Goal: Task Accomplishment & Management: Manage account settings

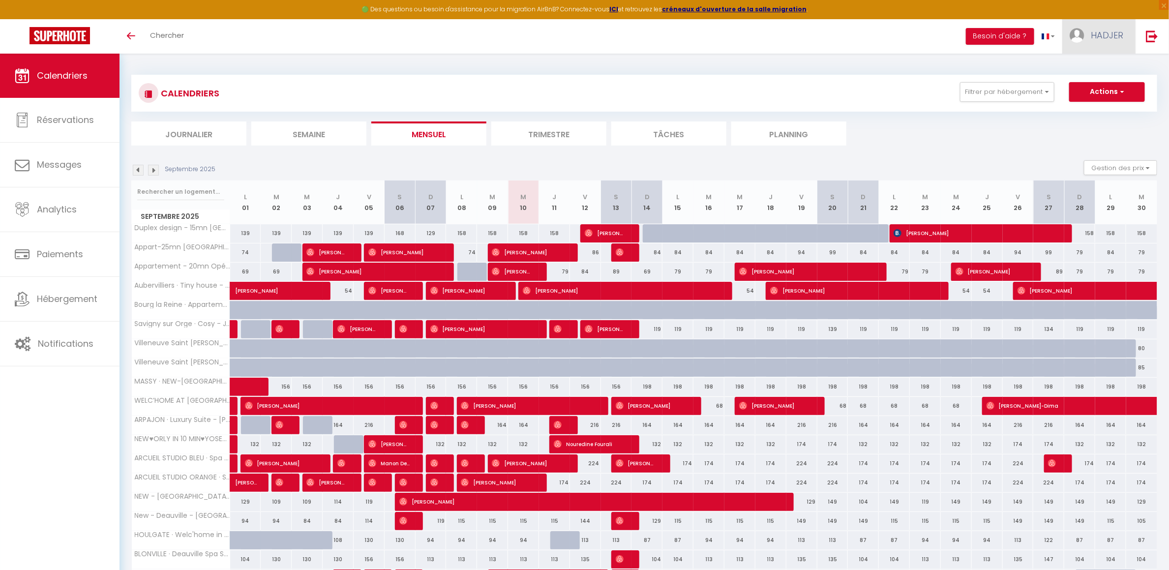
click at [1103, 30] on span "HADJER" at bounding box center [1107, 35] width 32 height 12
click at [1093, 71] on link "Paramètres" at bounding box center [1096, 68] width 73 height 17
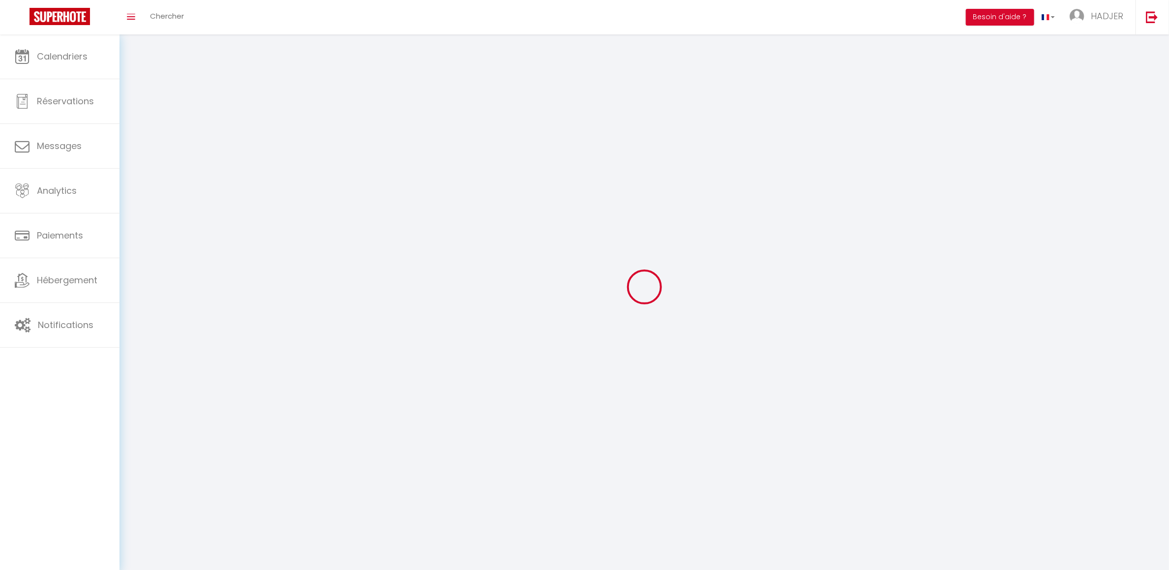
select select
type input "HADJER"
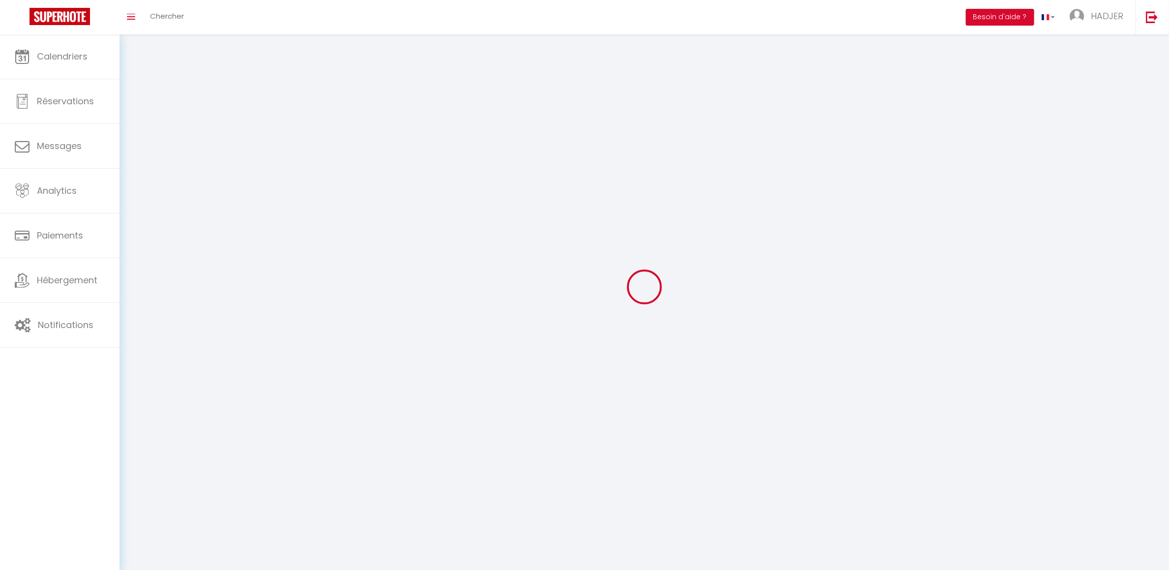
type input "MEHDAOUI"
type input "0769716981"
type input "[STREET_ADDRESS]"
type input "91600"
type input "Savigny"
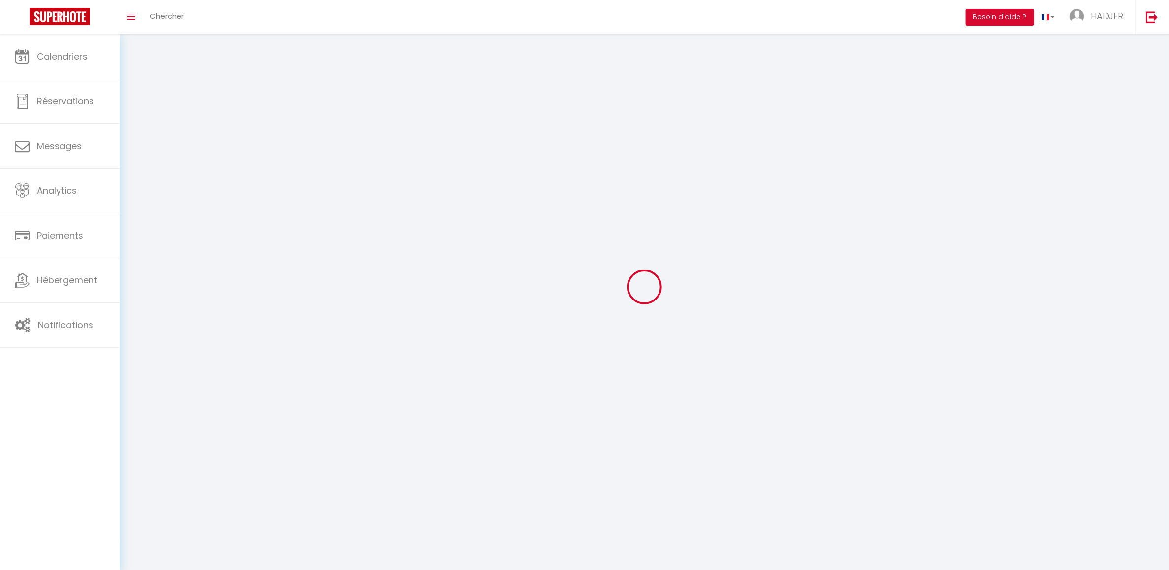
type input "lfrncUnSXVmZmbWyO5LsZhxTl"
type input "7pLpDsIkG4xis9rz8H5IWIzJ5"
select select "28"
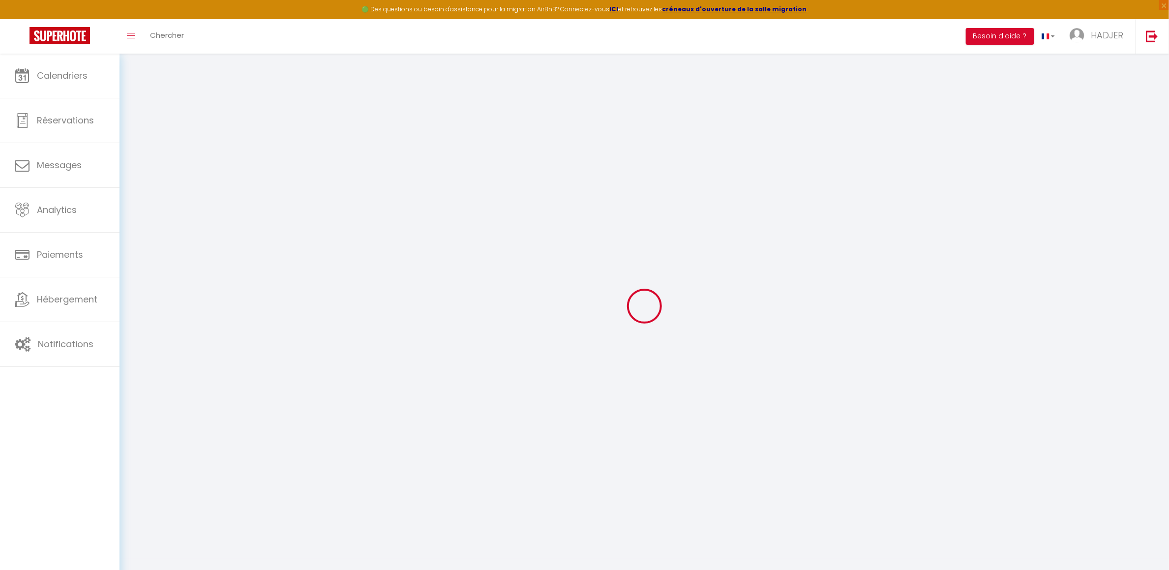
select select "fr"
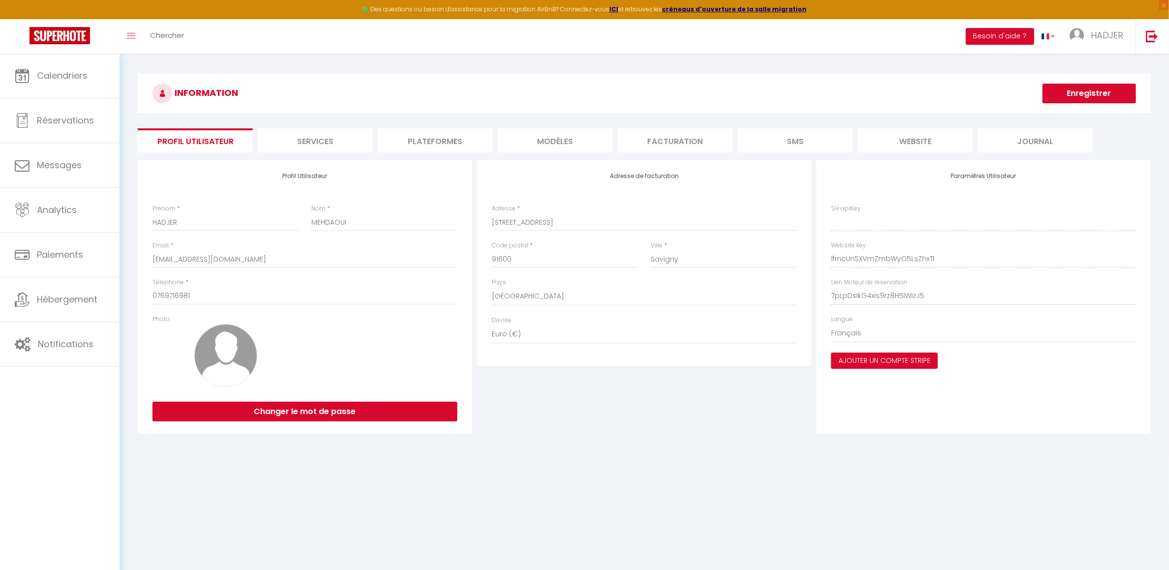
type input "lfrncUnSXVmZmbWyO5LsZhxTl"
type input "7pLpDsIkG4xis9rz8H5IWIzJ5"
type input "[URL][DOMAIN_NAME]"
click at [428, 141] on li "Plateformes" at bounding box center [435, 140] width 115 height 24
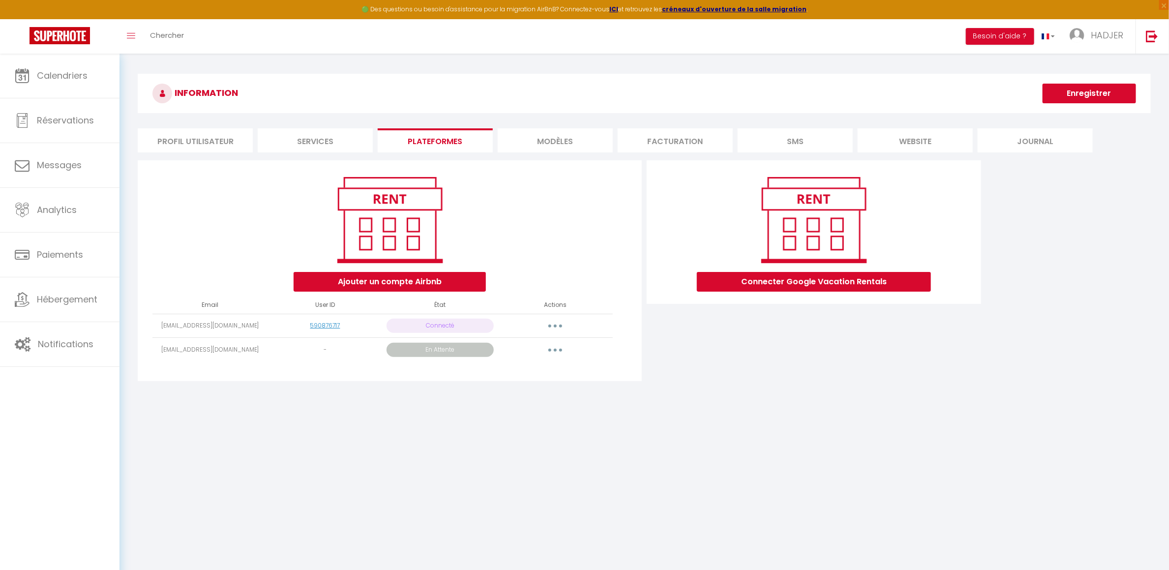
click at [556, 351] on icon "button" at bounding box center [555, 350] width 3 height 3
click at [728, 338] on div "Connecter Google Vacation Rentals" at bounding box center [813, 273] width 339 height 227
click at [76, 311] on link "Hébergement" at bounding box center [60, 299] width 120 height 44
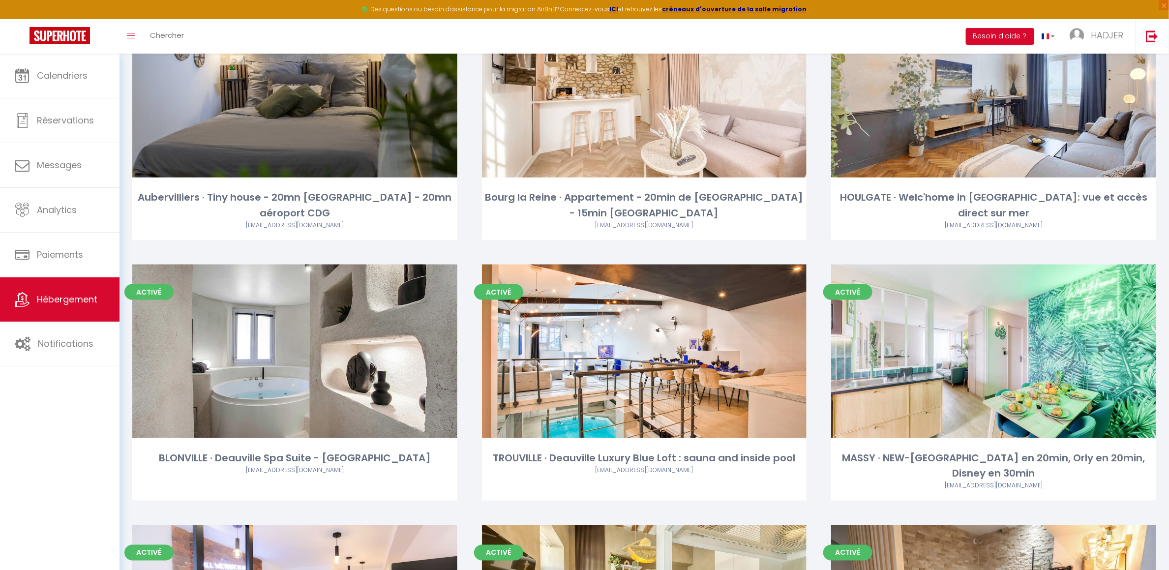
scroll to position [688, 0]
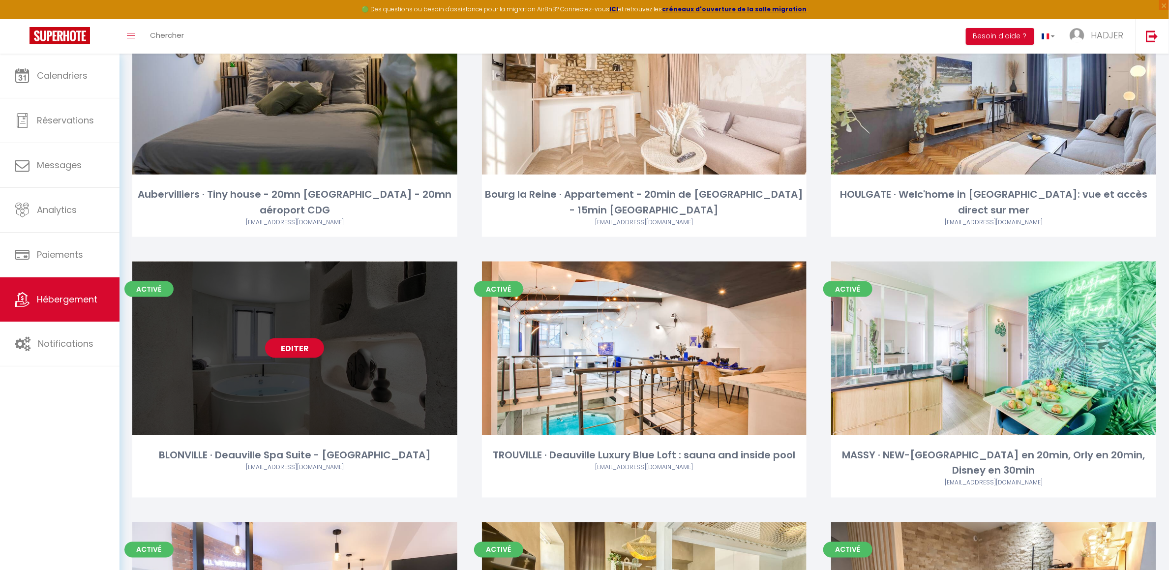
click at [307, 349] on link "Editer" at bounding box center [294, 348] width 59 height 20
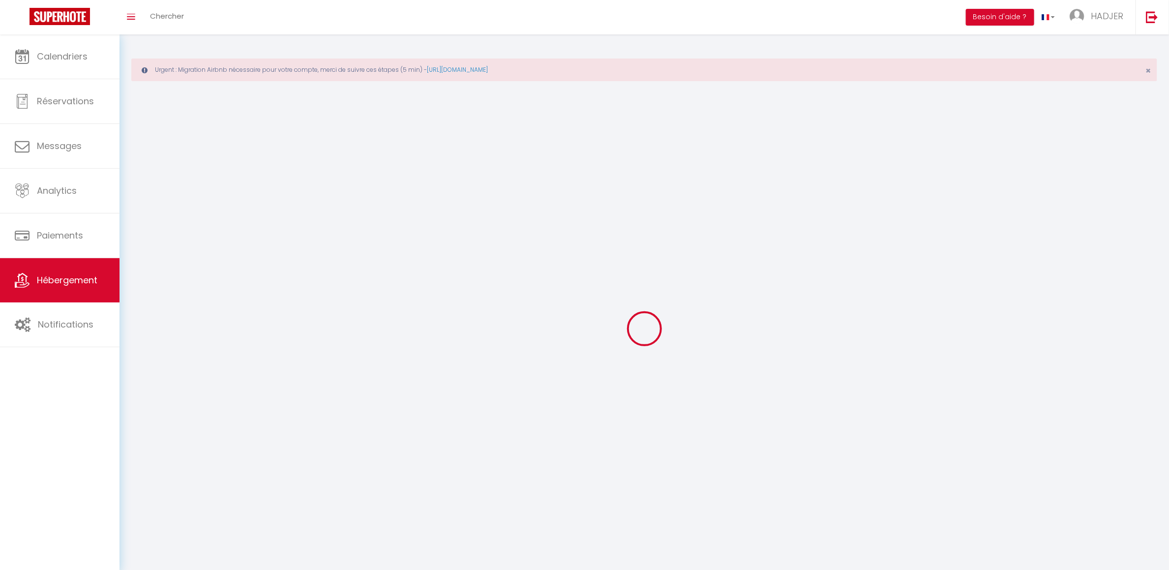
select select "1"
select select "28"
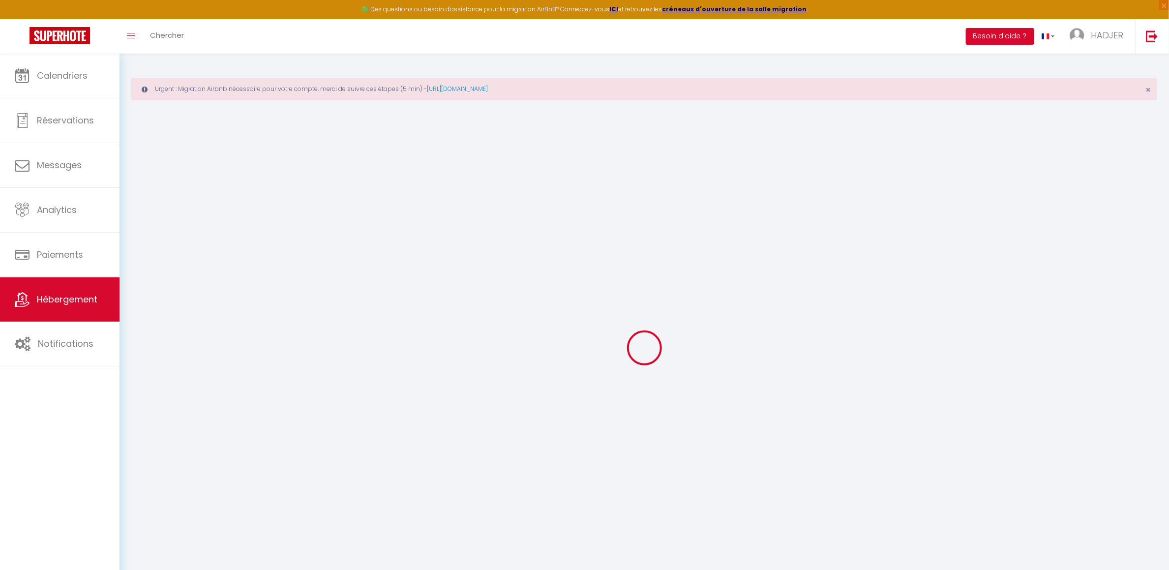
select select
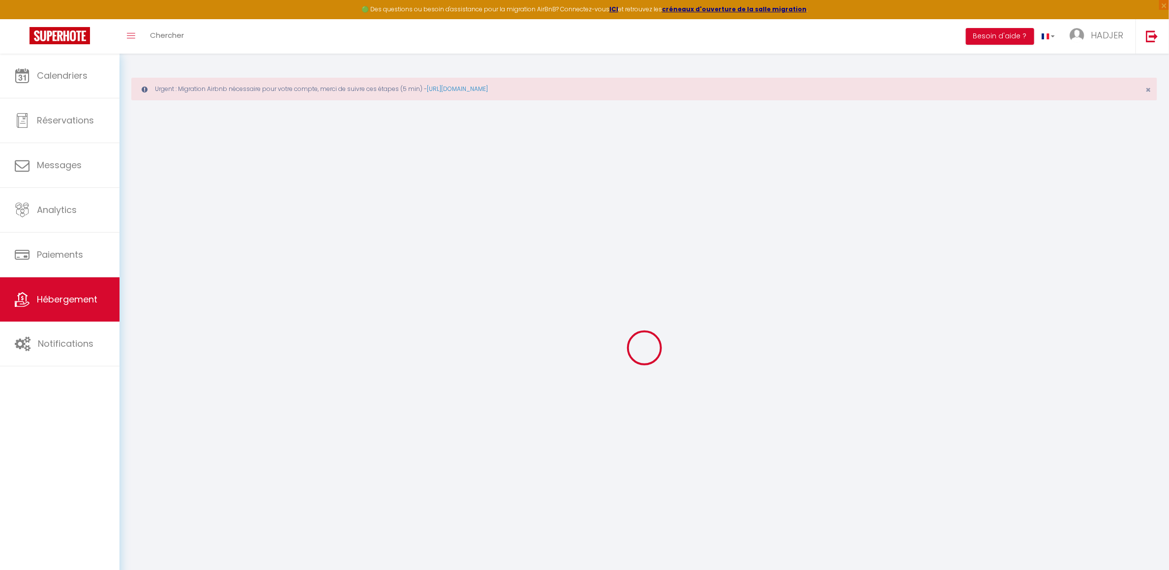
select select
checkbox input "false"
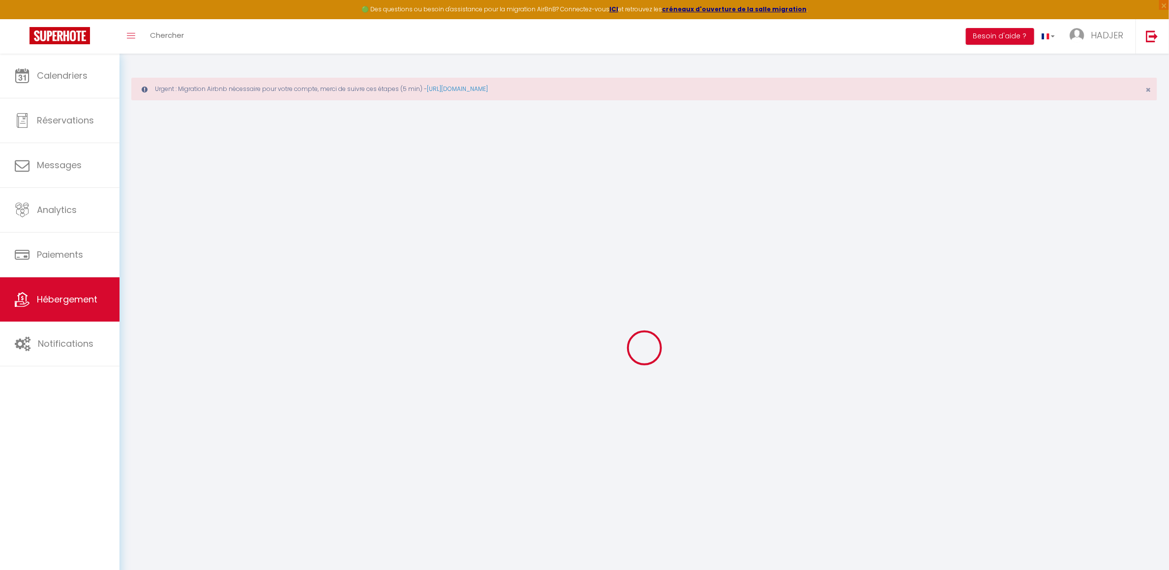
select select
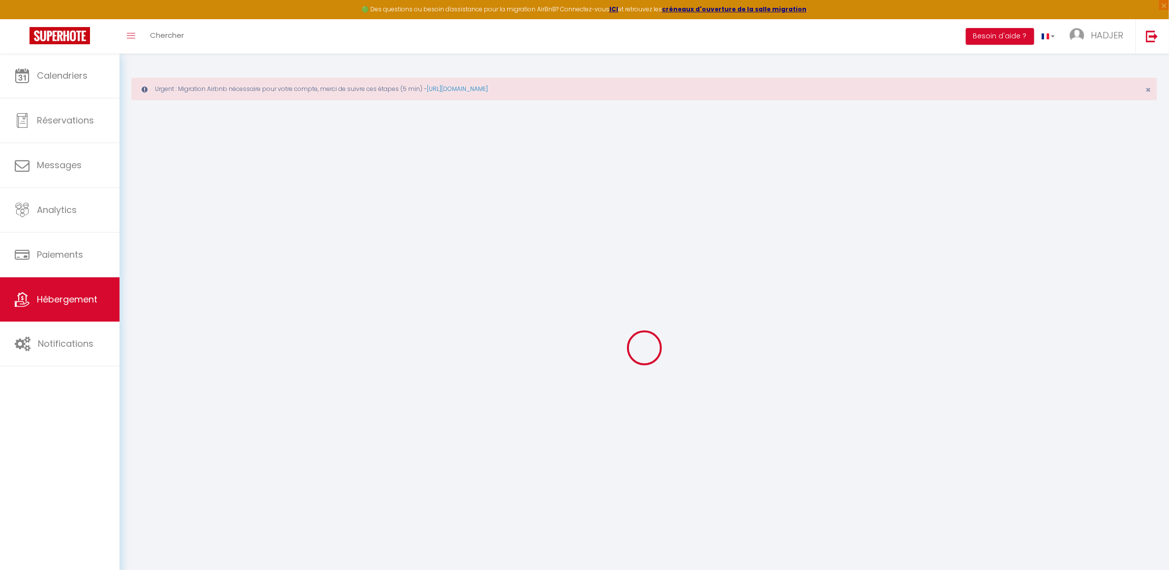
select select
checkbox input "false"
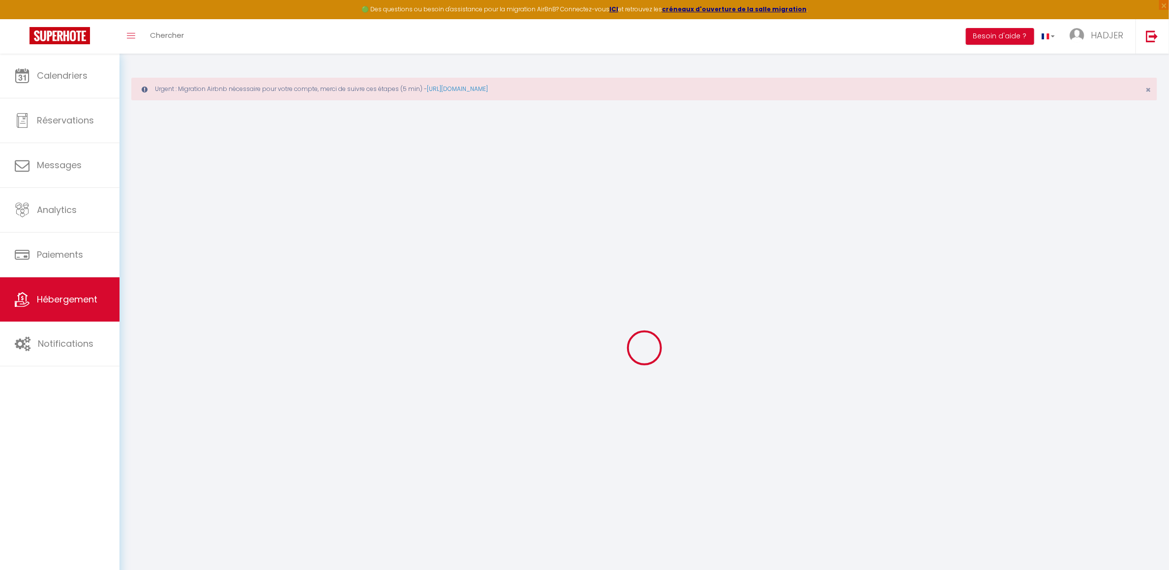
checkbox input "false"
select select
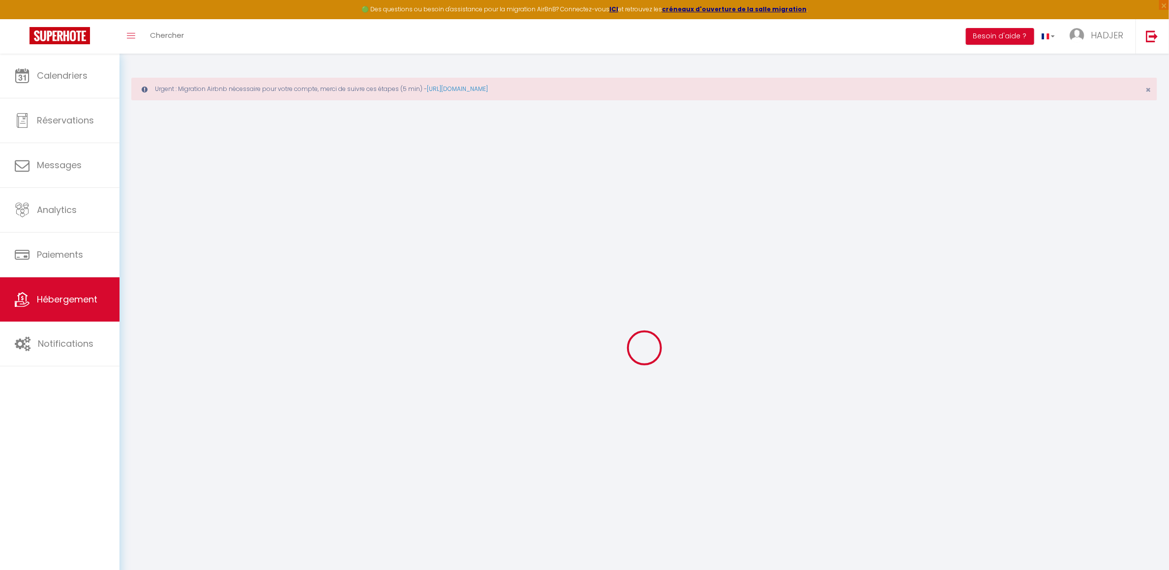
select select
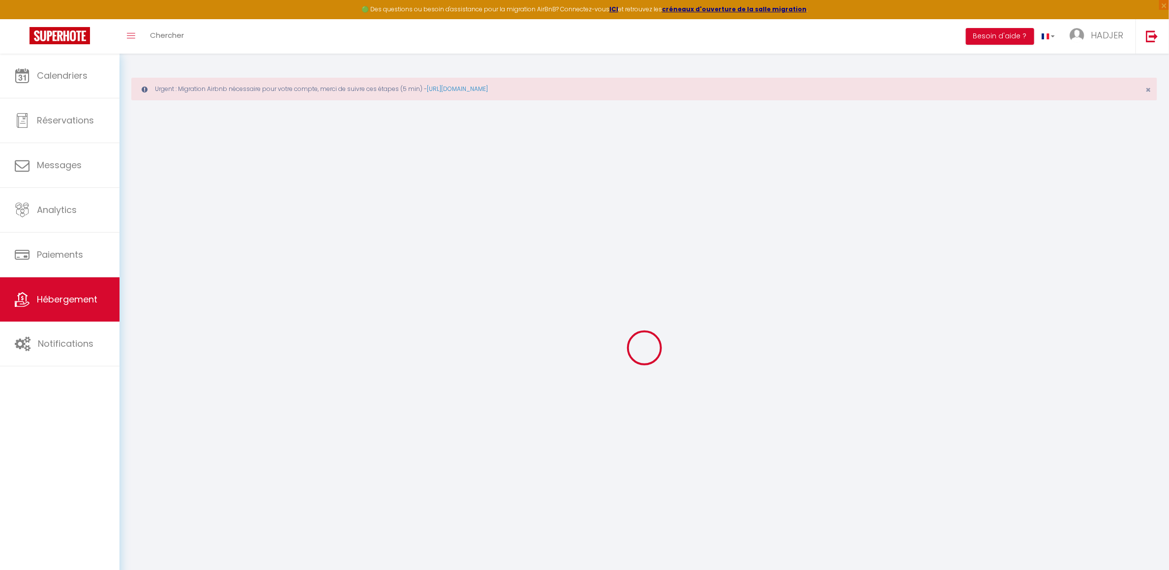
checkbox input "false"
select select
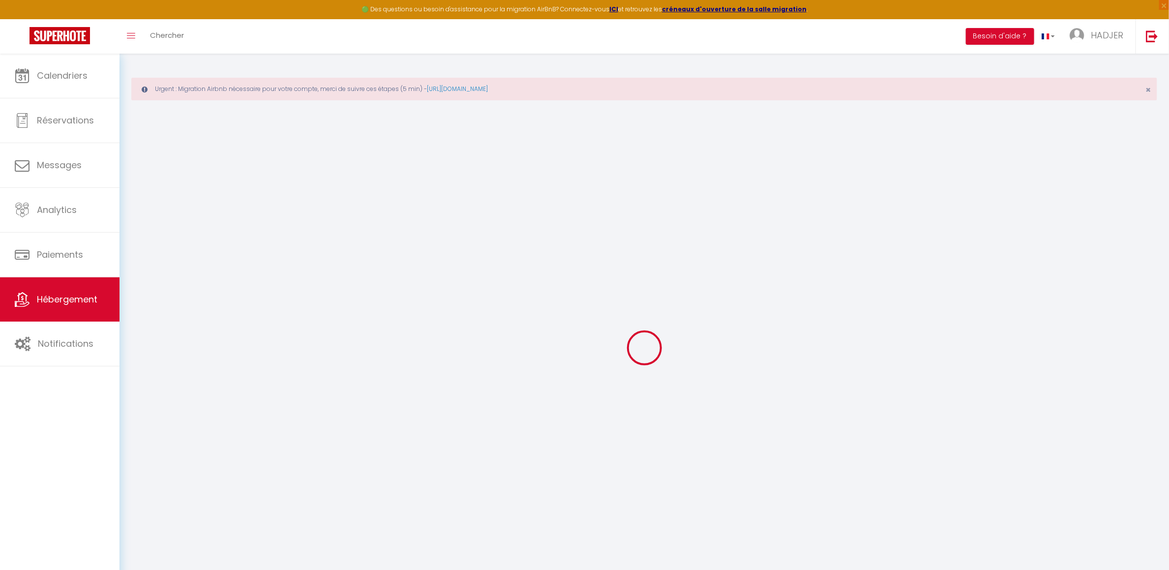
select select
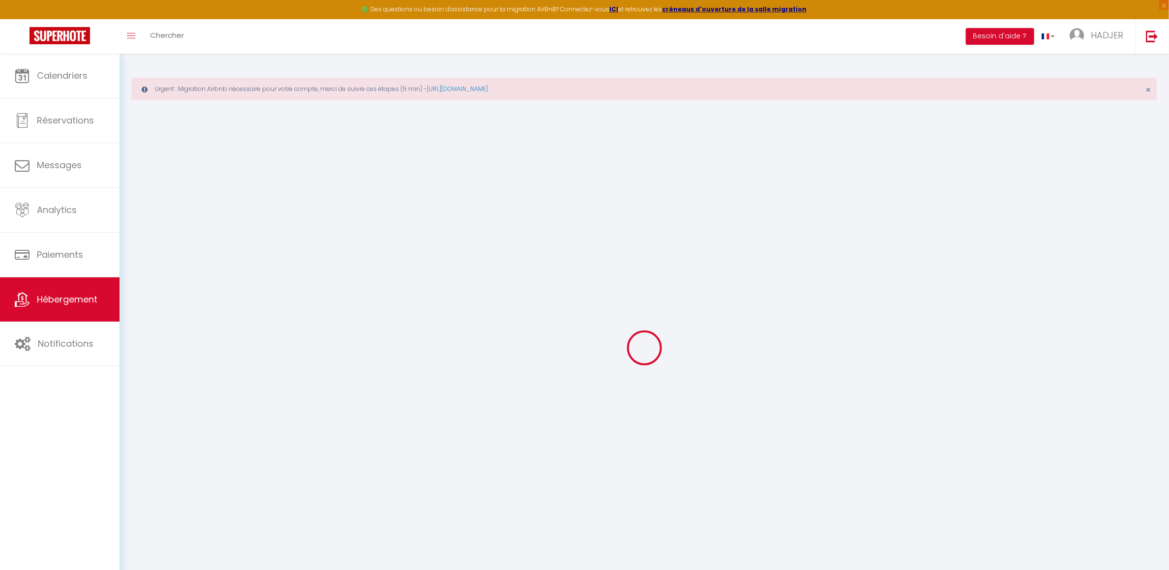
select select
checkbox input "false"
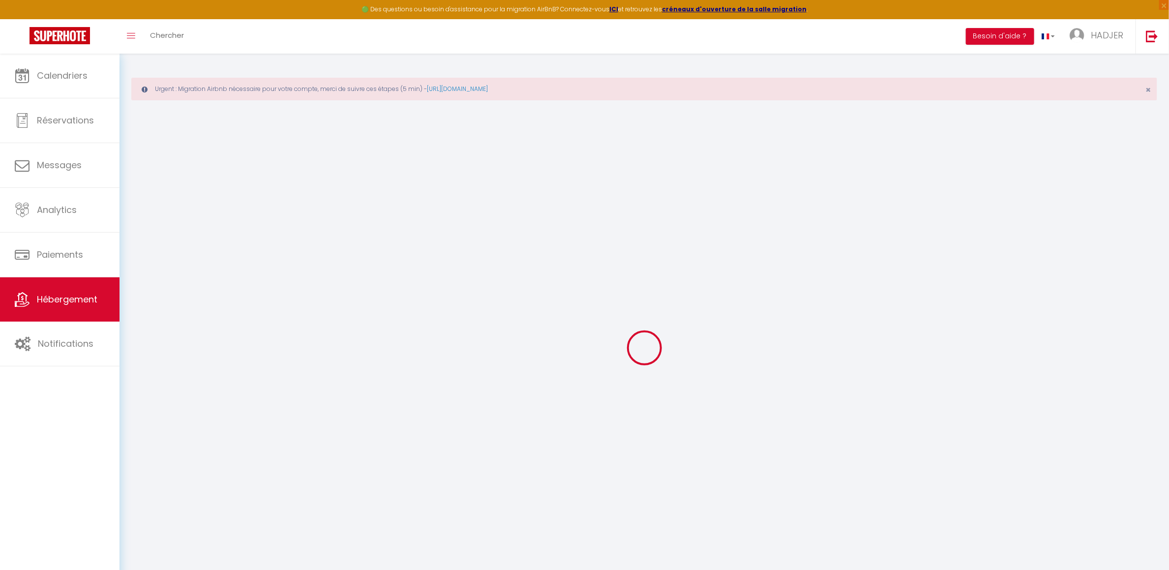
checkbox input "false"
select select
type input "BLONVILLE · Deauville Spa Suite - 3min beach"
type input "Gaëlle Et Arthur"
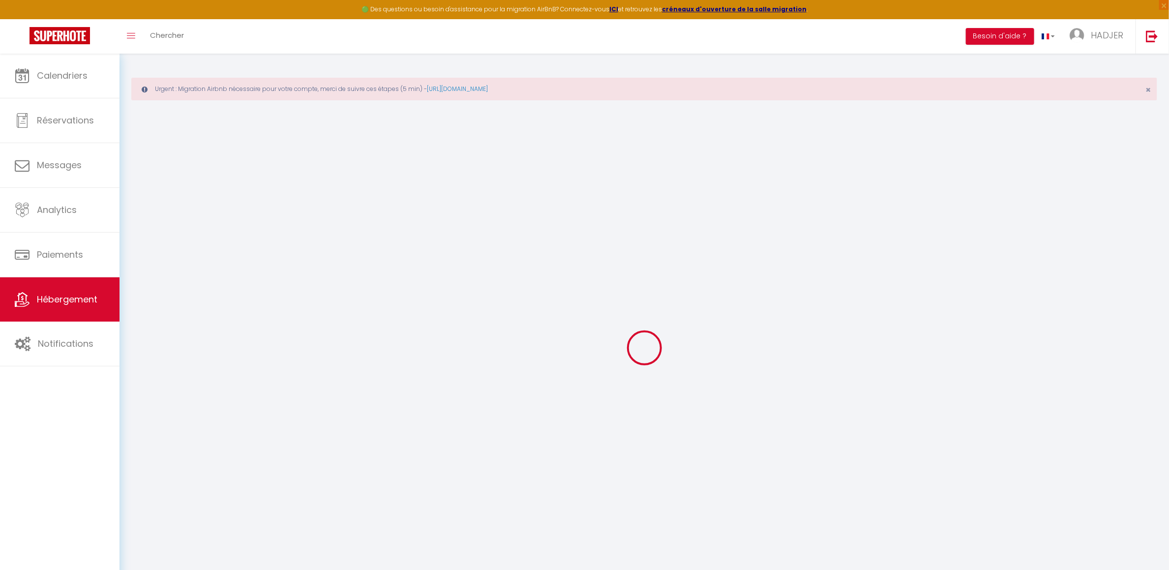
select select "2"
type input "118"
type input "8"
type input "65"
select select
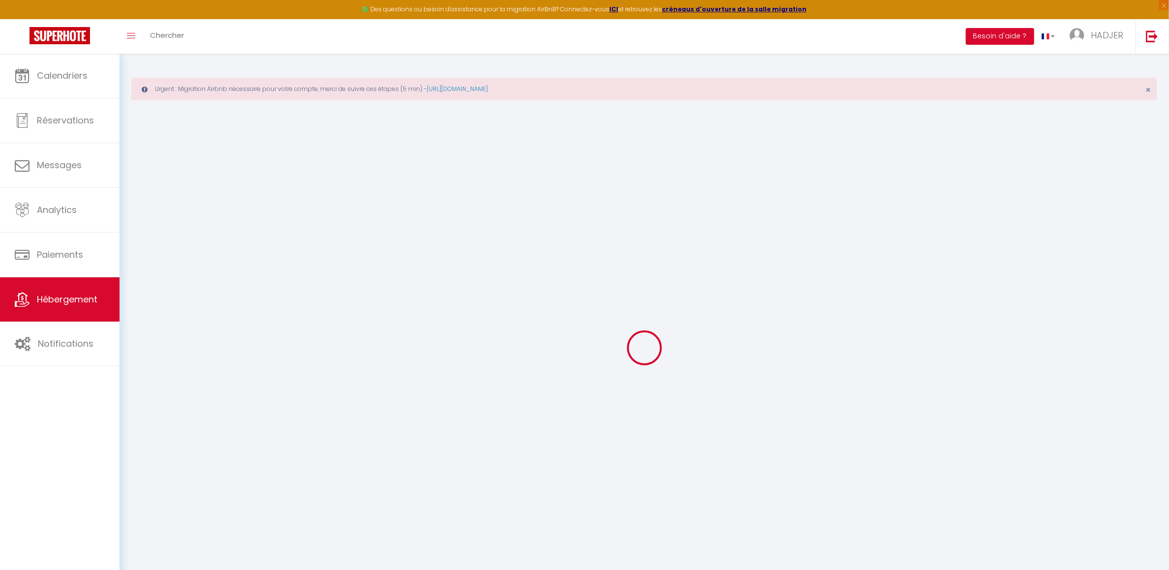
select select
type input "14910"
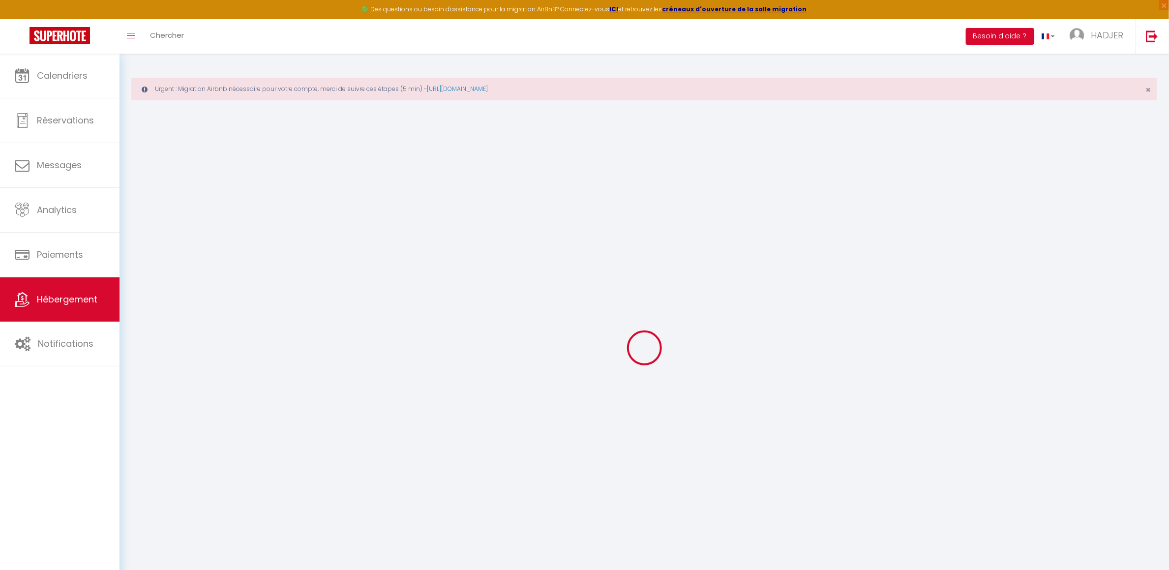
type input "Blonville-sur-Mer"
type input "[EMAIL_ADDRESS][DOMAIN_NAME]"
select select
checkbox input "false"
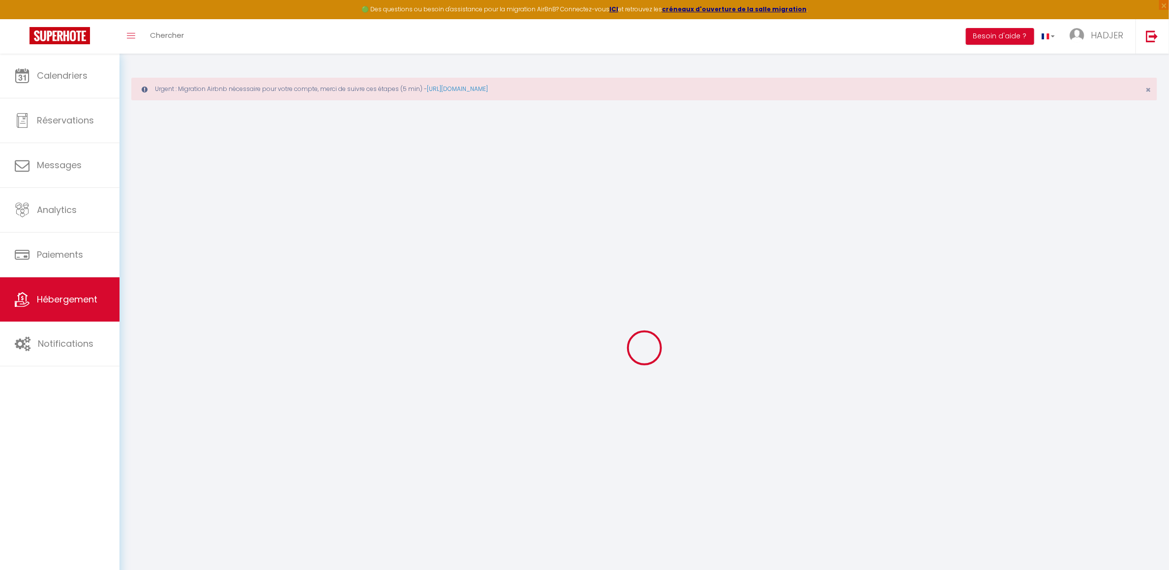
checkbox input "false"
type input "0"
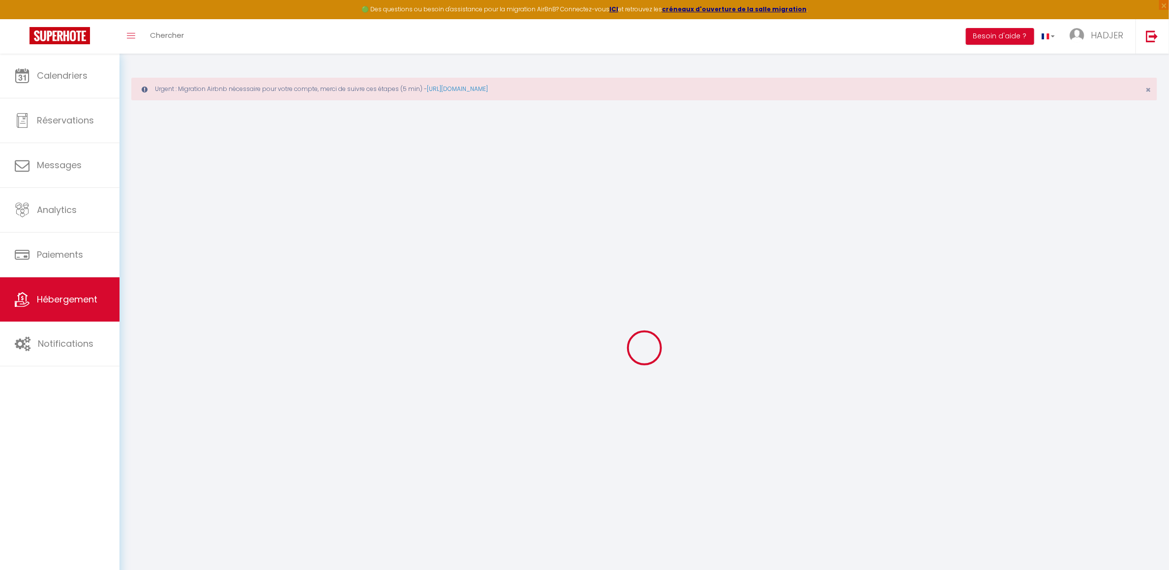
type input "0"
select select
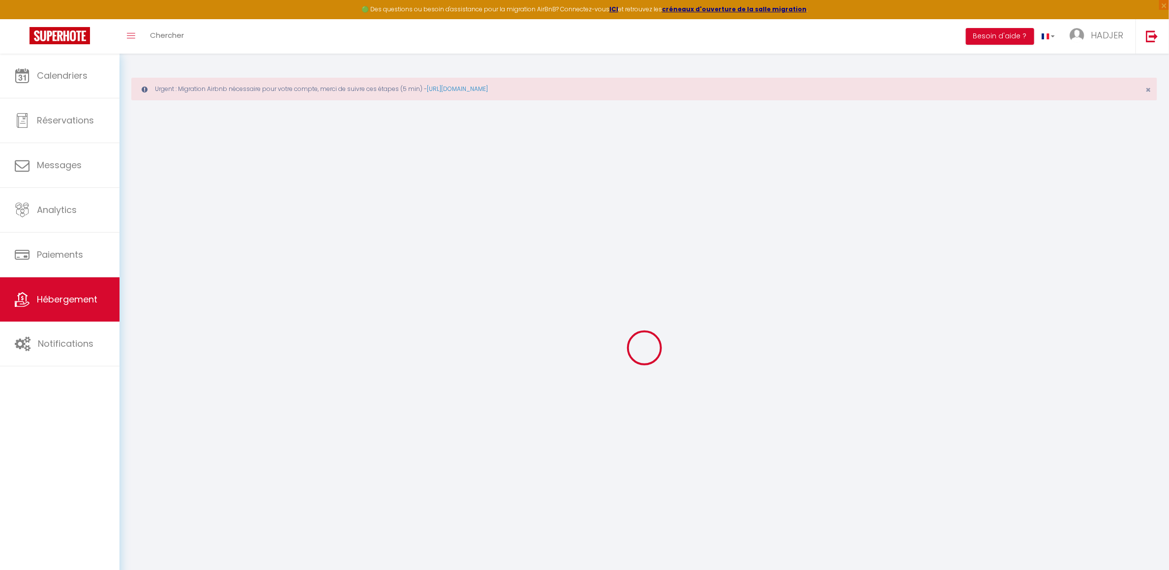
select select
checkbox input "false"
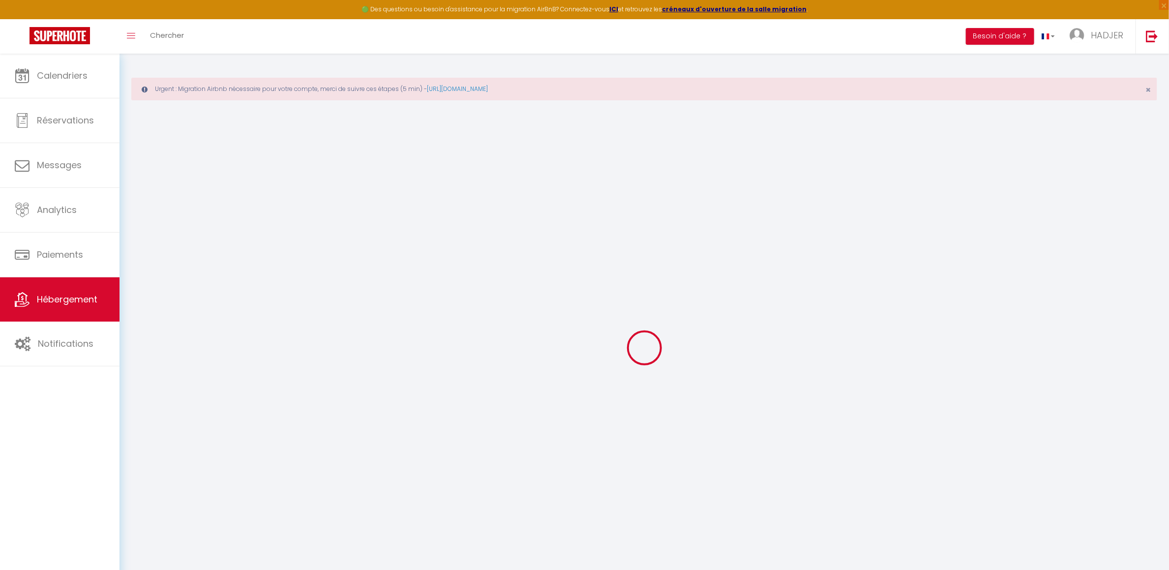
checkbox input "false"
select select
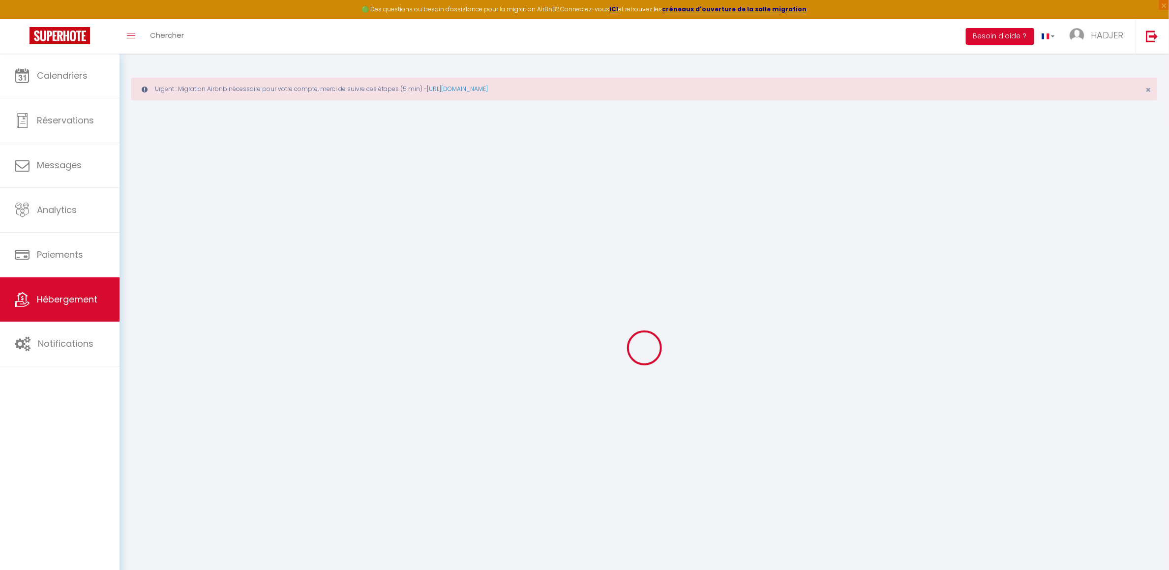
select select
checkbox input "false"
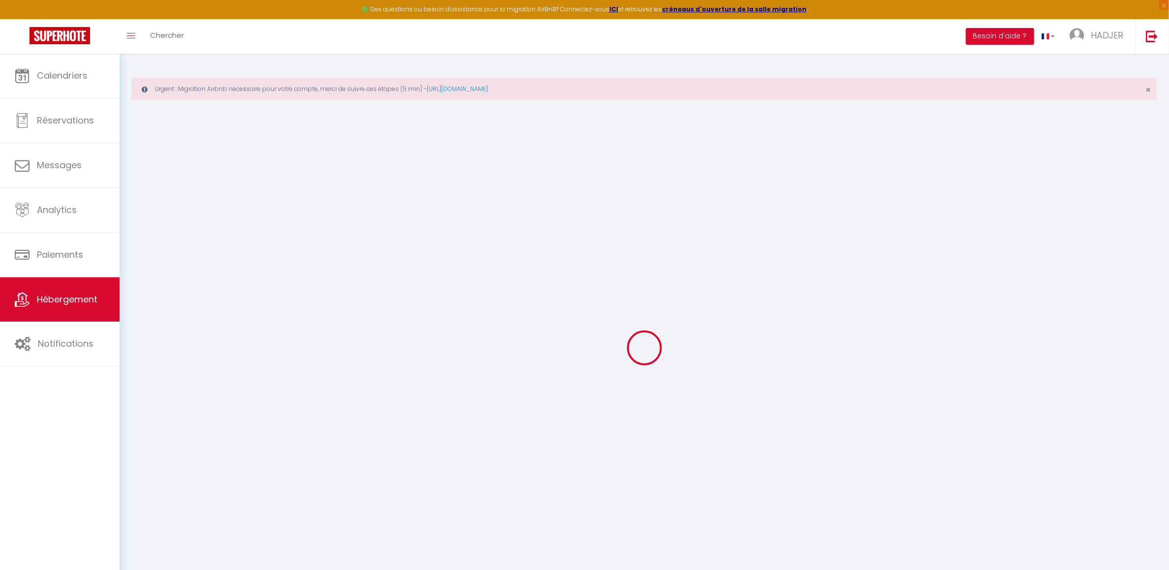
checkbox input "false"
select select
checkbox input "false"
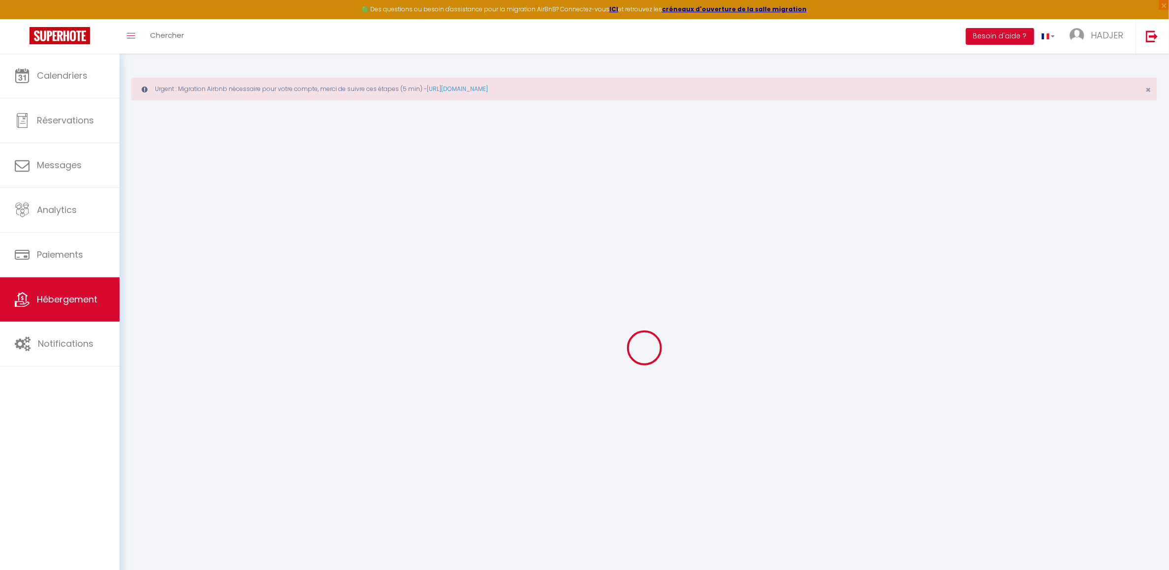
checkbox input "false"
select select
checkbox input "false"
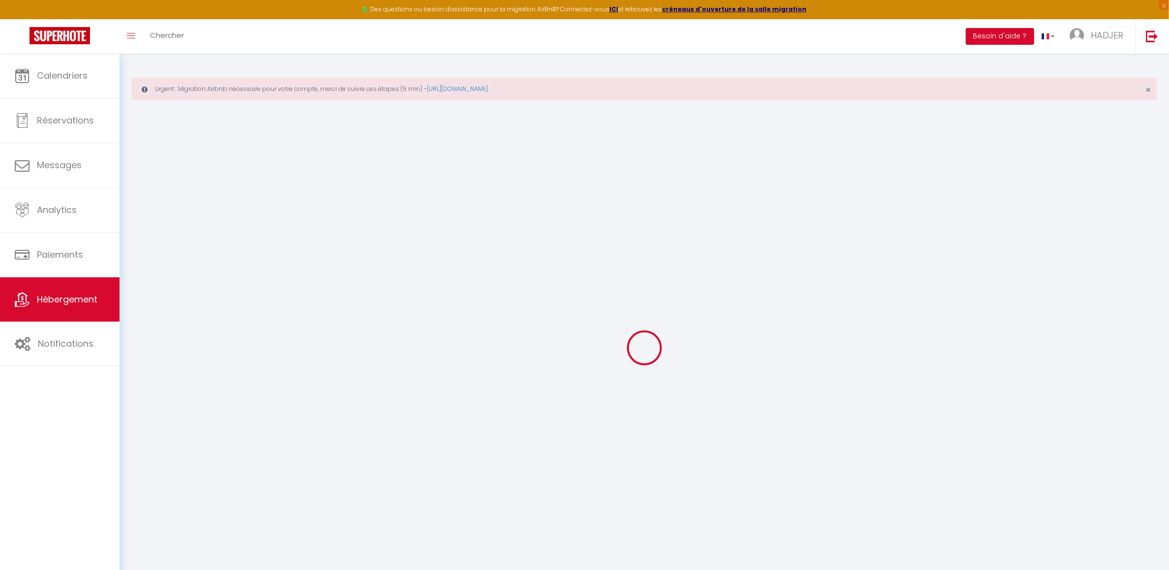
checkbox input "false"
select select "14:00"
select select
select select "11:00"
select select "30"
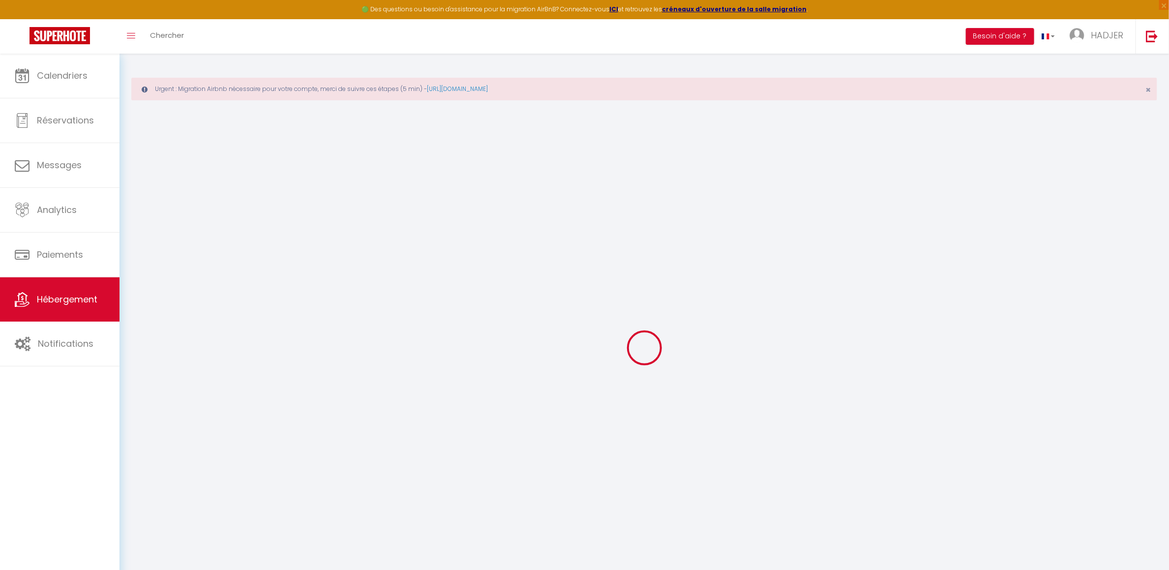
select select "120"
select select
checkbox input "false"
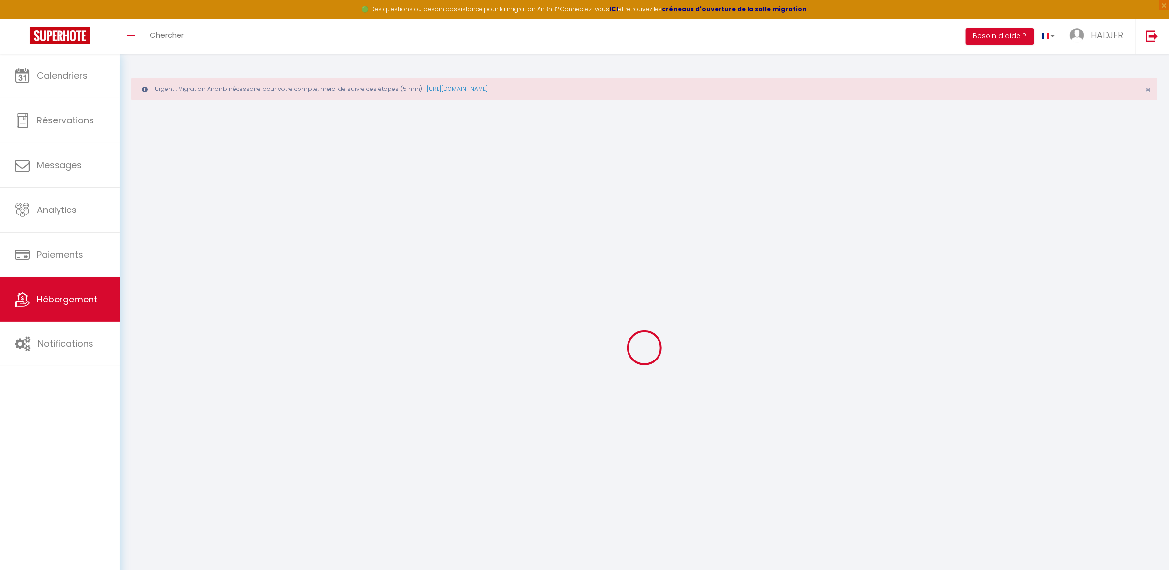
checkbox input "false"
select select
checkbox input "false"
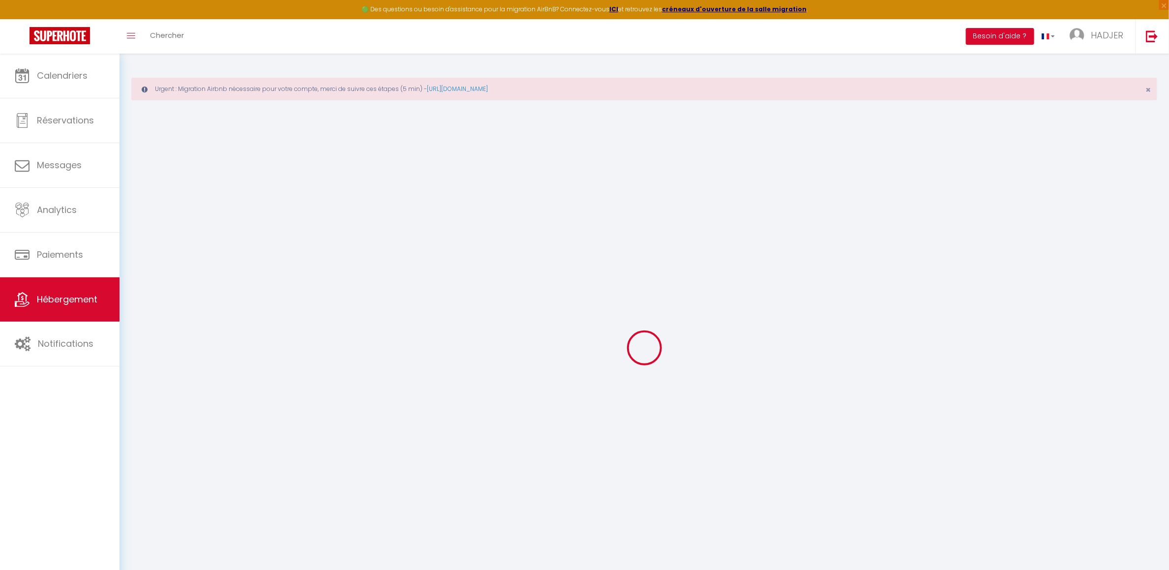
checkbox input "false"
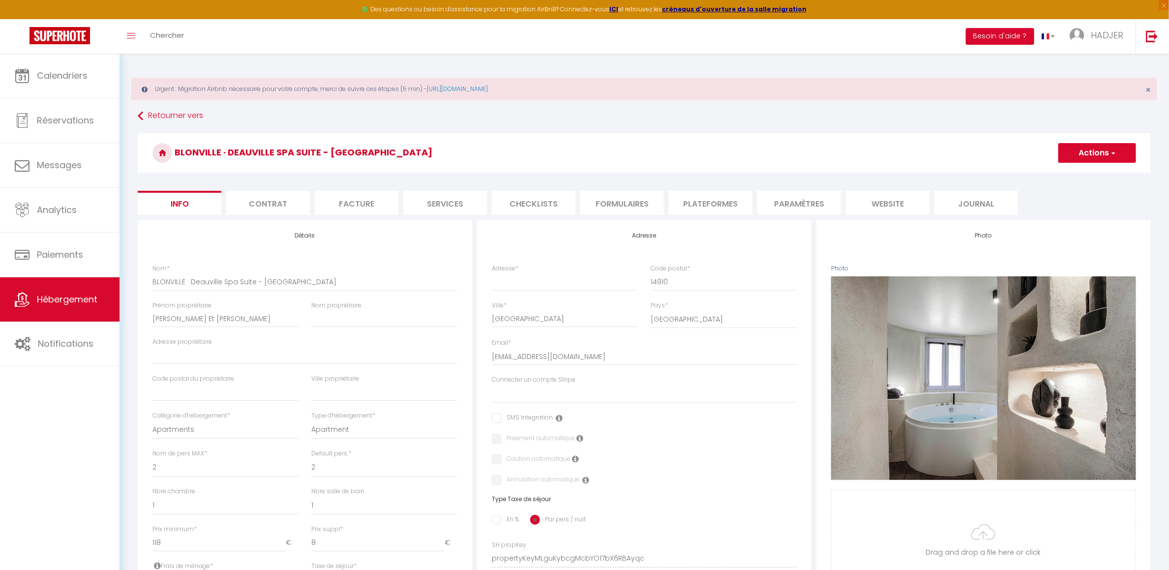
click at [1111, 151] on span "button" at bounding box center [1113, 153] width 6 height 10
click at [1054, 202] on link "Supprimer" at bounding box center [1083, 200] width 105 height 13
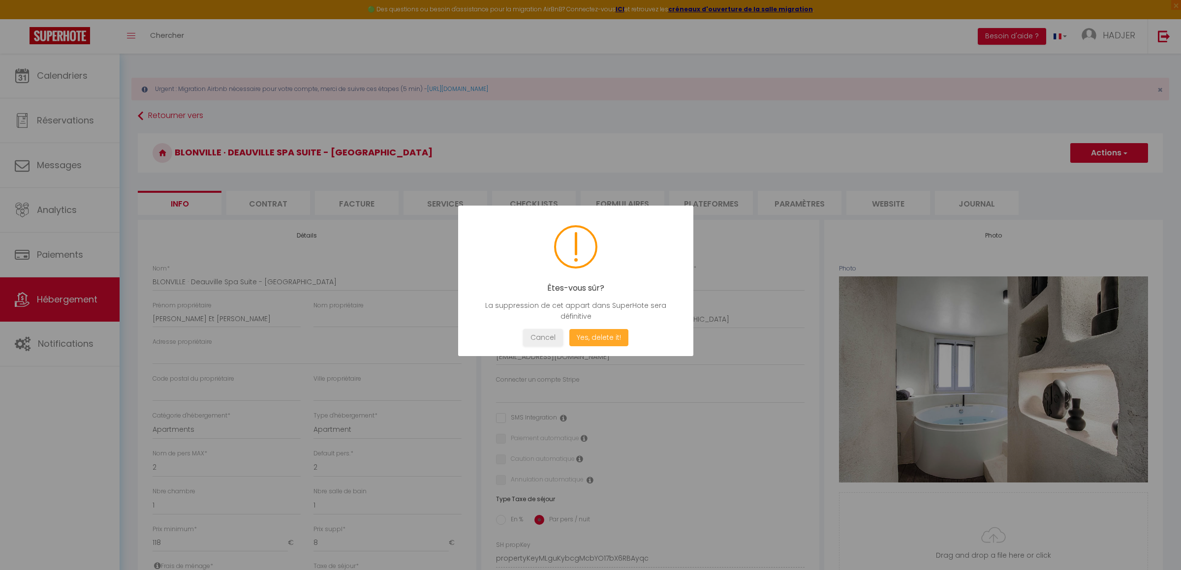
click at [607, 335] on button "Yes, delete it!" at bounding box center [598, 337] width 59 height 17
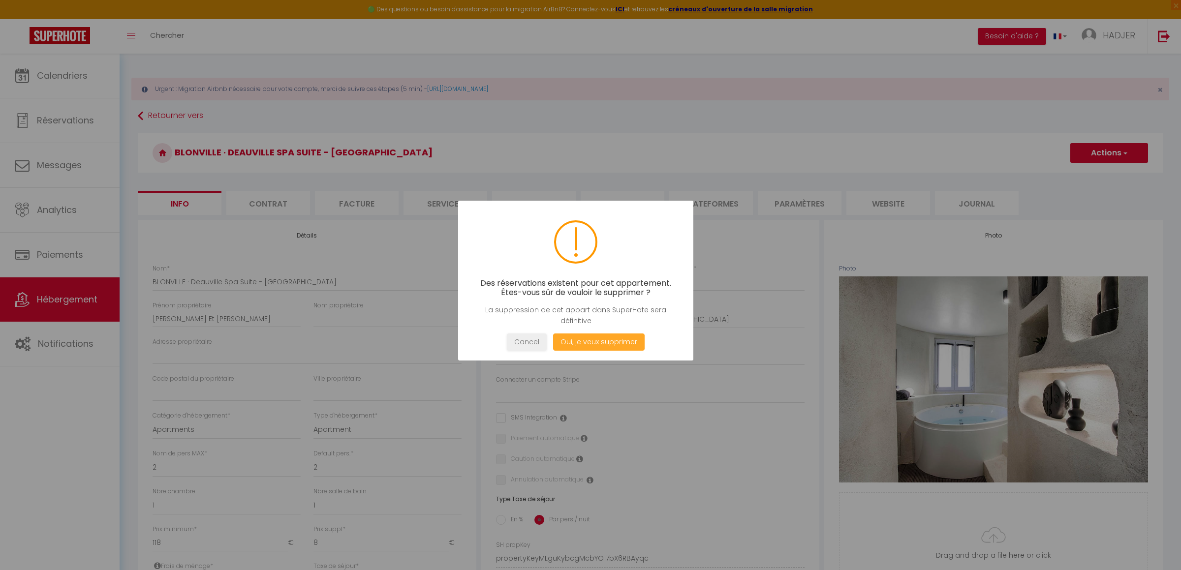
click at [601, 341] on button "Oui, je veux supprimer" at bounding box center [598, 342] width 91 height 17
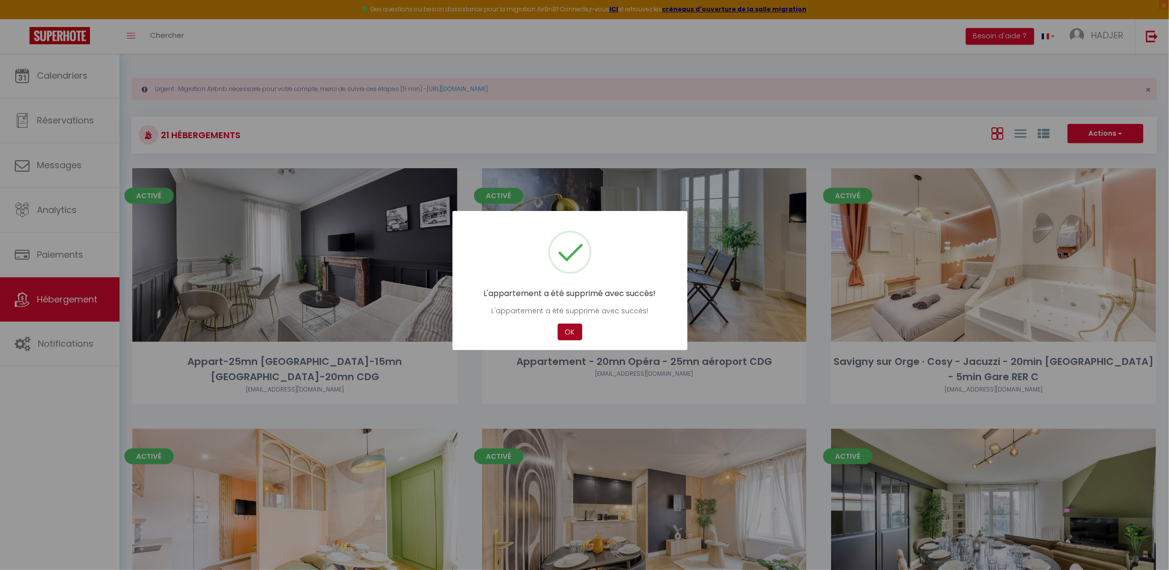
click at [572, 328] on button "OK" at bounding box center [570, 332] width 25 height 17
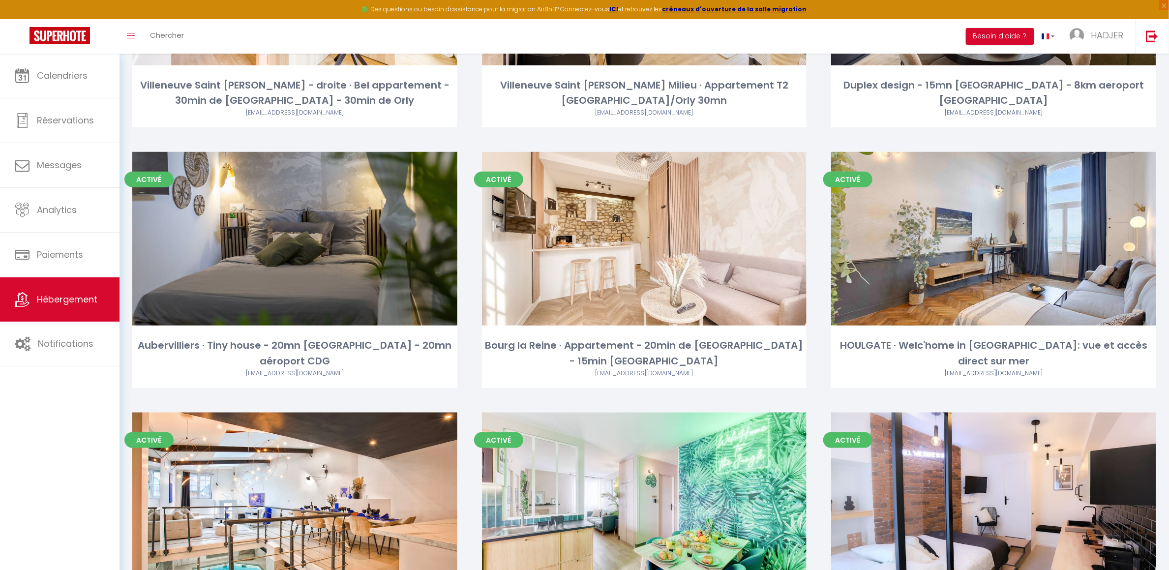
scroll to position [539, 0]
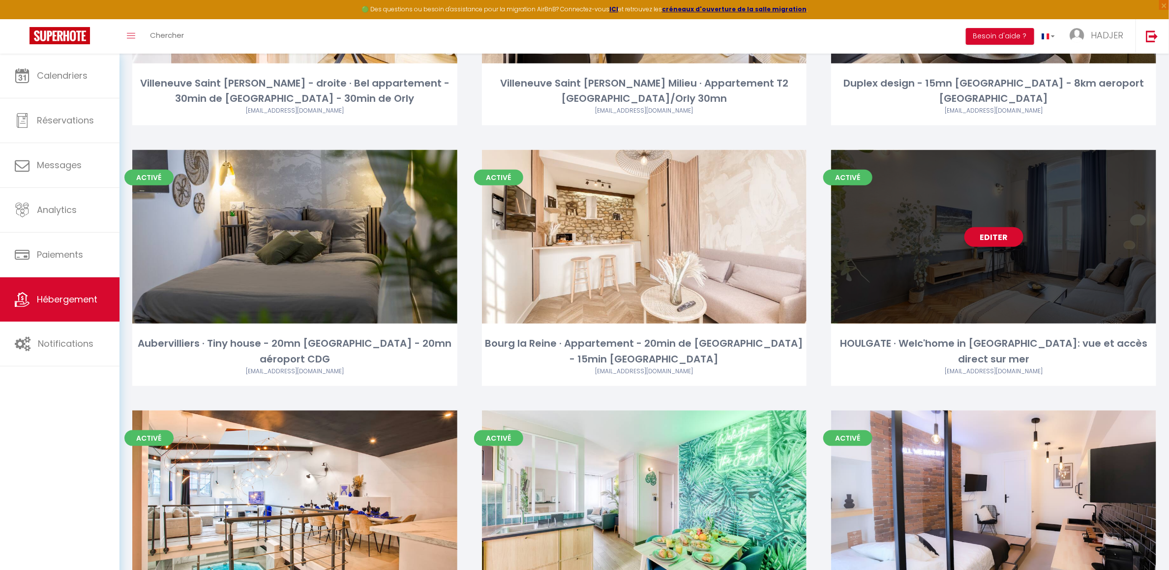
click at [1042, 228] on div "Editer" at bounding box center [993, 237] width 325 height 174
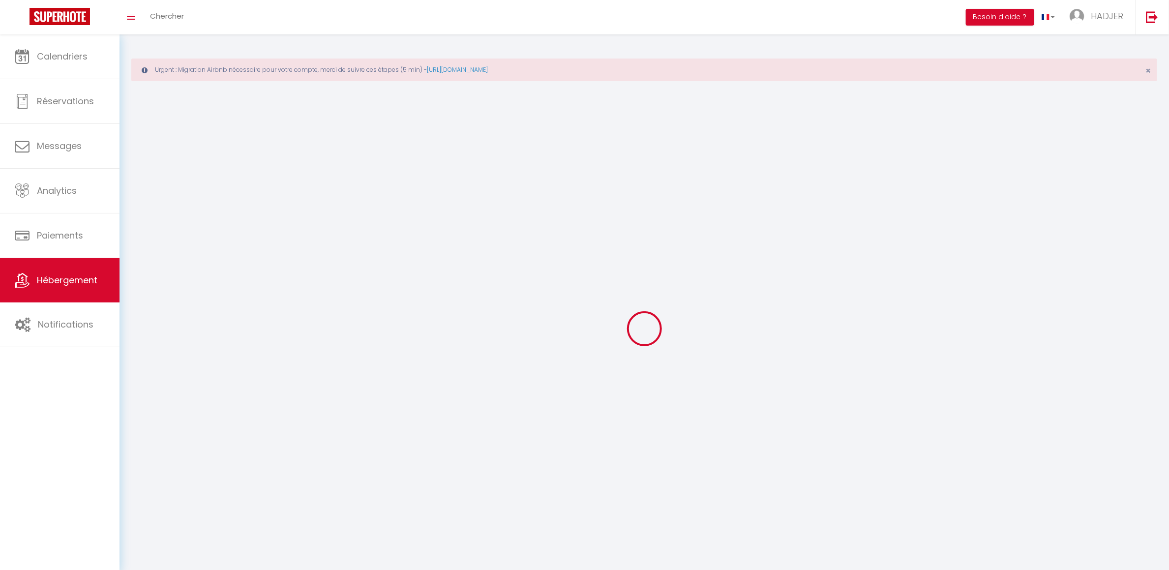
select select "28"
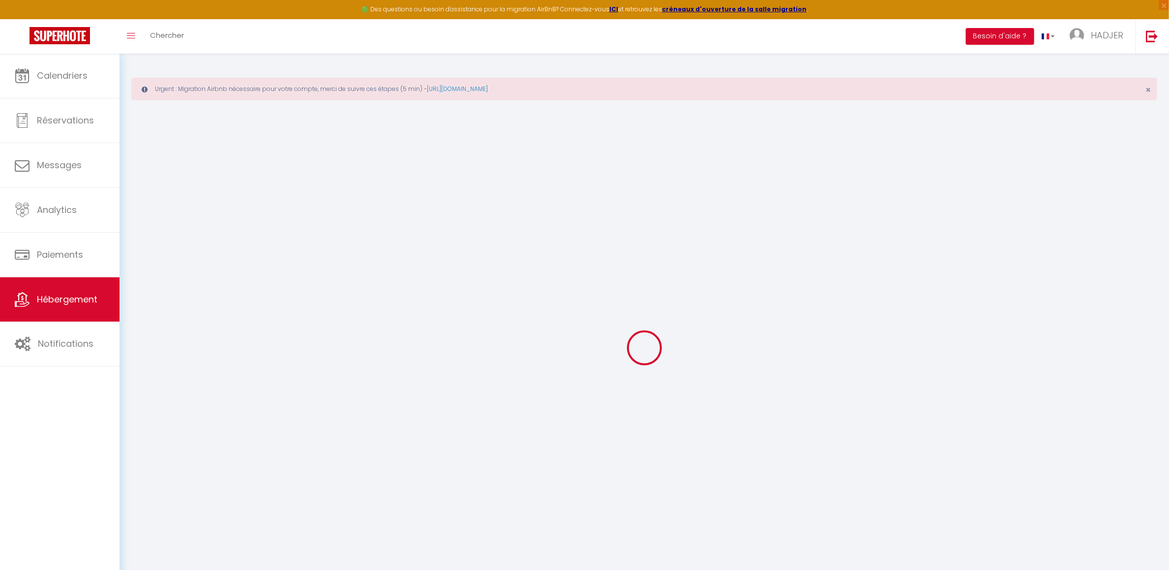
select select
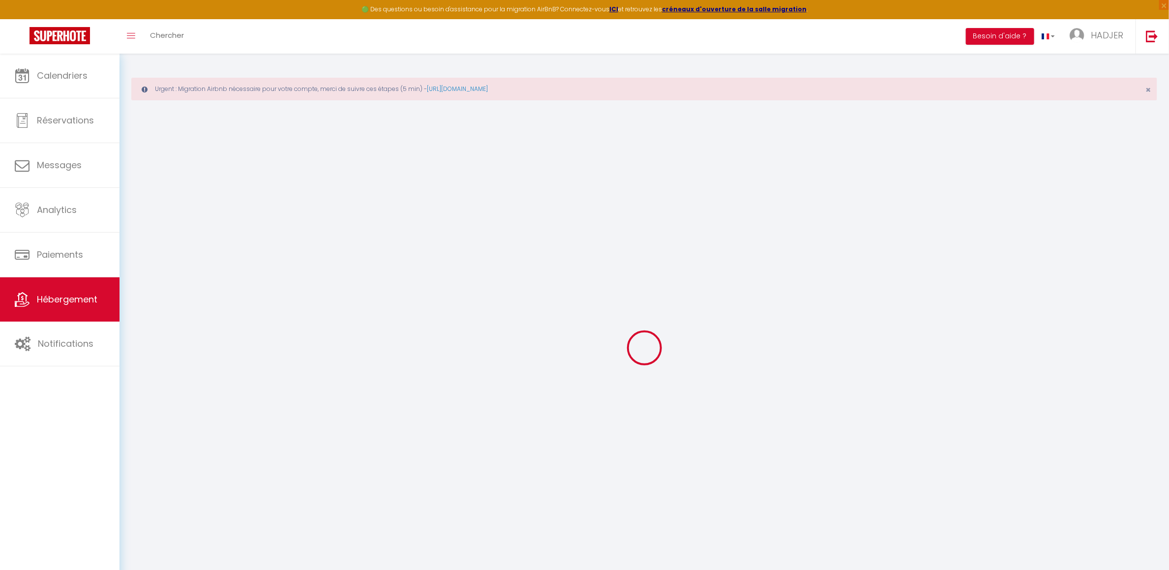
select select
checkbox input "false"
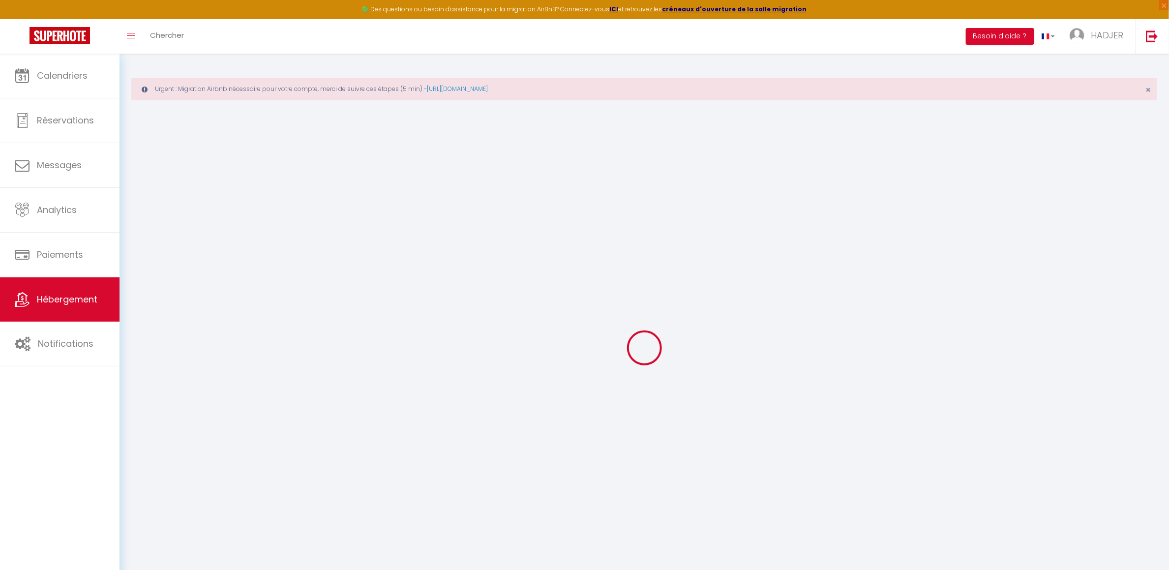
select select
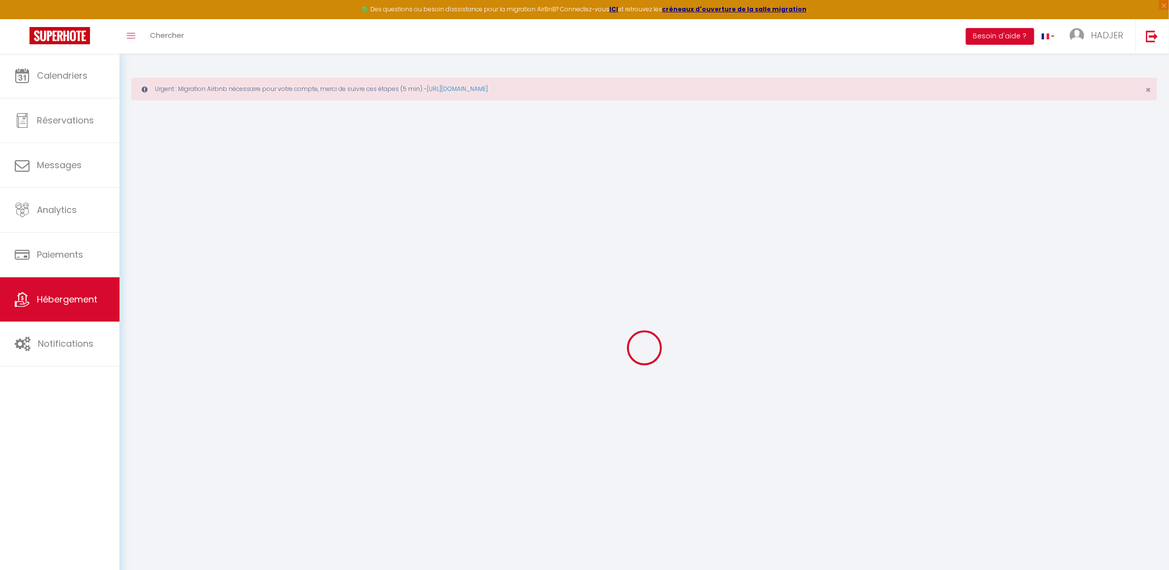
select select
checkbox input "false"
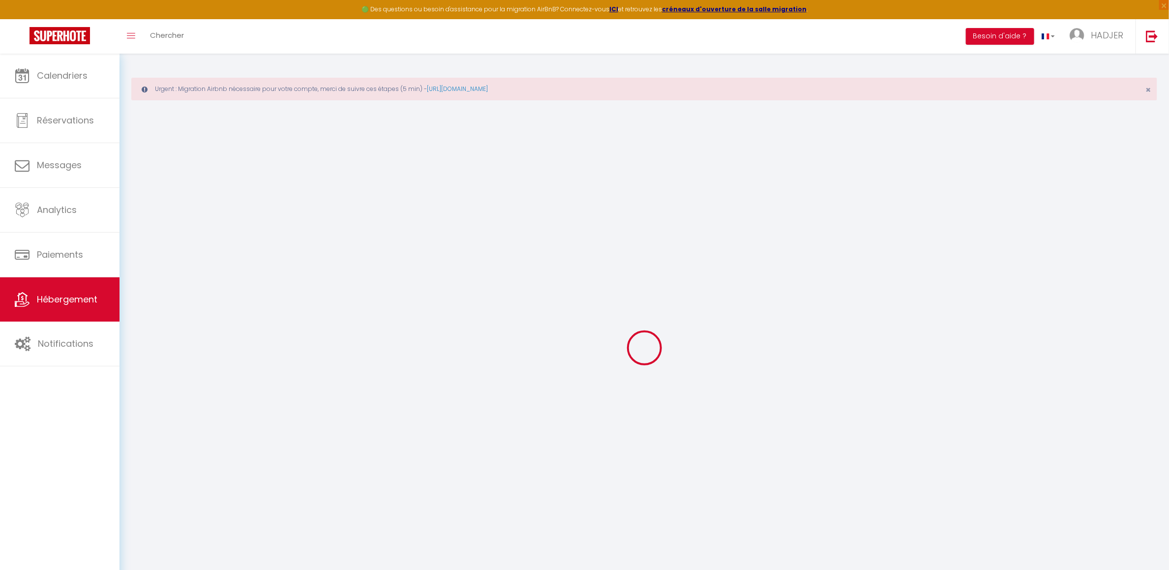
checkbox input "false"
select select
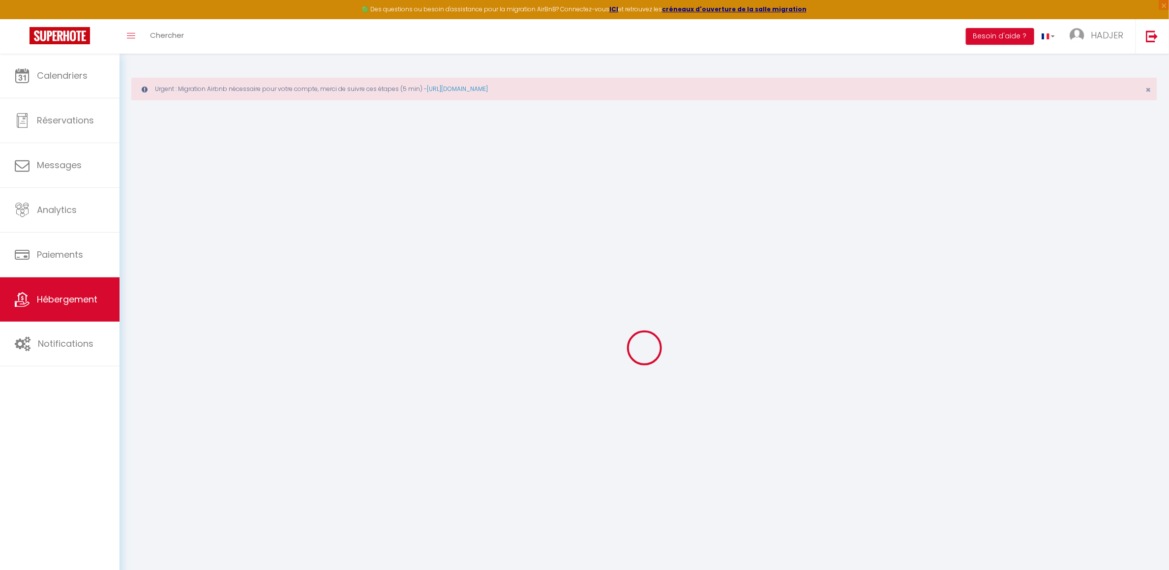
select select
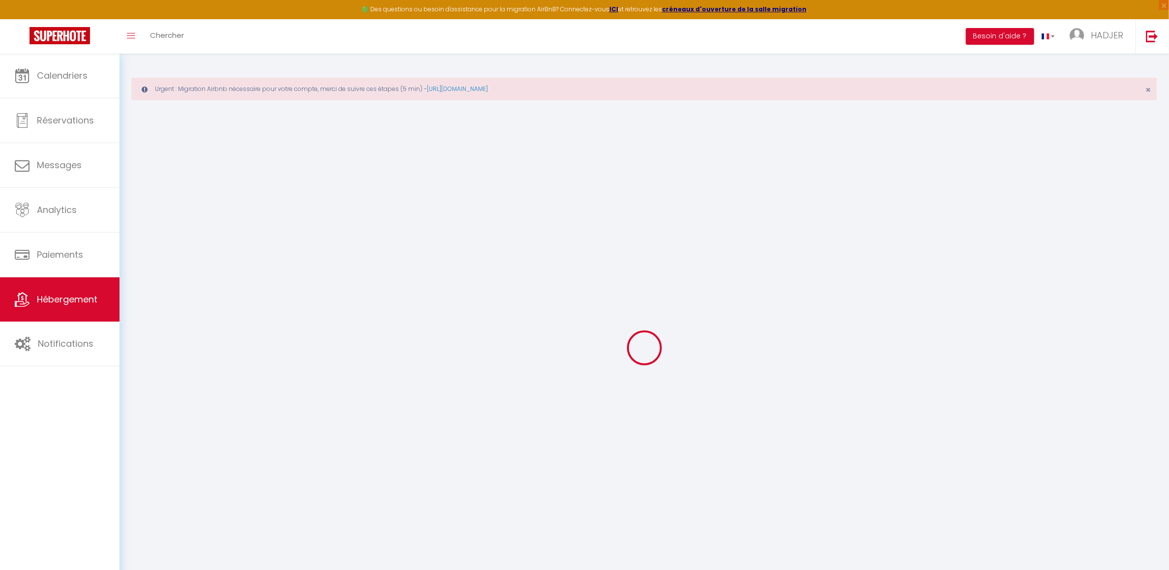
checkbox input "false"
select select
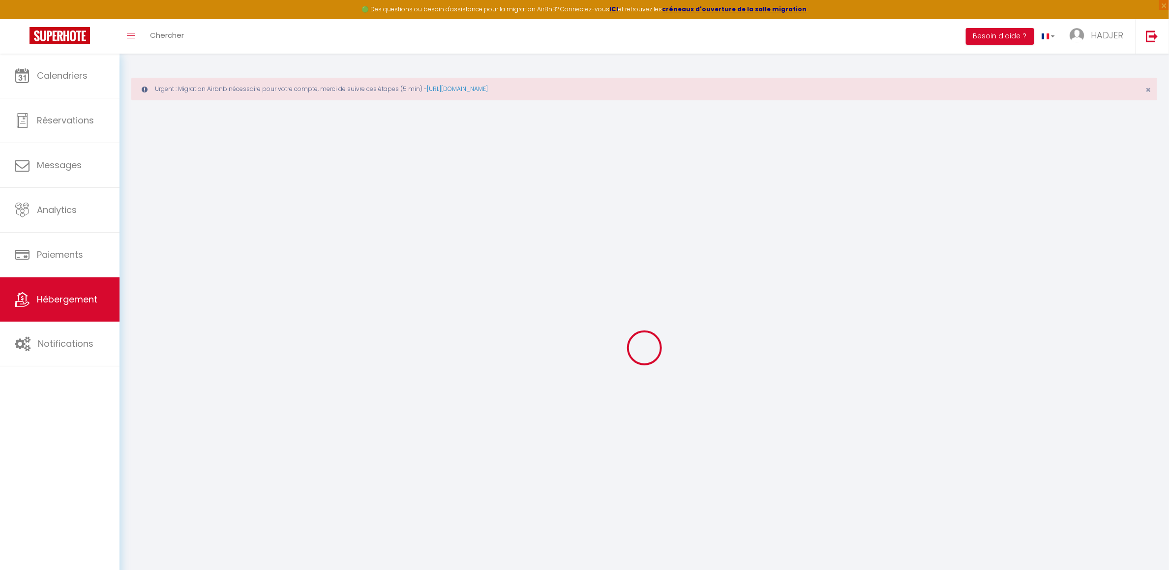
select select
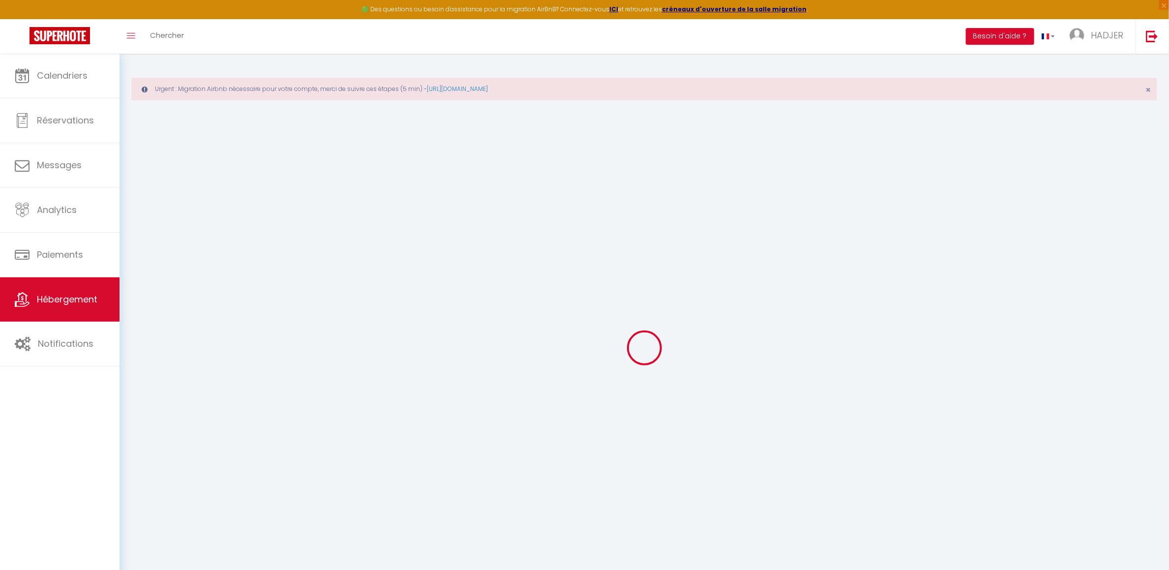
select select
checkbox input "false"
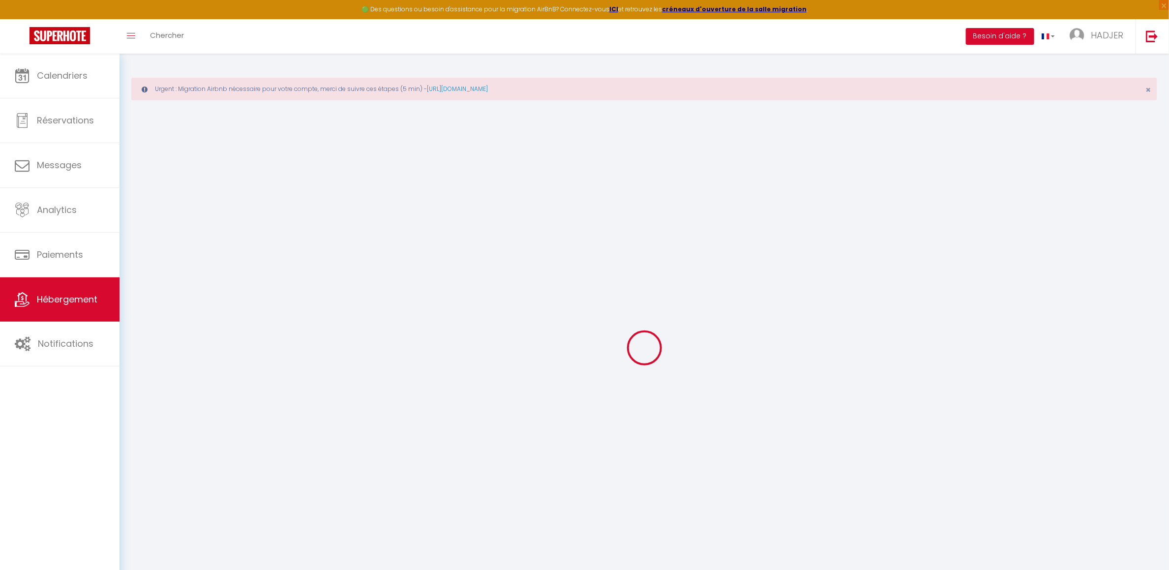
checkbox input "false"
select select
type input "HOULGATE · Welc'home in Houlgate: vue et accès direct sur mer"
type input "Gaëlle Et Arthur"
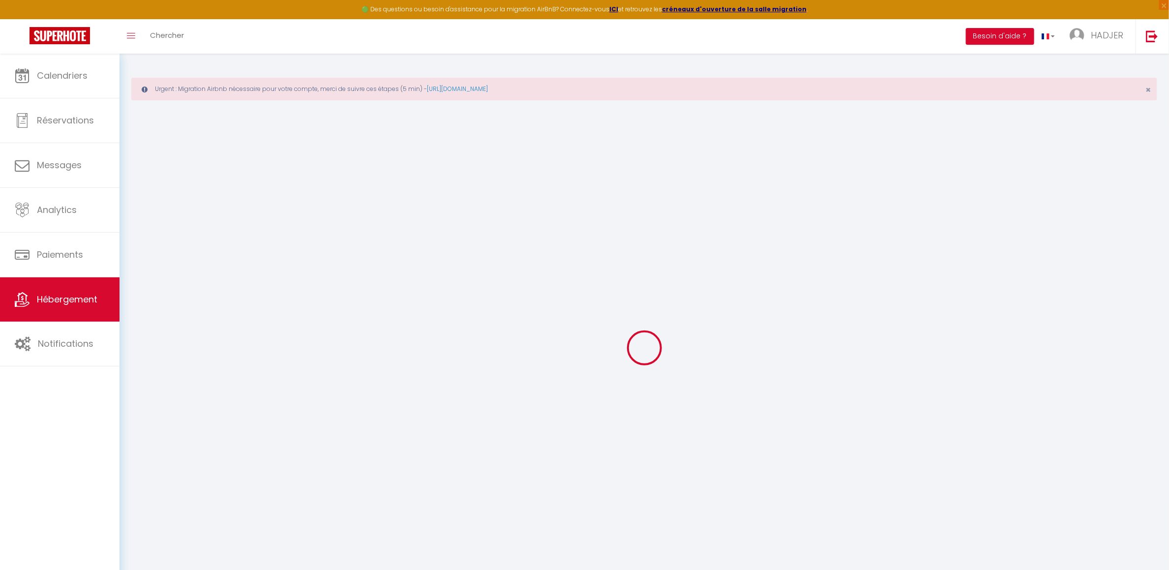
type input "60"
type input "12"
type input "71"
select select
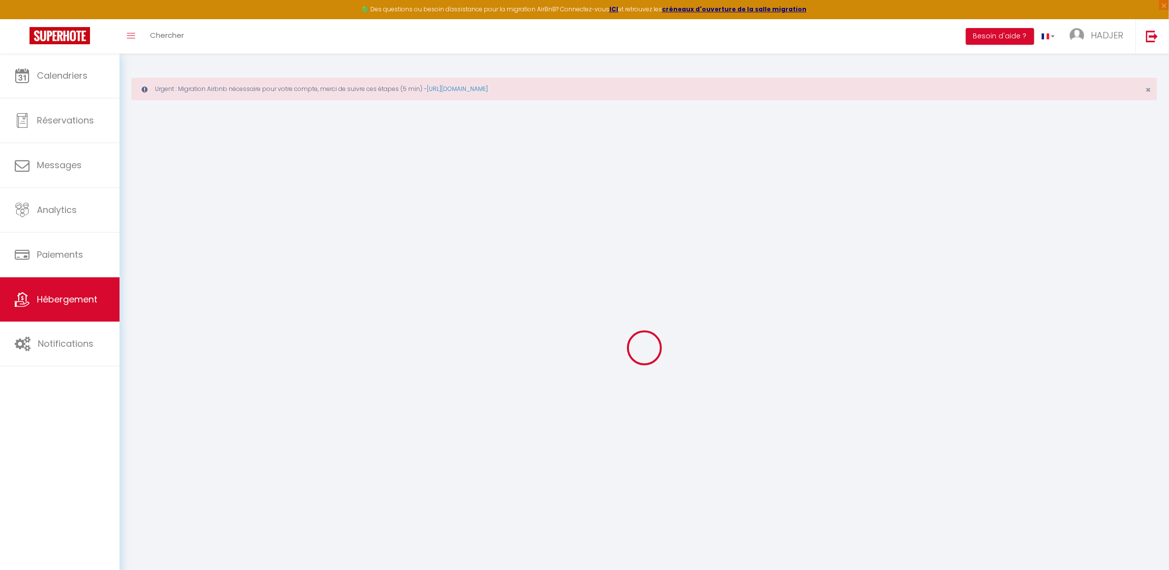
select select
type input "14510"
type input "Houlgate"
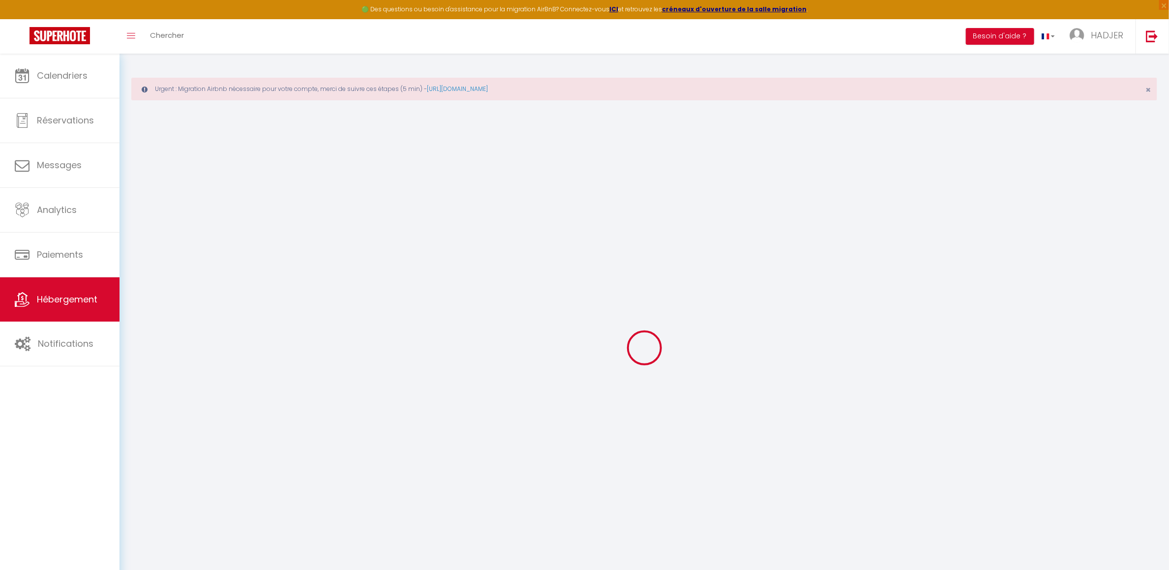
type input "[EMAIL_ADDRESS][DOMAIN_NAME]"
select select
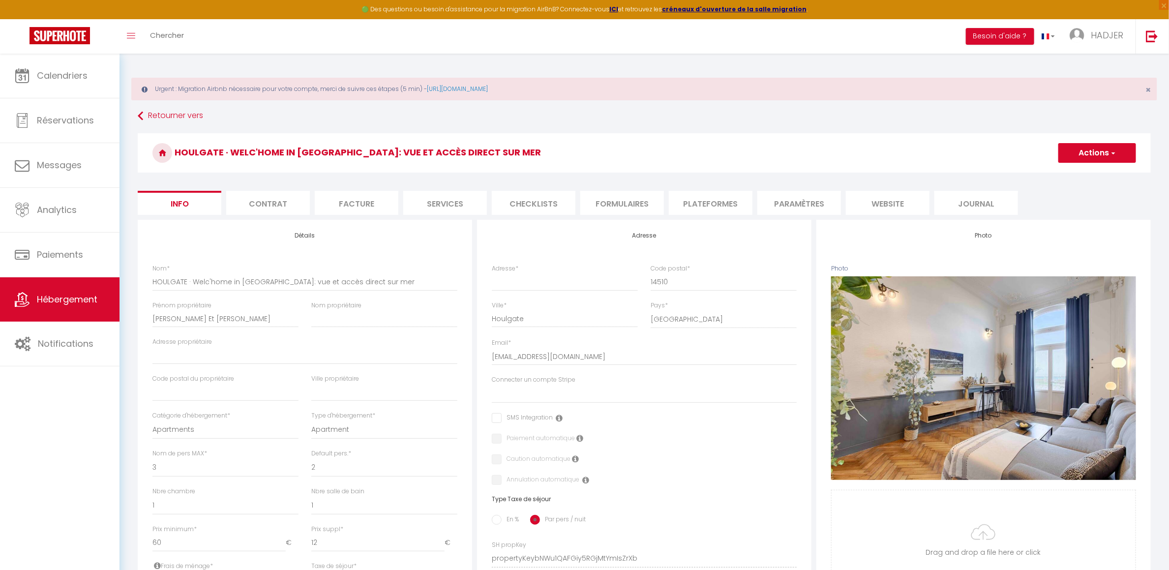
click at [1085, 158] on button "Actions" at bounding box center [1098, 153] width 78 height 20
click at [1067, 200] on link "Supprimer" at bounding box center [1083, 200] width 105 height 13
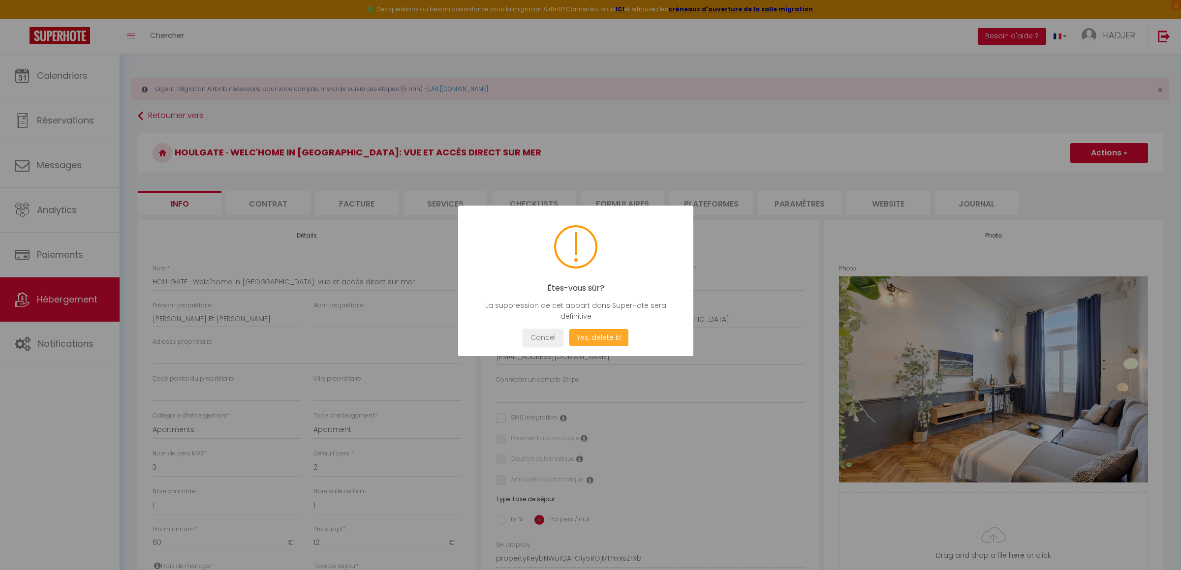
click at [611, 338] on button "Yes, delete it!" at bounding box center [598, 337] width 59 height 17
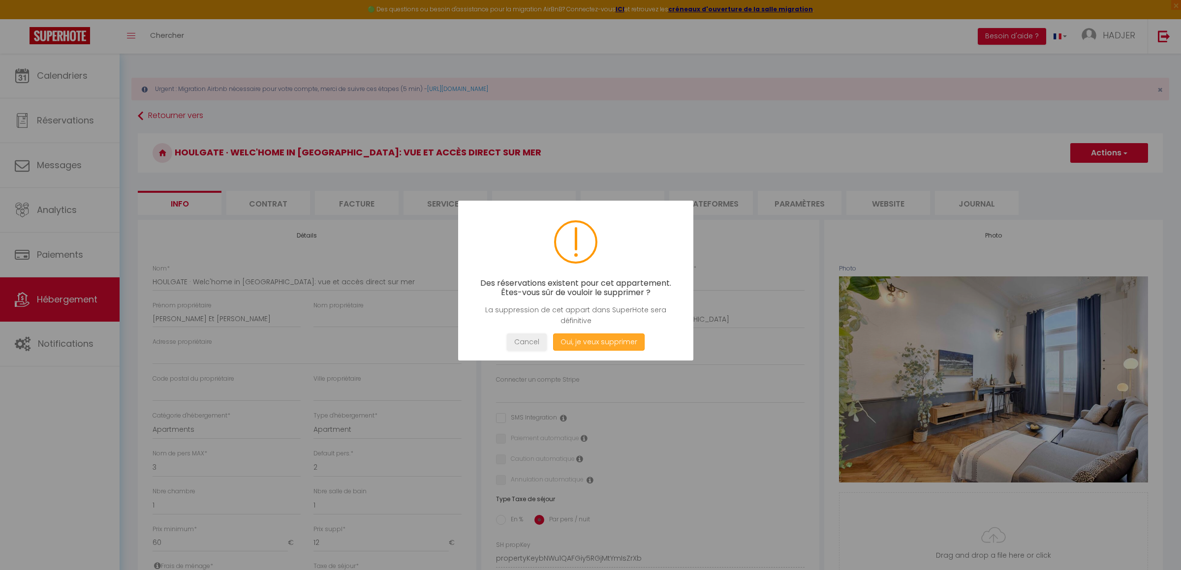
click at [618, 340] on button "Oui, je veux supprimer" at bounding box center [598, 342] width 91 height 17
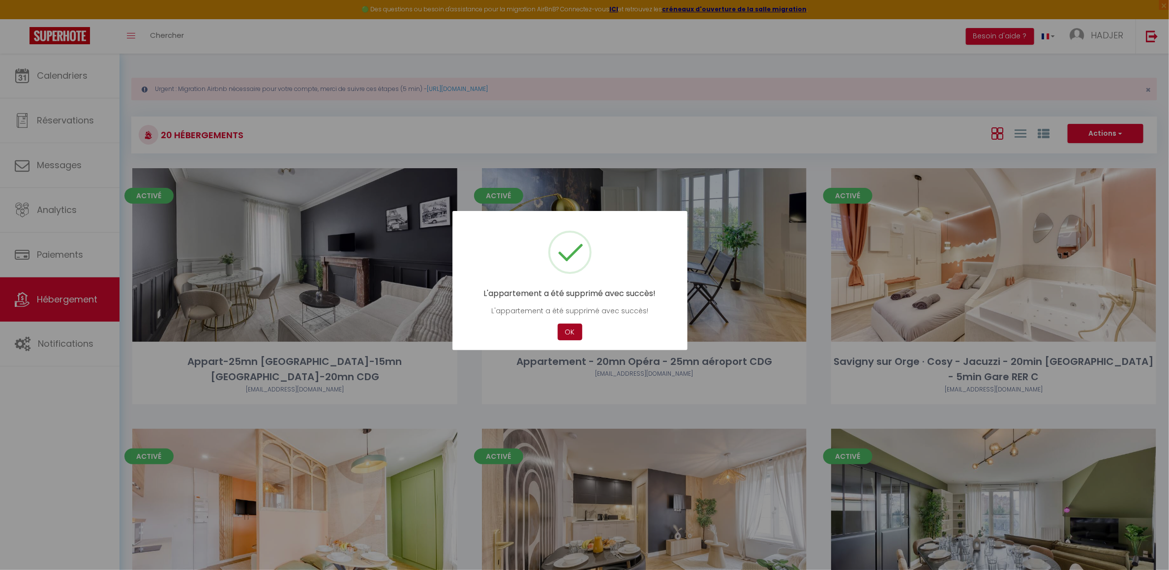
click at [573, 331] on button "OK" at bounding box center [570, 332] width 25 height 17
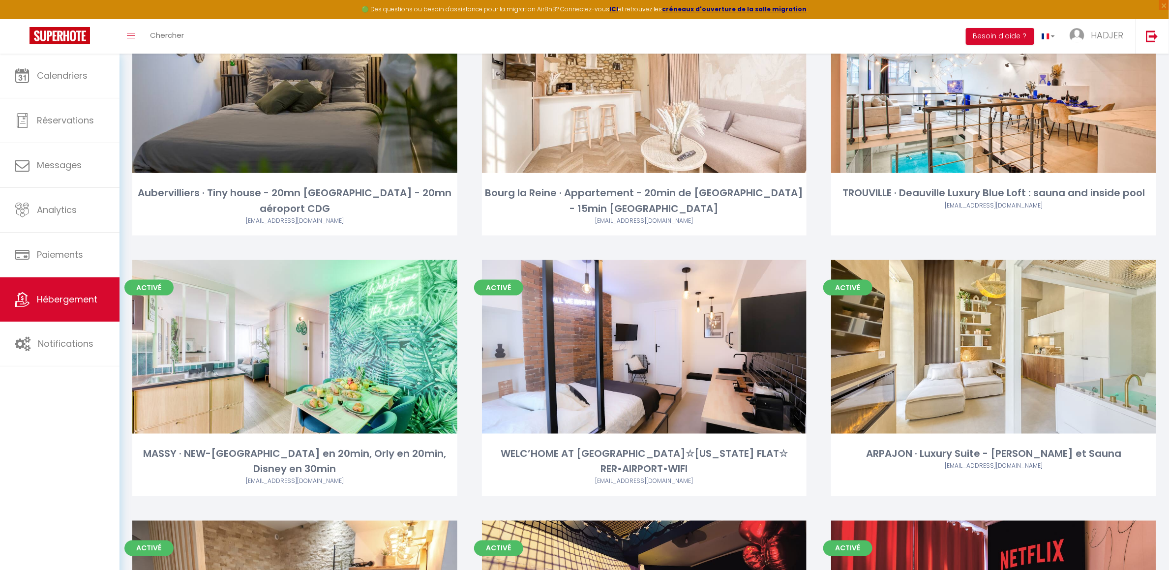
scroll to position [708, 0]
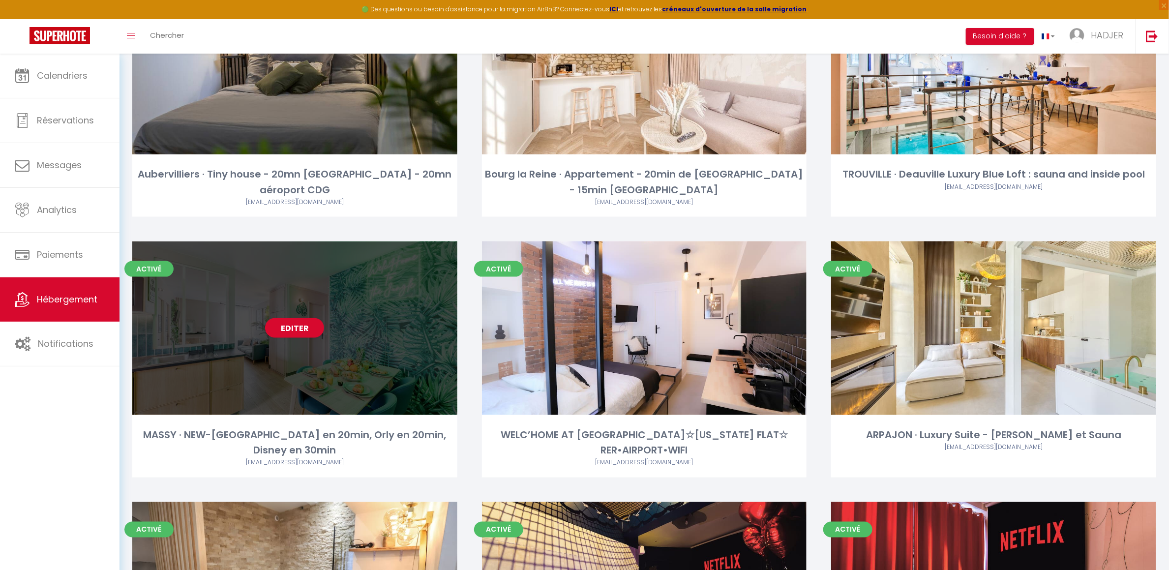
click at [373, 341] on div "Editer" at bounding box center [294, 329] width 325 height 174
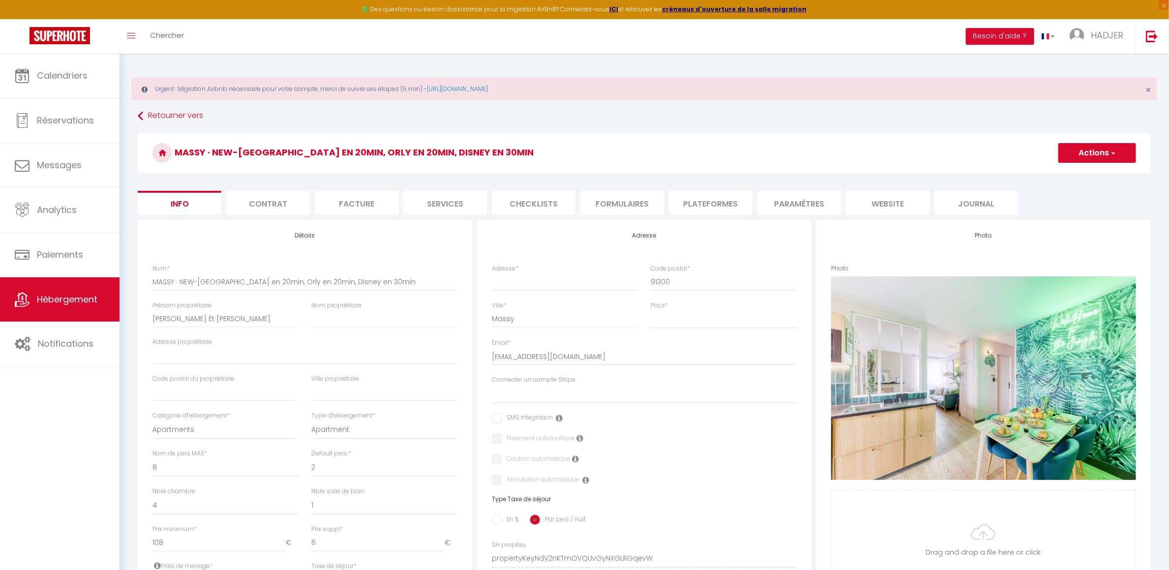
click at [1117, 155] on button "Actions" at bounding box center [1098, 153] width 78 height 20
click at [1067, 202] on link "Supprimer" at bounding box center [1083, 200] width 105 height 13
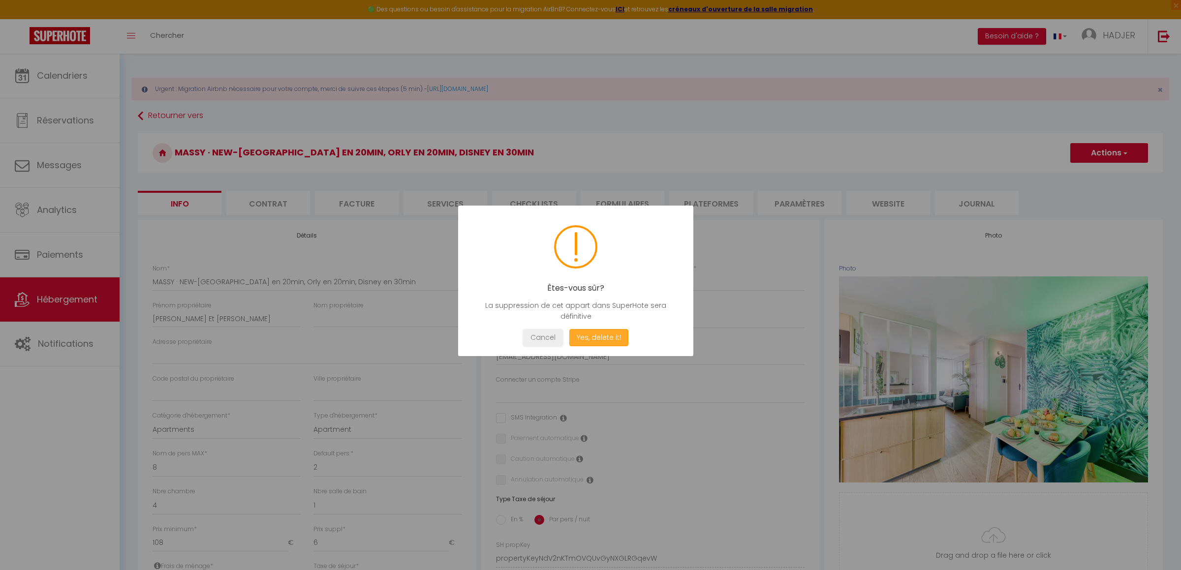
click at [607, 335] on button "Yes, delete it!" at bounding box center [598, 337] width 59 height 17
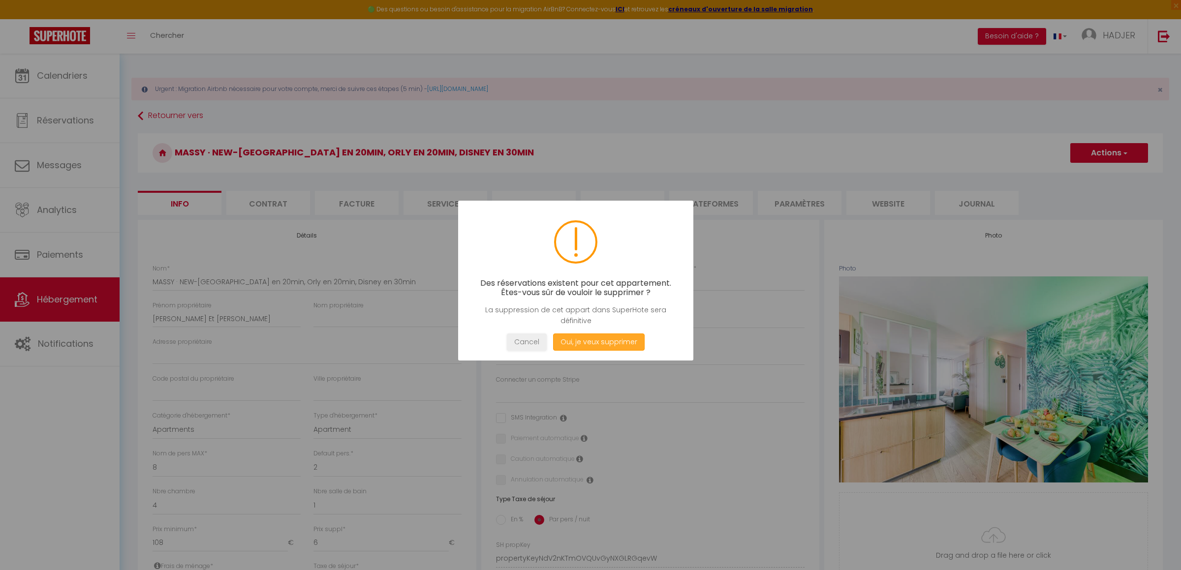
click at [602, 342] on button "Oui, je veux supprimer" at bounding box center [598, 342] width 91 height 17
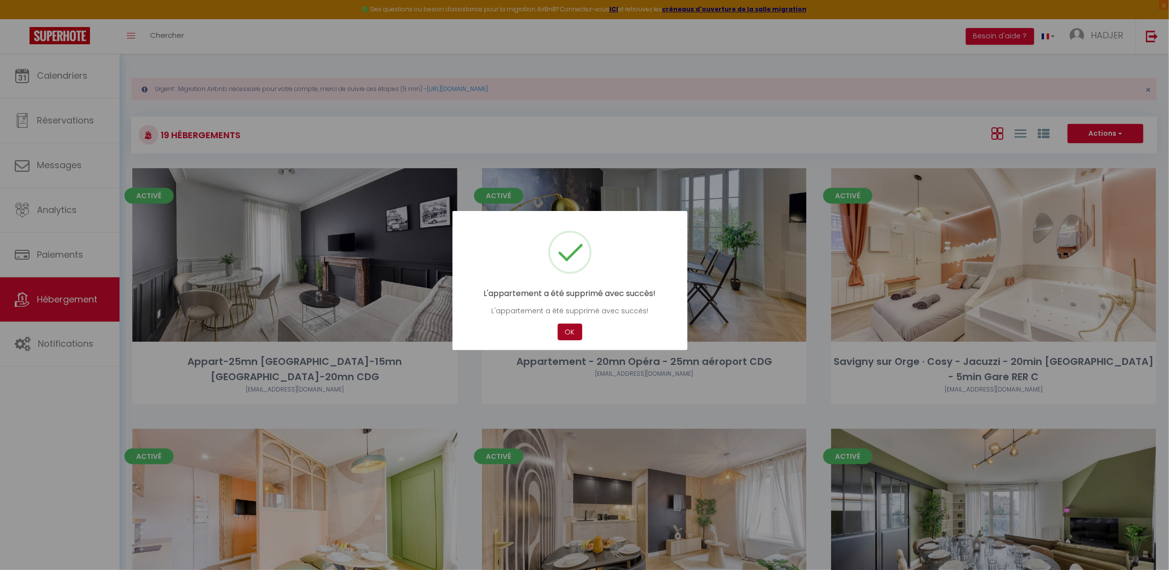
click at [573, 329] on button "OK" at bounding box center [570, 332] width 25 height 17
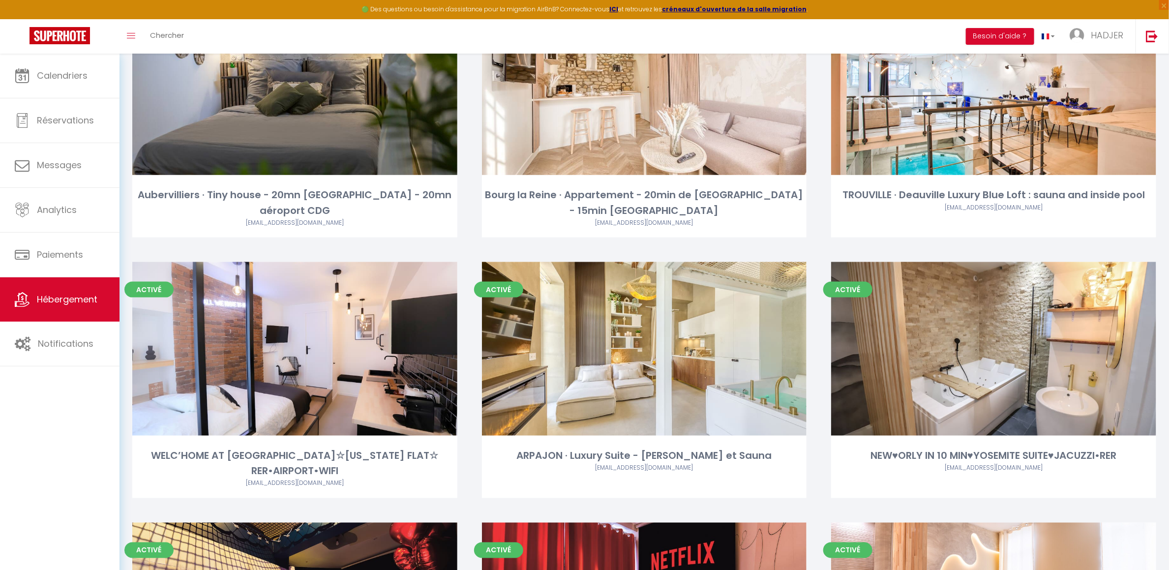
scroll to position [713, 0]
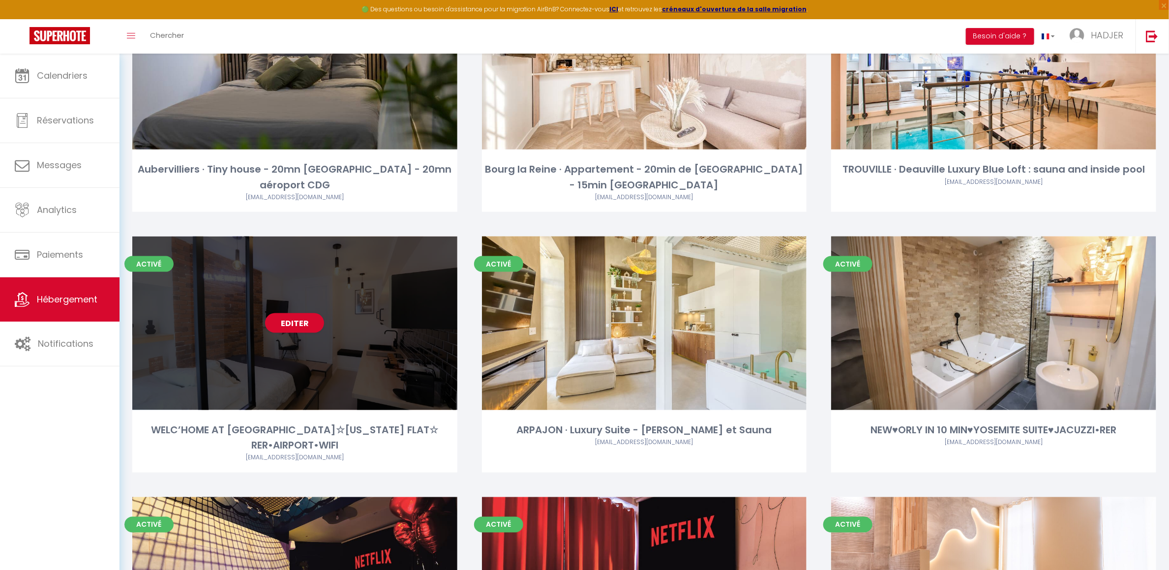
click at [332, 345] on div "Editer" at bounding box center [294, 324] width 325 height 174
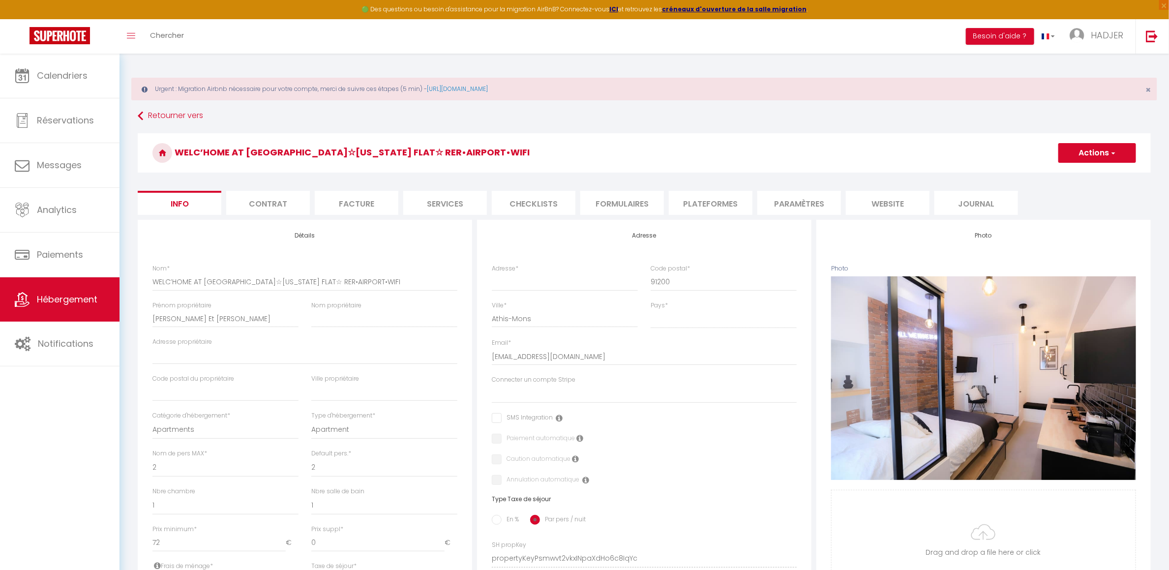
click at [1106, 151] on button "Actions" at bounding box center [1098, 153] width 78 height 20
click at [1048, 201] on link "Supprimer" at bounding box center [1083, 200] width 105 height 13
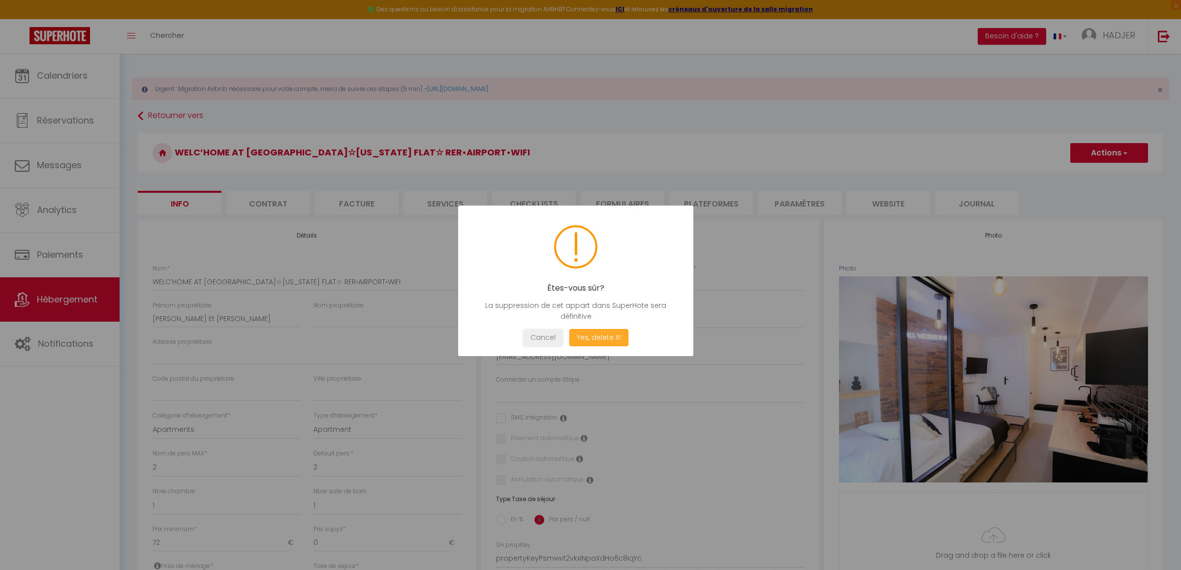
click at [609, 336] on button "Yes, delete it!" at bounding box center [598, 337] width 59 height 17
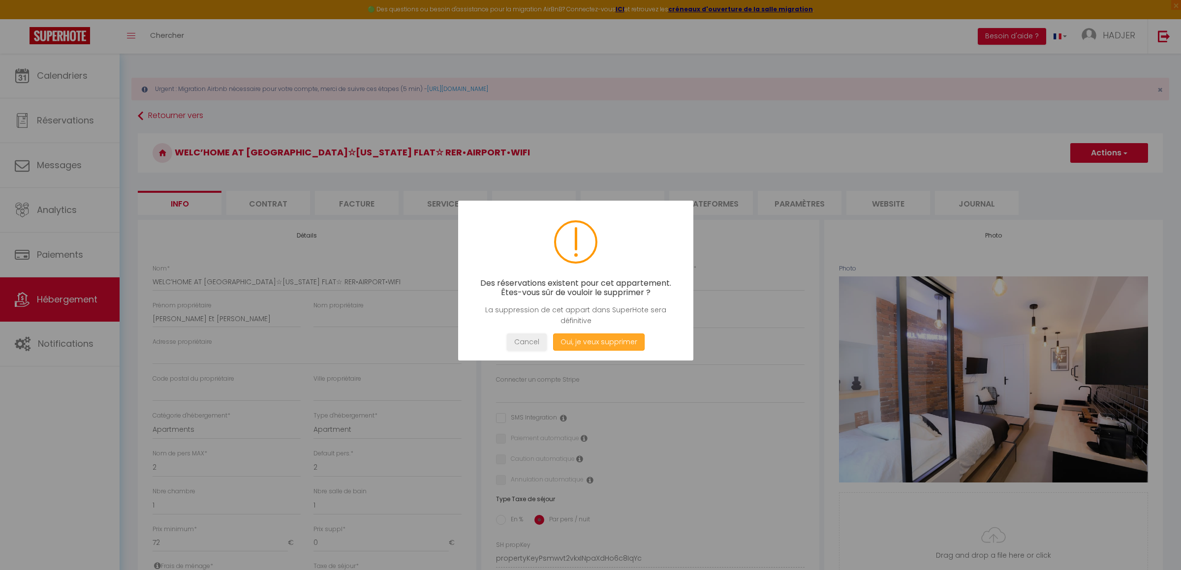
click at [609, 336] on button "Oui, je veux supprimer" at bounding box center [598, 342] width 91 height 17
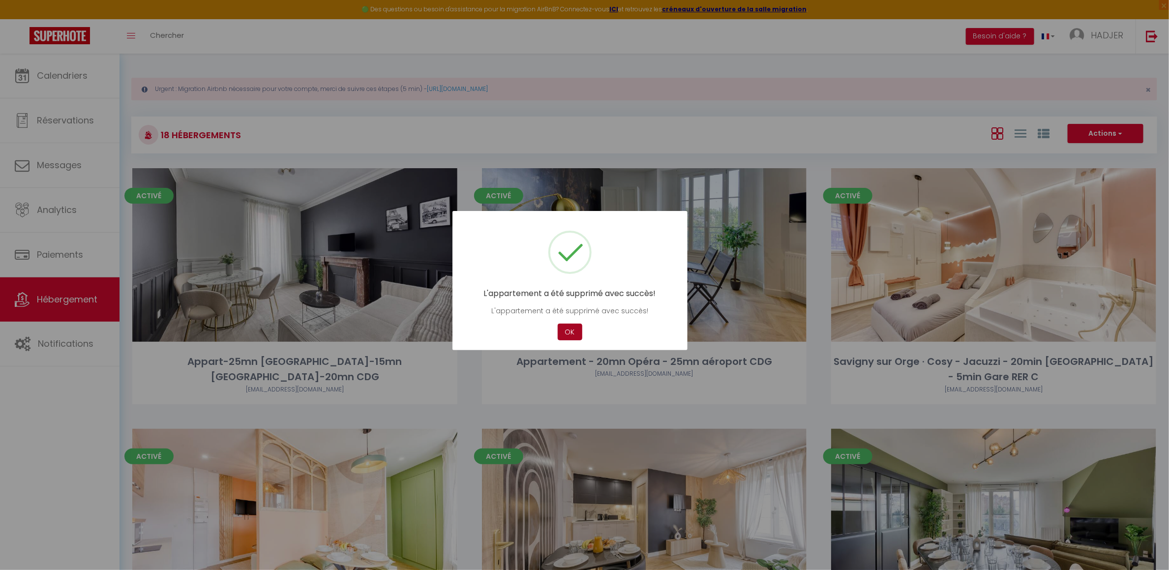
click at [573, 334] on button "OK" at bounding box center [570, 332] width 25 height 17
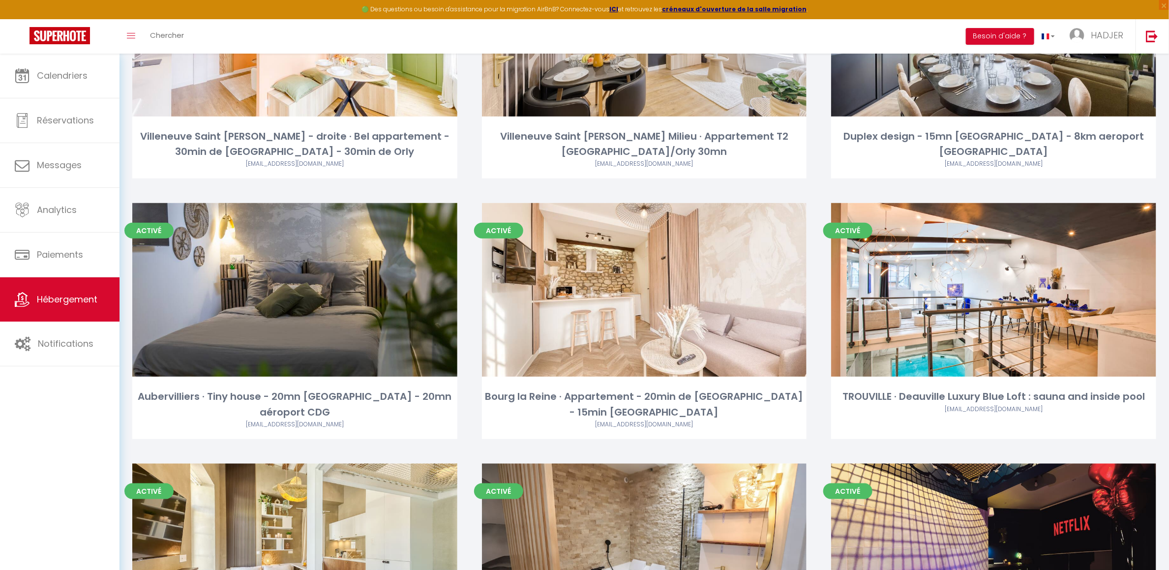
scroll to position [502, 0]
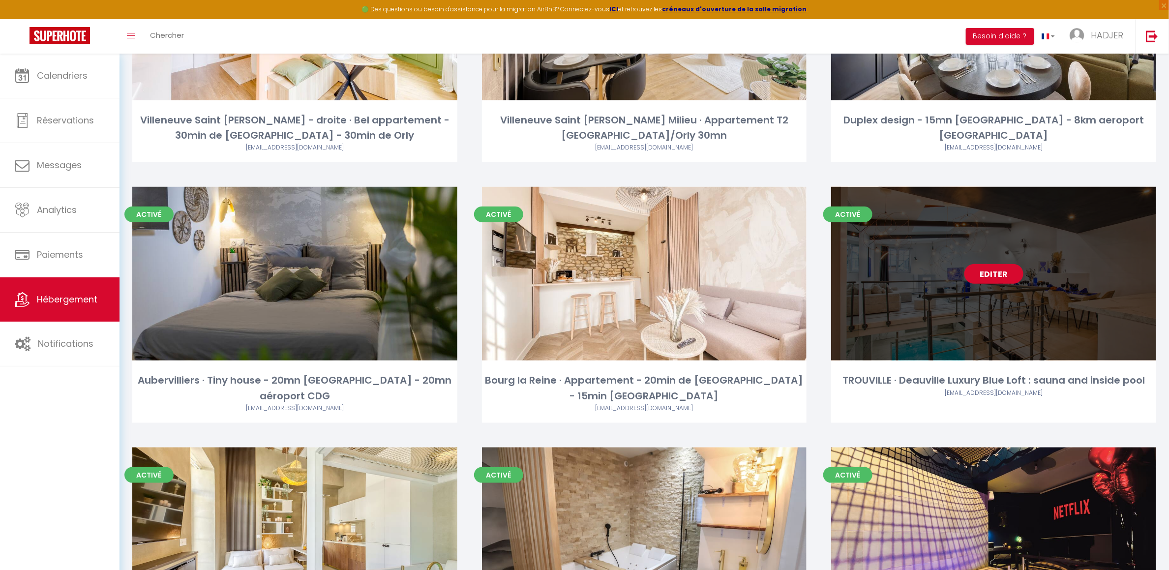
click at [991, 273] on link "Editer" at bounding box center [994, 274] width 59 height 20
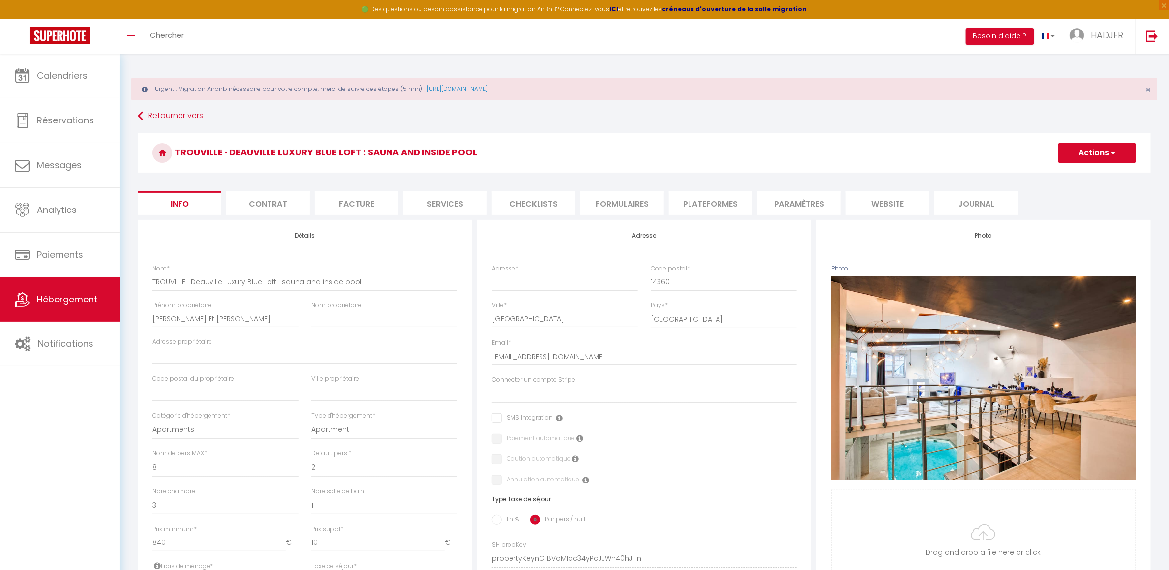
click at [1079, 145] on button "Actions" at bounding box center [1098, 153] width 78 height 20
click at [1046, 202] on link "Supprimer" at bounding box center [1083, 200] width 105 height 13
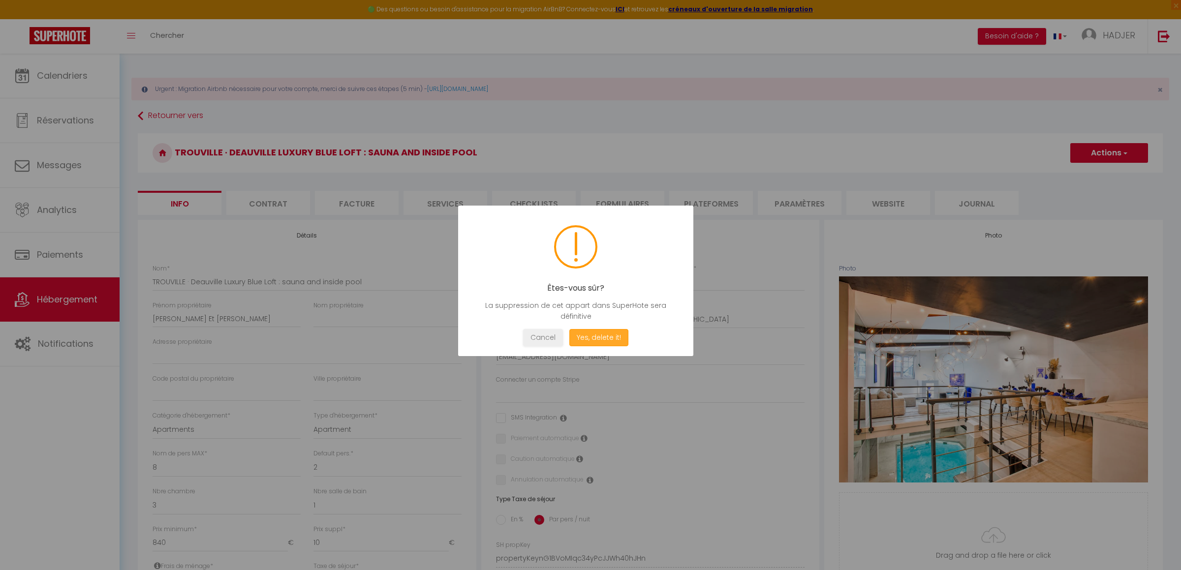
click at [614, 337] on button "Yes, delete it!" at bounding box center [598, 337] width 59 height 17
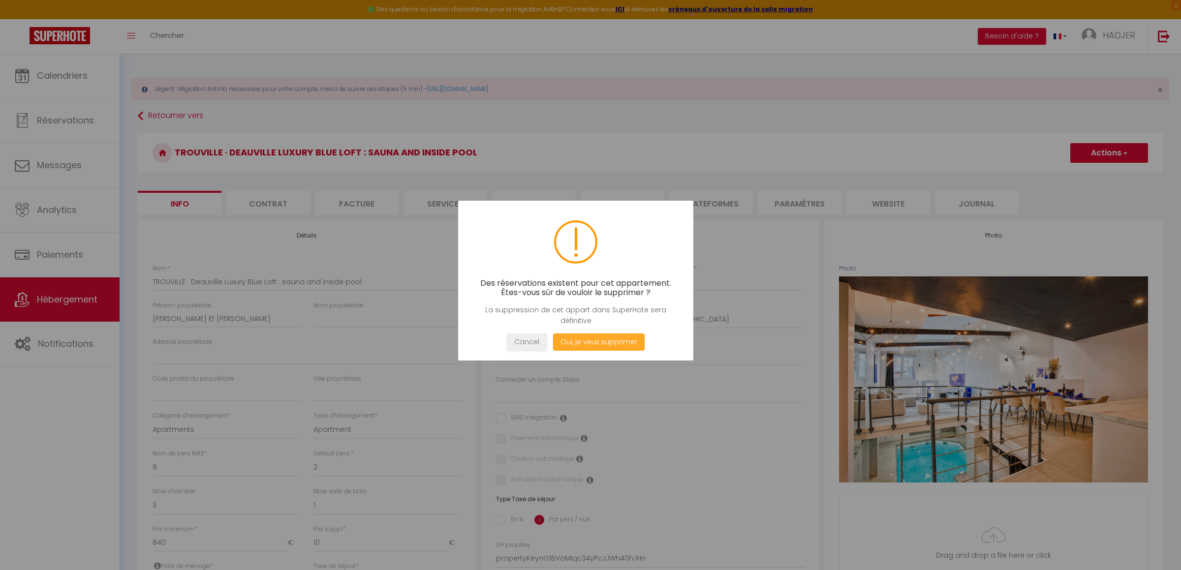
click at [606, 344] on button "Oui, je veux supprimer" at bounding box center [598, 342] width 91 height 17
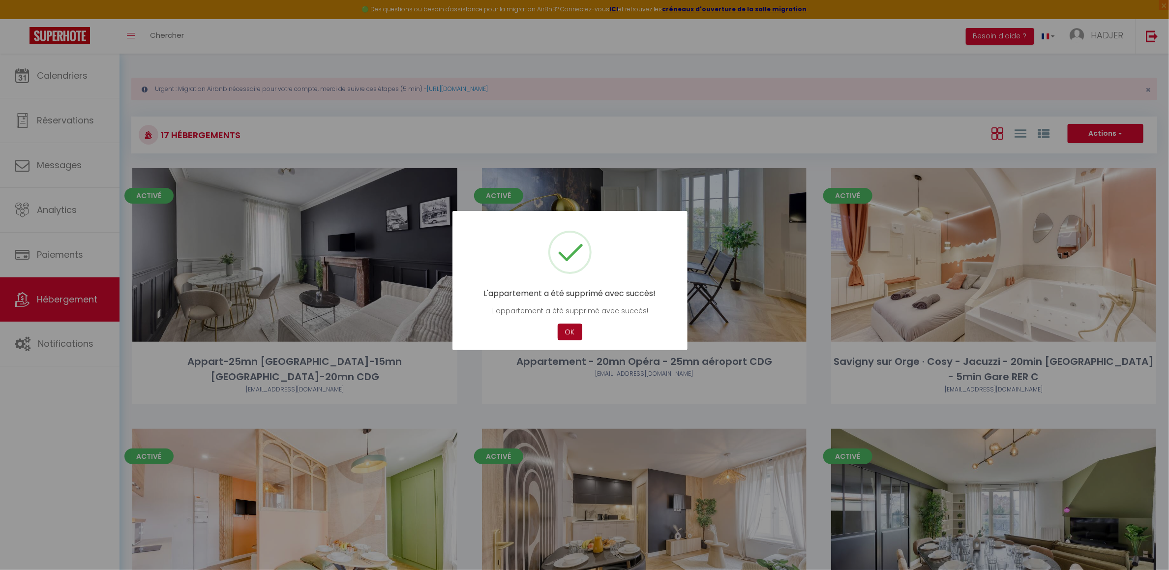
click at [572, 325] on button "OK" at bounding box center [570, 332] width 25 height 17
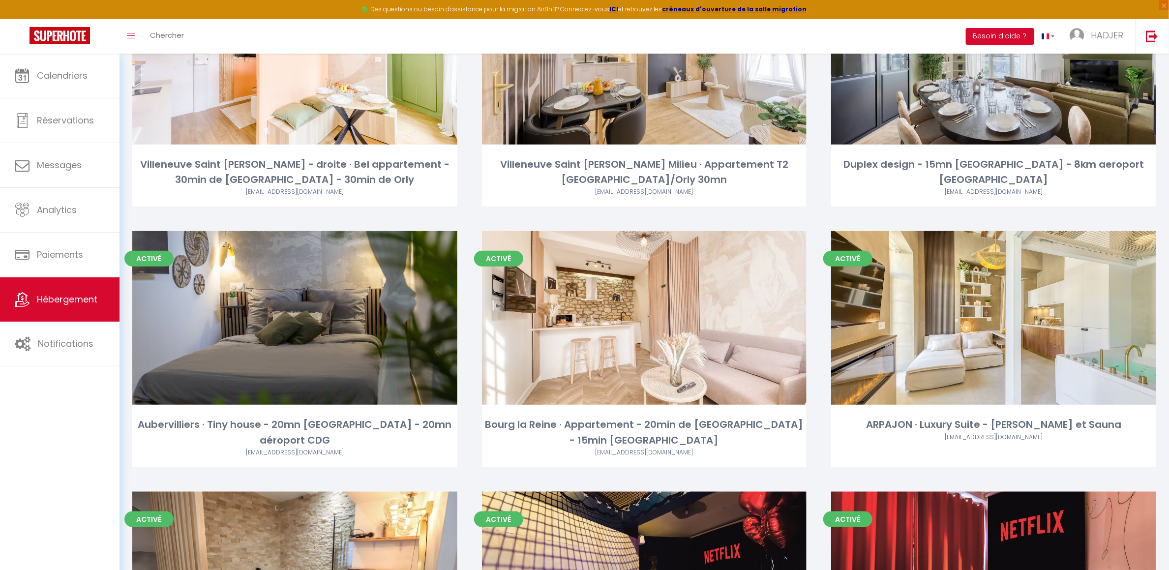
scroll to position [461, 0]
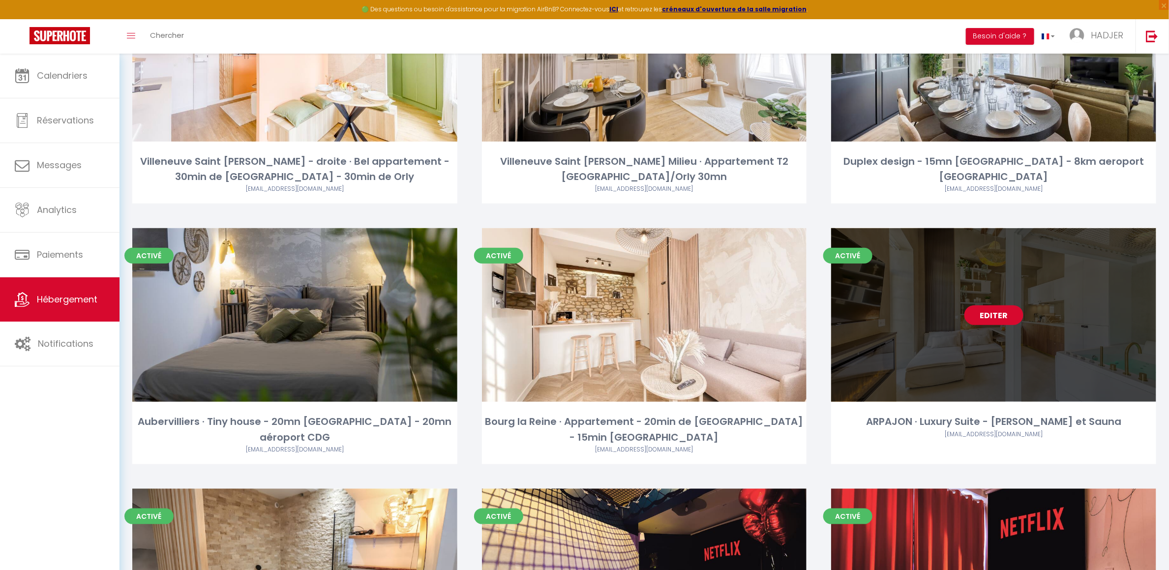
click at [1001, 318] on link "Editer" at bounding box center [994, 315] width 59 height 20
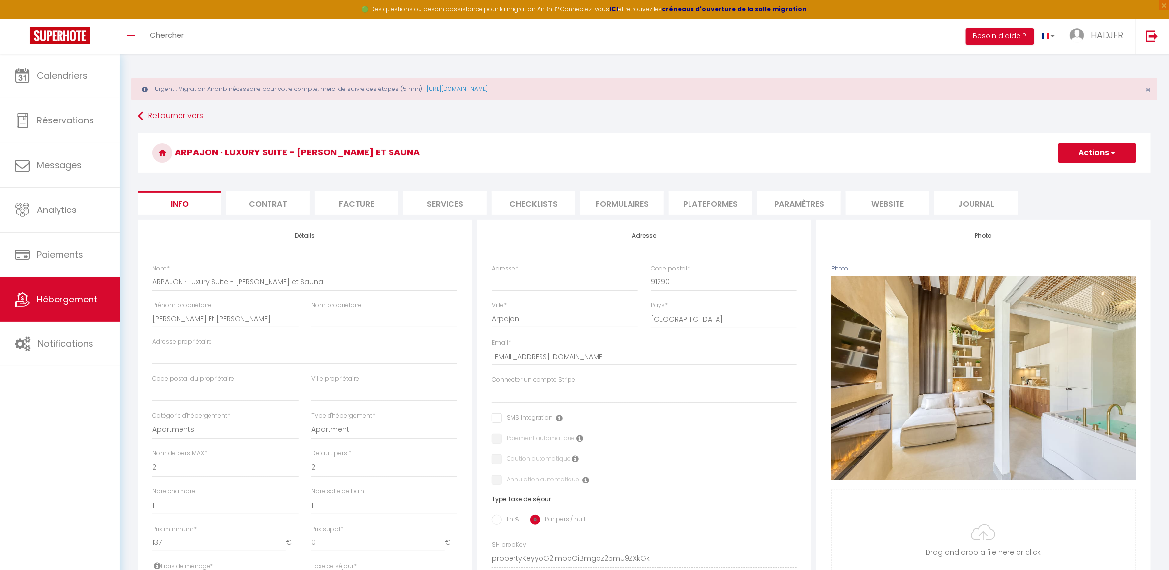
click at [1117, 151] on button "Actions" at bounding box center [1098, 153] width 78 height 20
click at [1054, 200] on link "Supprimer" at bounding box center [1083, 200] width 105 height 13
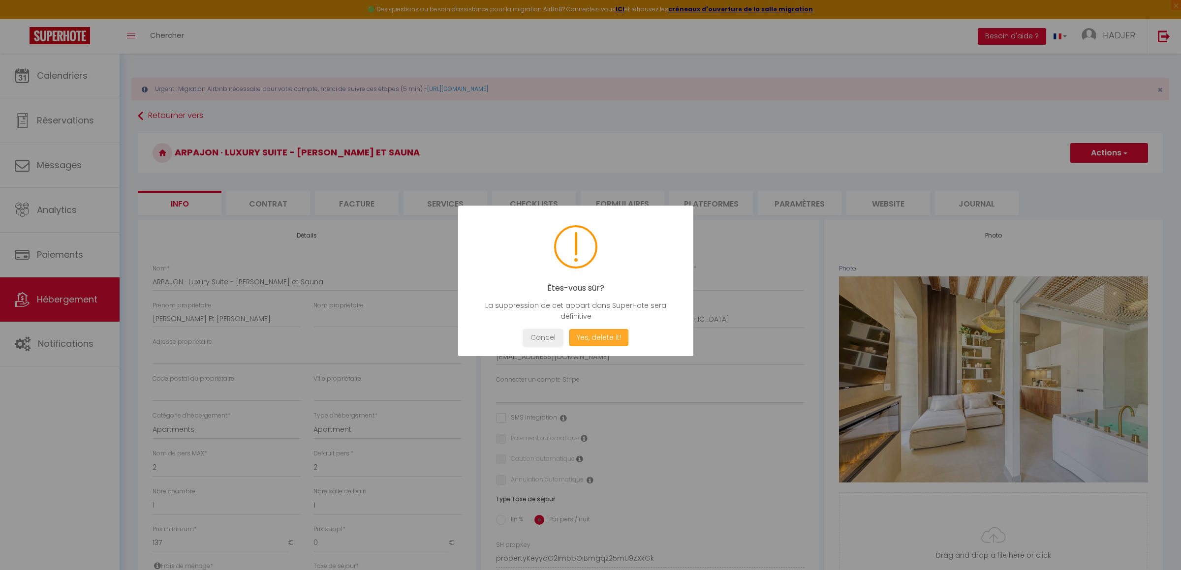
click at [608, 337] on button "Yes, delete it!" at bounding box center [598, 337] width 59 height 17
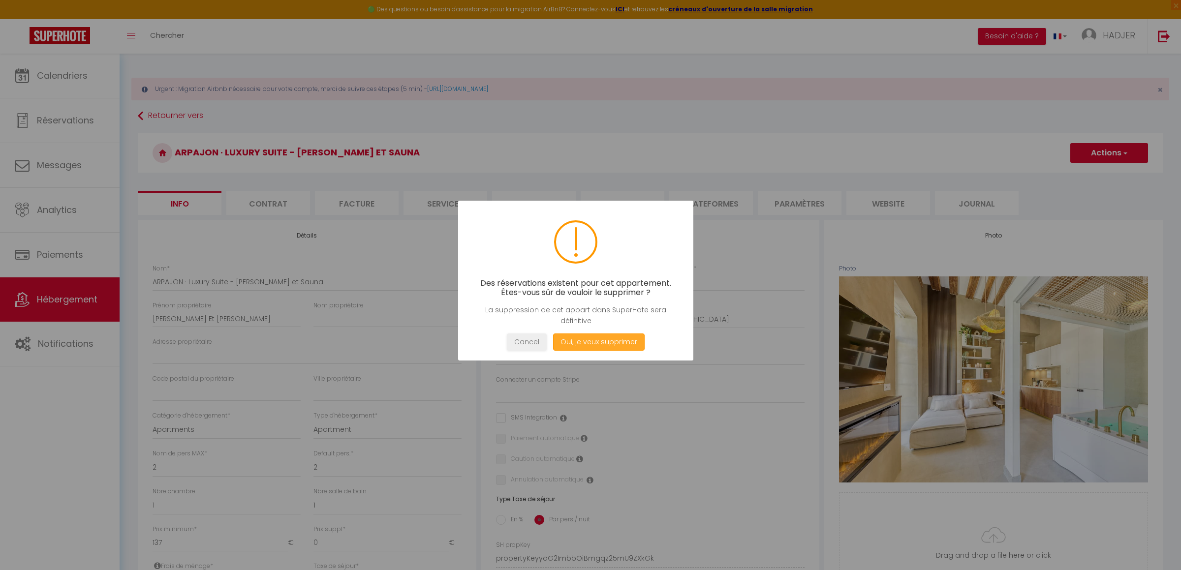
click at [618, 341] on button "Oui, je veux supprimer" at bounding box center [598, 342] width 91 height 17
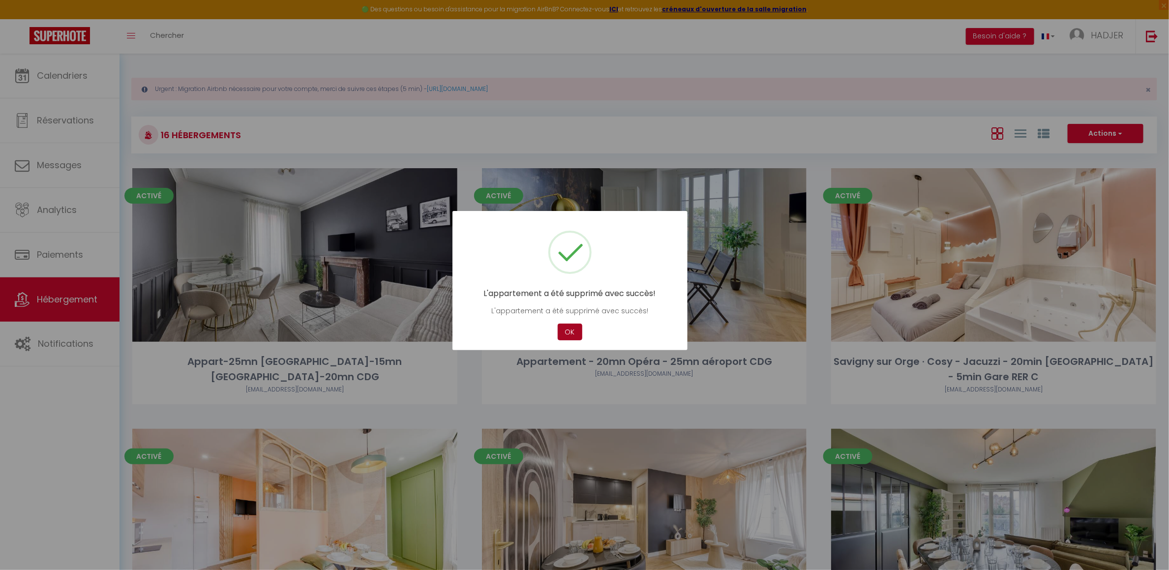
click at [567, 333] on button "OK" at bounding box center [570, 332] width 25 height 17
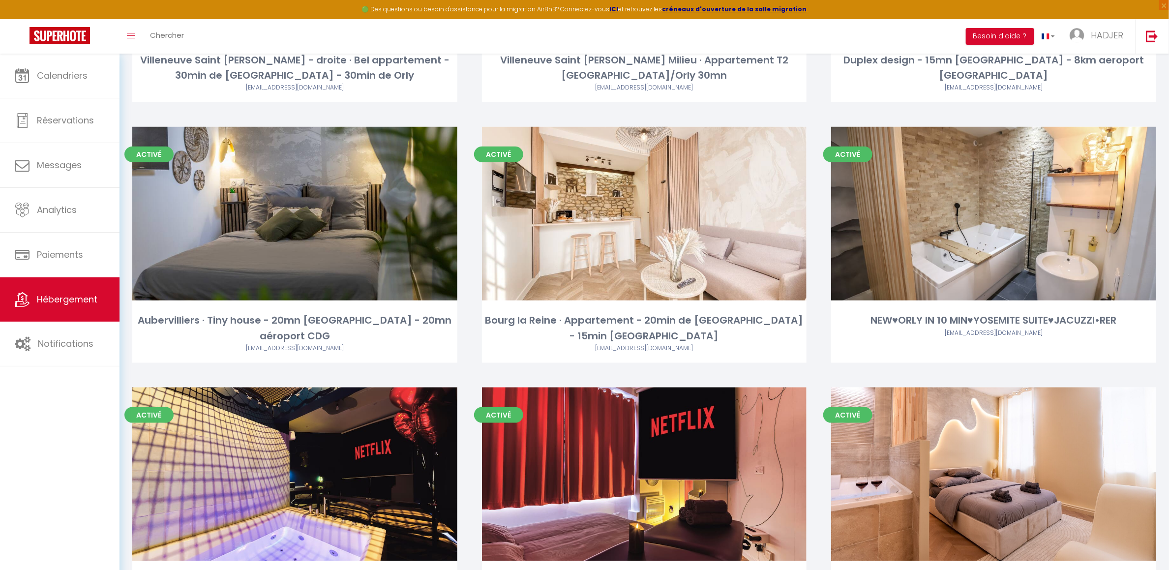
scroll to position [564, 0]
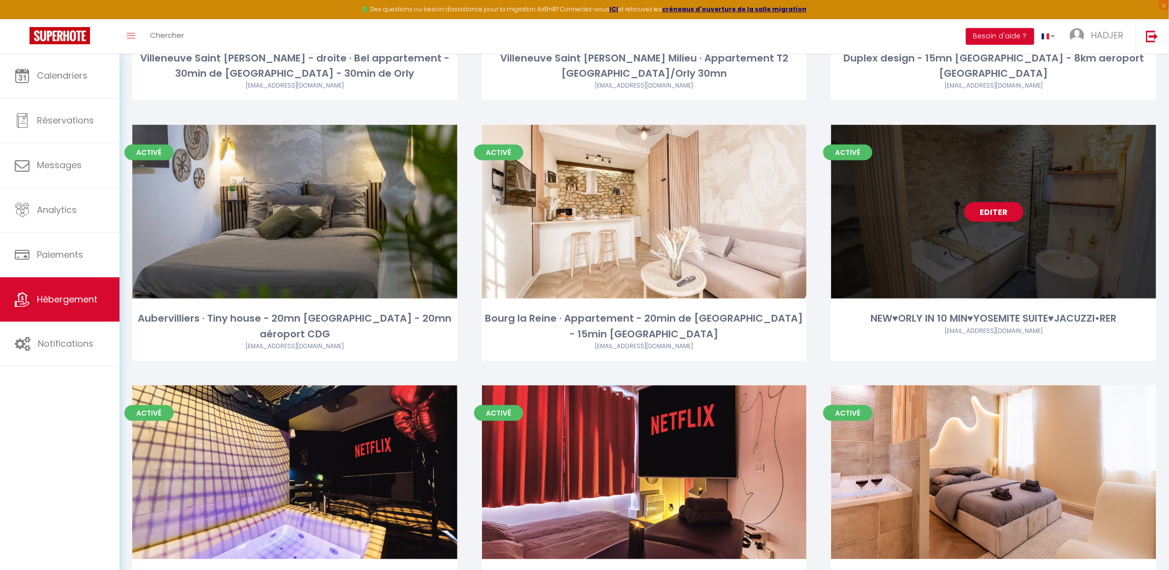
click at [1005, 213] on link "Editer" at bounding box center [994, 212] width 59 height 20
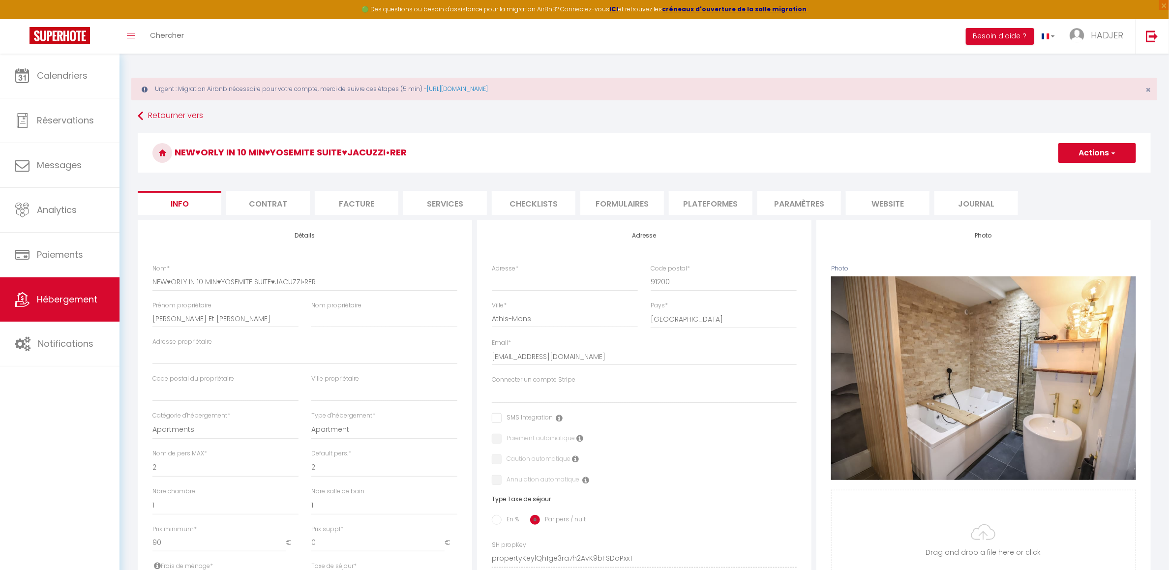
click at [1101, 148] on button "Actions" at bounding box center [1098, 153] width 78 height 20
click at [1064, 200] on link "Supprimer" at bounding box center [1083, 200] width 105 height 13
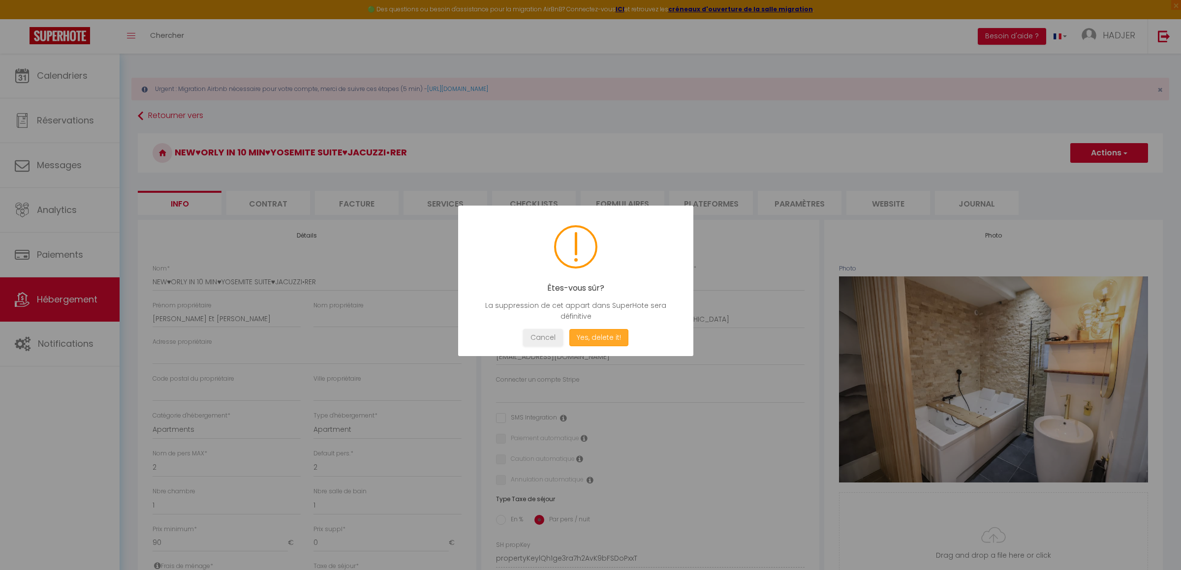
click at [612, 334] on button "Yes, delete it!" at bounding box center [598, 337] width 59 height 17
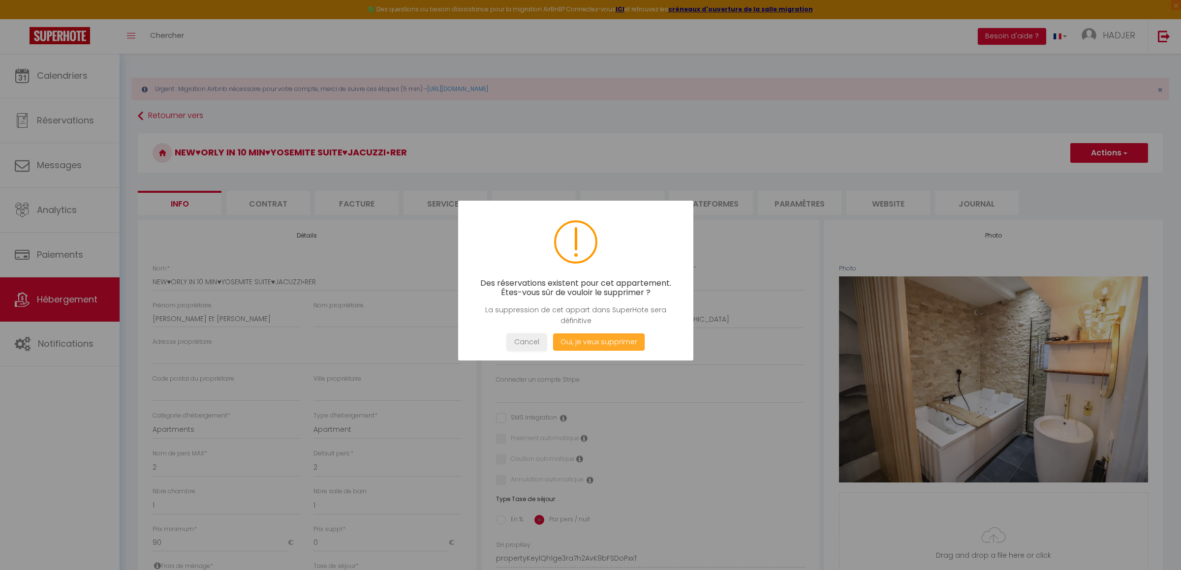
click at [608, 341] on button "Oui, je veux supprimer" at bounding box center [598, 342] width 91 height 17
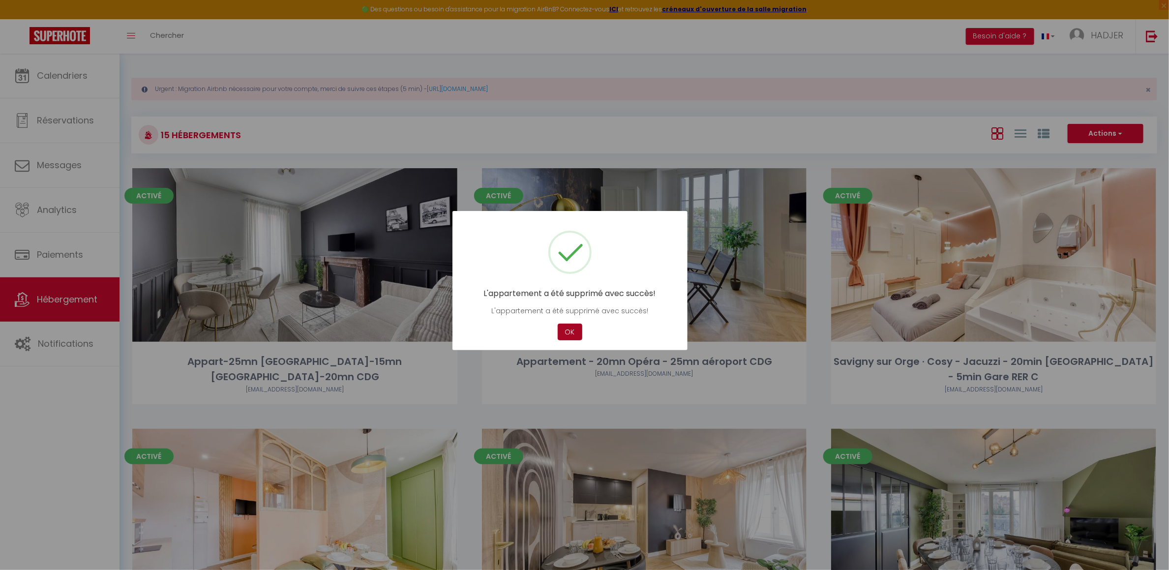
click at [571, 330] on button "OK" at bounding box center [570, 332] width 25 height 17
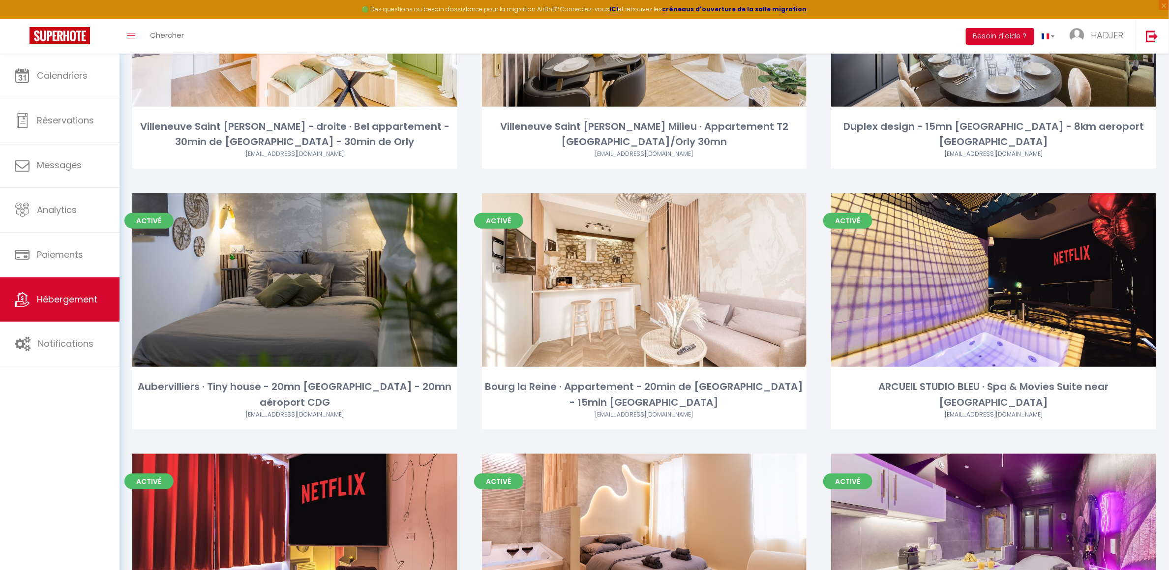
scroll to position [500, 0]
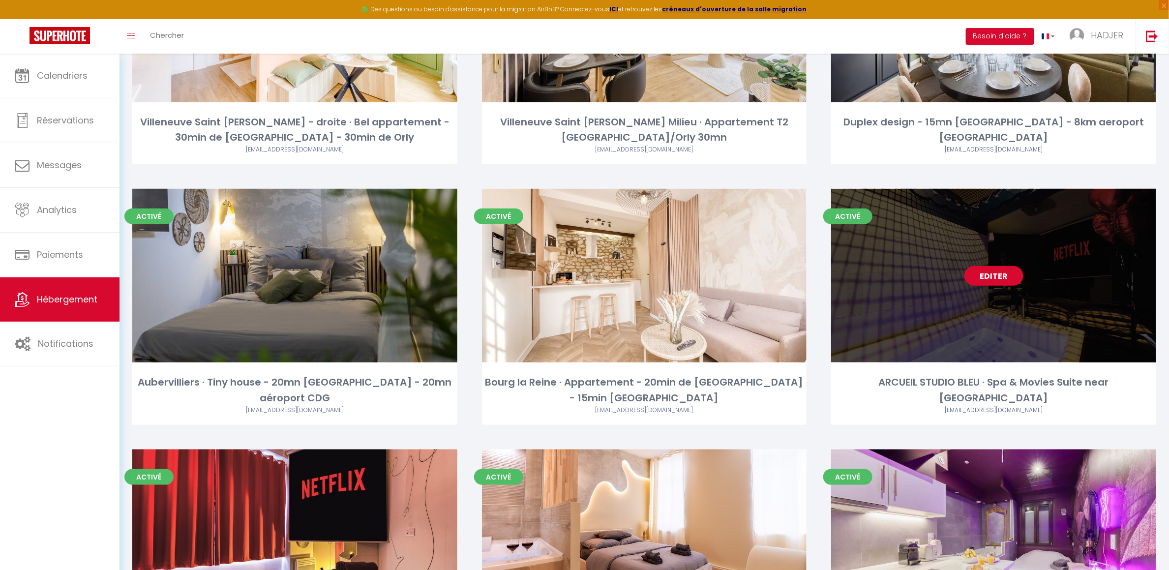
click at [1006, 280] on link "Editer" at bounding box center [994, 276] width 59 height 20
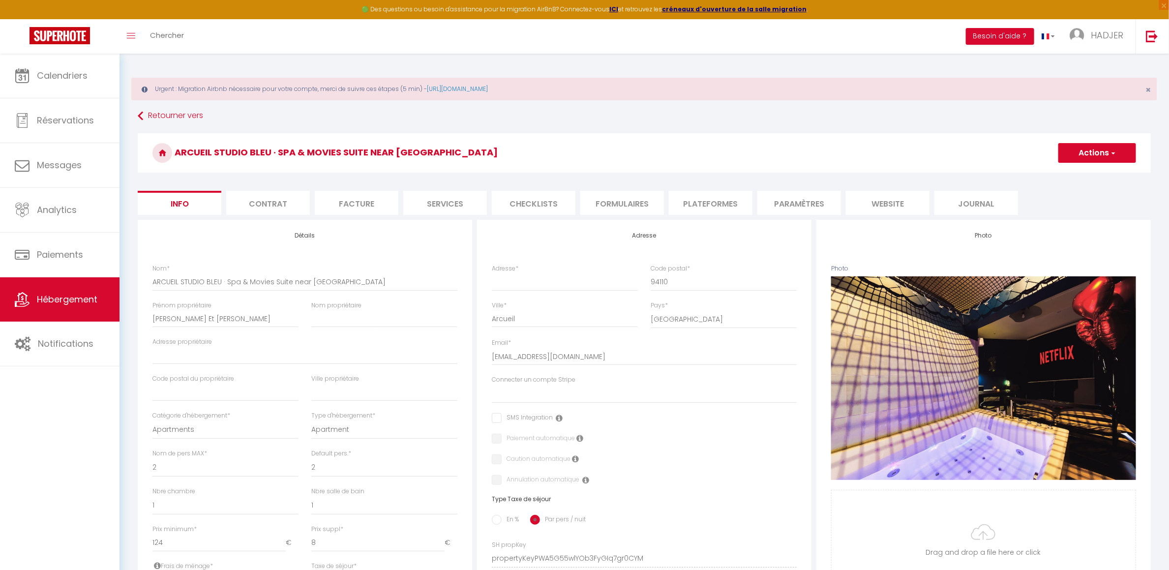
click at [1109, 154] on button "Actions" at bounding box center [1098, 153] width 78 height 20
click at [1051, 201] on link "Supprimer" at bounding box center [1083, 200] width 105 height 13
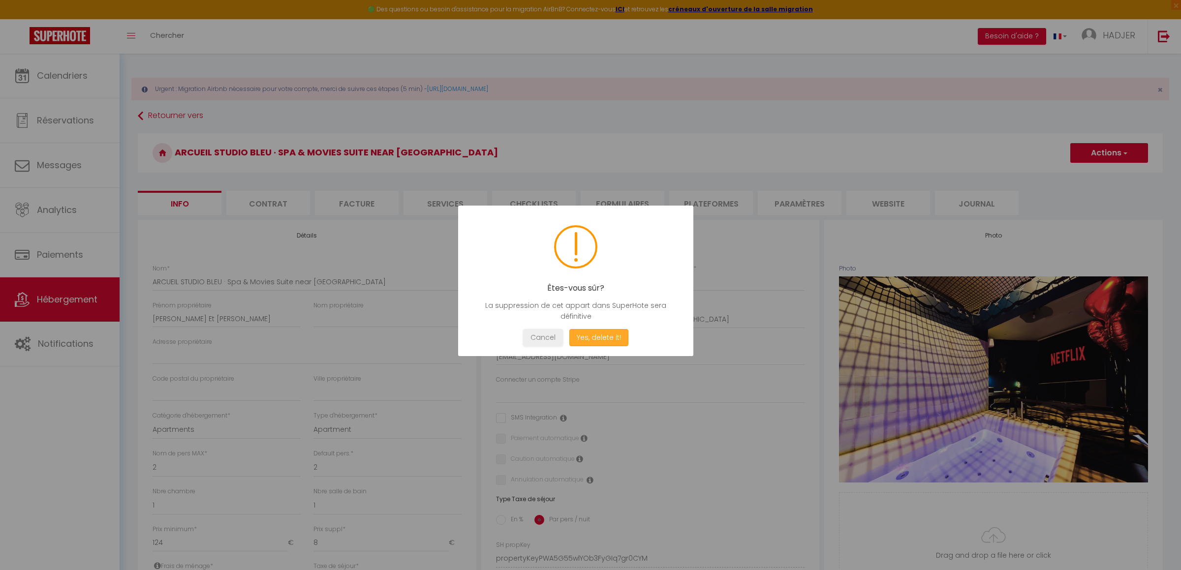
click at [614, 341] on button "Yes, delete it!" at bounding box center [598, 337] width 59 height 17
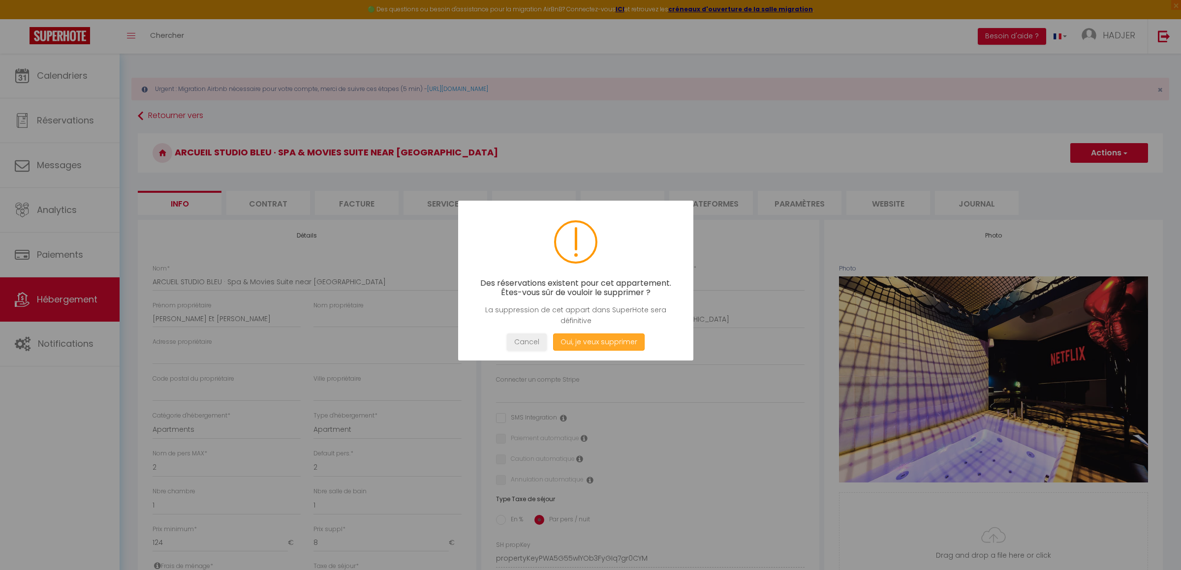
click at [614, 341] on button "Oui, je veux supprimer" at bounding box center [598, 342] width 91 height 17
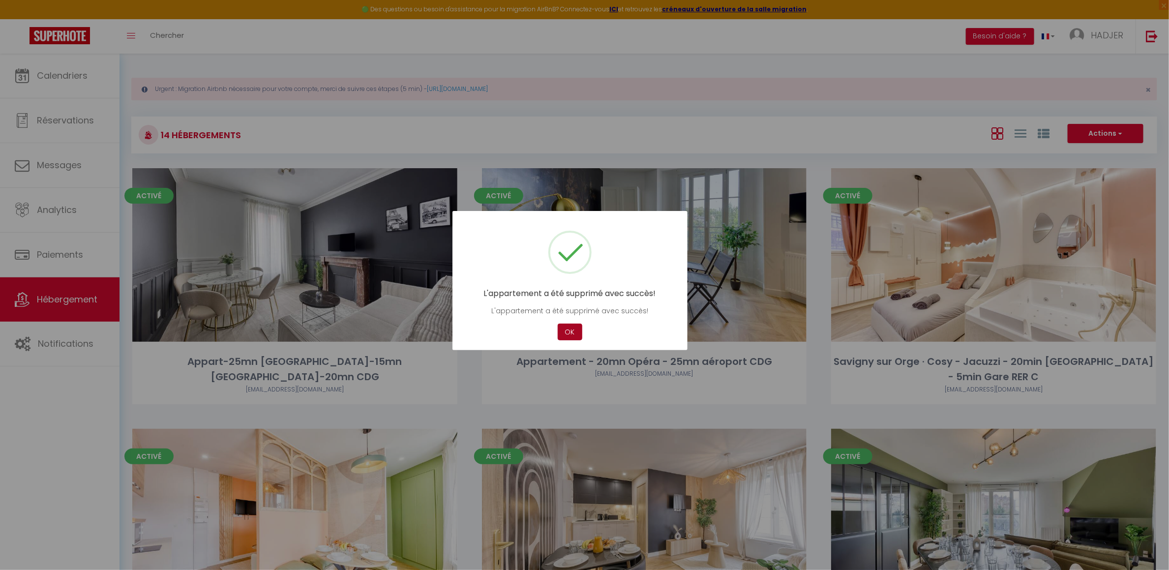
click at [569, 331] on button "OK" at bounding box center [570, 332] width 25 height 17
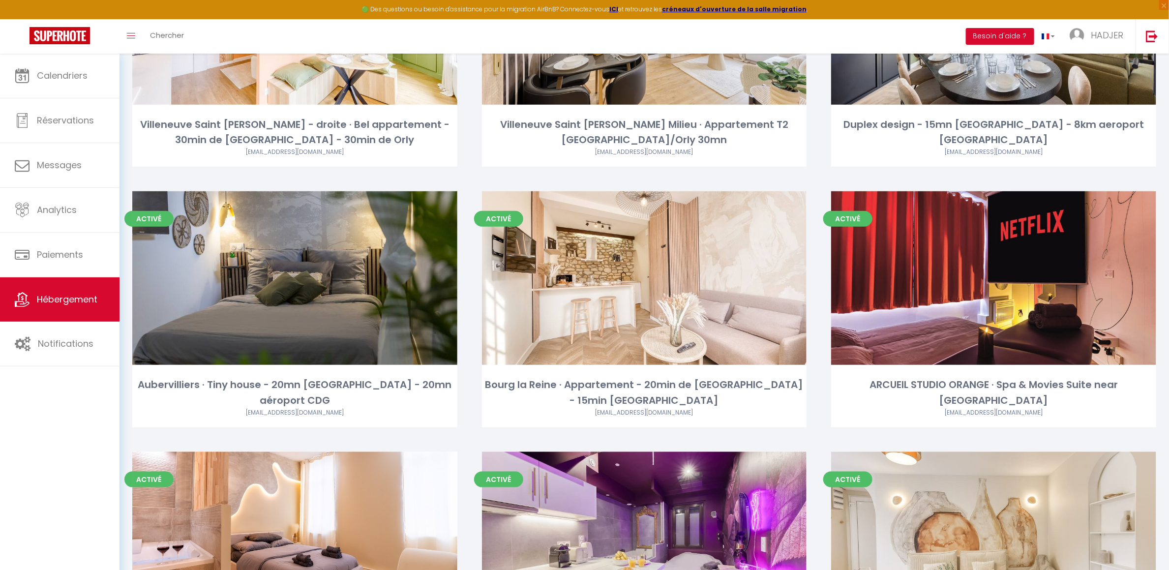
scroll to position [502, 0]
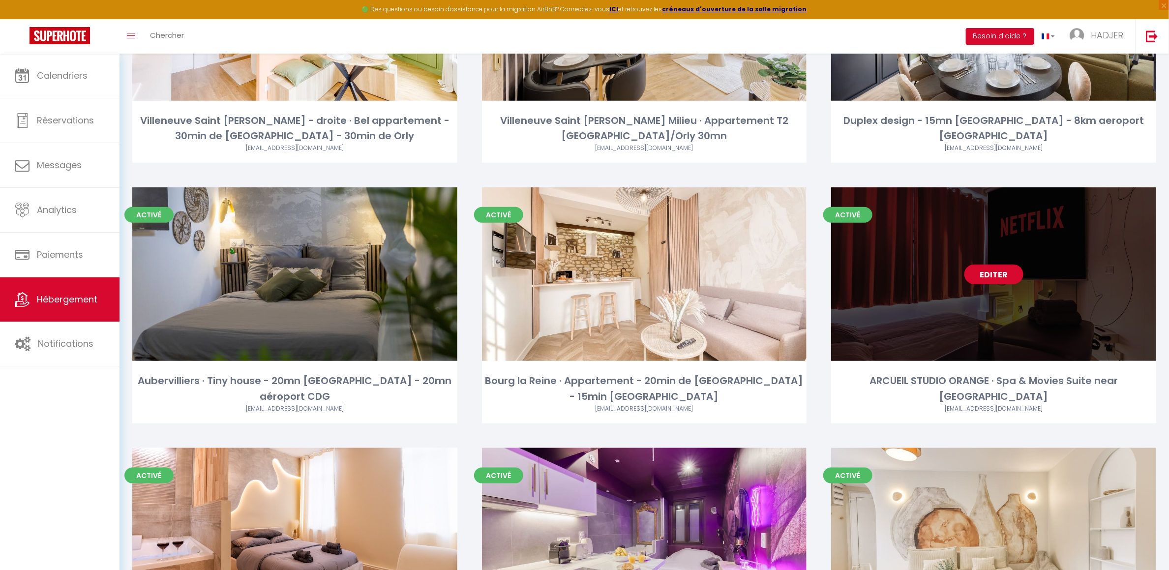
click at [1011, 267] on link "Editer" at bounding box center [994, 275] width 59 height 20
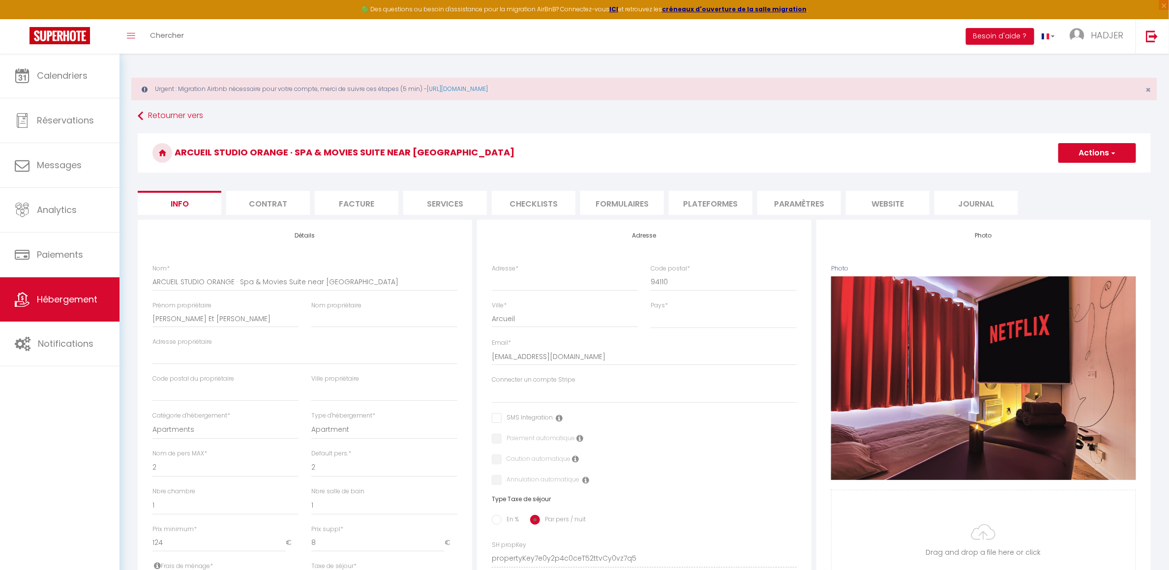
click at [1111, 154] on span "button" at bounding box center [1113, 153] width 6 height 10
click at [1072, 199] on link "Supprimer" at bounding box center [1083, 200] width 105 height 13
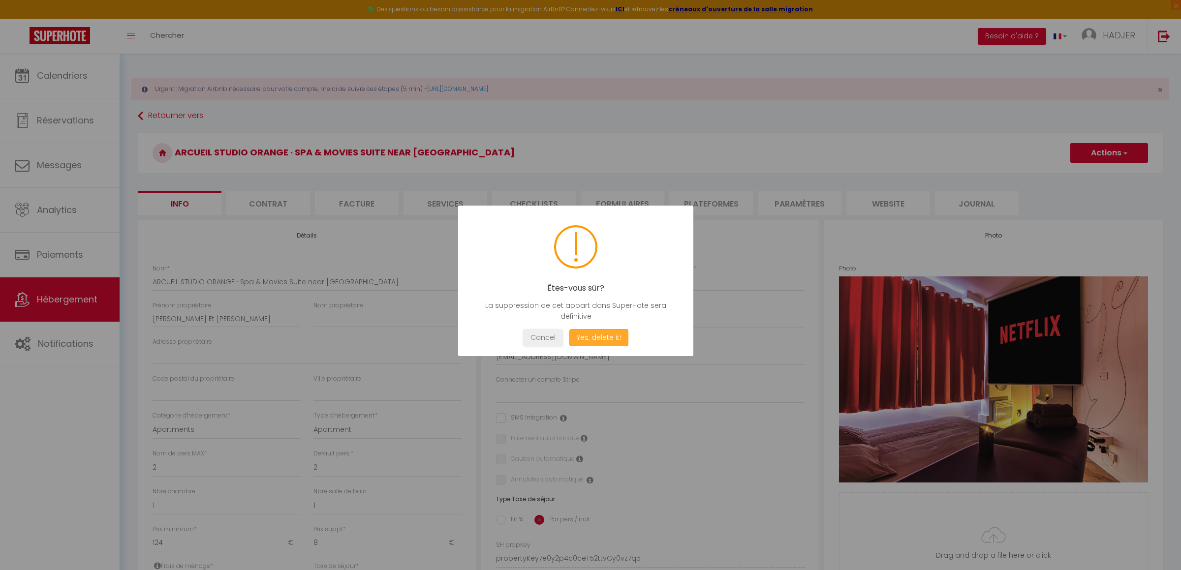
click at [620, 334] on button "Yes, delete it!" at bounding box center [598, 337] width 59 height 17
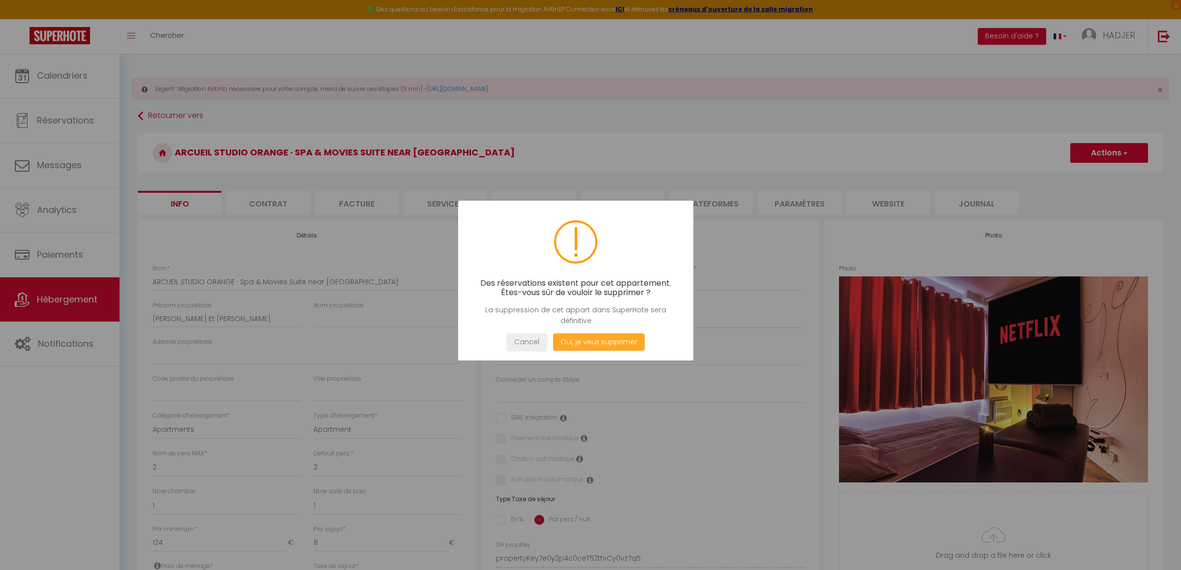
click at [608, 344] on button "Oui, je veux supprimer" at bounding box center [598, 342] width 91 height 17
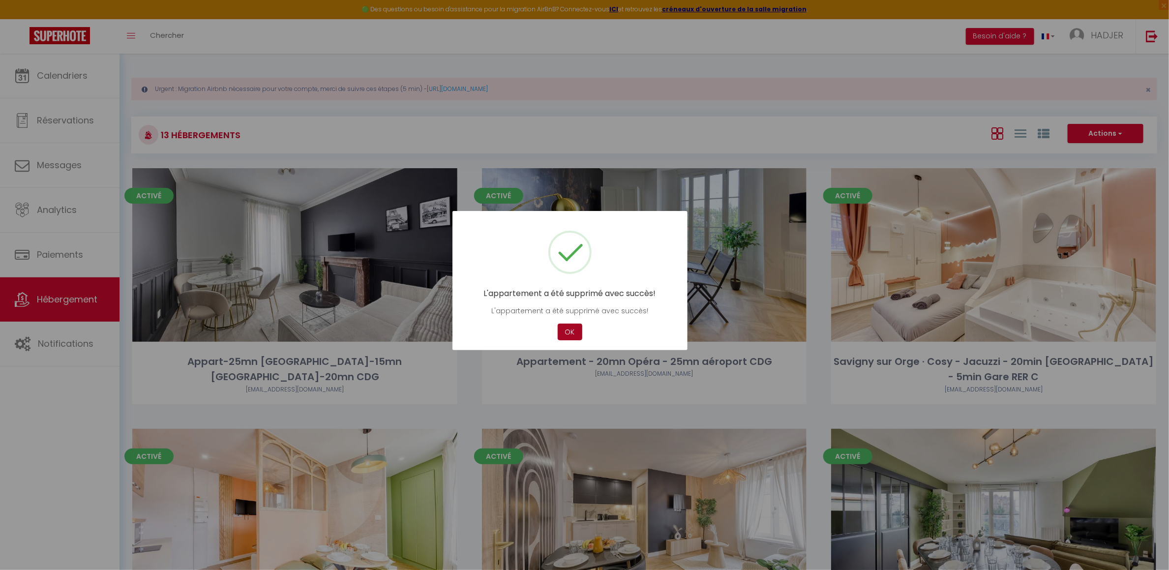
click at [568, 330] on button "OK" at bounding box center [570, 332] width 25 height 17
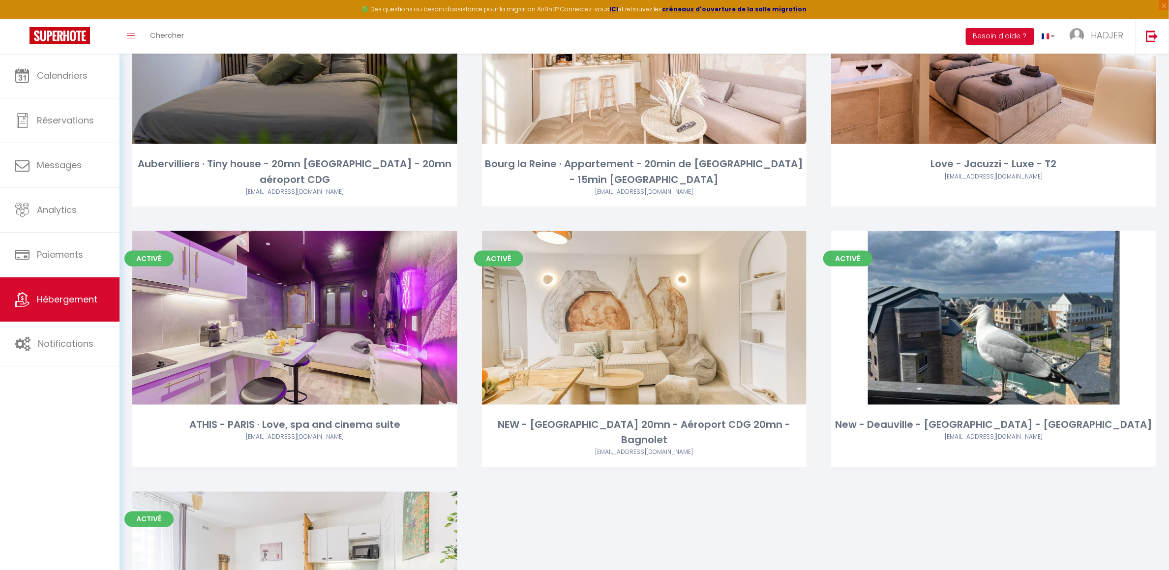
scroll to position [708, 0]
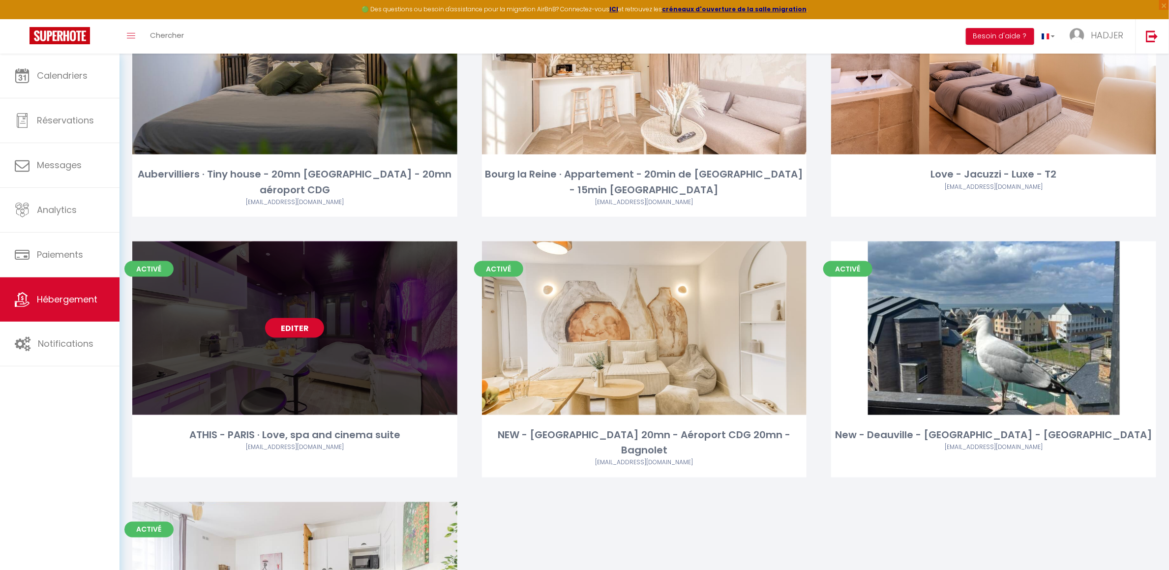
click at [320, 332] on link "Editer" at bounding box center [294, 328] width 59 height 20
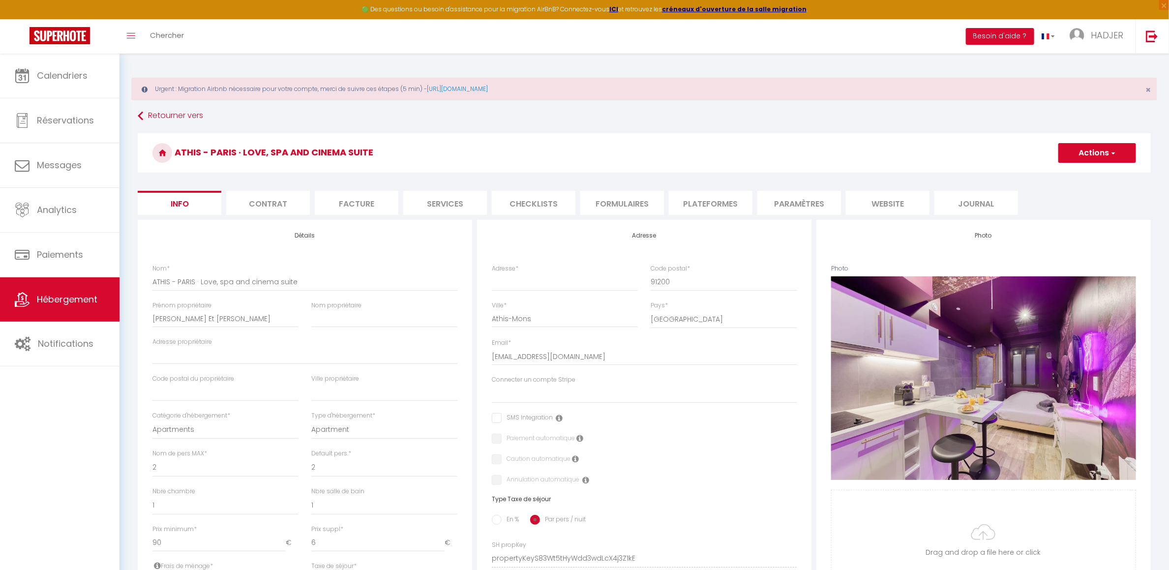
click at [1093, 153] on button "Actions" at bounding box center [1098, 153] width 78 height 20
click at [1066, 201] on link "Supprimer" at bounding box center [1083, 200] width 105 height 13
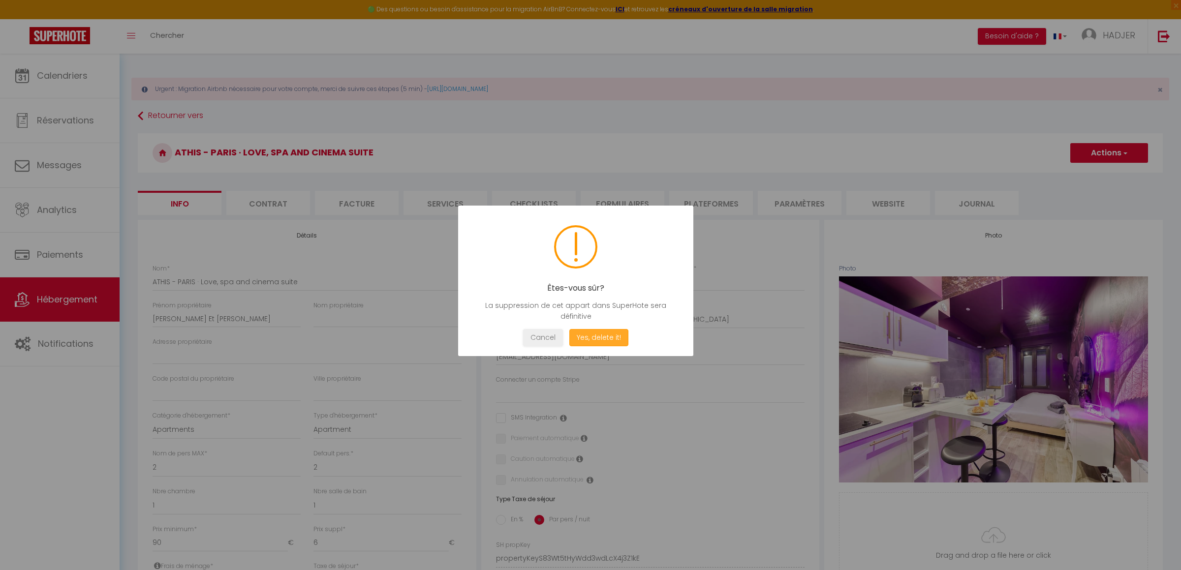
click at [587, 335] on button "Yes, delete it!" at bounding box center [598, 337] width 59 height 17
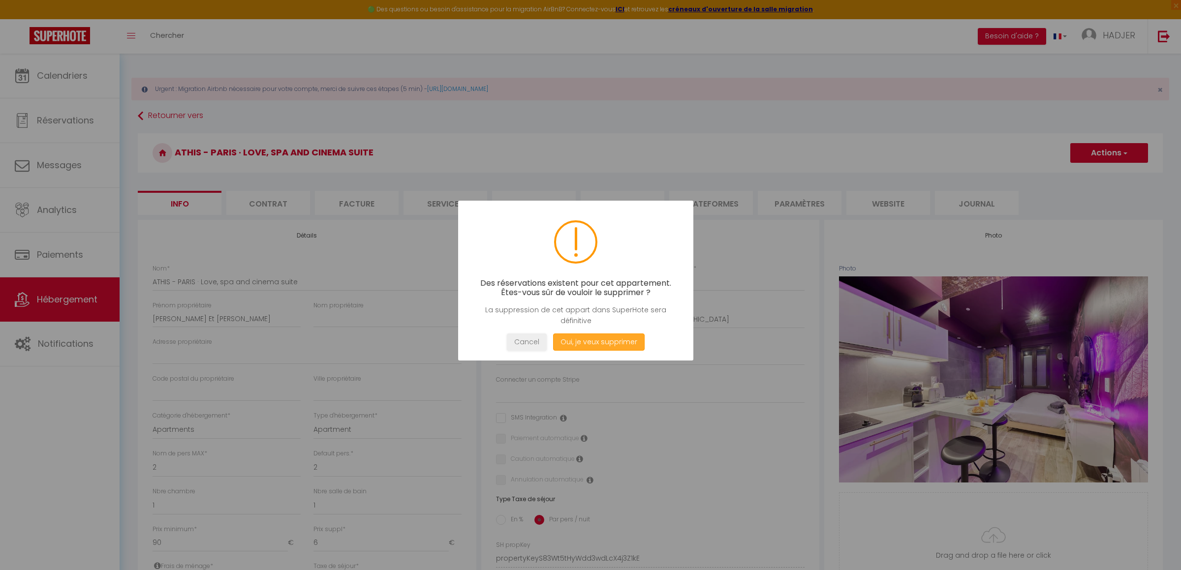
click at [592, 341] on button "Oui, je veux supprimer" at bounding box center [598, 342] width 91 height 17
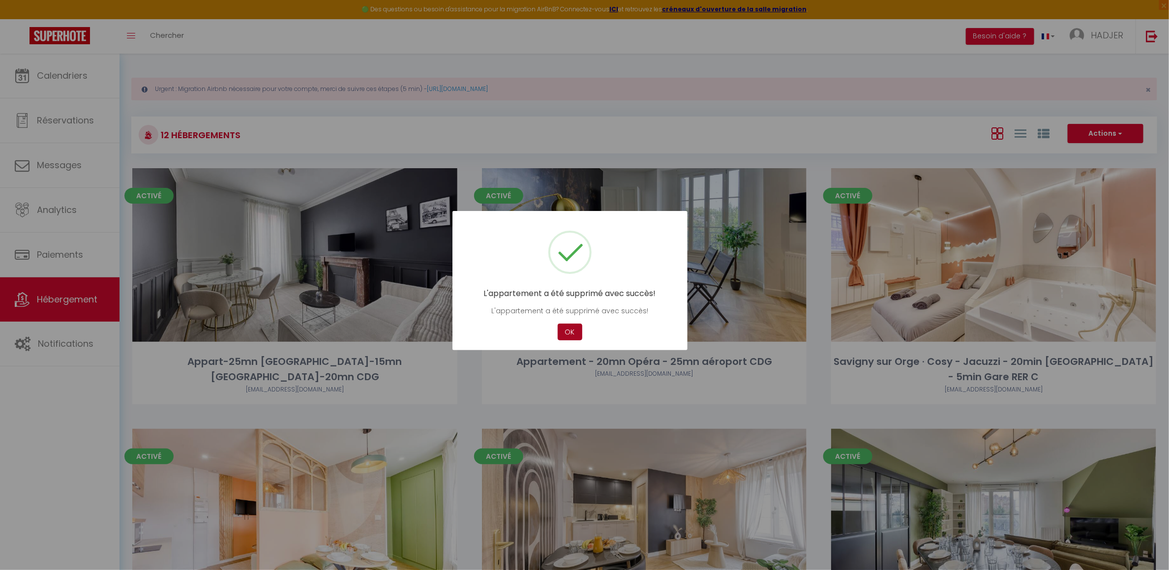
click at [570, 335] on button "OK" at bounding box center [570, 332] width 25 height 17
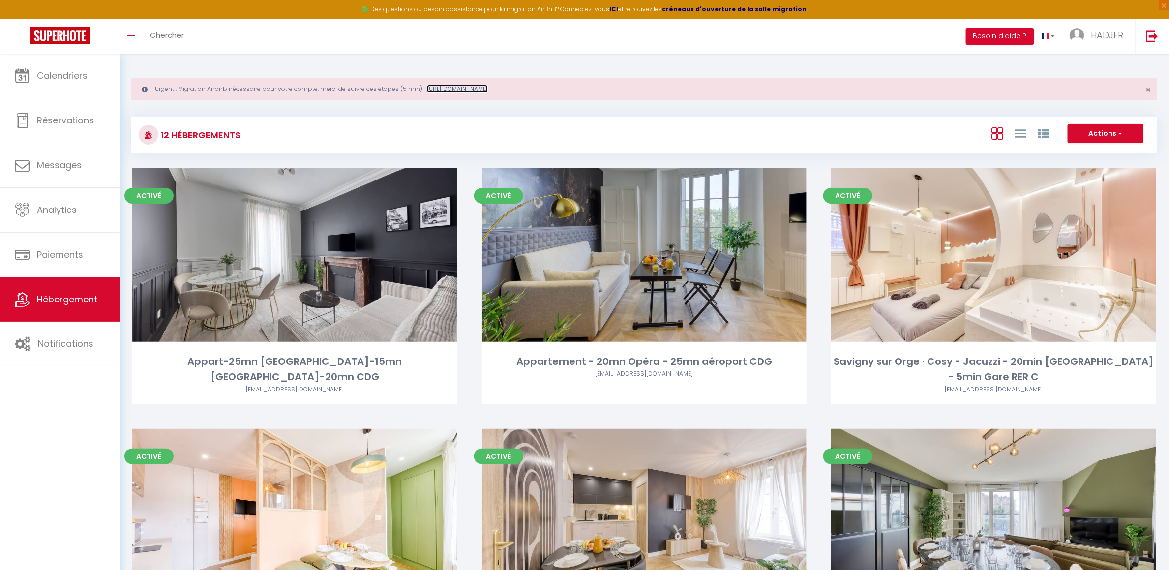
click at [452, 88] on link "[URL][DOMAIN_NAME]" at bounding box center [457, 89] width 61 height 8
click at [49, 344] on span "Notifications" at bounding box center [66, 343] width 56 height 12
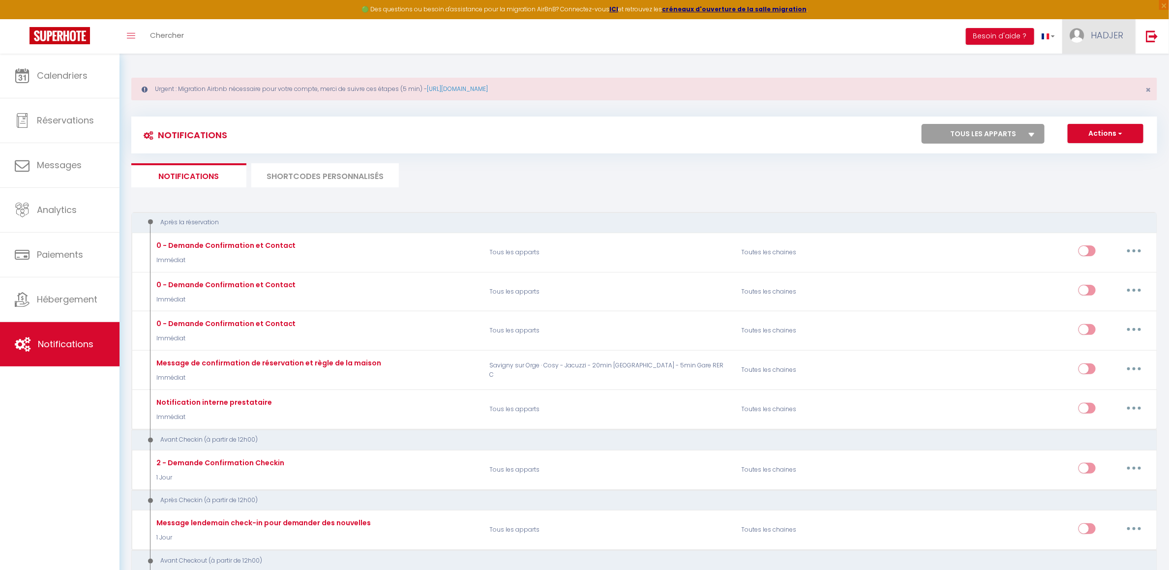
click at [1096, 26] on link "HADJER" at bounding box center [1099, 36] width 73 height 34
click at [1085, 68] on link "Paramètres" at bounding box center [1096, 68] width 73 height 17
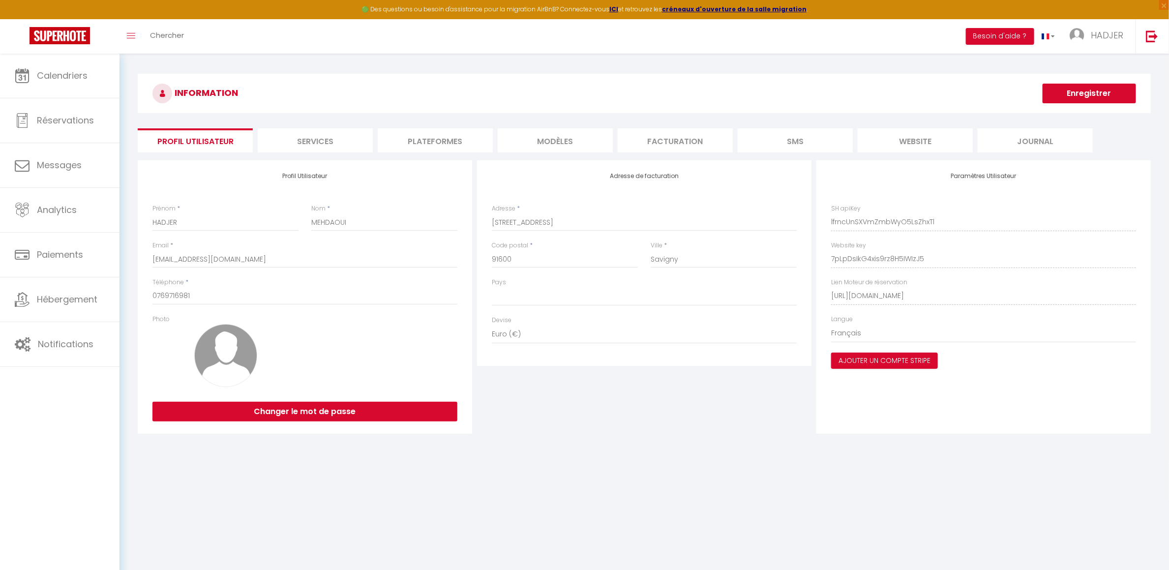
click at [450, 149] on li "Plateformes" at bounding box center [435, 140] width 115 height 24
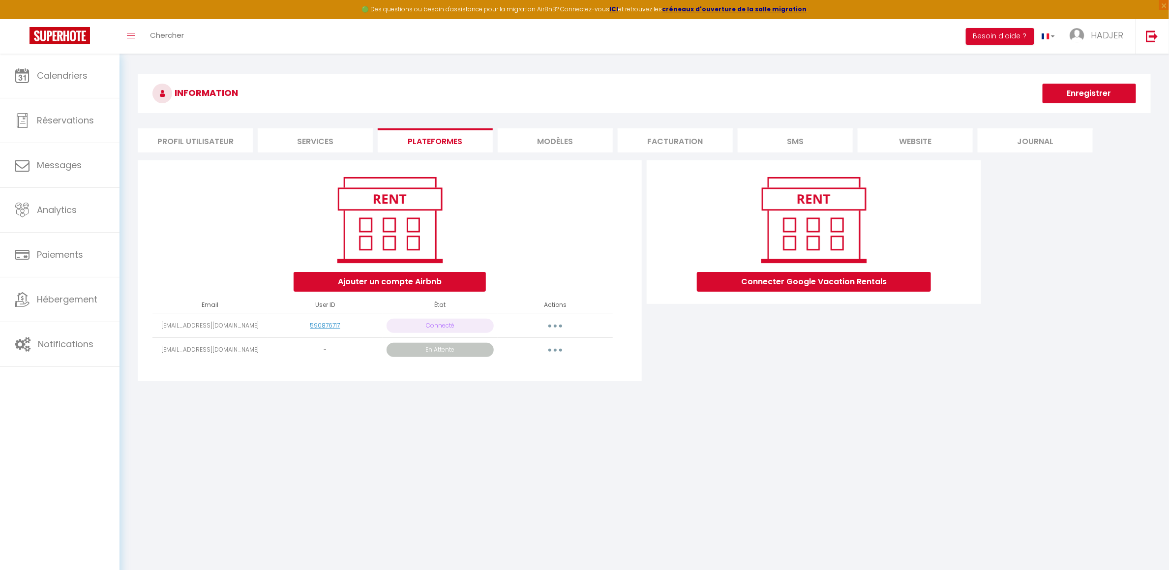
click at [555, 349] on icon "button" at bounding box center [555, 350] width 3 height 3
click at [497, 410] on link "Supprimer" at bounding box center [511, 407] width 110 height 17
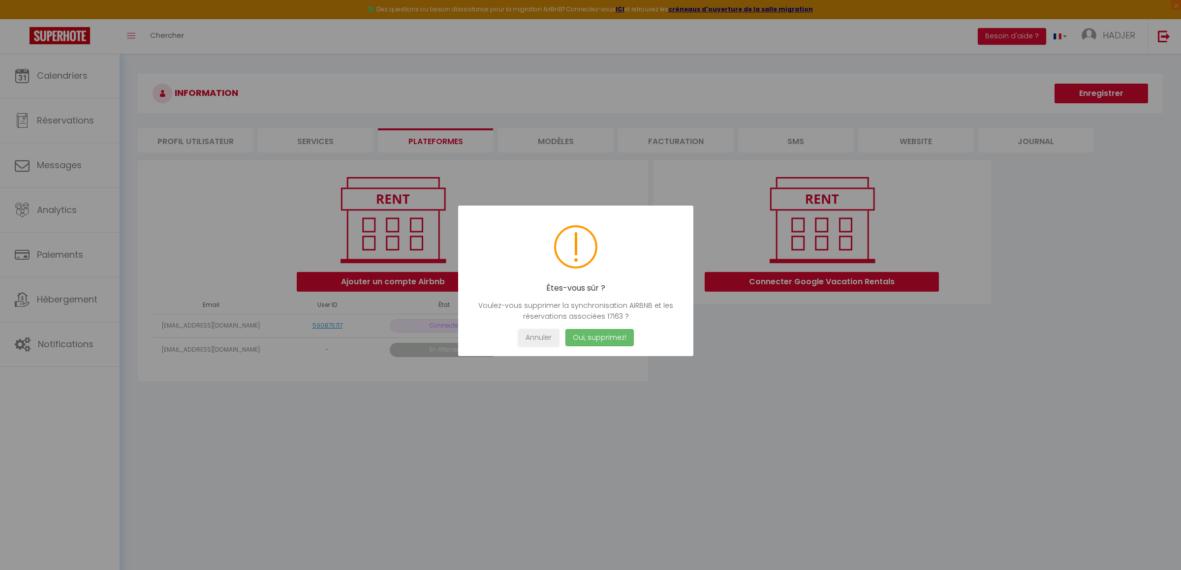
click at [607, 335] on button "Oui, supprimez!" at bounding box center [599, 337] width 68 height 17
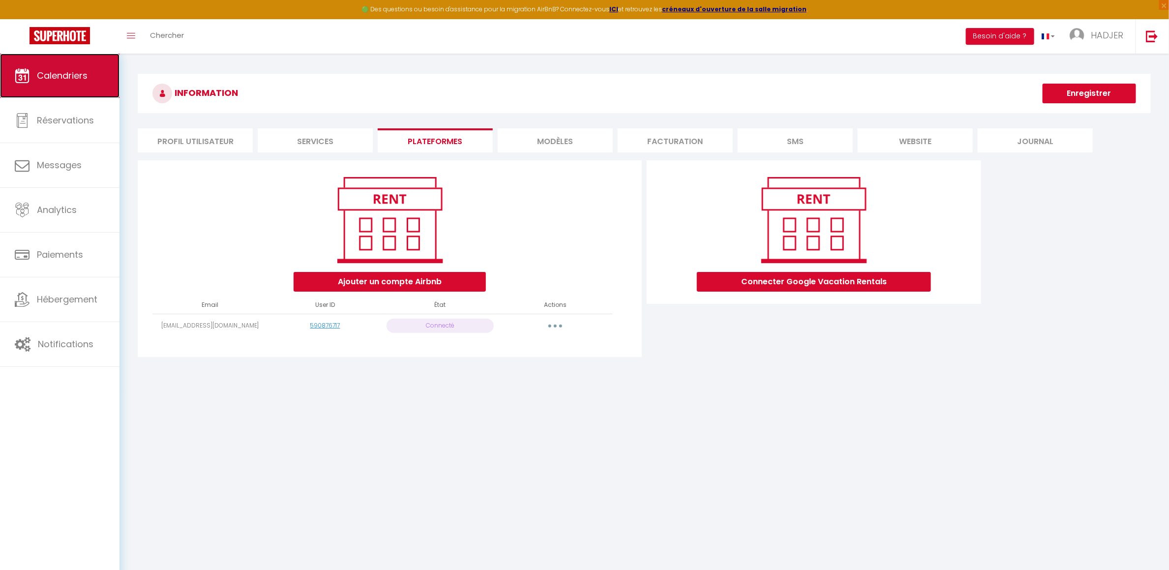
click at [71, 70] on span "Calendriers" at bounding box center [62, 75] width 51 height 12
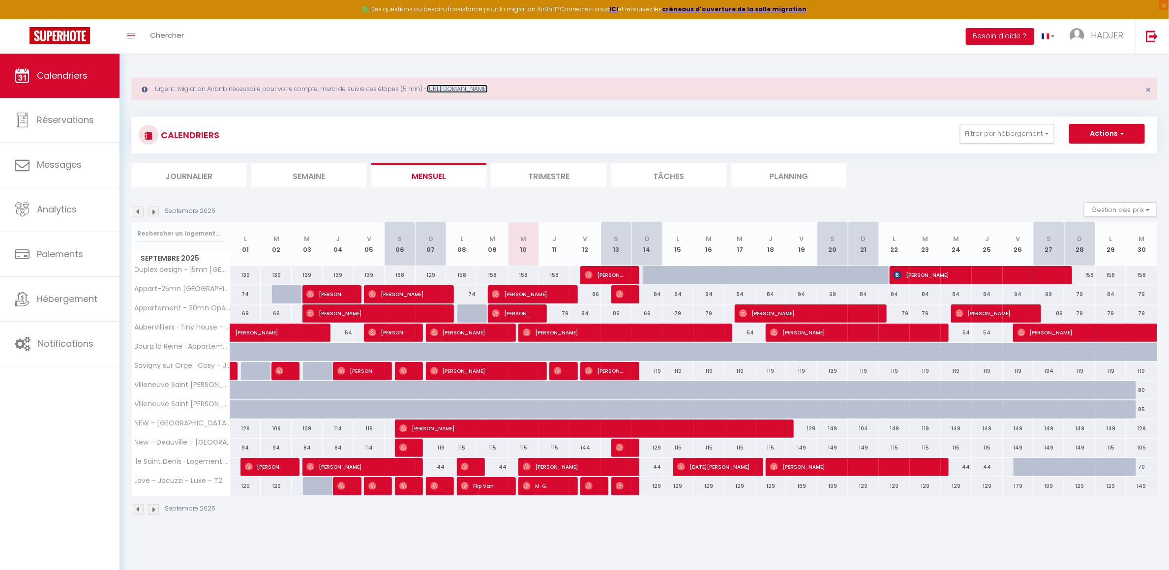
click at [488, 88] on link "[URL][DOMAIN_NAME]" at bounding box center [457, 89] width 61 height 8
click at [1098, 37] on span "HADJER" at bounding box center [1107, 35] width 32 height 12
click at [1093, 65] on link "Paramètres" at bounding box center [1096, 68] width 73 height 17
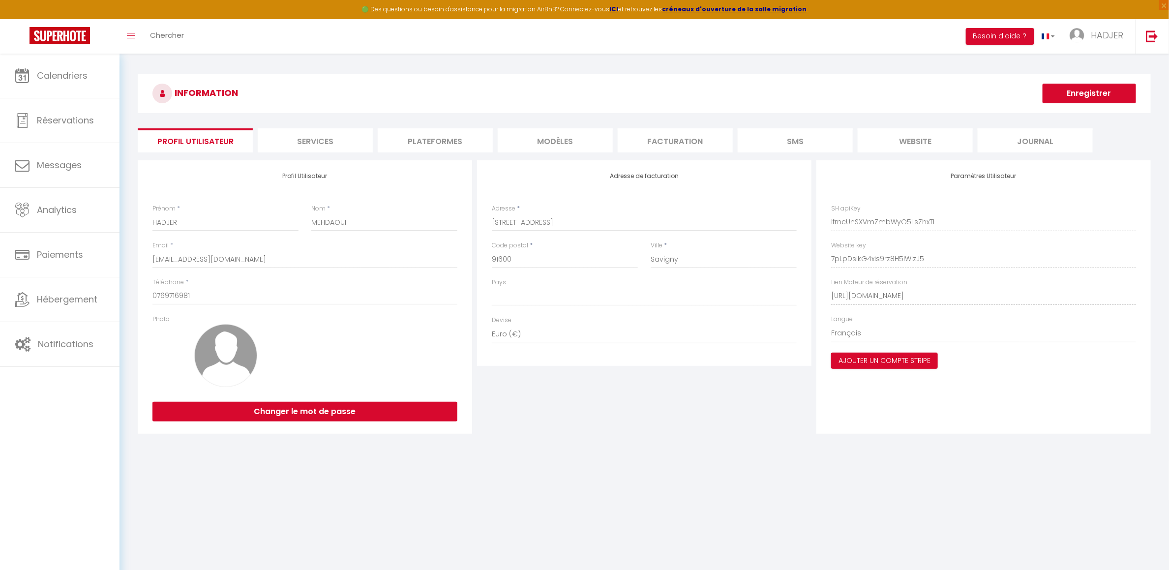
click at [442, 139] on li "Plateformes" at bounding box center [435, 140] width 115 height 24
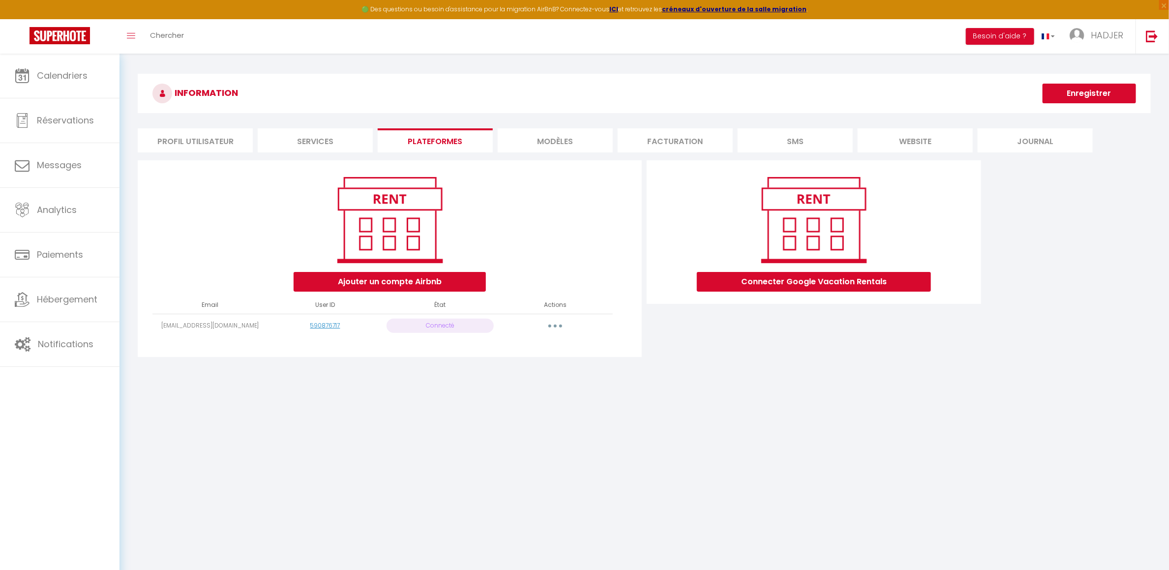
click at [556, 327] on icon "button" at bounding box center [555, 326] width 3 height 3
click at [516, 385] on link "Reconnecter le compte" at bounding box center [511, 383] width 109 height 17
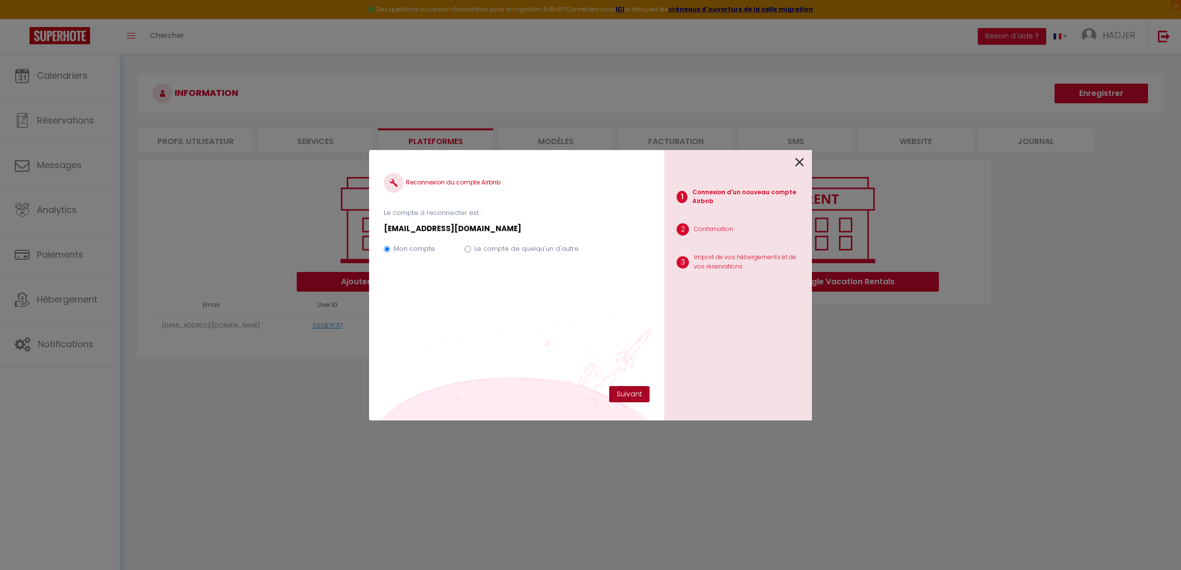
click at [633, 393] on button "Suivant" at bounding box center [629, 394] width 40 height 17
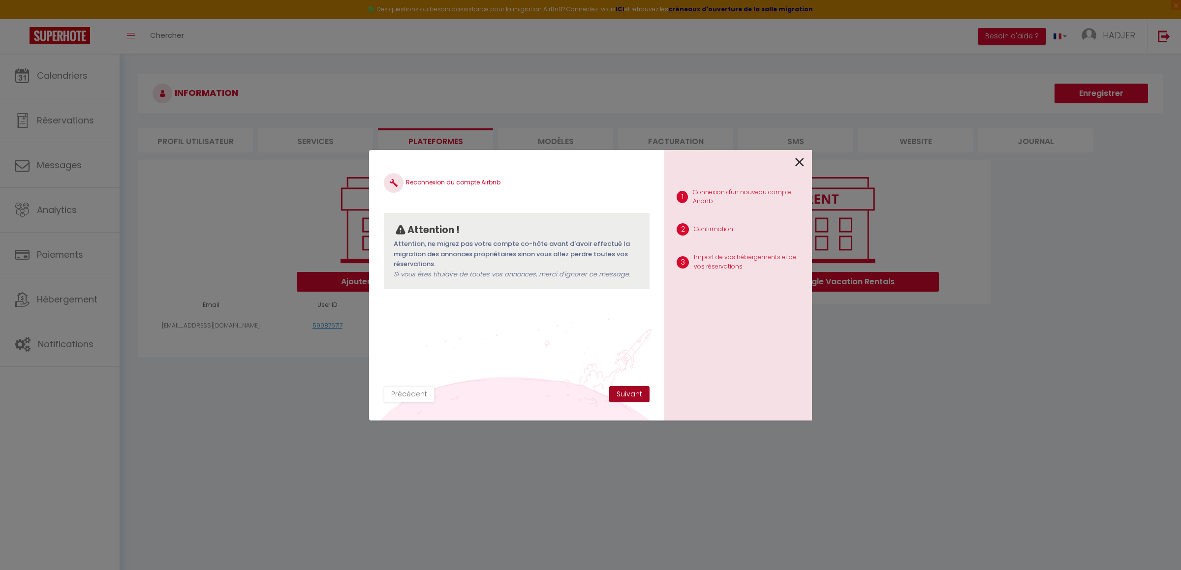
click at [626, 395] on button "Suivant" at bounding box center [629, 394] width 40 height 17
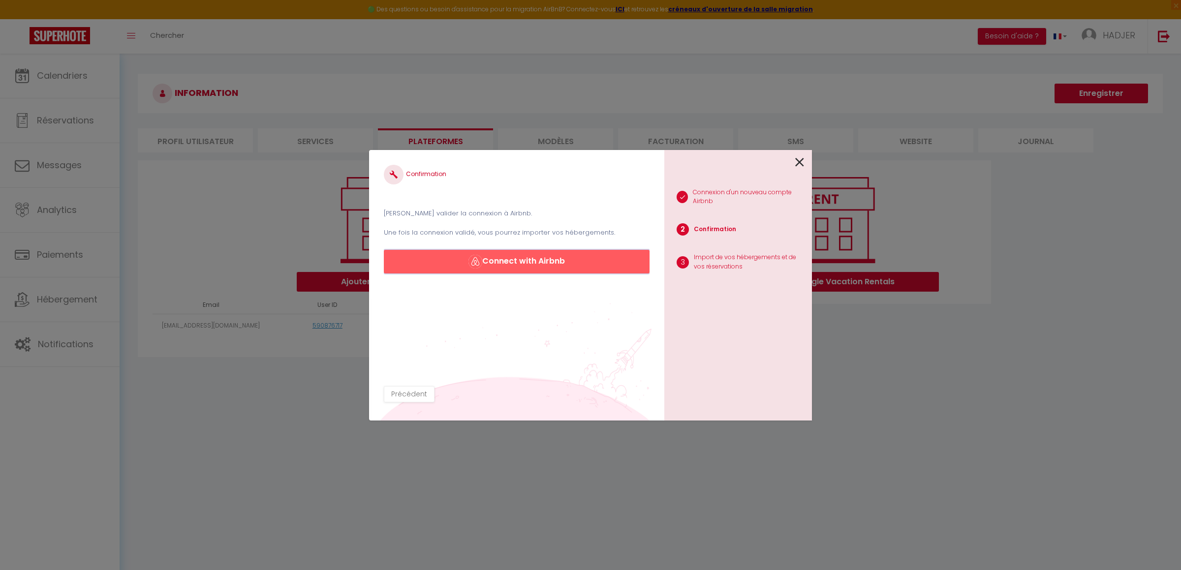
click at [555, 257] on button "Connect with Airbnb" at bounding box center [517, 262] width 266 height 24
click at [800, 161] on icon at bounding box center [799, 162] width 9 height 15
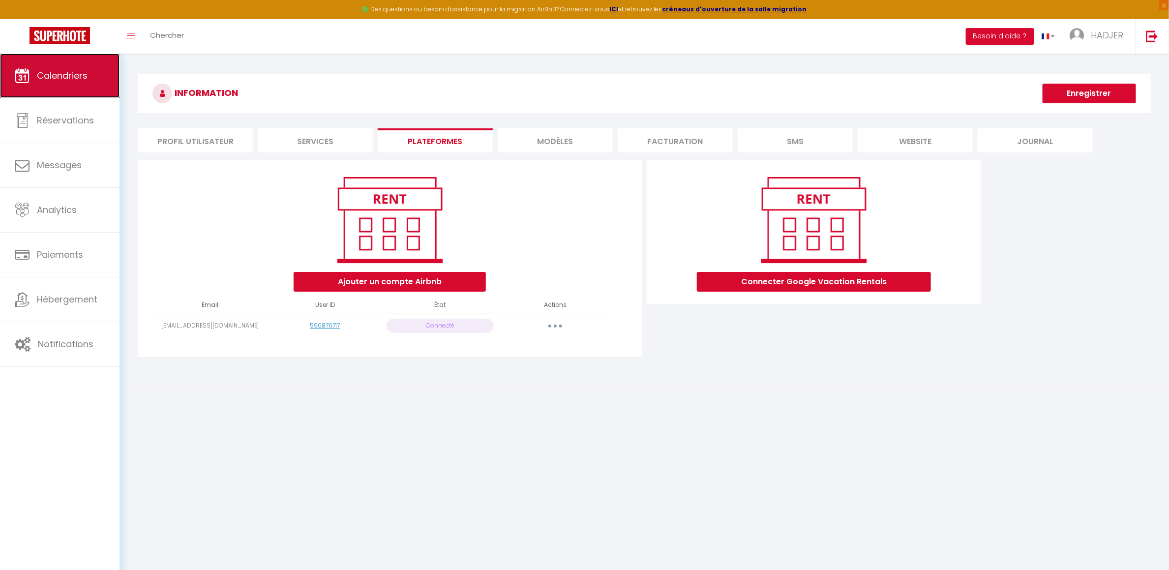
click at [65, 86] on link "Calendriers" at bounding box center [60, 76] width 120 height 44
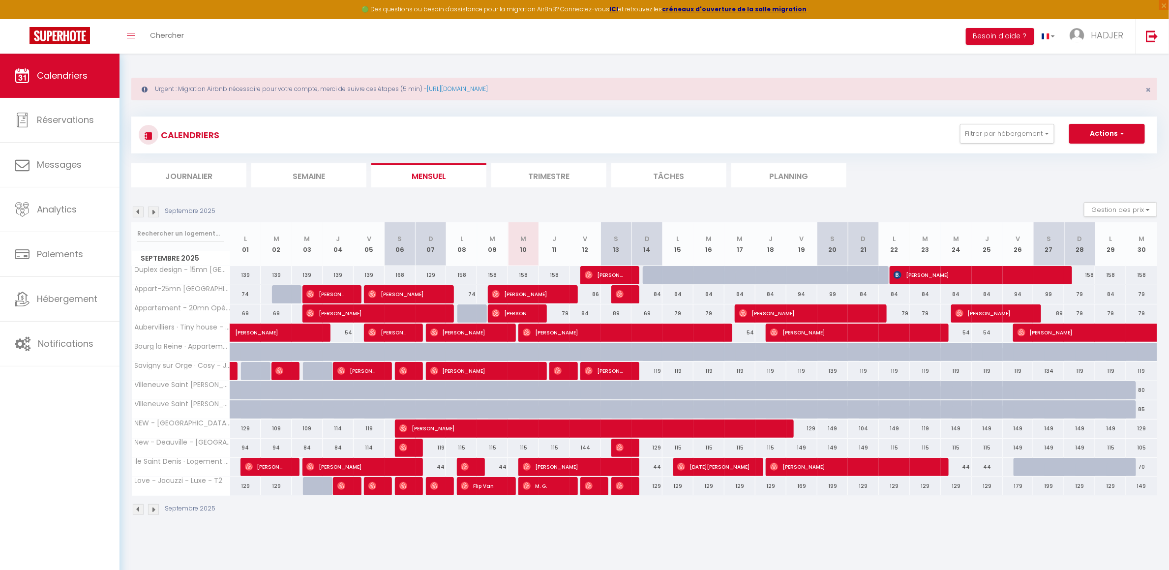
click at [136, 212] on img at bounding box center [138, 212] width 11 height 11
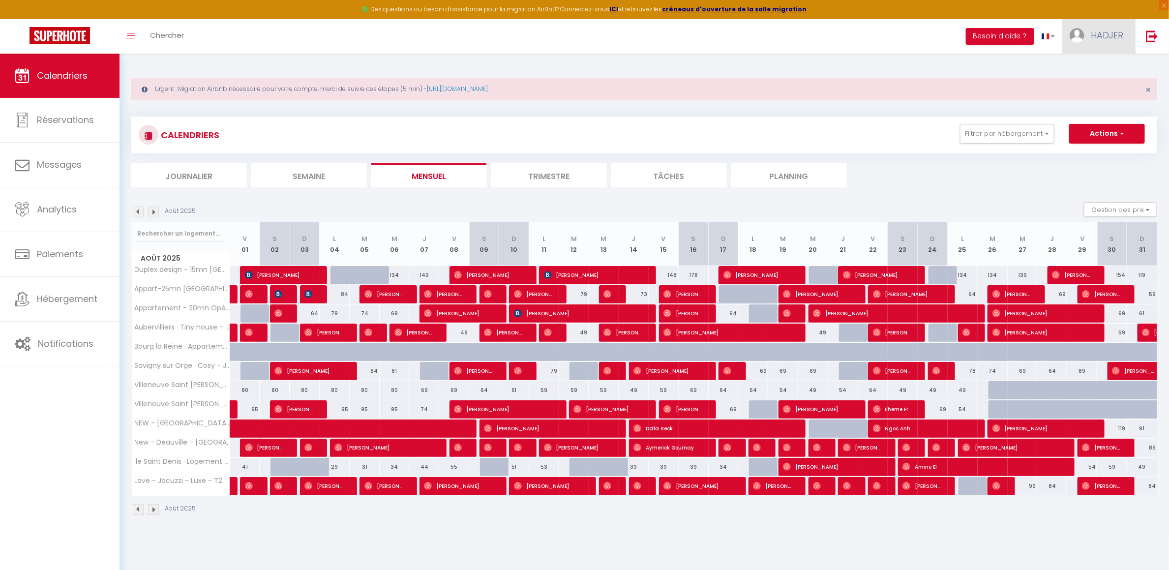
click at [1090, 37] on link "HADJER" at bounding box center [1099, 36] width 73 height 34
click at [1088, 68] on link "Paramètres" at bounding box center [1096, 68] width 73 height 17
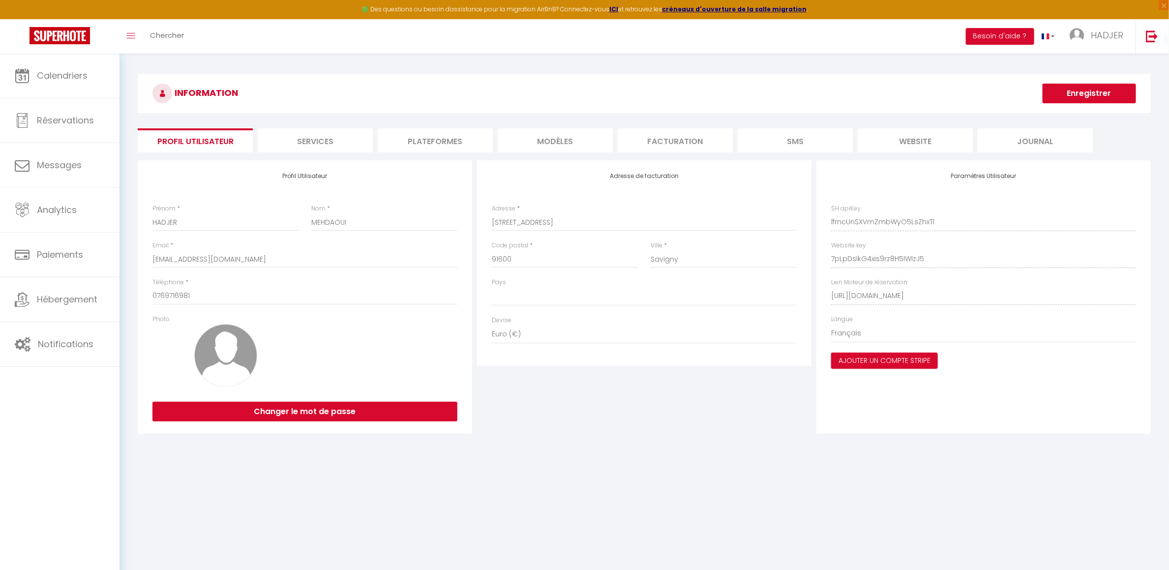
click at [443, 139] on li "Plateformes" at bounding box center [435, 140] width 115 height 24
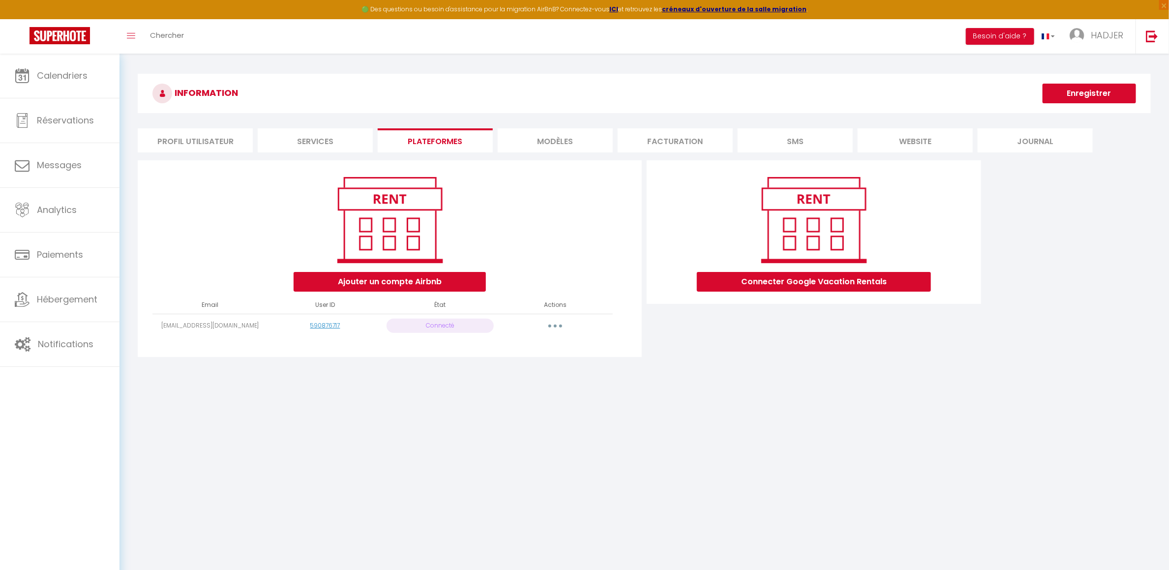
click at [561, 326] on button "button" at bounding box center [556, 326] width 28 height 16
click at [521, 390] on link "Reconnecter le compte" at bounding box center [511, 383] width 109 height 17
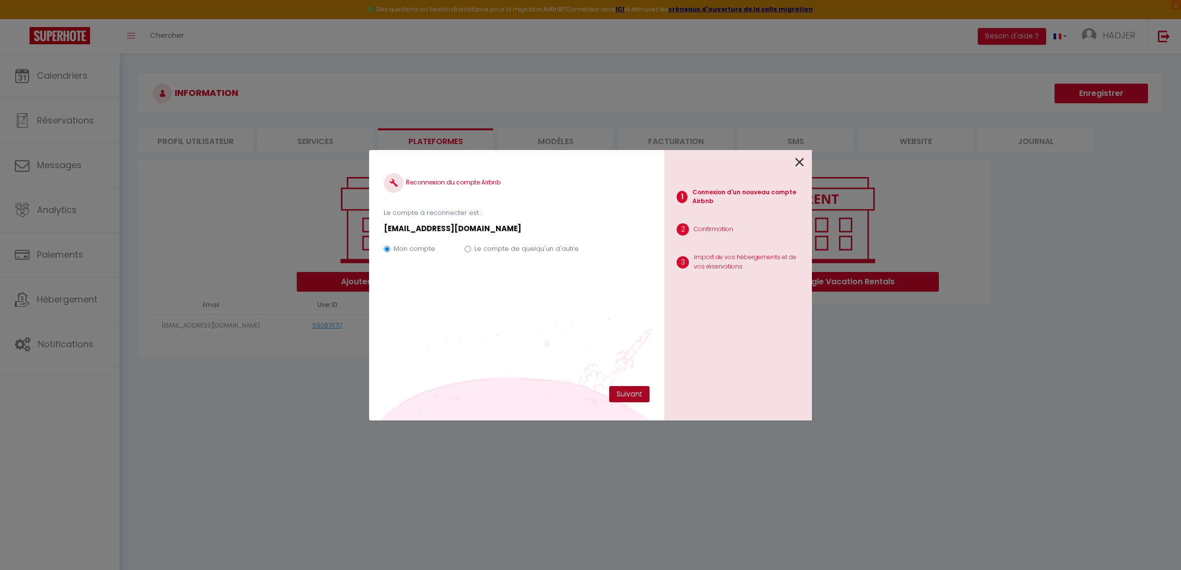
click at [621, 397] on button "Suivant" at bounding box center [629, 394] width 40 height 17
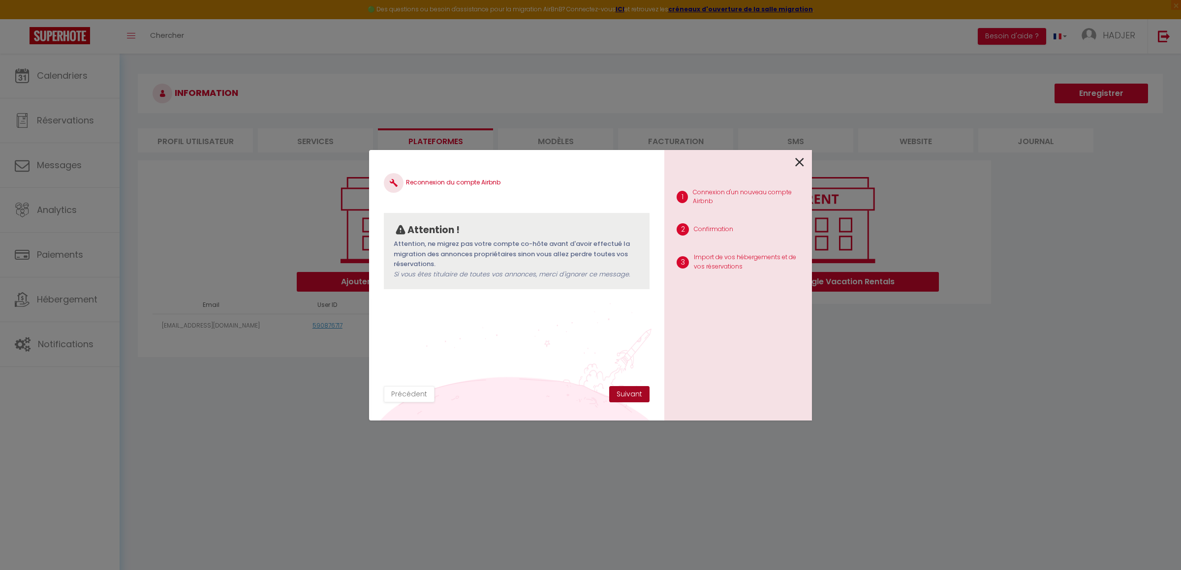
click at [621, 387] on button "Suivant" at bounding box center [629, 394] width 40 height 17
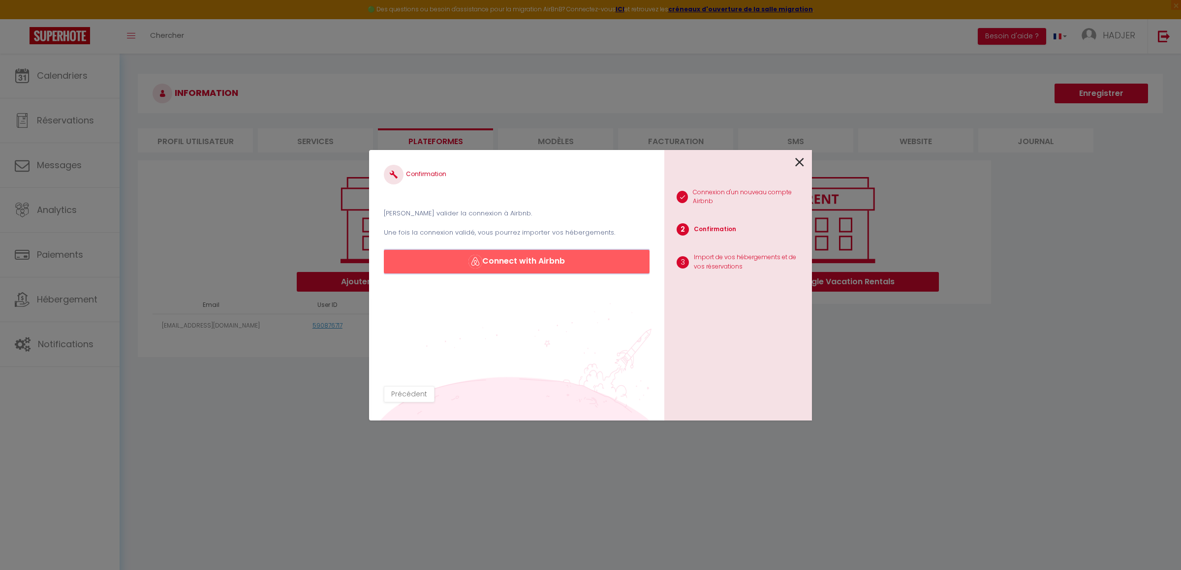
click at [583, 266] on button "Connect with Airbnb" at bounding box center [517, 262] width 266 height 24
click at [796, 158] on icon at bounding box center [799, 162] width 9 height 15
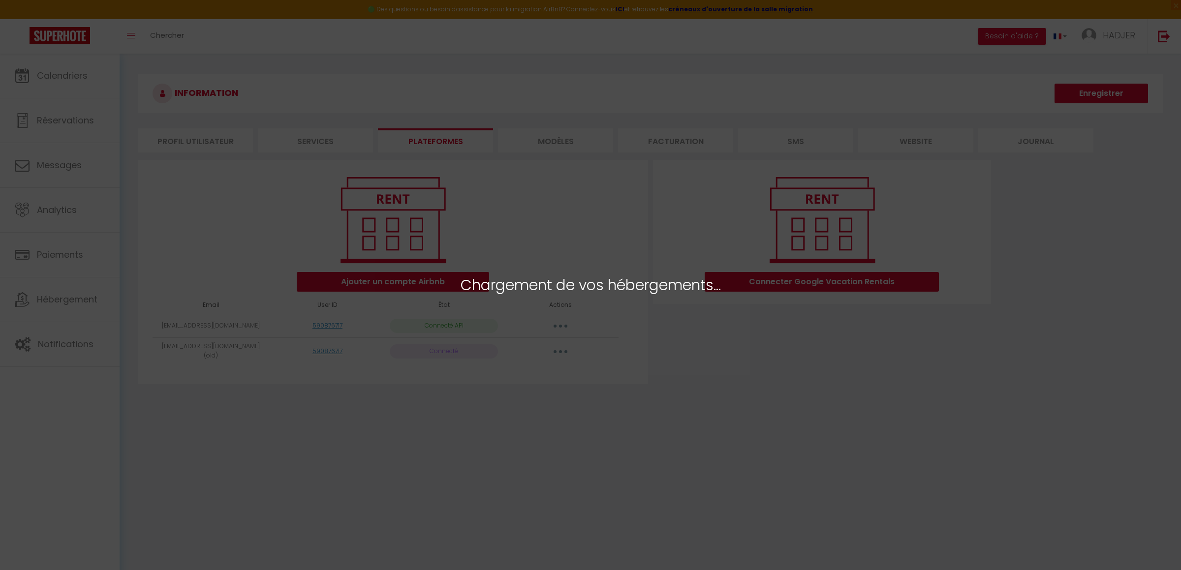
select select "51306"
select select "52508"
select select "52523"
select select "63085"
select select "65355"
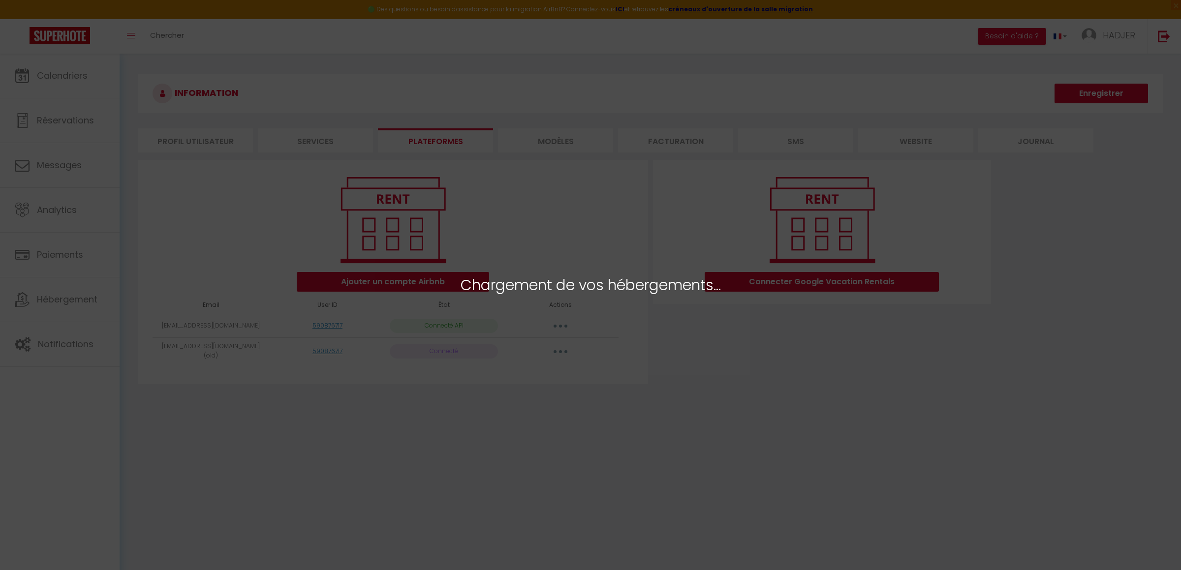
select select "65356"
select select "65357"
select select "68569"
select select "68570"
select select "72698"
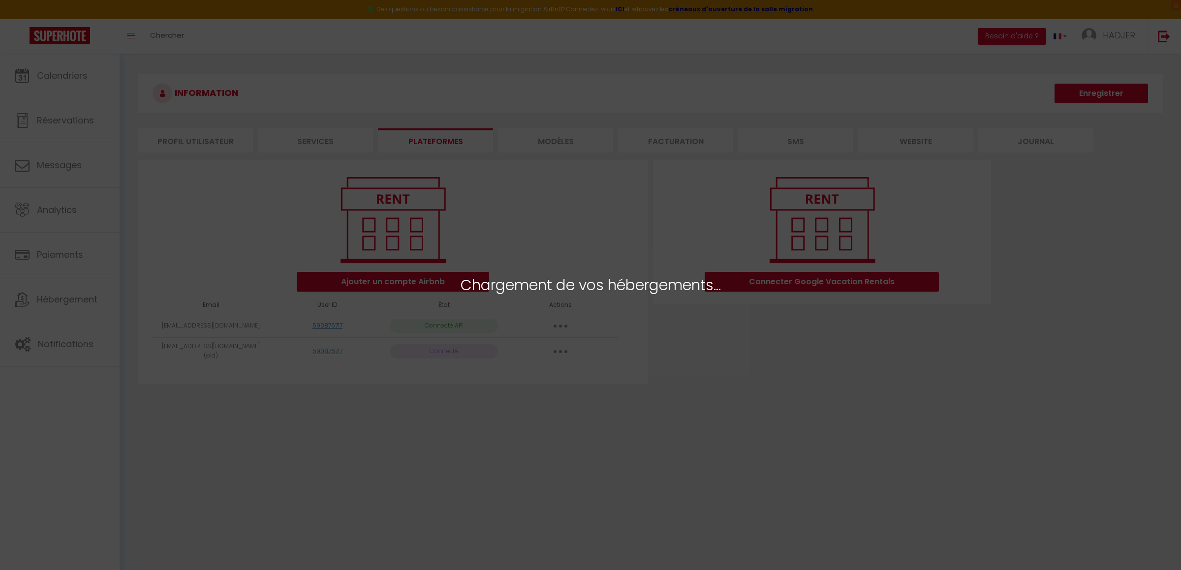
select select "74165"
select select
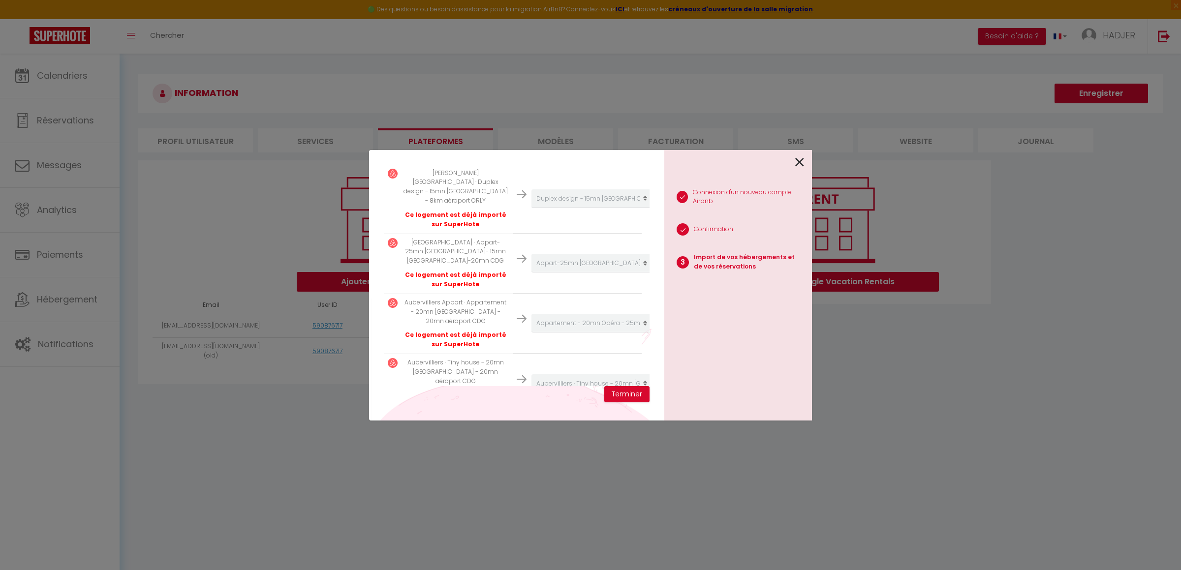
scroll to position [646, 0]
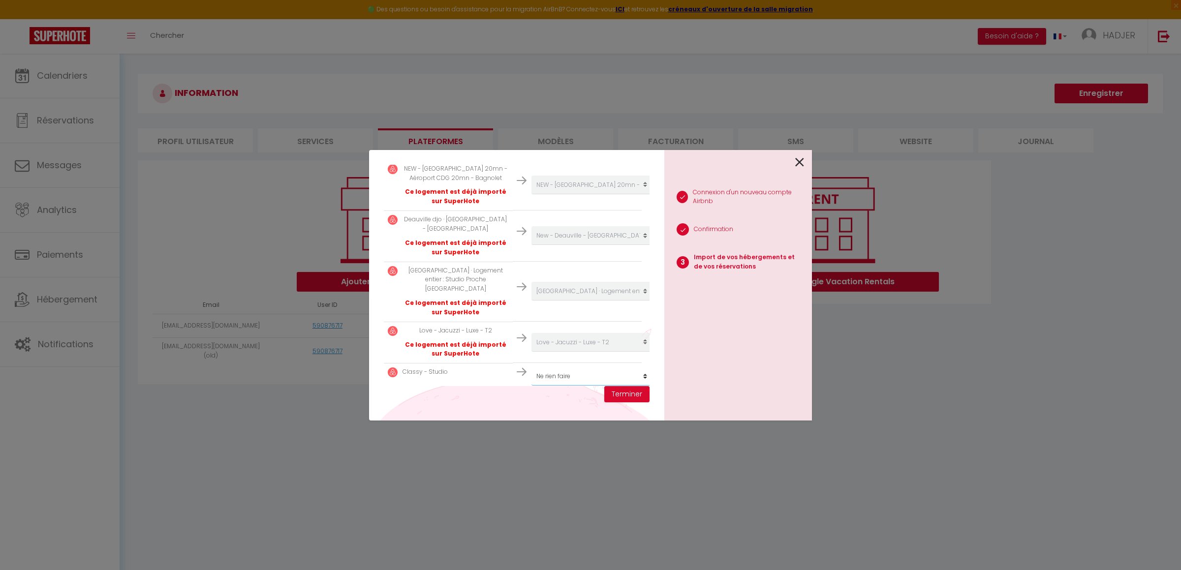
click at [632, 367] on select "Créer un nouvel hébergement Ne rien faire Appart-25mn [GEOGRAPHIC_DATA]-15mn [G…" at bounding box center [591, 376] width 121 height 19
click at [558, 396] on div "Importer de vos hébergements et de vos réservations [PERSON_NAME] sélectionner …" at bounding box center [516, 285] width 295 height 271
click at [633, 367] on select "Créer un nouvel hébergement Ne rien faire Appart-25mn [GEOGRAPHIC_DATA]-15mn [G…" at bounding box center [591, 376] width 121 height 19
click at [641, 396] on button "Terminer" at bounding box center [626, 394] width 45 height 17
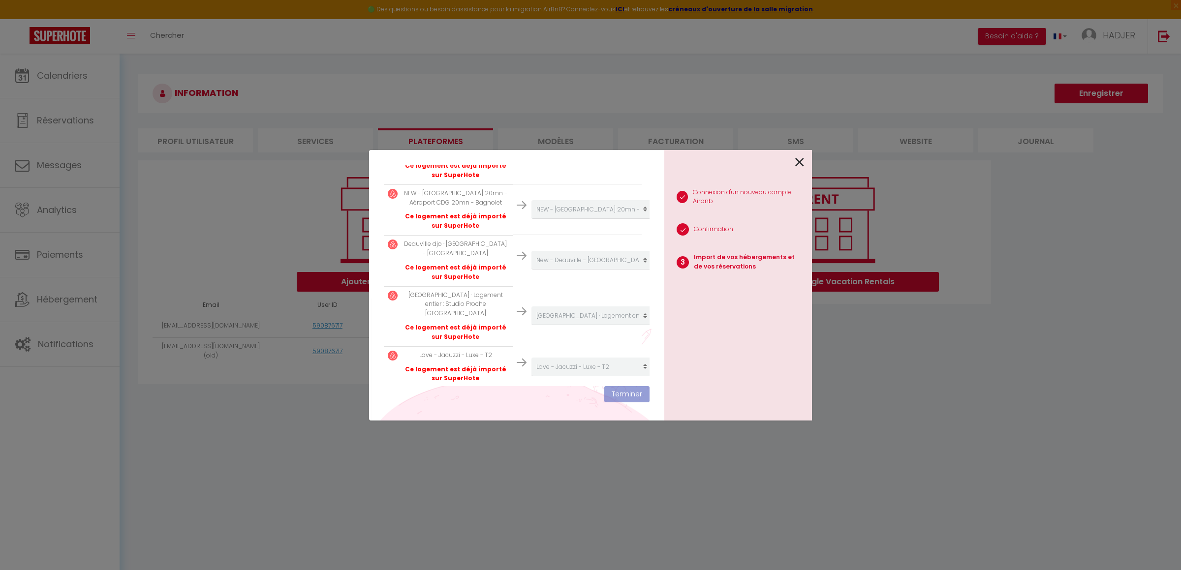
scroll to position [670, 0]
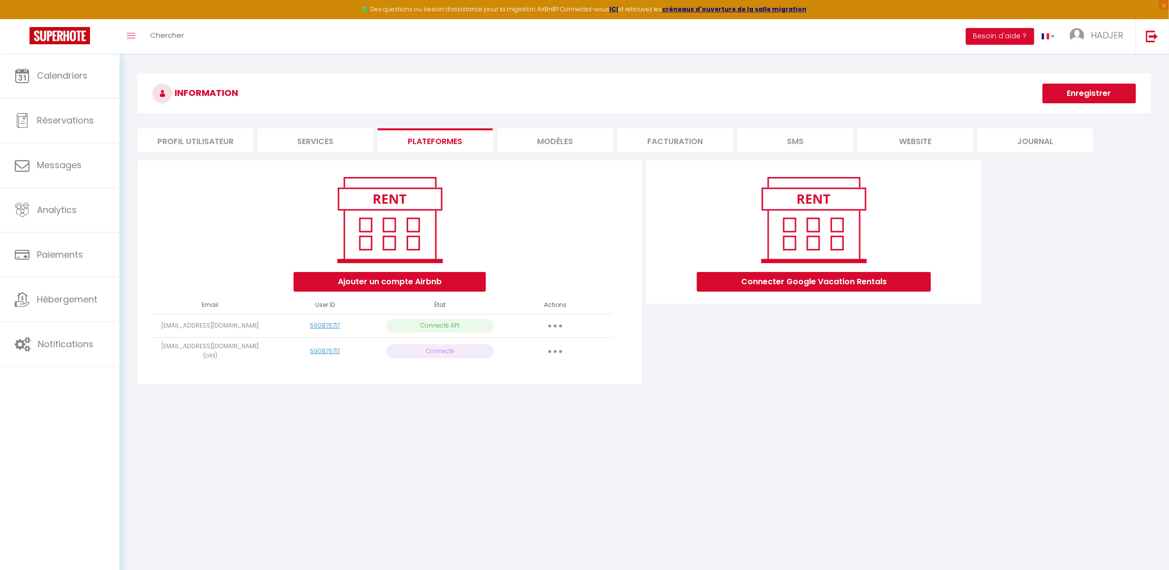
click at [559, 325] on button "button" at bounding box center [556, 326] width 28 height 16
click at [543, 353] on link "Importer les appartements" at bounding box center [511, 348] width 109 height 17
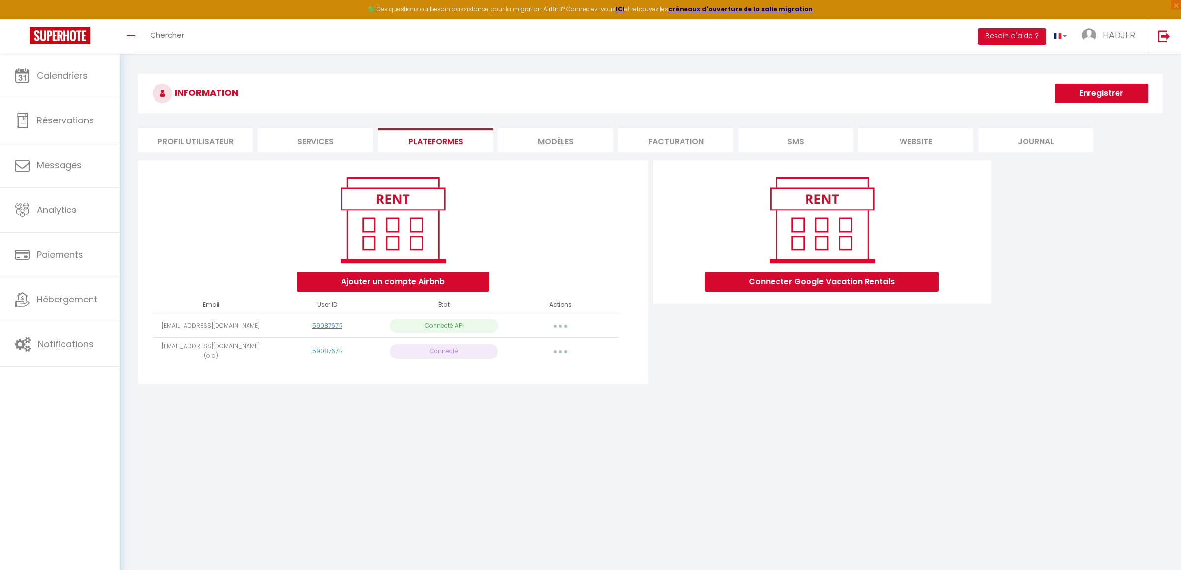
scroll to position [646, 0]
select select "51306"
select select "52508"
select select "52523"
select select "63085"
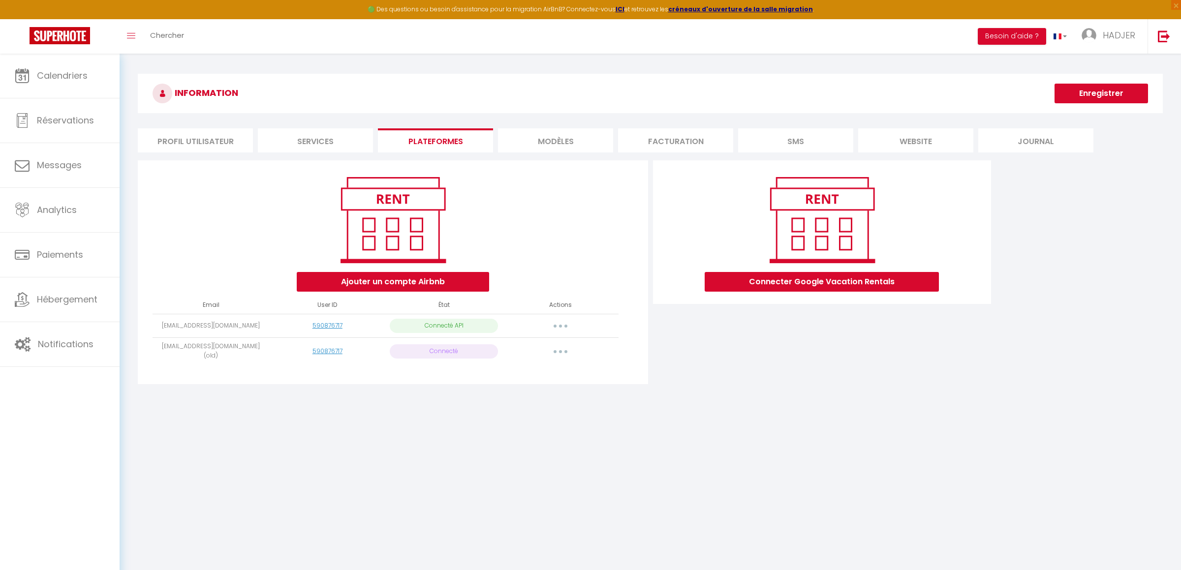
select select "65355"
select select "65356"
select select "65357"
select select "68569"
select select "68570"
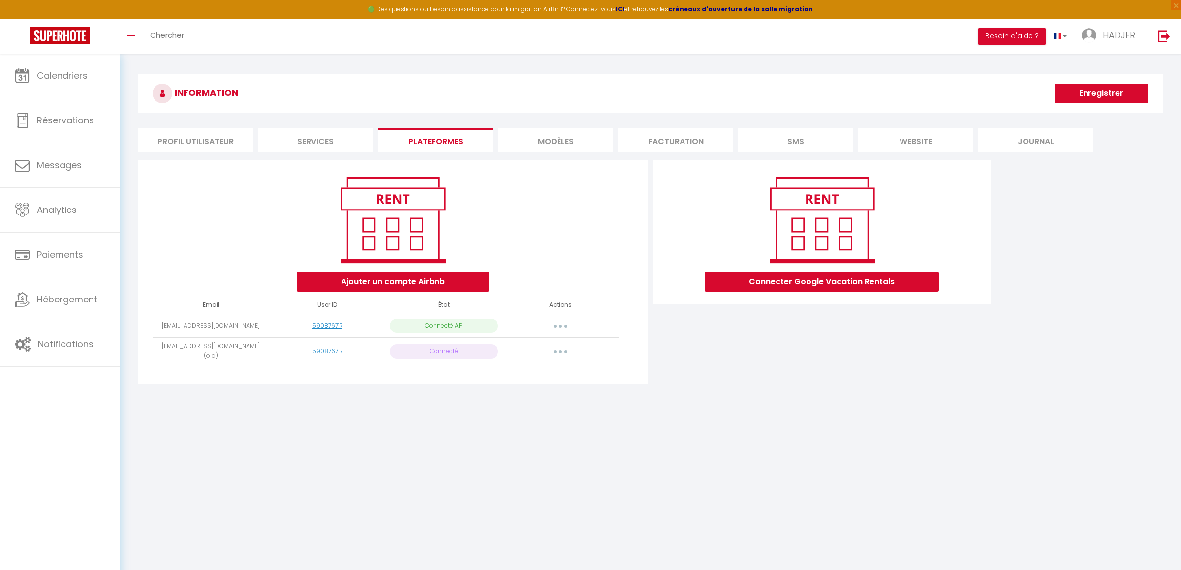
select select "72698"
select select "74165"
select select
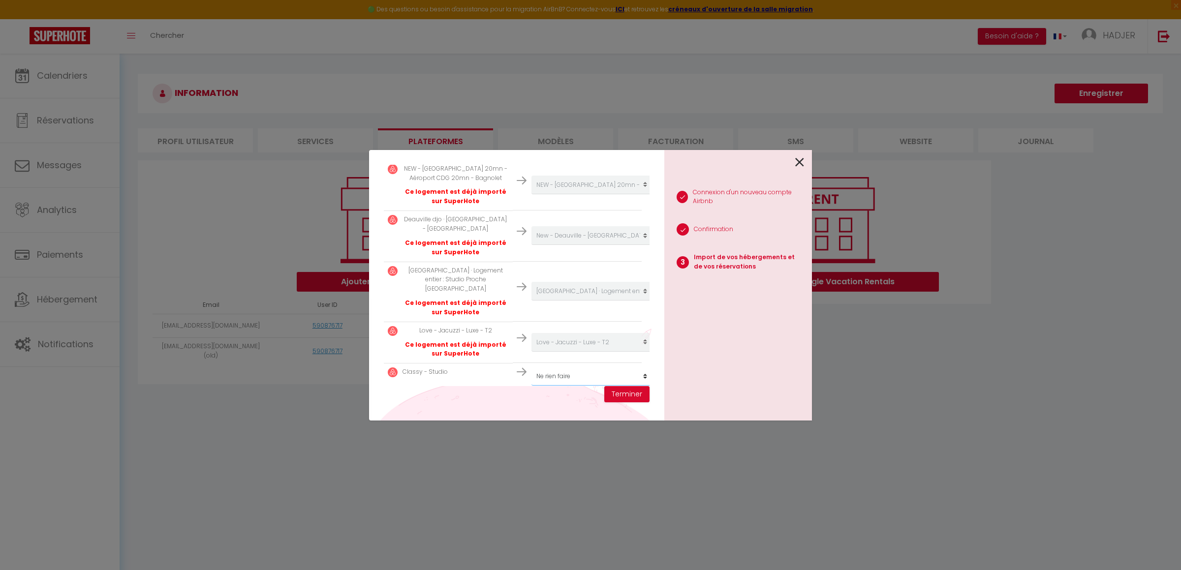
click at [601, 367] on select "Créer un nouvel hébergement Ne rien faire Appart-25mn [GEOGRAPHIC_DATA]-15mn [G…" at bounding box center [591, 376] width 121 height 19
select select "create_new"
click at [531, 367] on select "Créer un nouvel hébergement Ne rien faire Appart-25mn [GEOGRAPHIC_DATA]-15mn [G…" at bounding box center [591, 376] width 121 height 19
click at [800, 160] on icon at bounding box center [799, 162] width 9 height 15
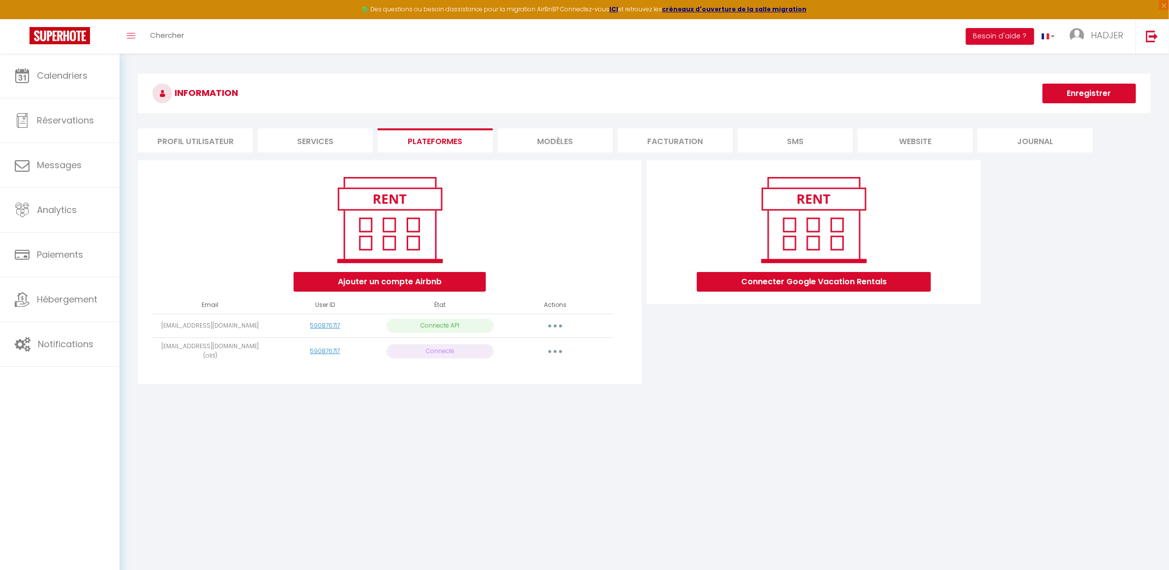
click at [553, 352] on button "button" at bounding box center [556, 351] width 28 height 16
click at [536, 375] on link "Importer les appartements" at bounding box center [511, 373] width 109 height 17
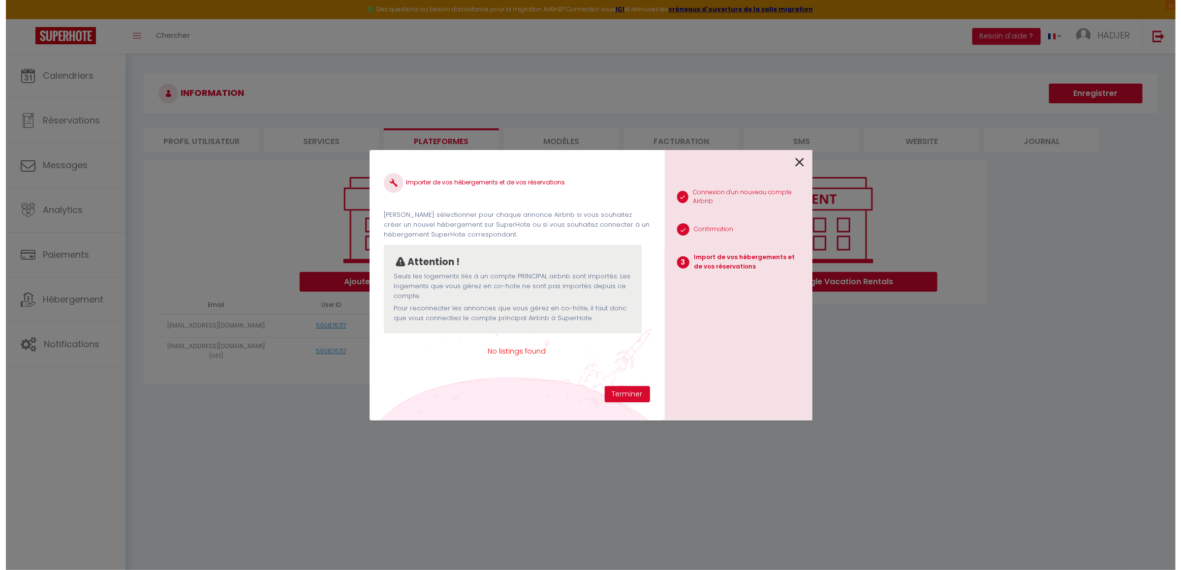
scroll to position [0, 0]
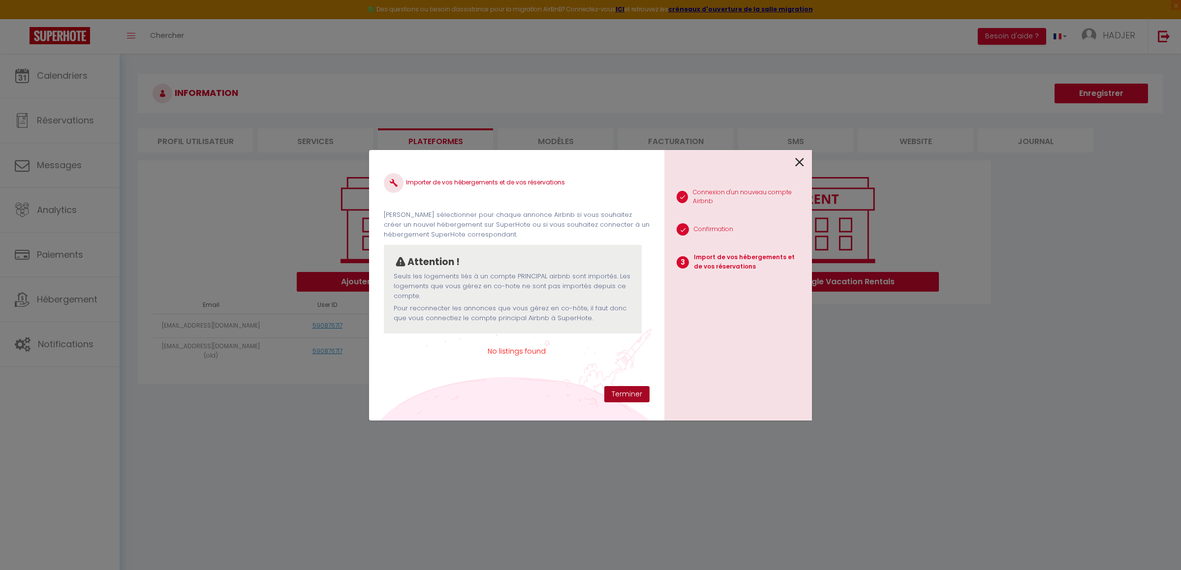
click at [623, 397] on button "Terminer" at bounding box center [626, 394] width 45 height 17
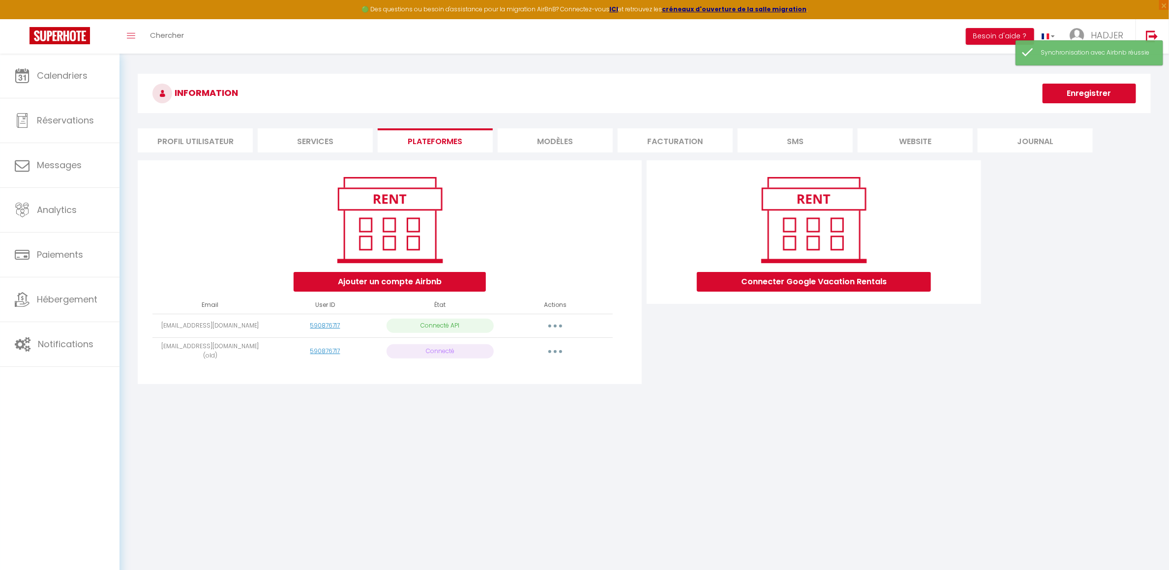
click at [555, 350] on icon "button" at bounding box center [555, 351] width 3 height 3
click at [545, 369] on link "Importer les appartements" at bounding box center [511, 373] width 109 height 17
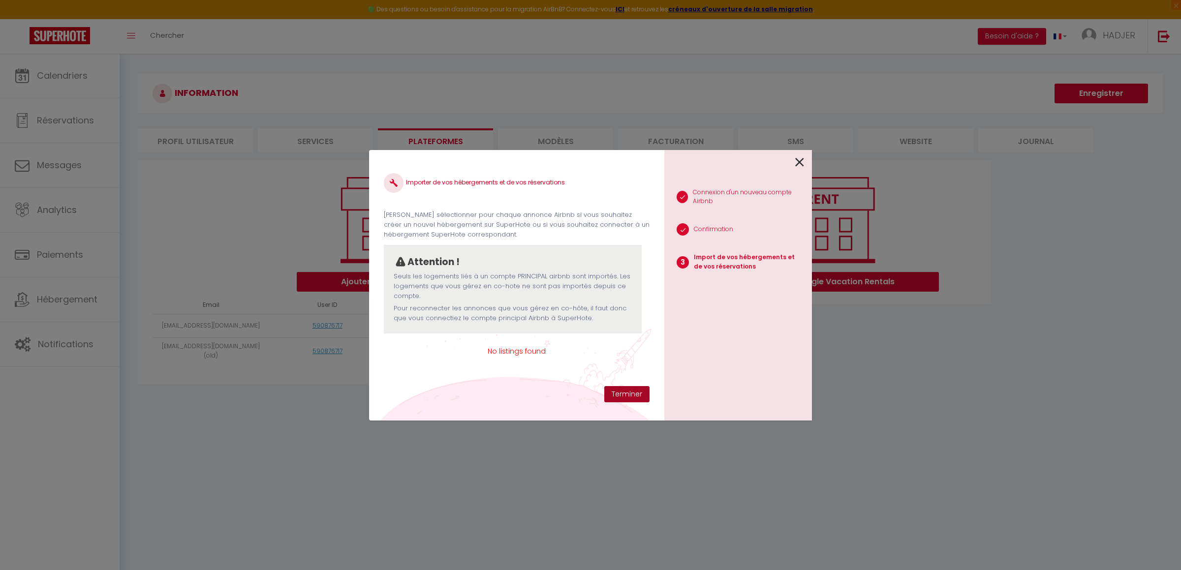
click at [615, 390] on button "Terminer" at bounding box center [626, 394] width 45 height 17
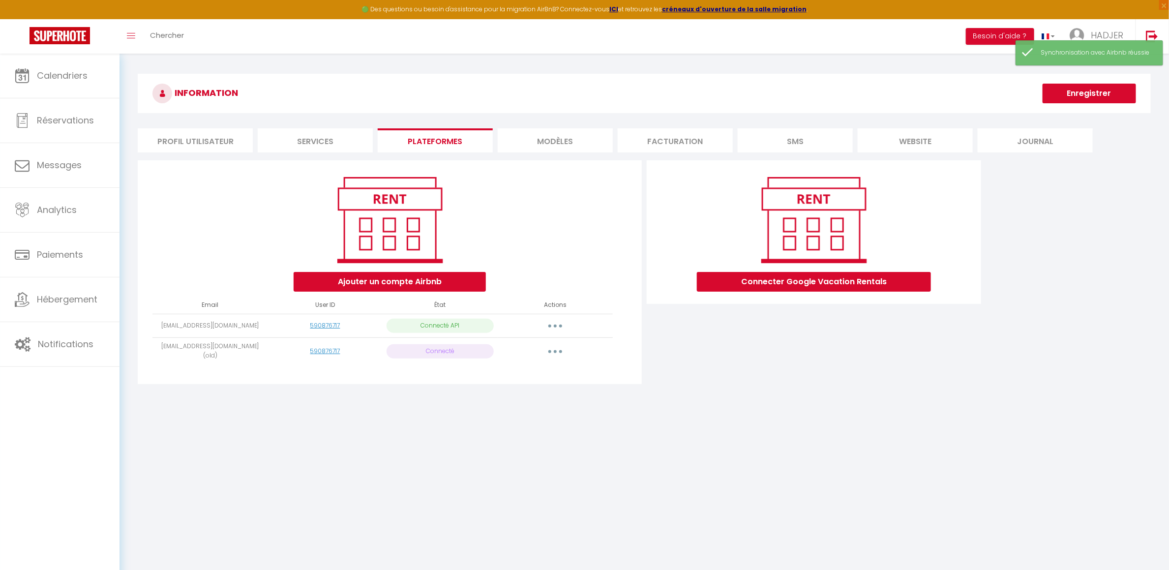
click at [558, 325] on button "button" at bounding box center [556, 326] width 28 height 16
click at [552, 346] on link "Importer les appartements" at bounding box center [511, 348] width 109 height 17
select select "51306"
select select "52508"
select select "52523"
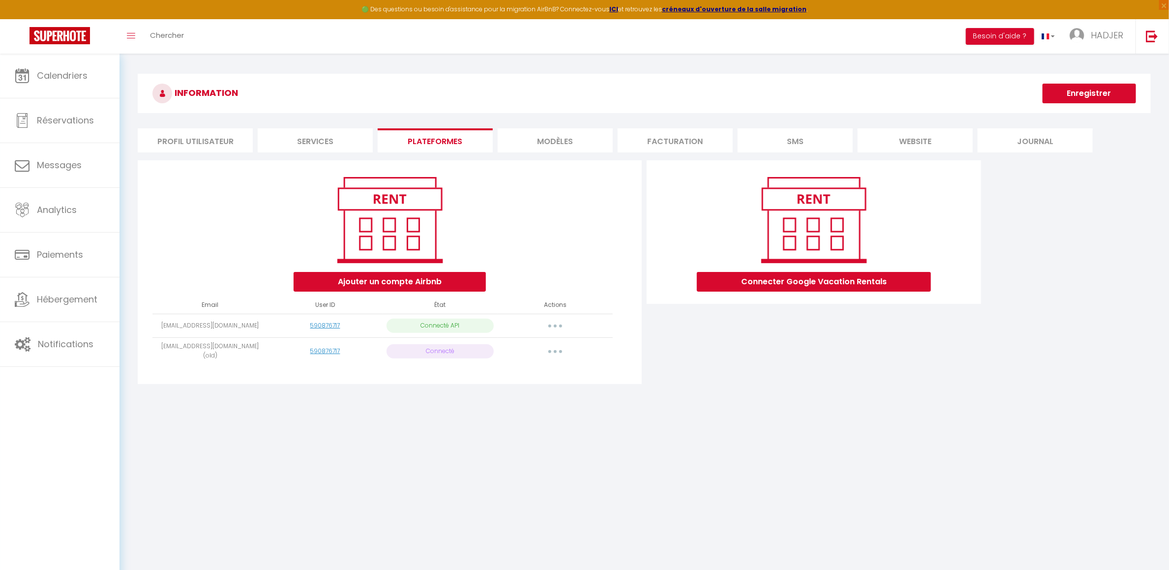
select select "63085"
select select "65355"
select select "65356"
select select "65357"
select select "68569"
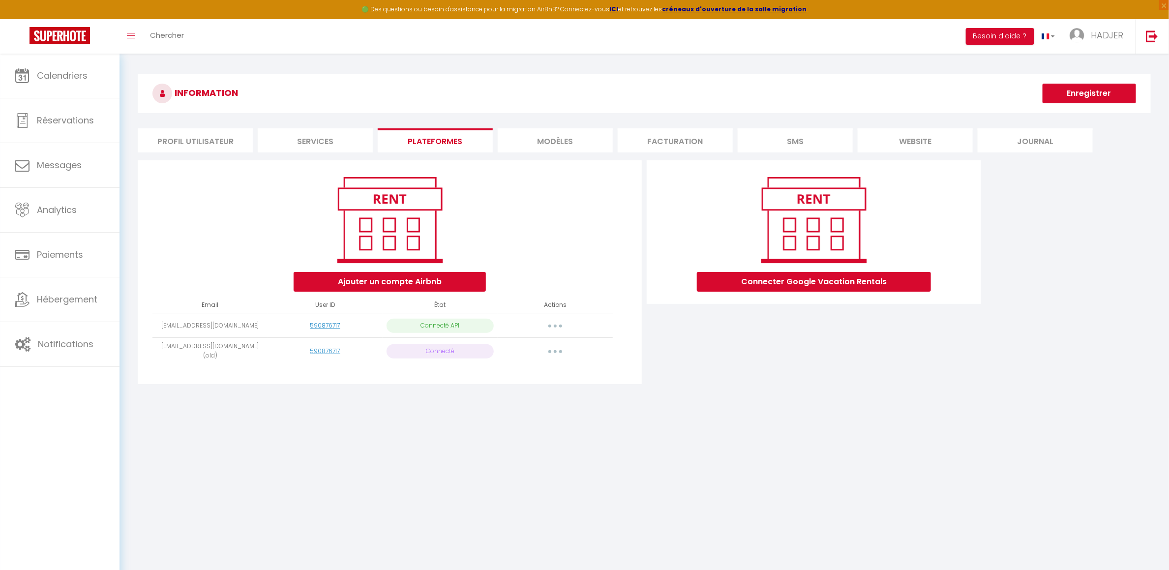
select select "68570"
select select "72698"
select select "74165"
select select
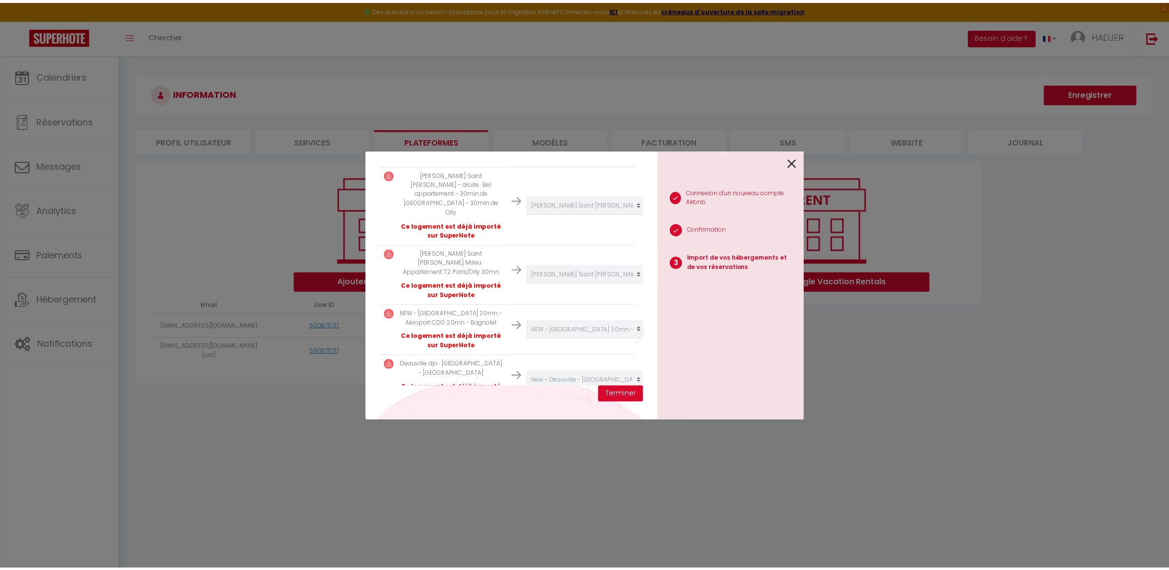
scroll to position [646, 0]
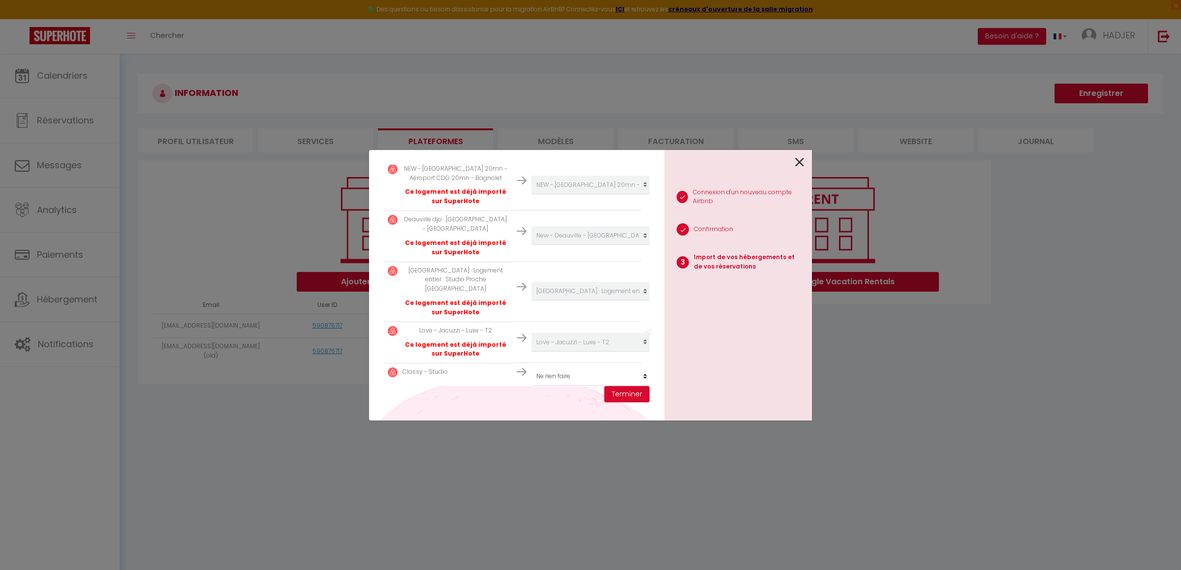
click at [802, 162] on icon at bounding box center [799, 162] width 9 height 15
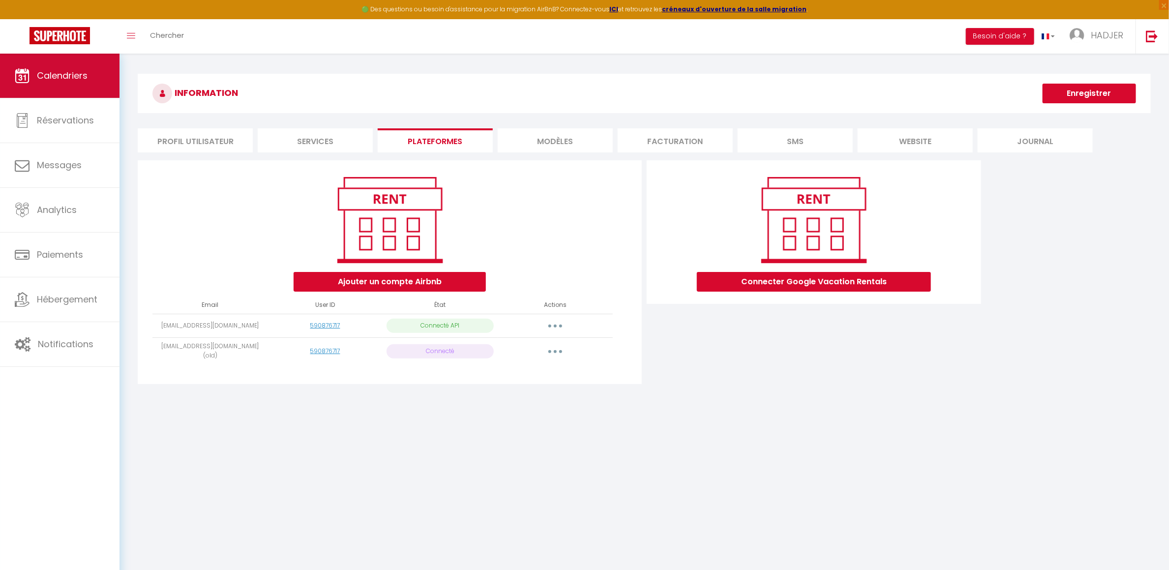
click at [88, 79] on span "Calendriers" at bounding box center [62, 75] width 51 height 12
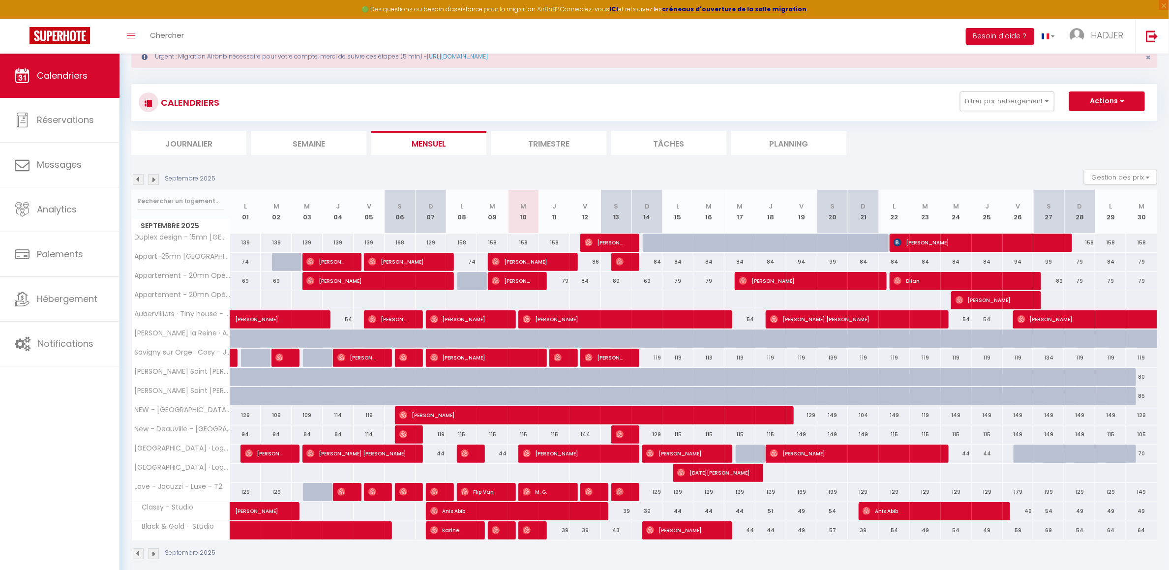
scroll to position [54, 0]
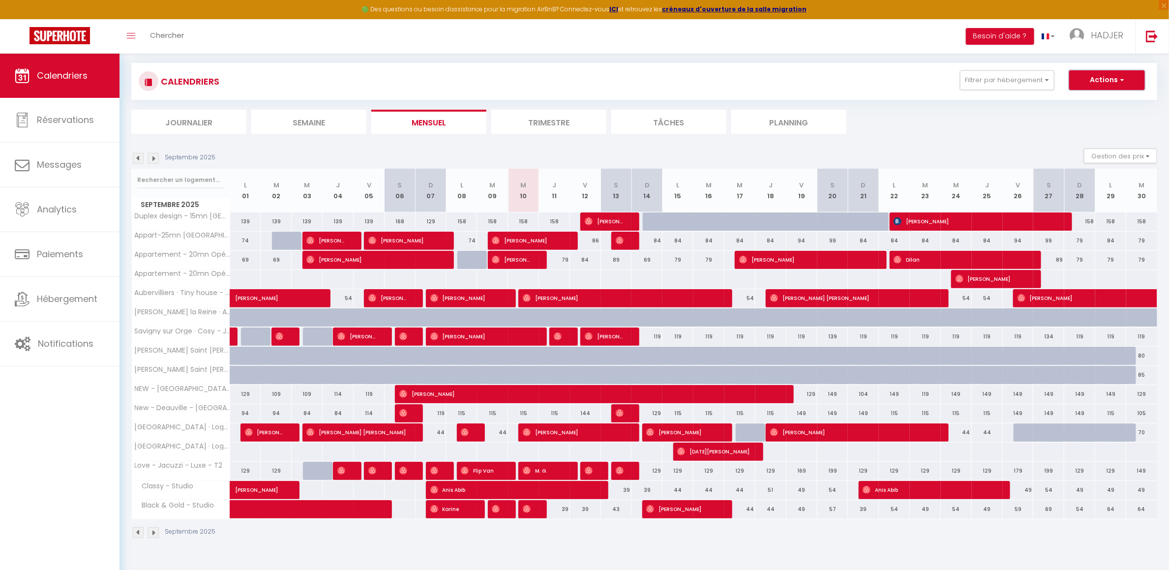
click at [1129, 78] on button "Actions" at bounding box center [1107, 80] width 76 height 20
click at [1112, 29] on span "HADJER" at bounding box center [1107, 35] width 32 height 12
click at [1093, 83] on link "Équipe" at bounding box center [1096, 86] width 73 height 17
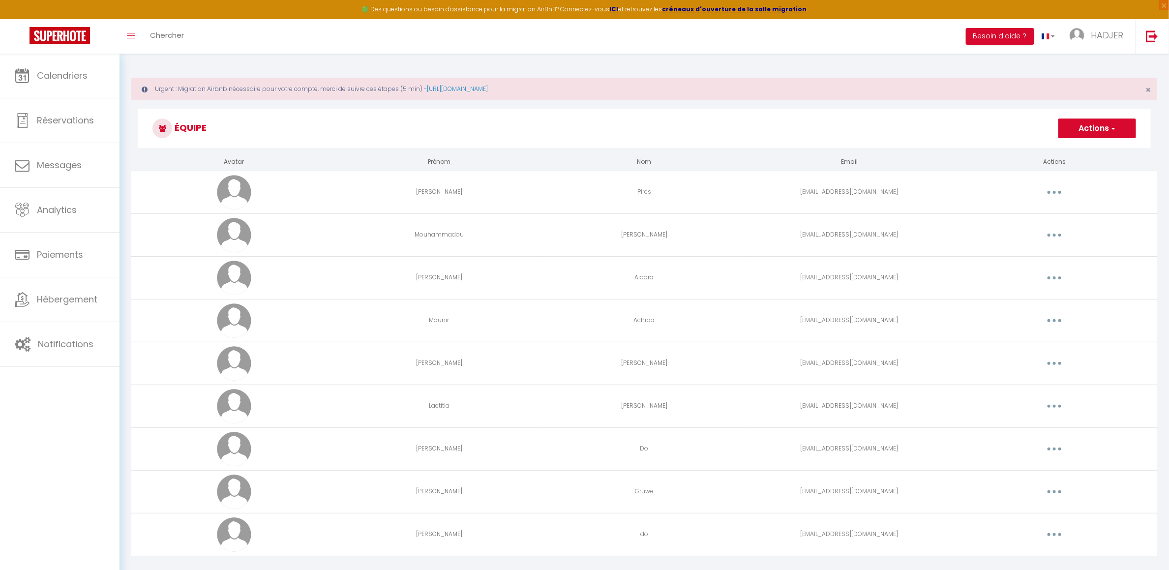
click at [1054, 189] on button "button" at bounding box center [1055, 192] width 28 height 16
click at [1038, 215] on link "Editer" at bounding box center [1029, 215] width 73 height 17
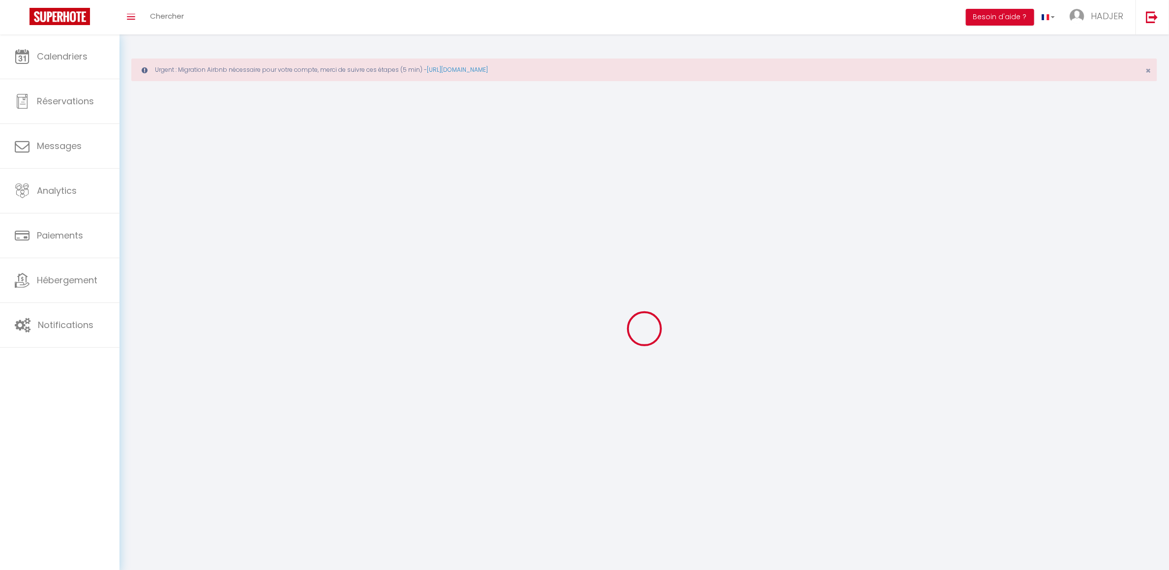
type input "Eleandro Carlos"
type input "Pires"
type input "pireseleandrocarlos@gmail.com"
type textarea "https://app.superhote.com/#/connect/iWalTCknEZ"
checkbox input "false"
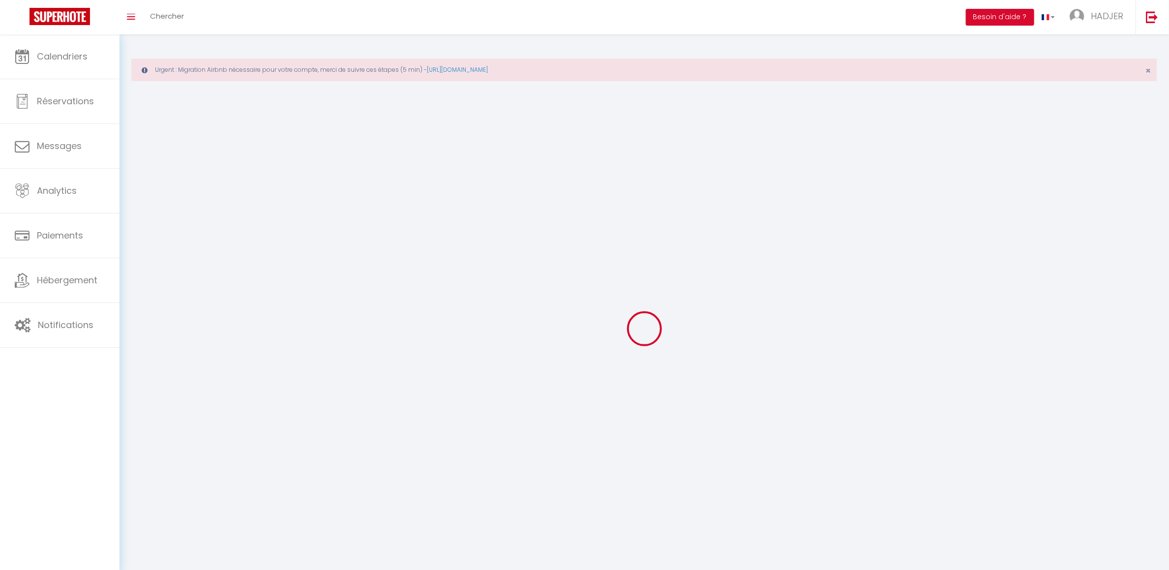
checkbox input "false"
checkbox input "true"
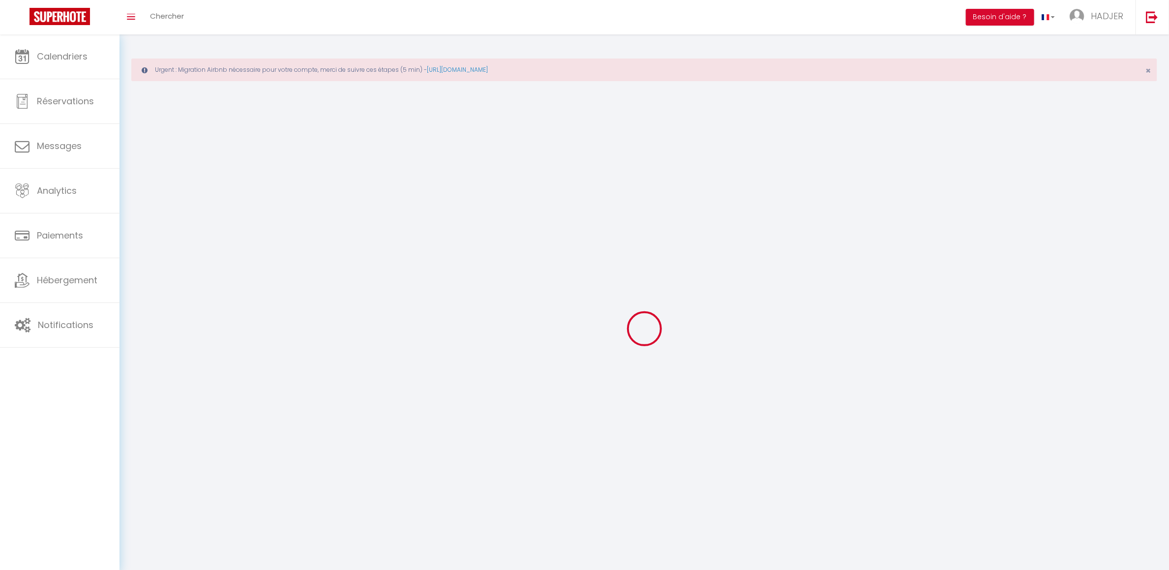
checkbox input "true"
checkbox input "false"
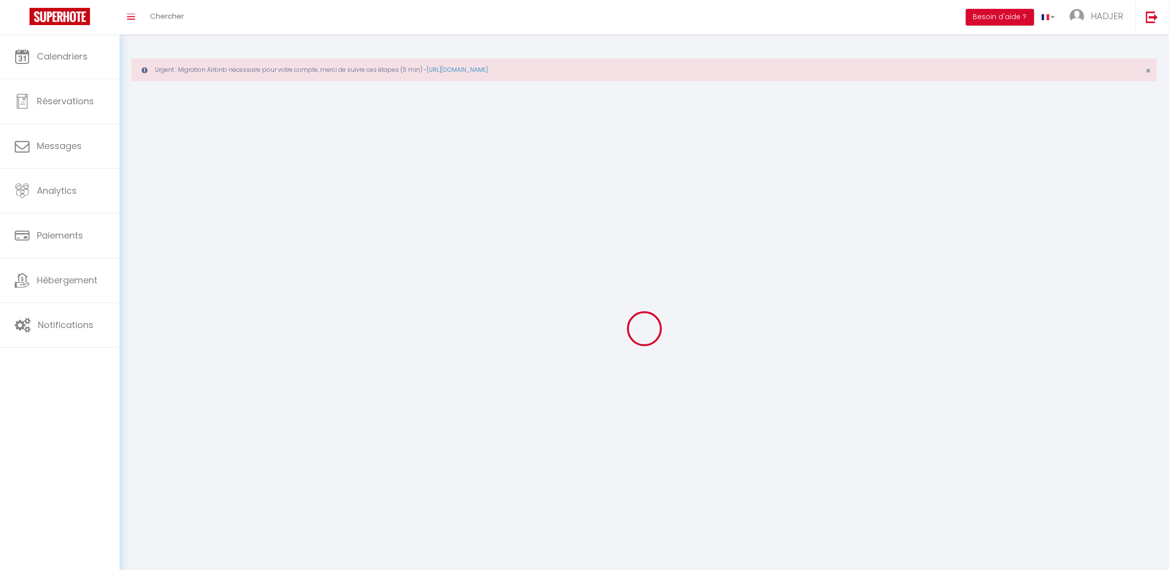
checkbox input "false"
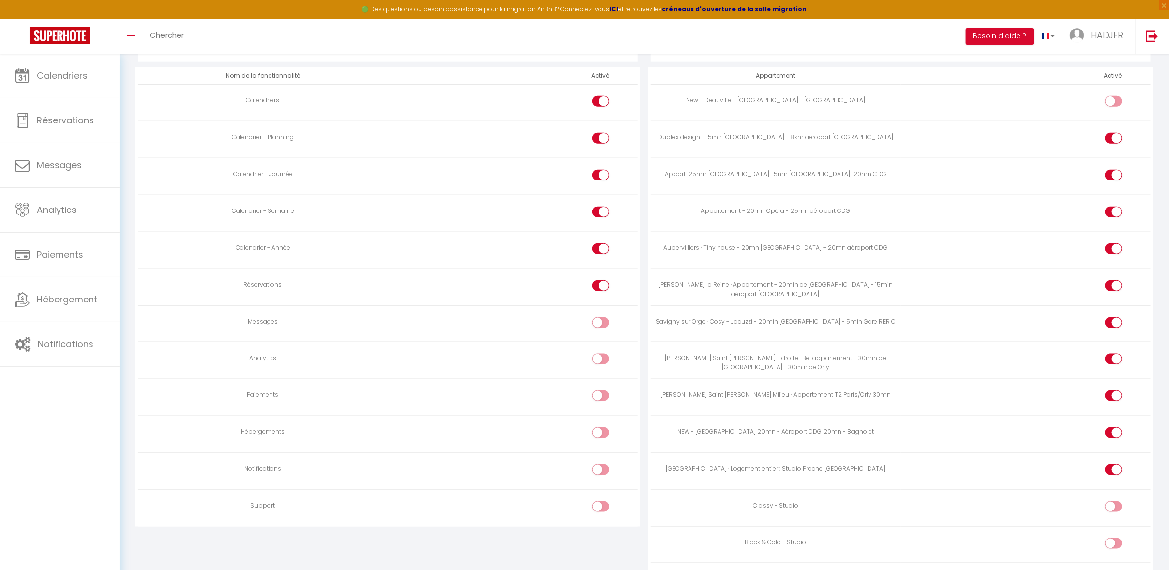
scroll to position [666, 0]
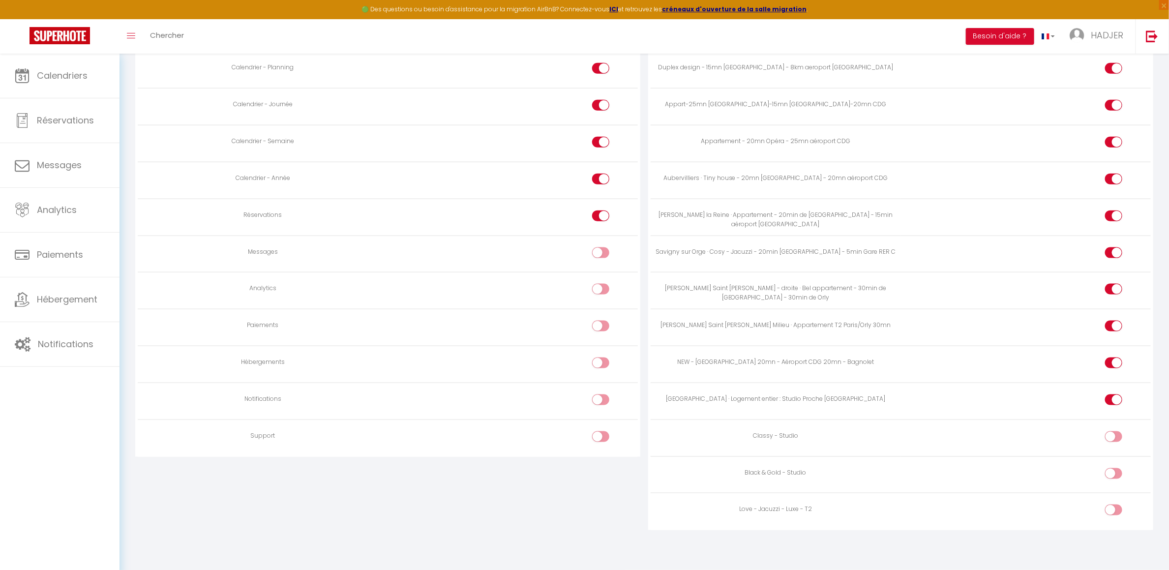
click at [1112, 437] on div at bounding box center [1113, 436] width 17 height 11
click at [1114, 437] on input "checkbox" at bounding box center [1122, 438] width 17 height 15
checkbox input "true"
click at [1114, 469] on input "checkbox" at bounding box center [1122, 475] width 17 height 15
checkbox input "true"
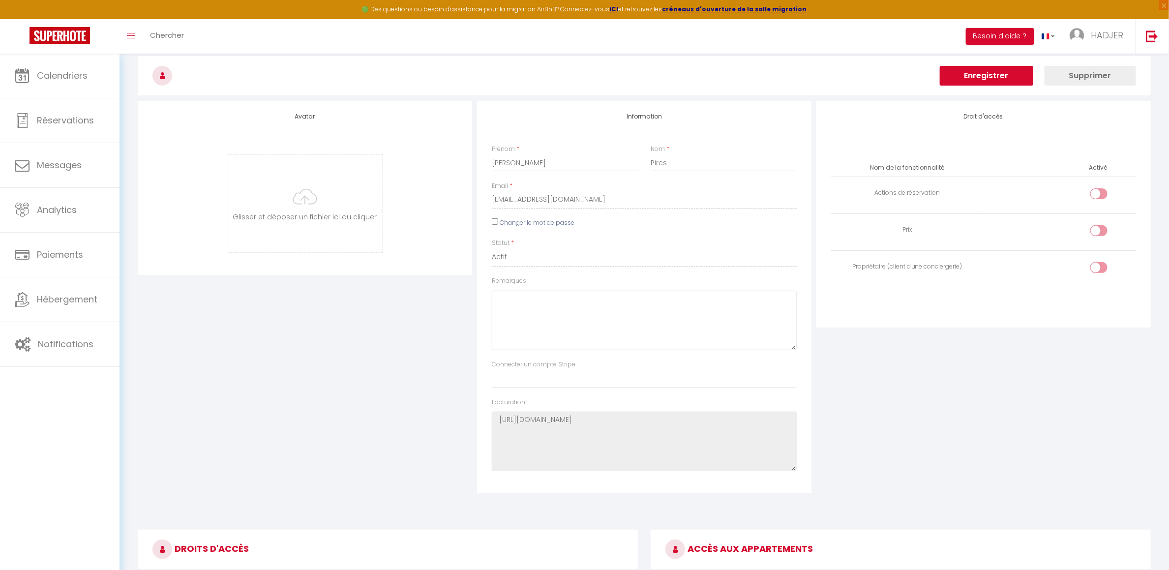
scroll to position [50, 0]
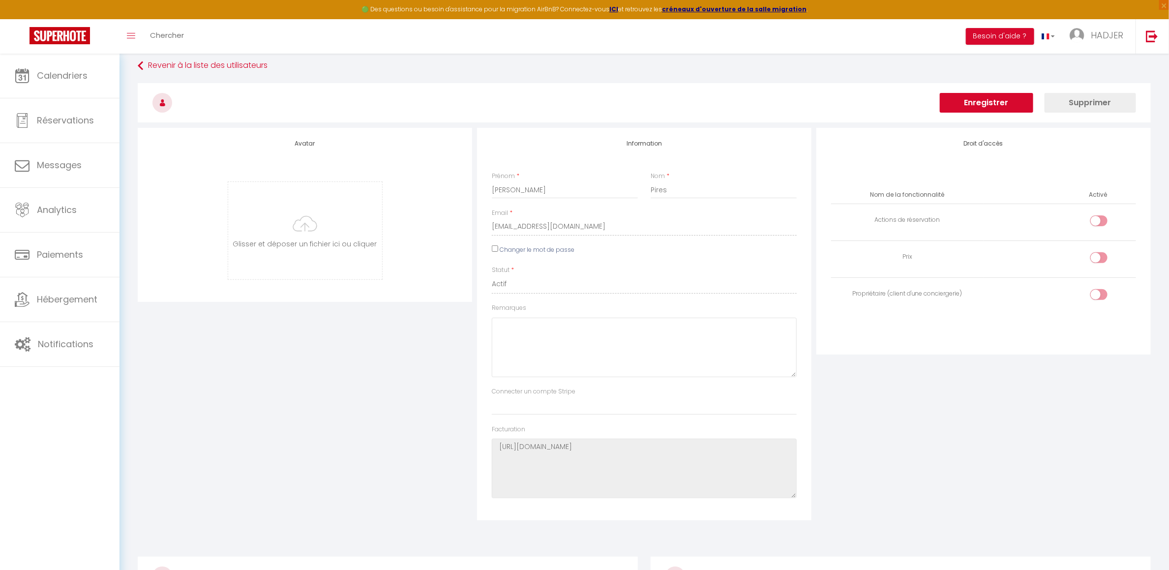
click at [1008, 103] on button "Enregistrer" at bounding box center [986, 103] width 93 height 20
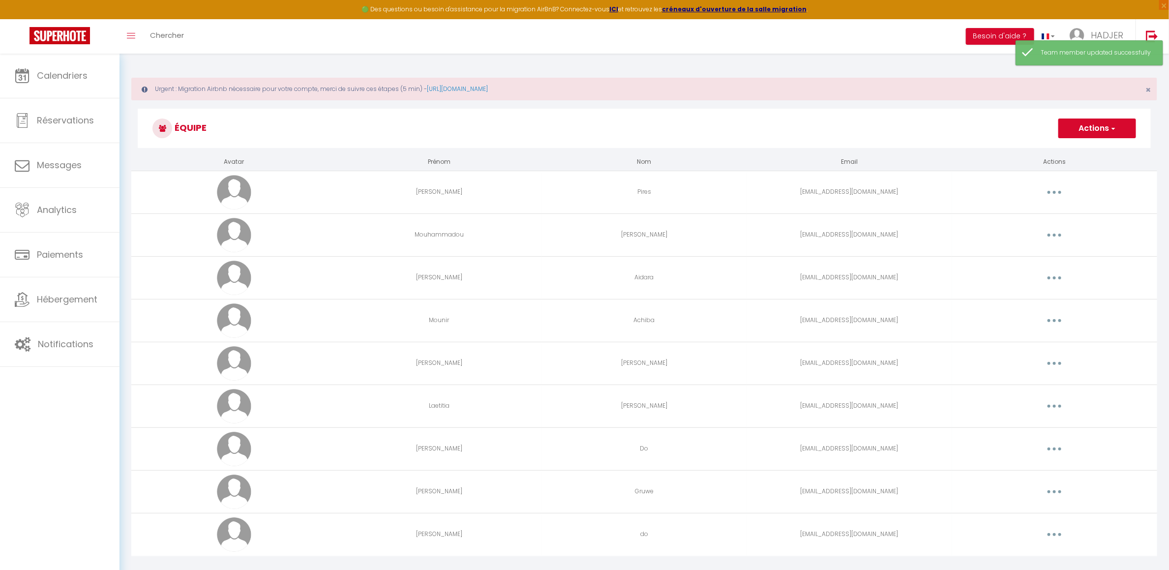
scroll to position [54, 0]
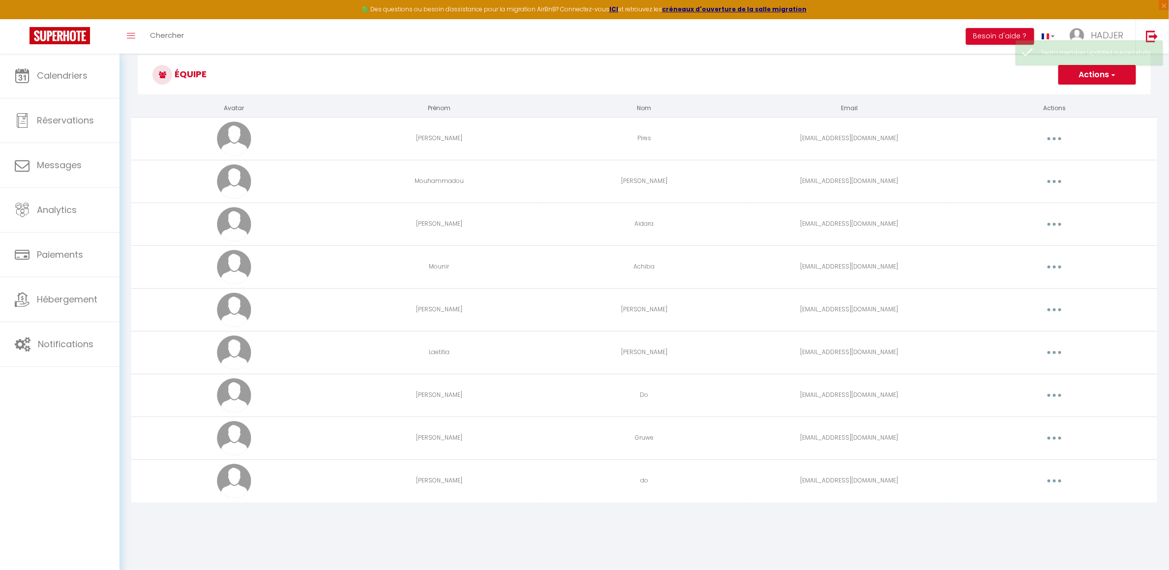
click at [1055, 140] on icon "button" at bounding box center [1054, 138] width 3 height 3
click at [1033, 161] on link "Editer" at bounding box center [1029, 161] width 73 height 17
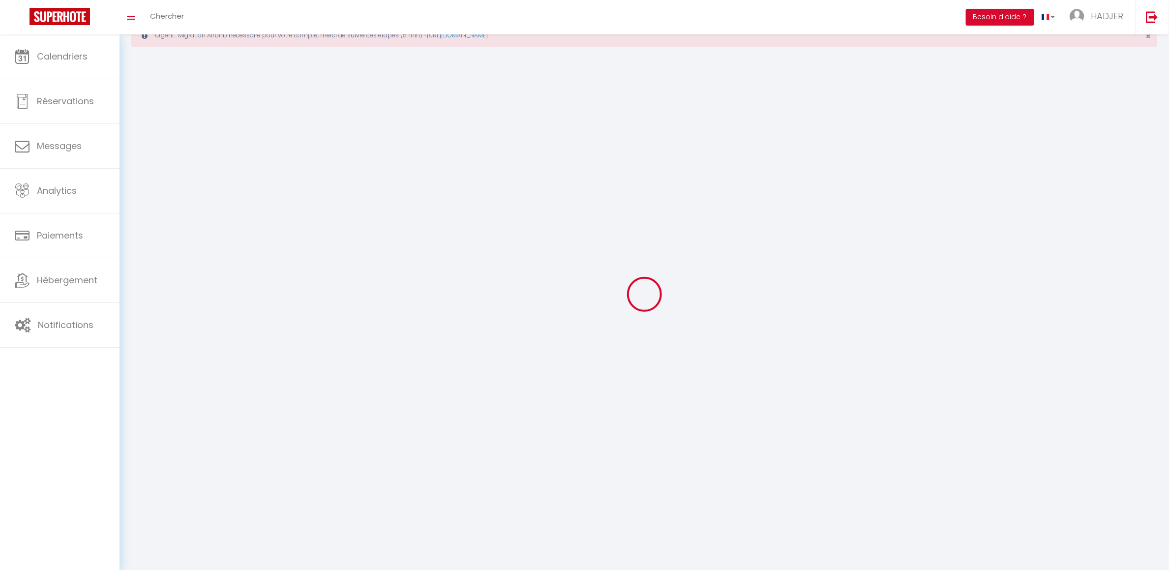
type input "Eleandro Carlos"
type input "Pires"
type input "pireseleandrocarlos@gmail.com"
type textarea "https://app.superhote.com/#/connect/iWalTCknEZ"
checkbox input "false"
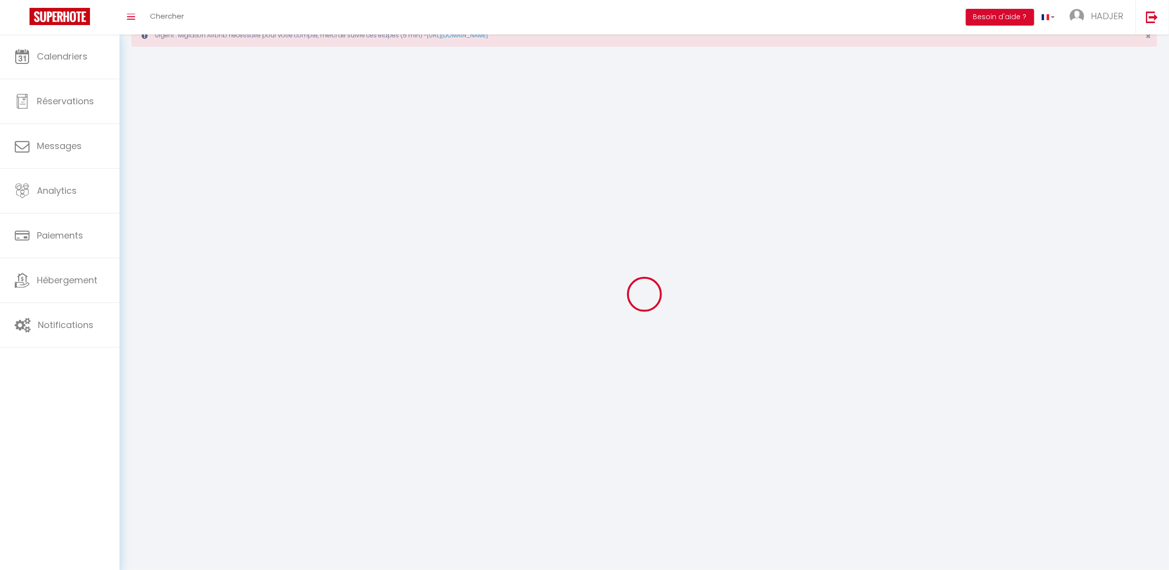
checkbox input "false"
checkbox input "true"
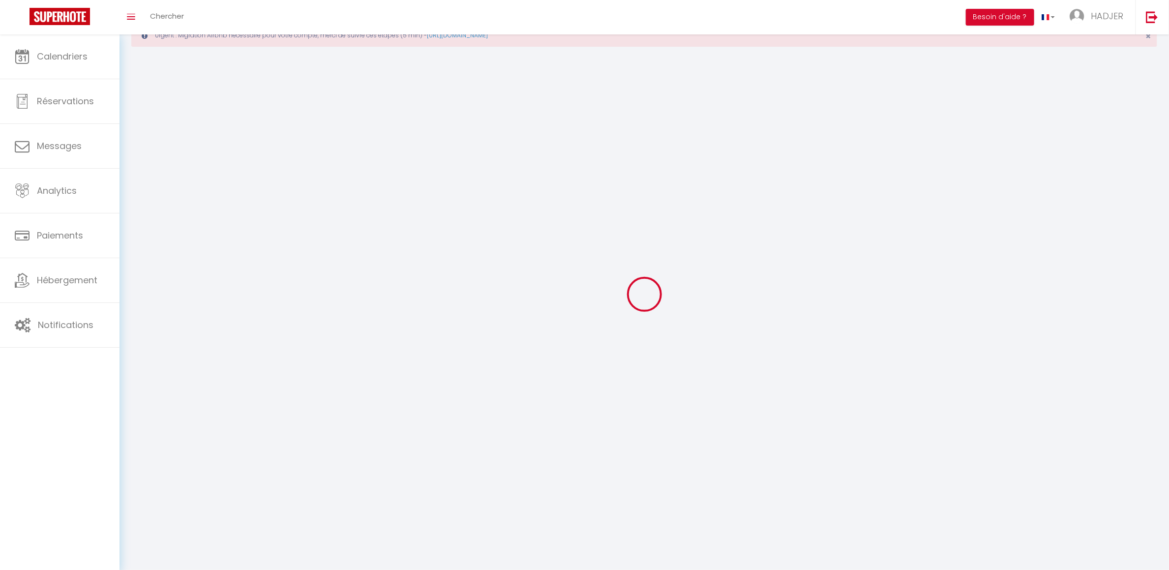
checkbox input "true"
checkbox input "false"
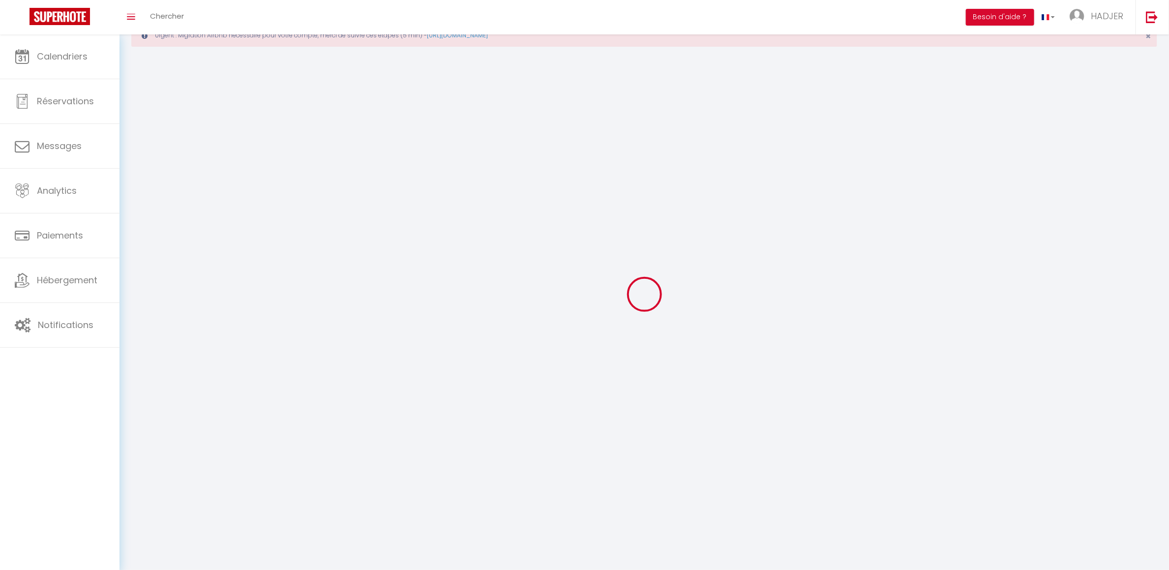
checkbox input "false"
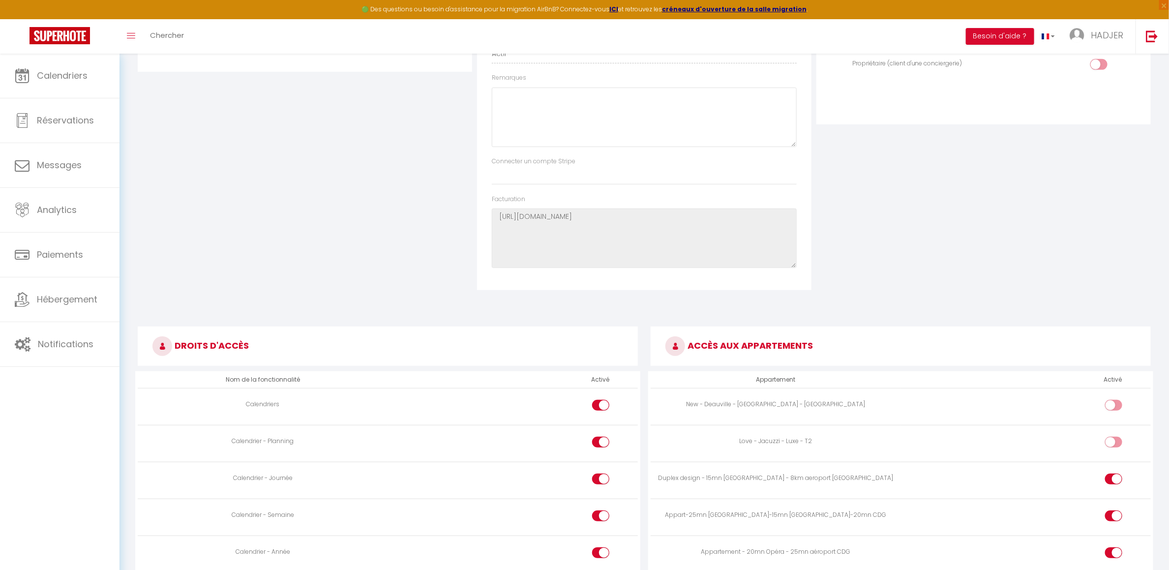
scroll to position [230, 0]
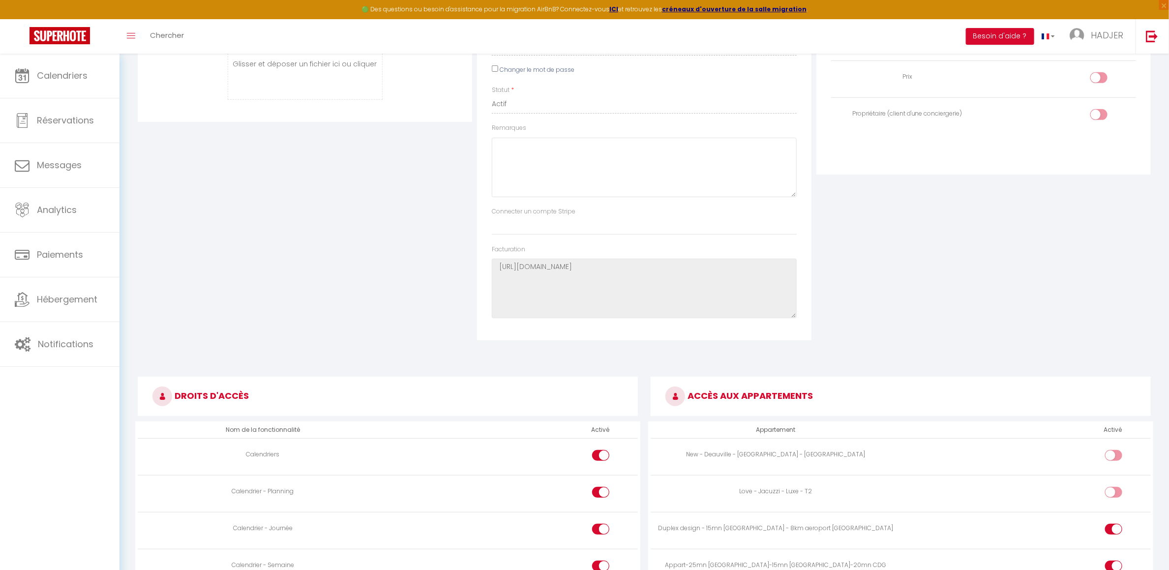
click at [235, 206] on div "Avatar Glisser et déposer un fichier ici ou cliquer Ooops, something wrong happ…" at bounding box center [304, 144] width 339 height 393
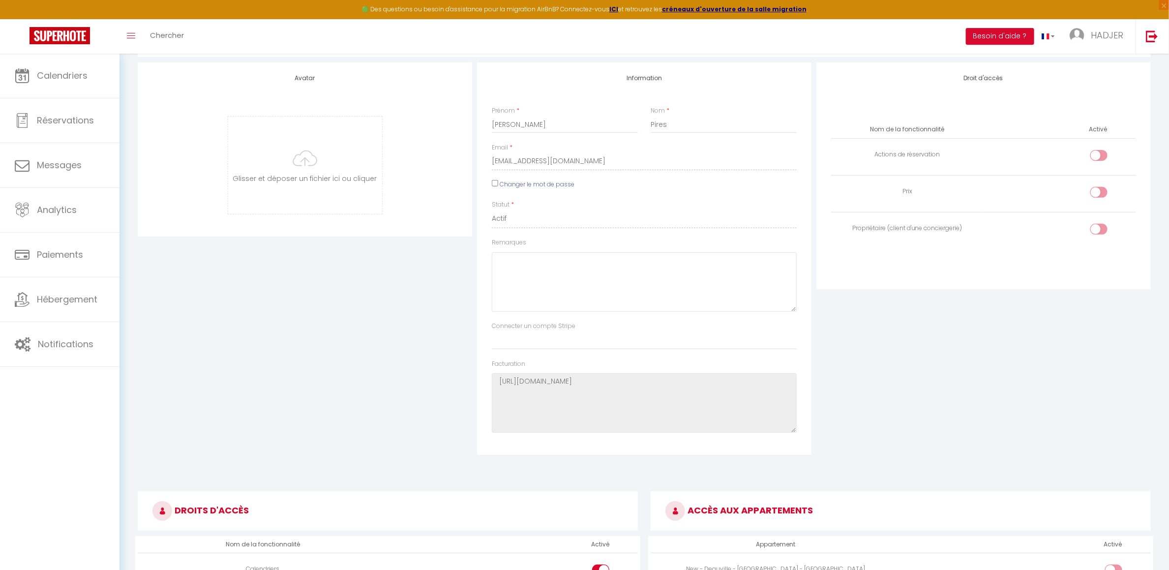
scroll to position [0, 0]
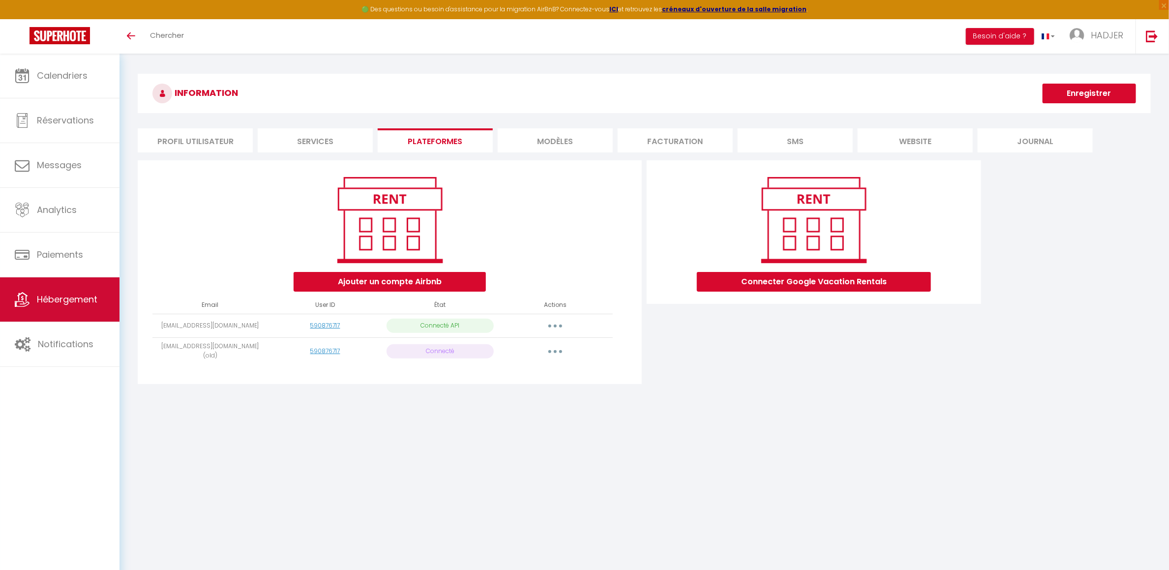
click at [66, 298] on span "Hébergement" at bounding box center [67, 299] width 61 height 12
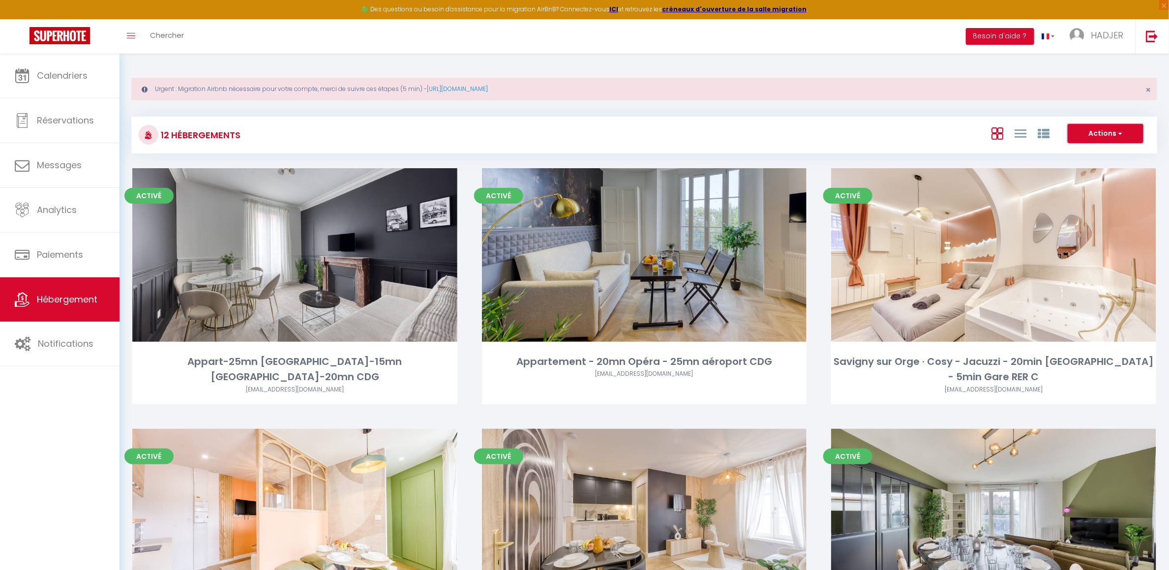
click at [1100, 136] on button "Actions" at bounding box center [1106, 134] width 76 height 20
click at [1102, 152] on li "Créer un Hébergement" at bounding box center [1098, 154] width 90 height 11
select select "3"
select select "2"
select select "1"
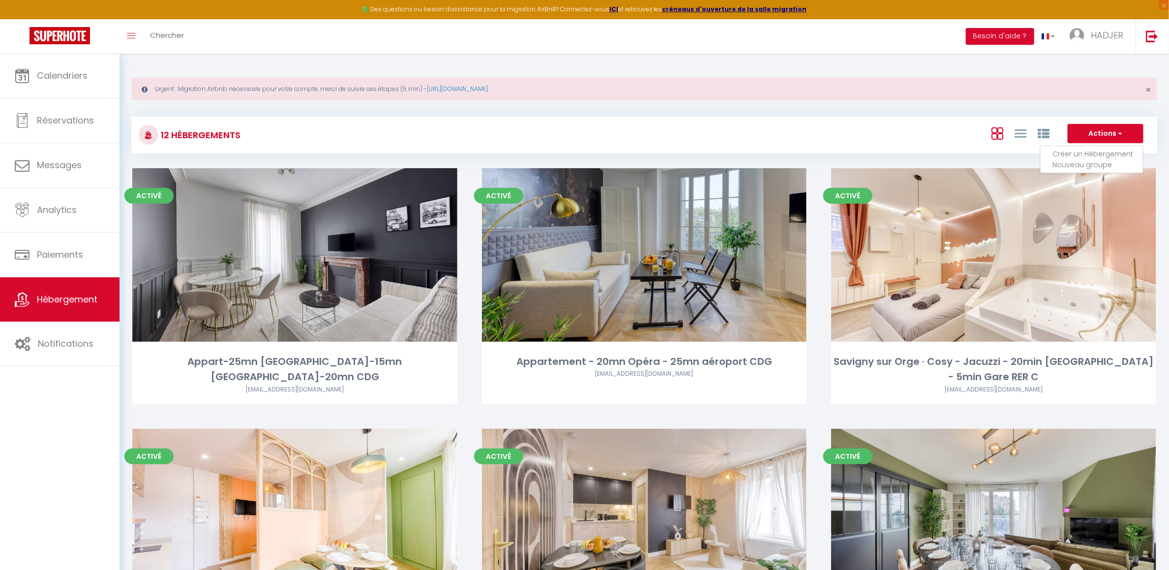
select select "1"
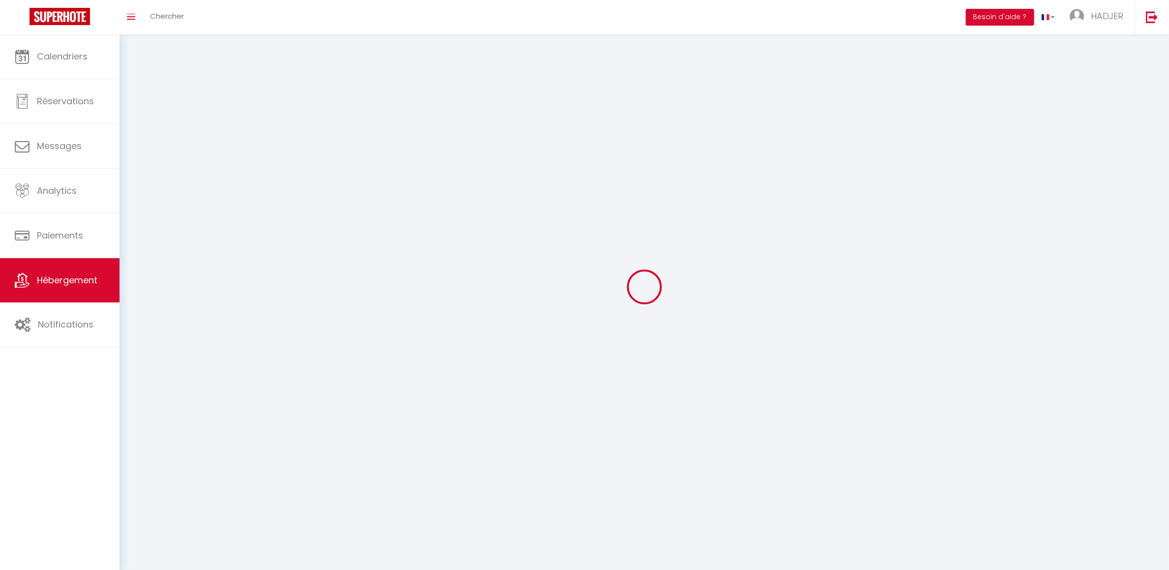
select select
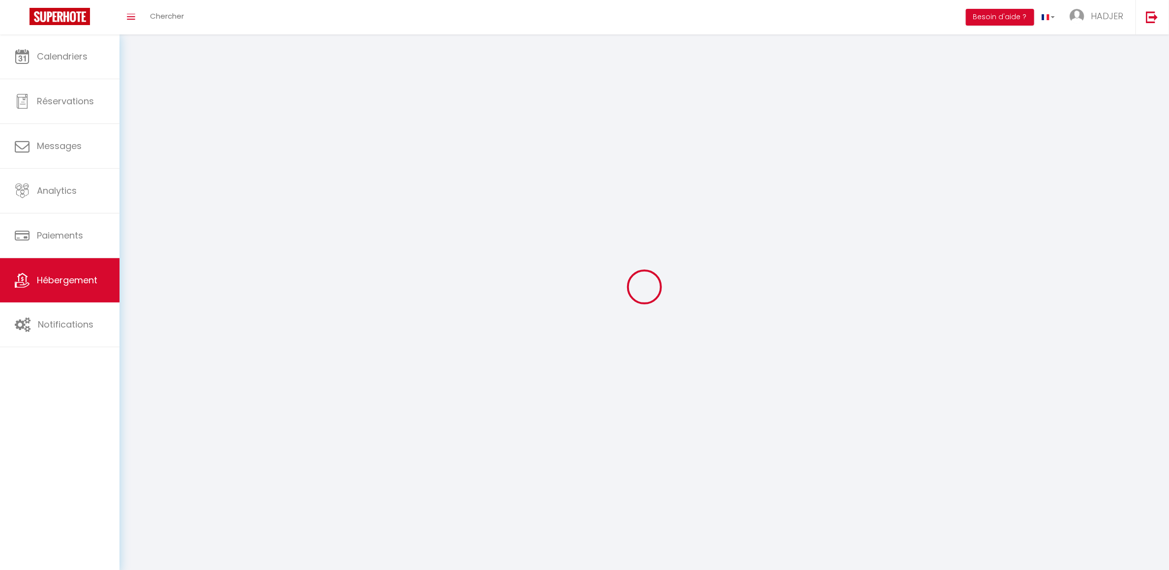
select select
checkbox input "false"
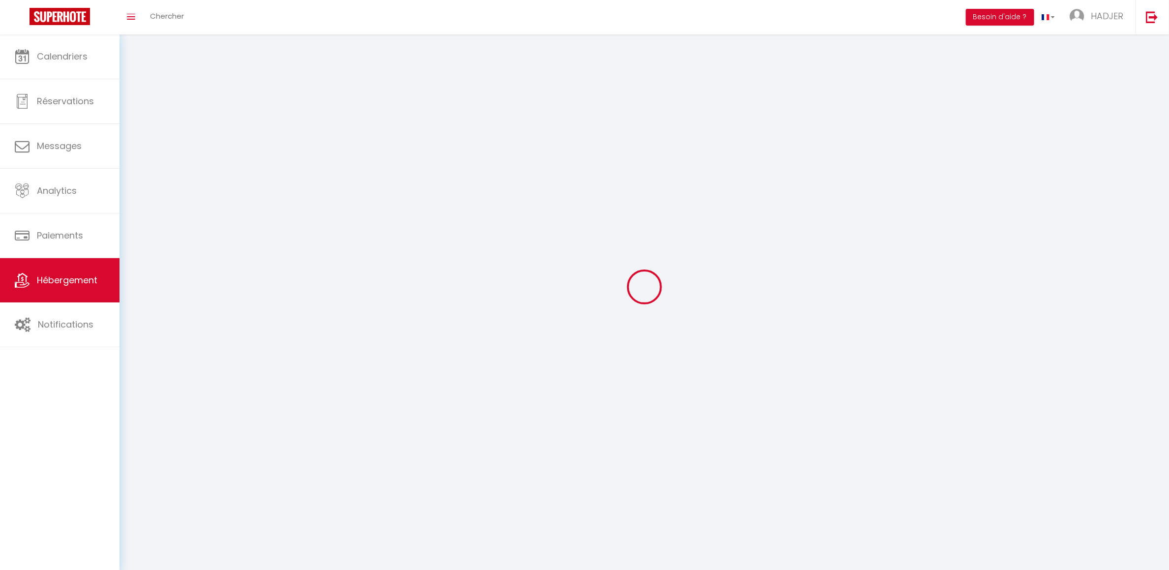
checkbox input "false"
select select
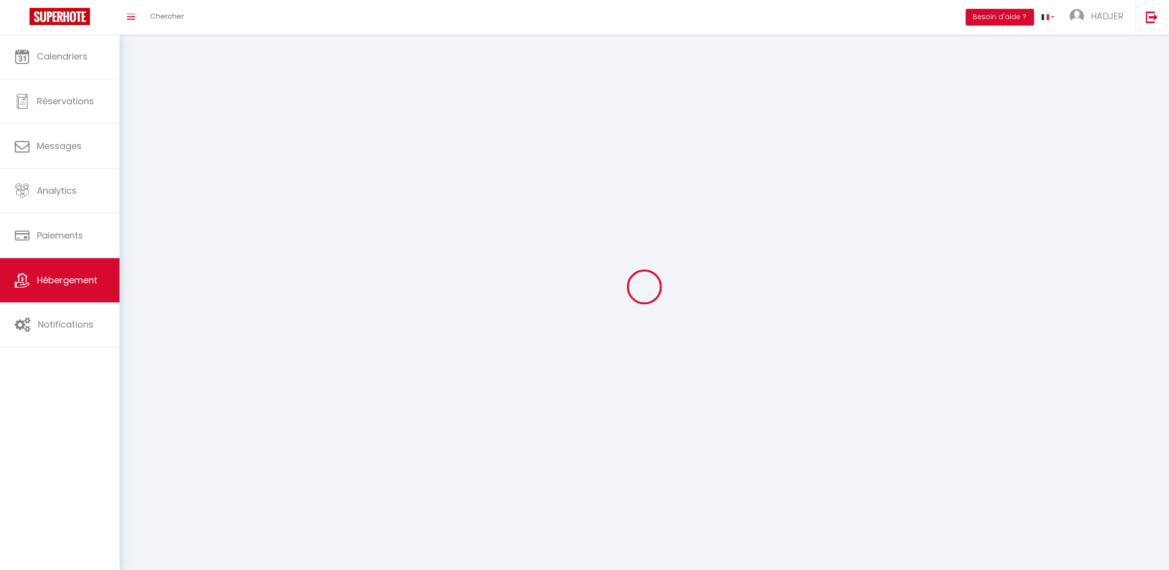
select select
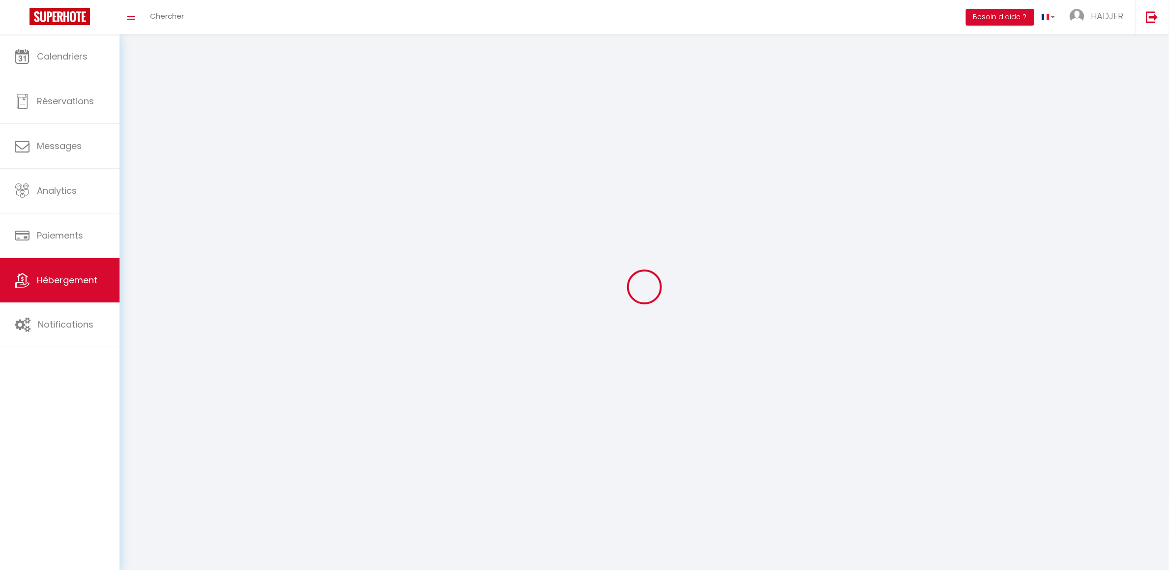
checkbox input "false"
select select
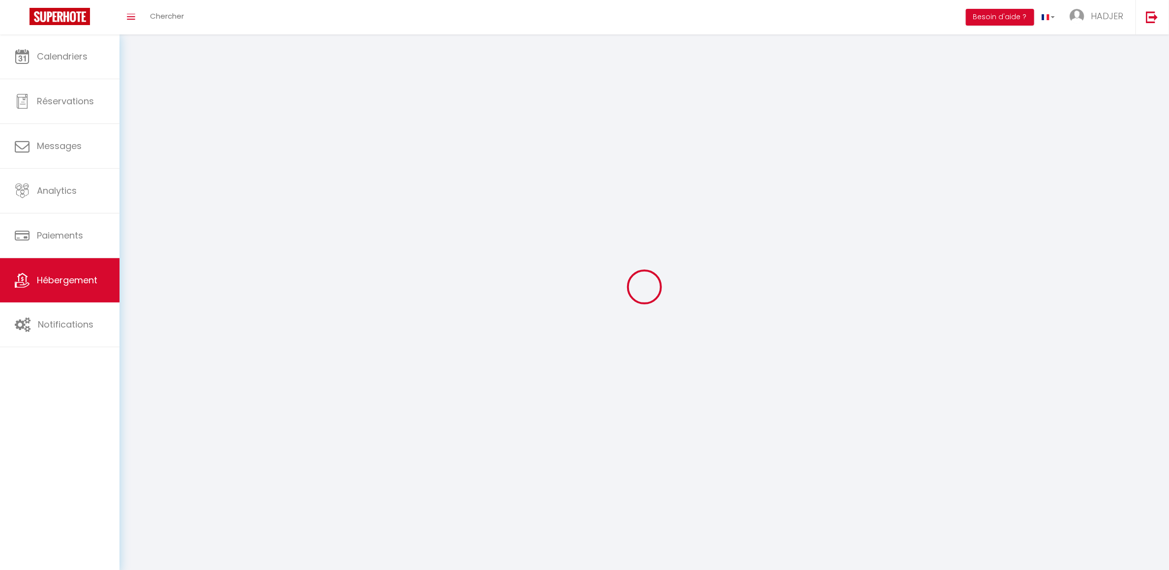
select select
select select "28"
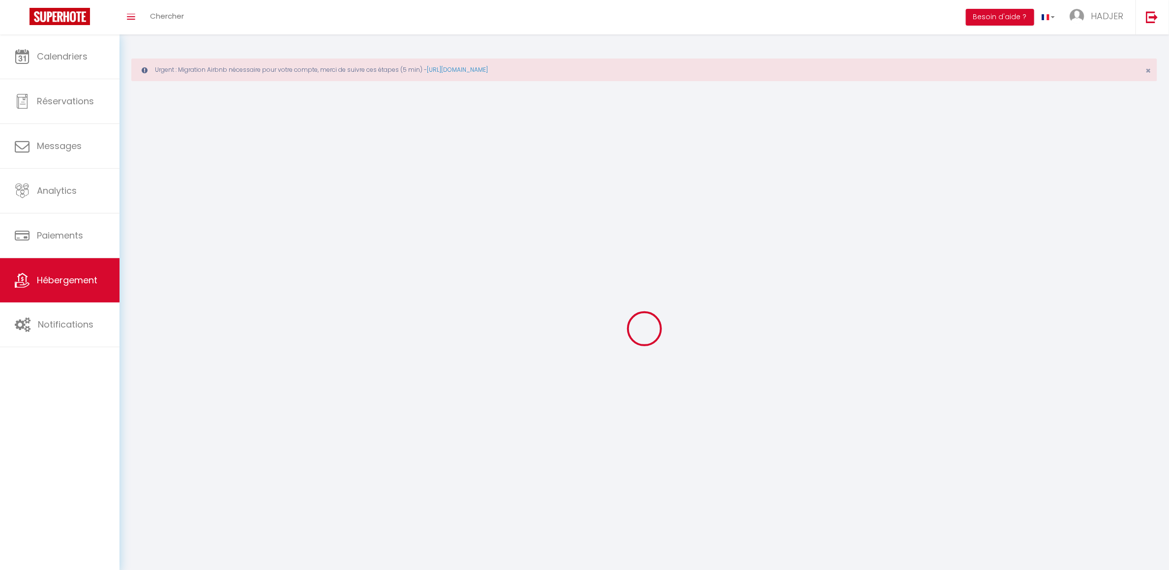
select select
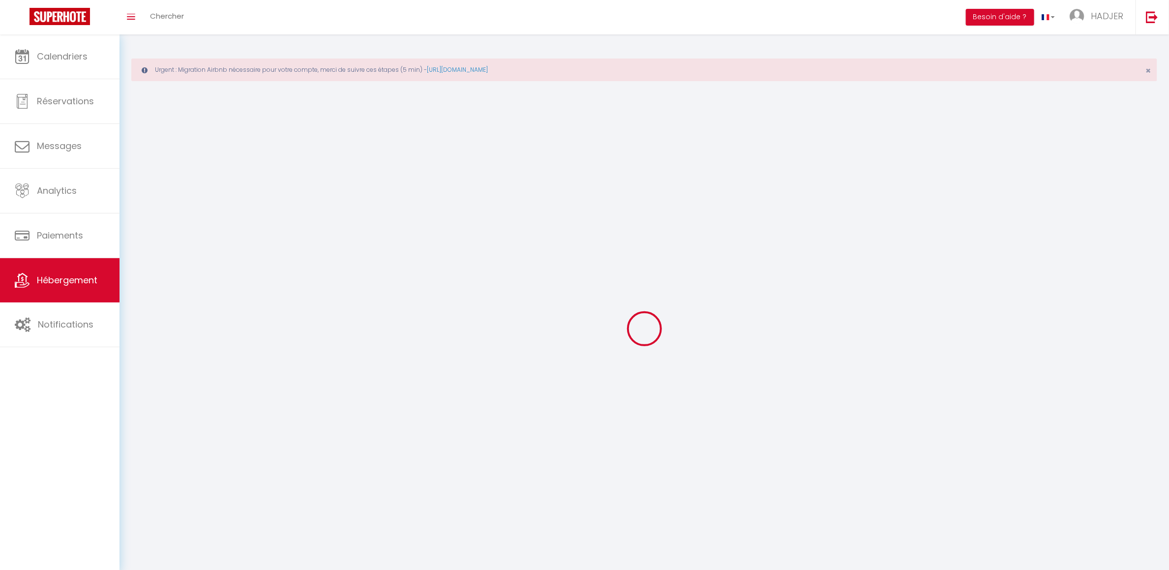
select select
checkbox input "false"
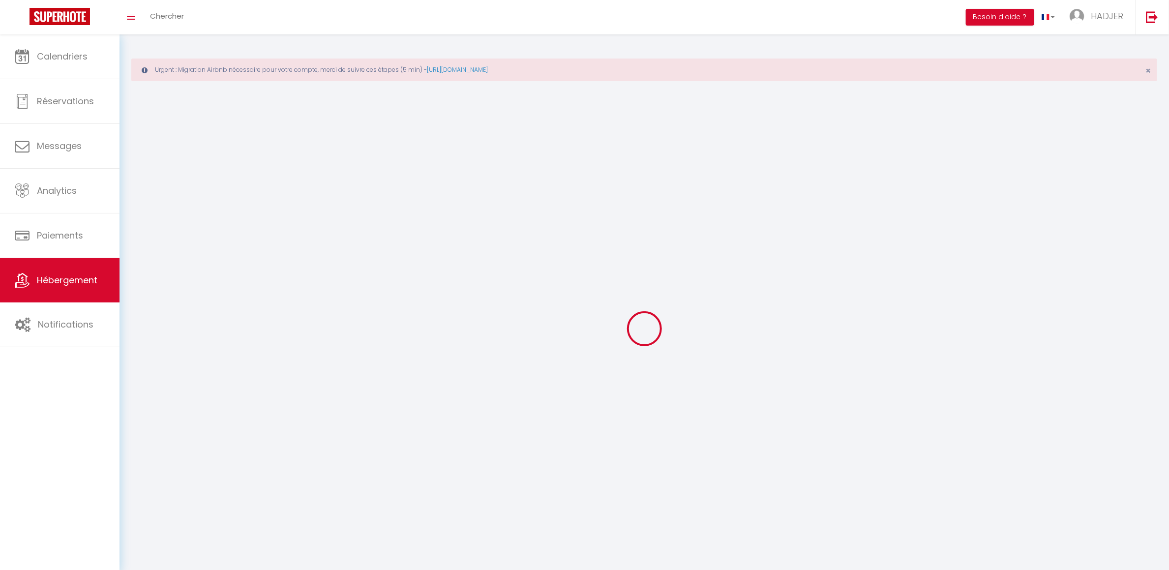
select select
select select "1"
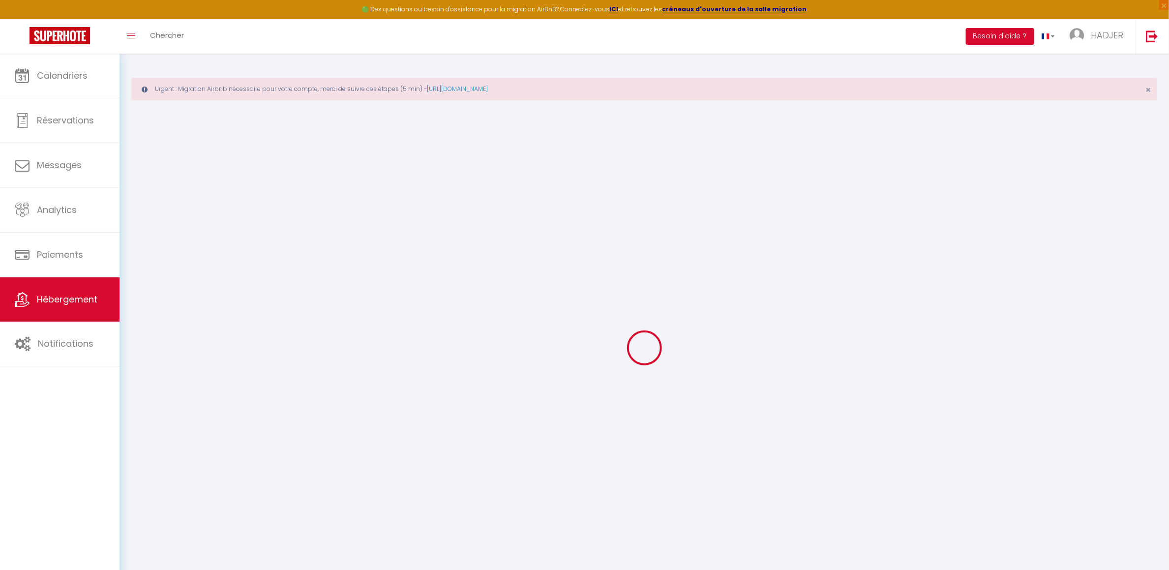
select select
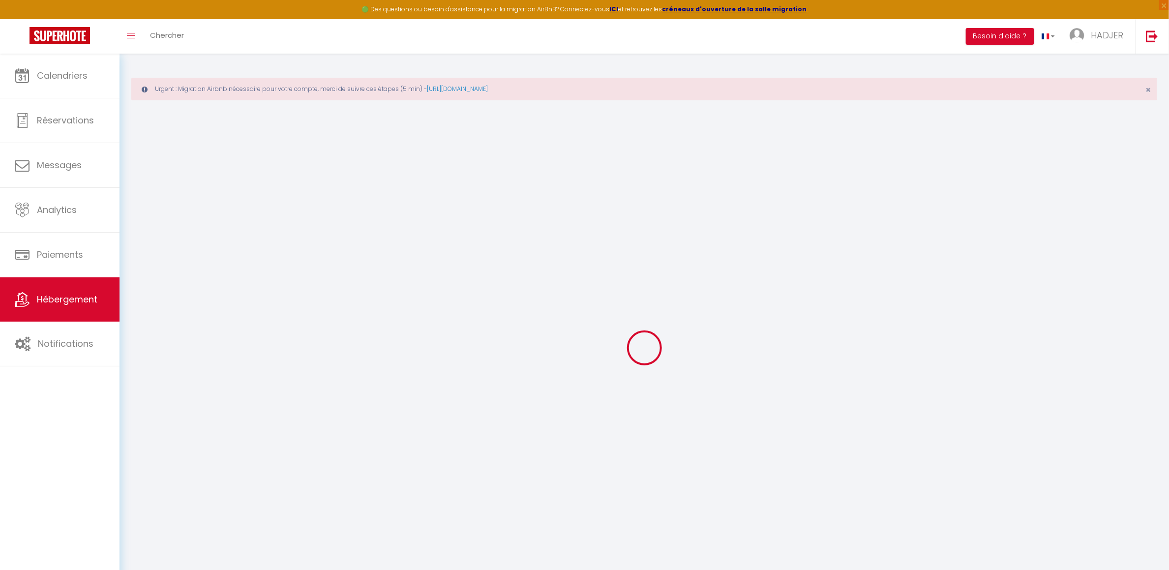
select select
checkbox input "false"
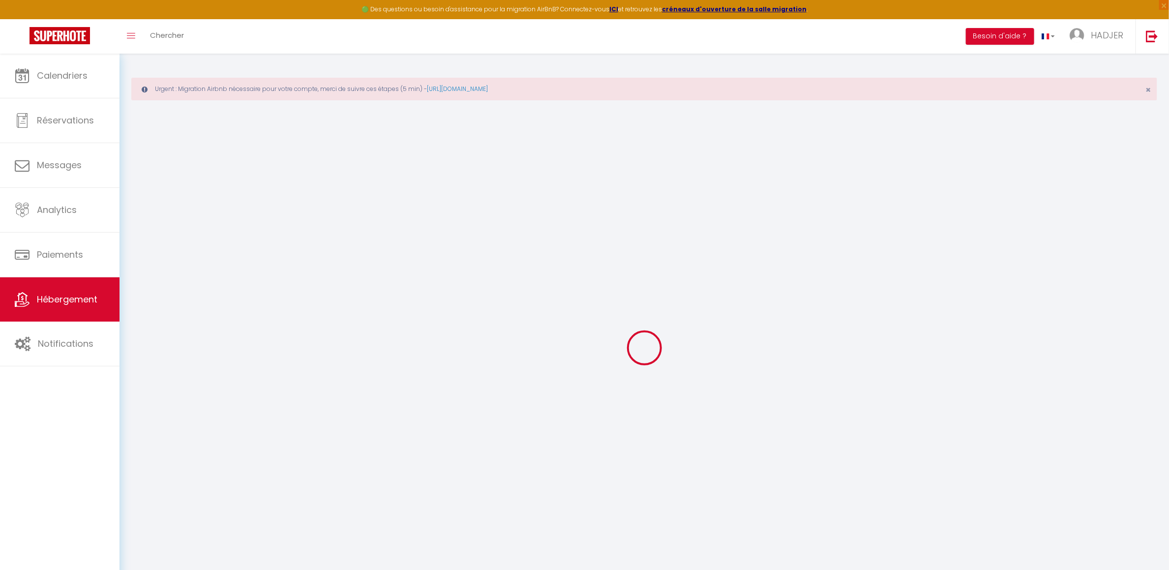
select select
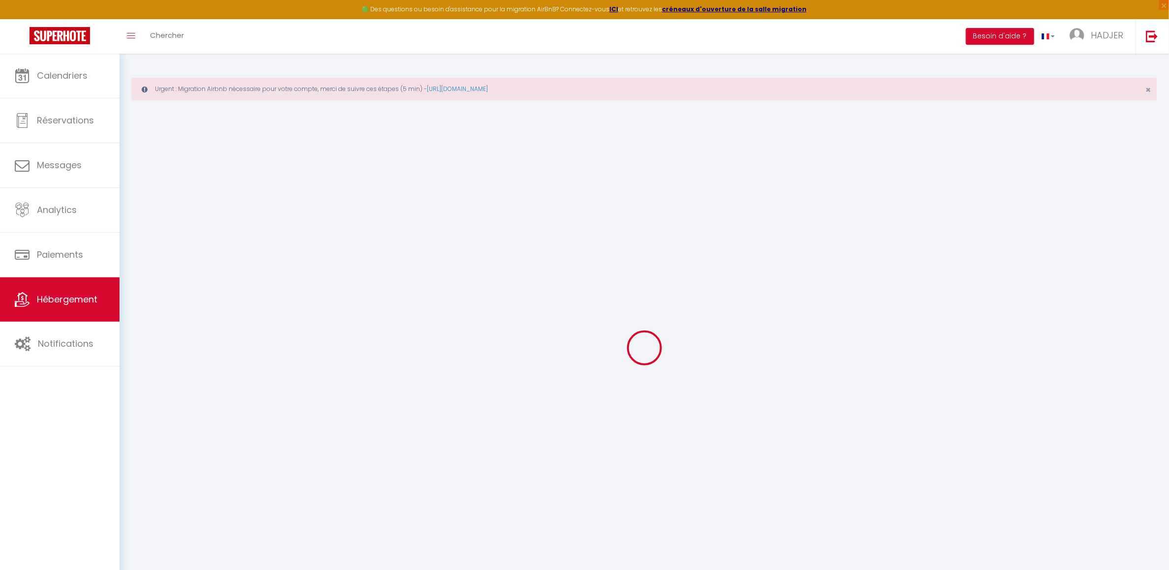
select select
checkbox input "false"
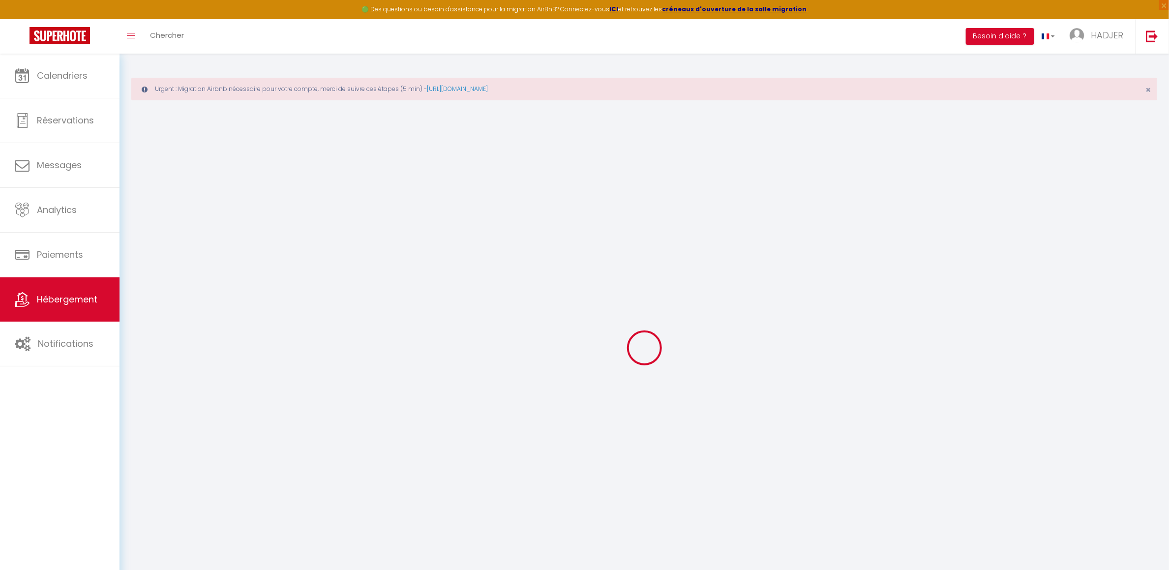
checkbox input "false"
select select
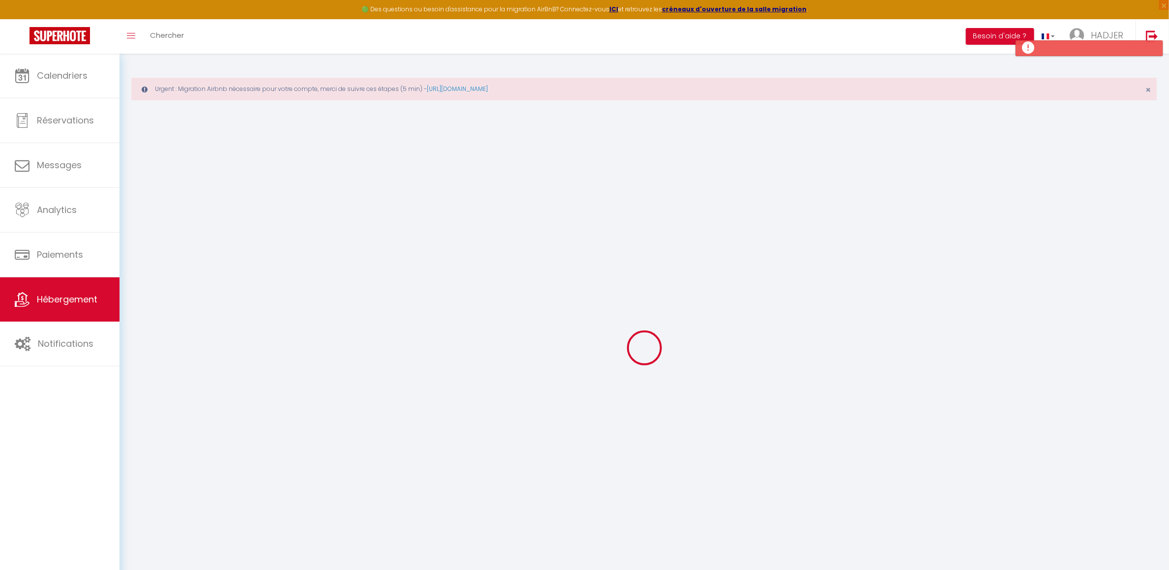
checkbox input "false"
select select
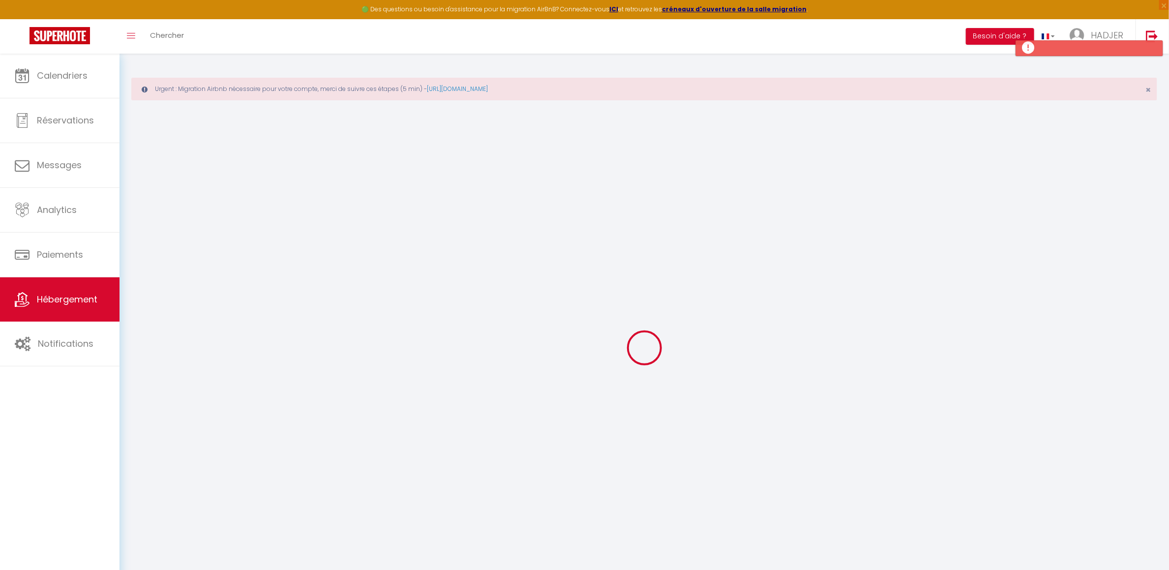
select select
select select "15:00"
select select "23:45"
select select "11:00"
select select "30"
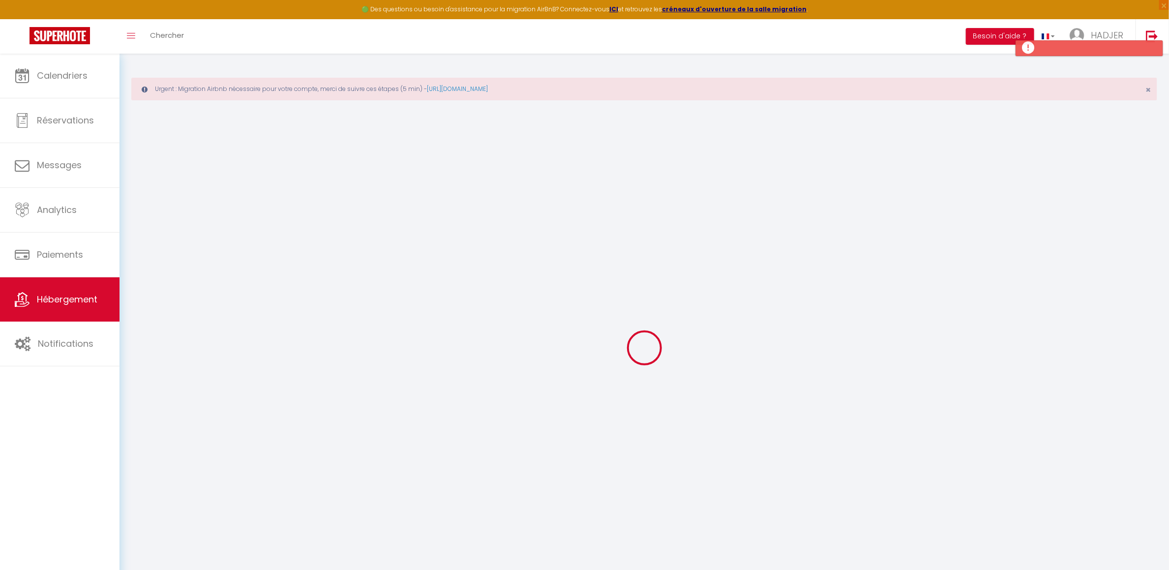
select select "120"
select select
checkbox input "false"
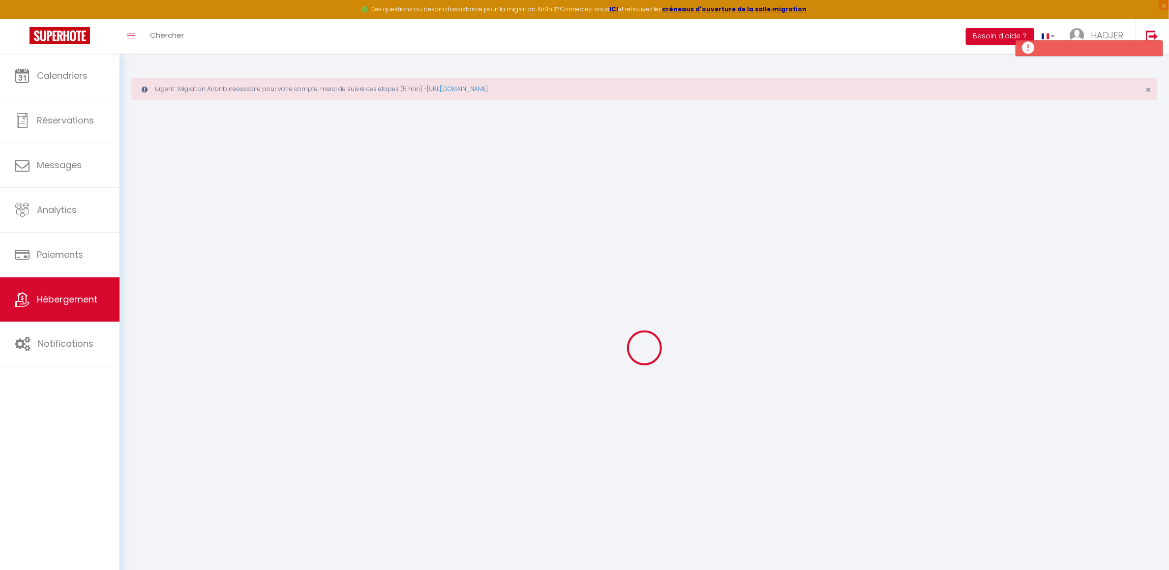
checkbox input "false"
select select
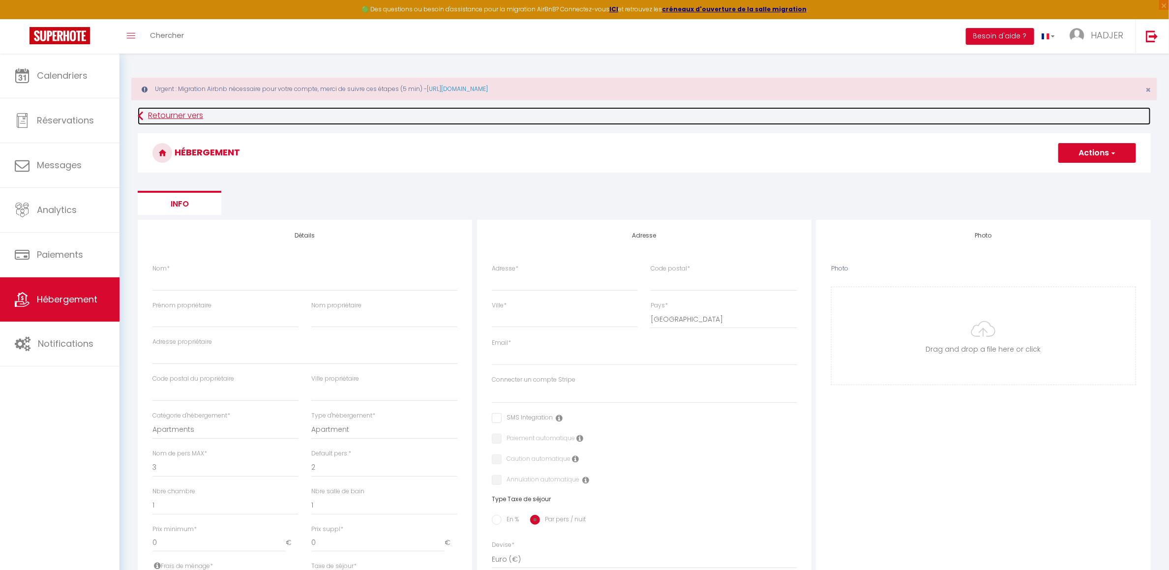
click at [152, 114] on link "Retourner vers" at bounding box center [644, 116] width 1013 height 18
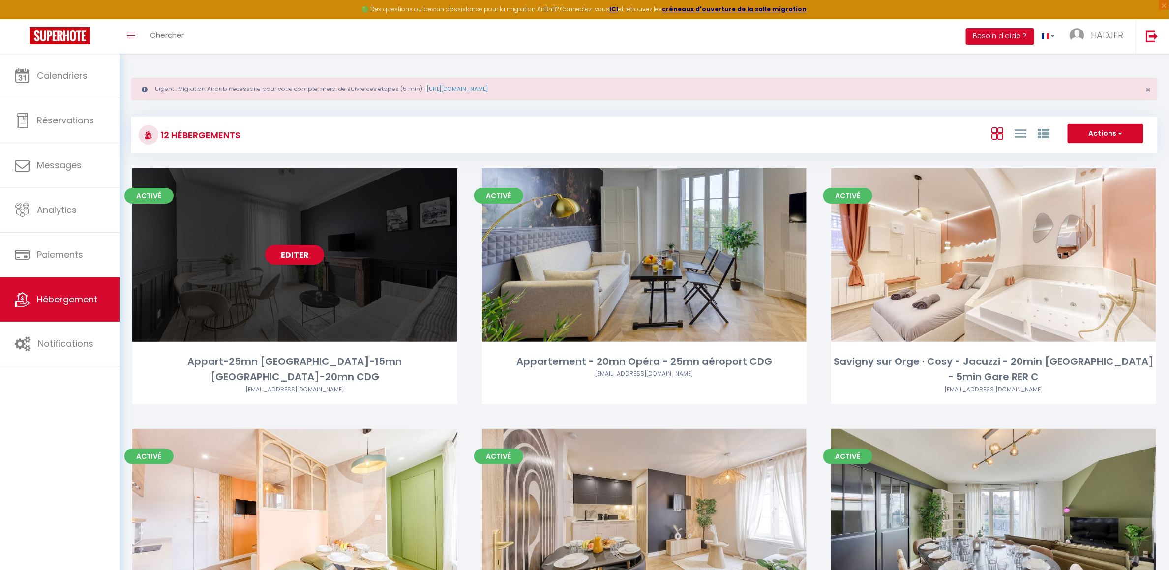
click at [358, 251] on div "Editer" at bounding box center [294, 255] width 325 height 174
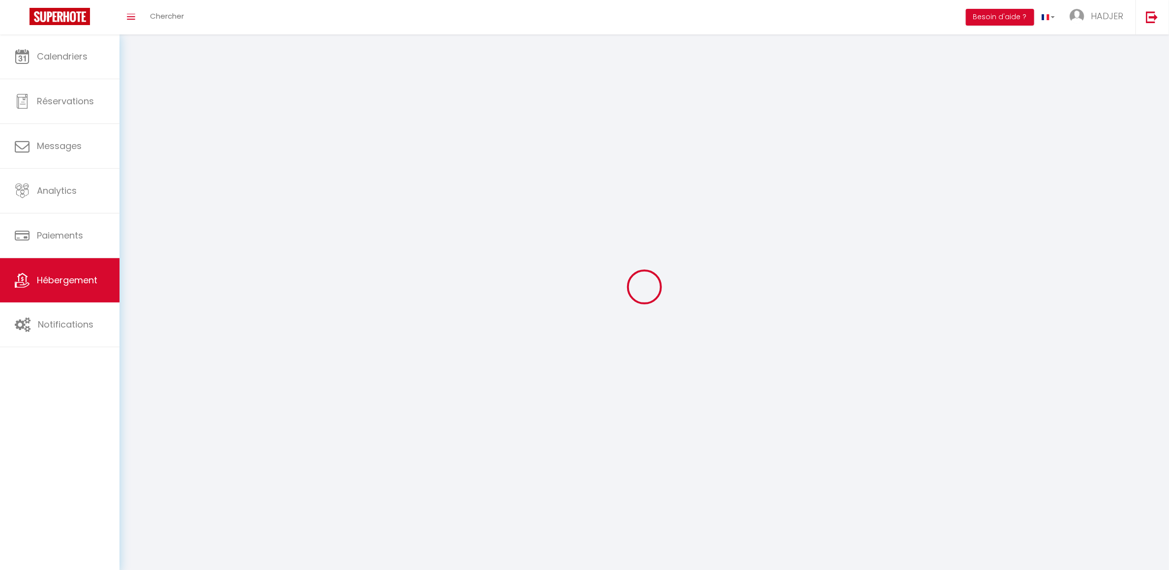
select select "1"
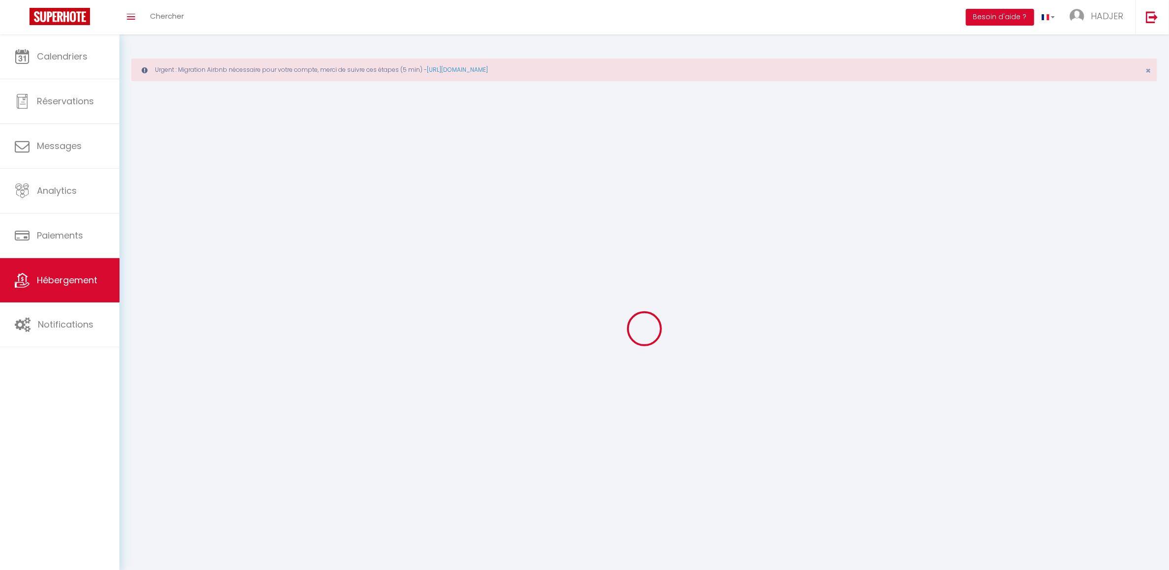
select select
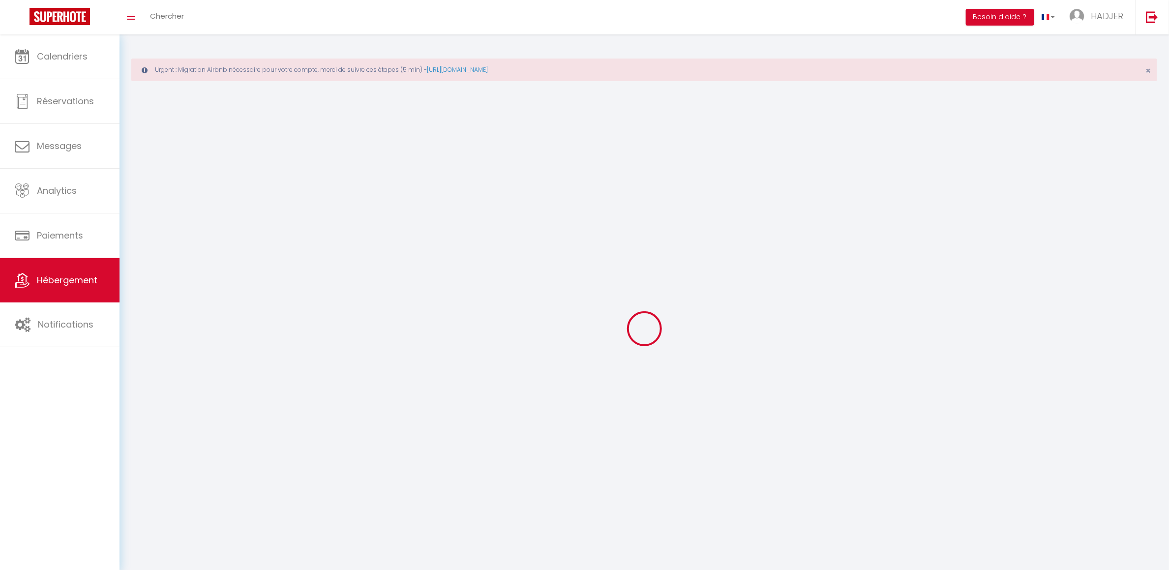
select select
checkbox input "false"
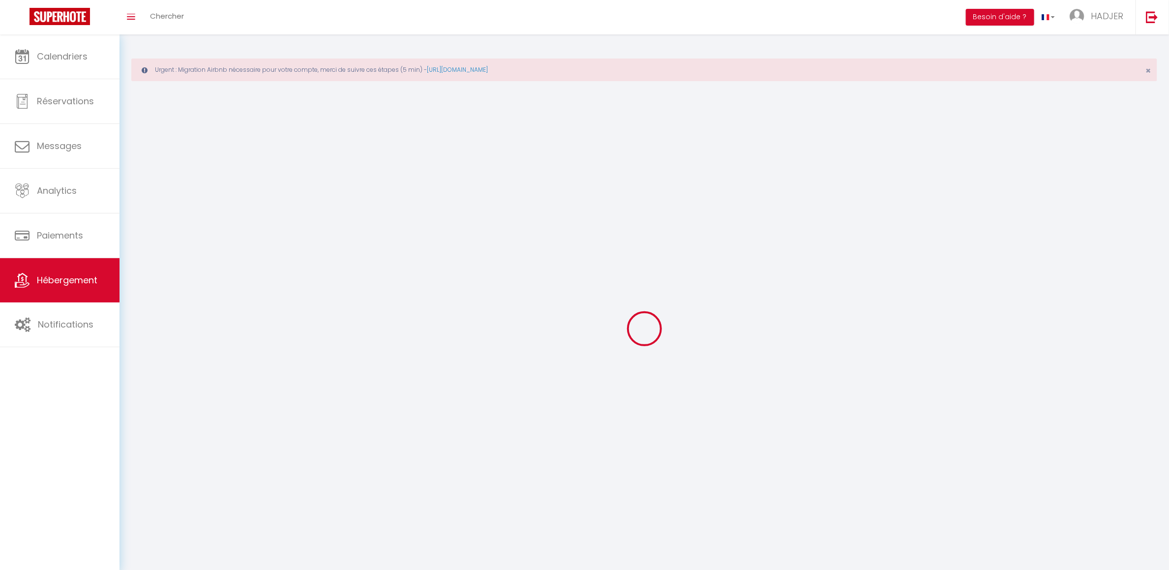
select select
select select "28"
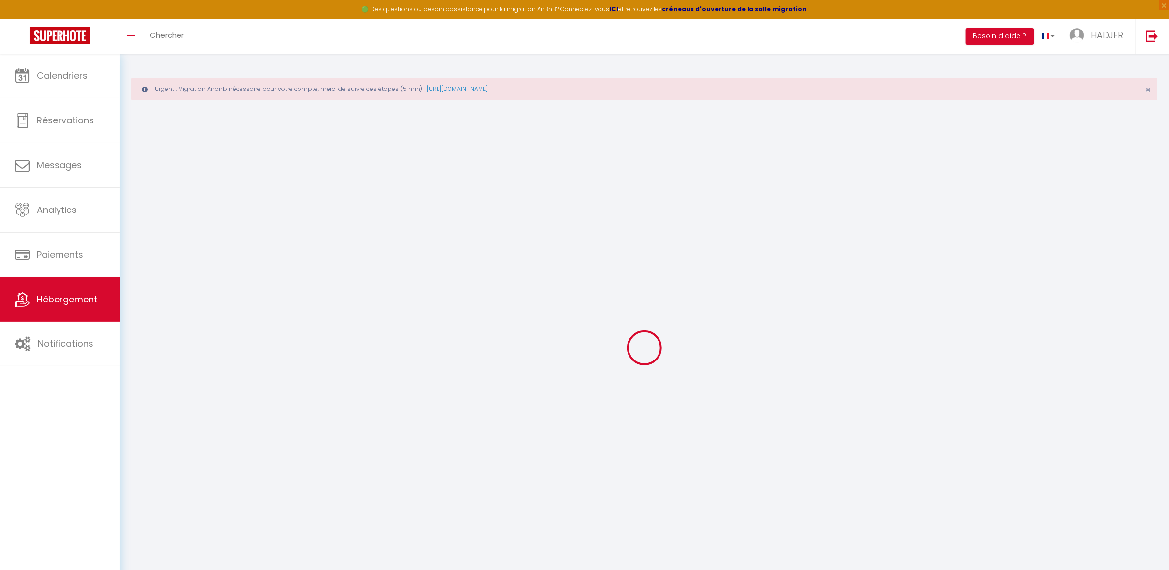
select select
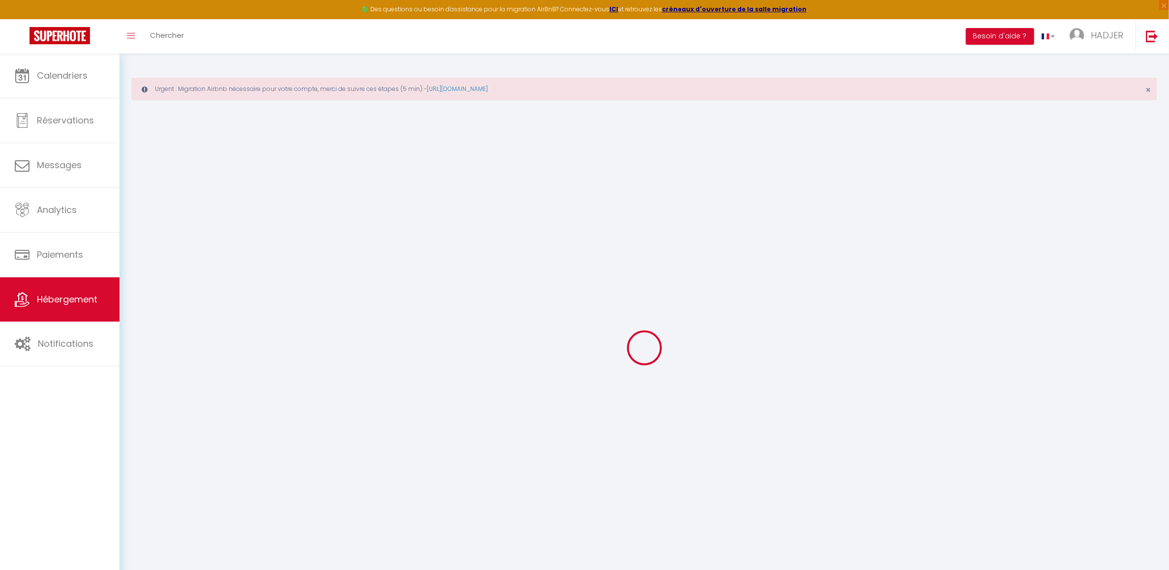
select select
checkbox input "false"
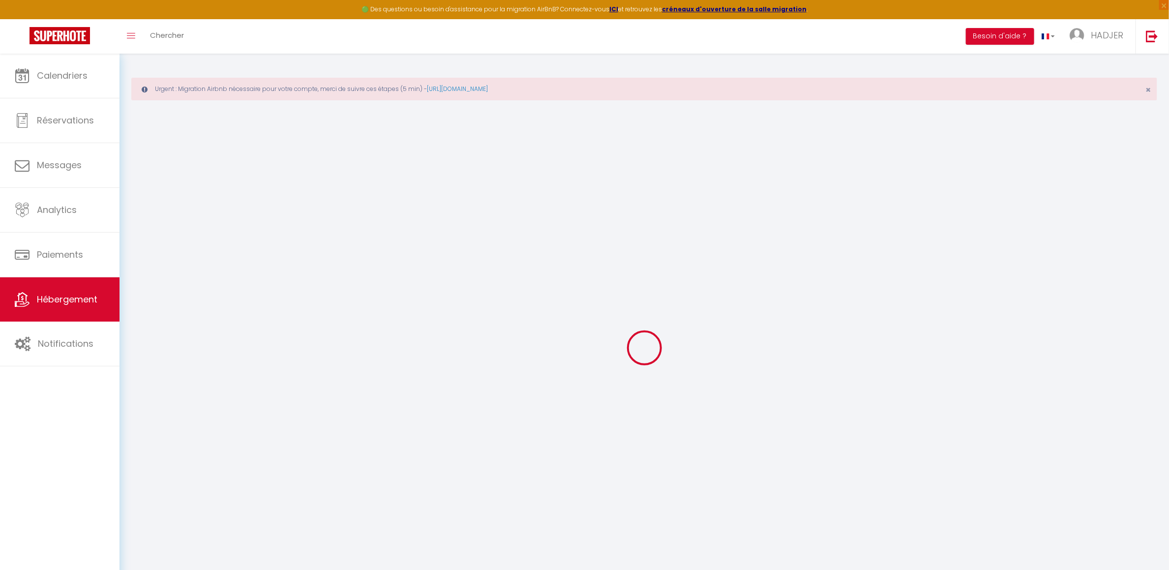
select select
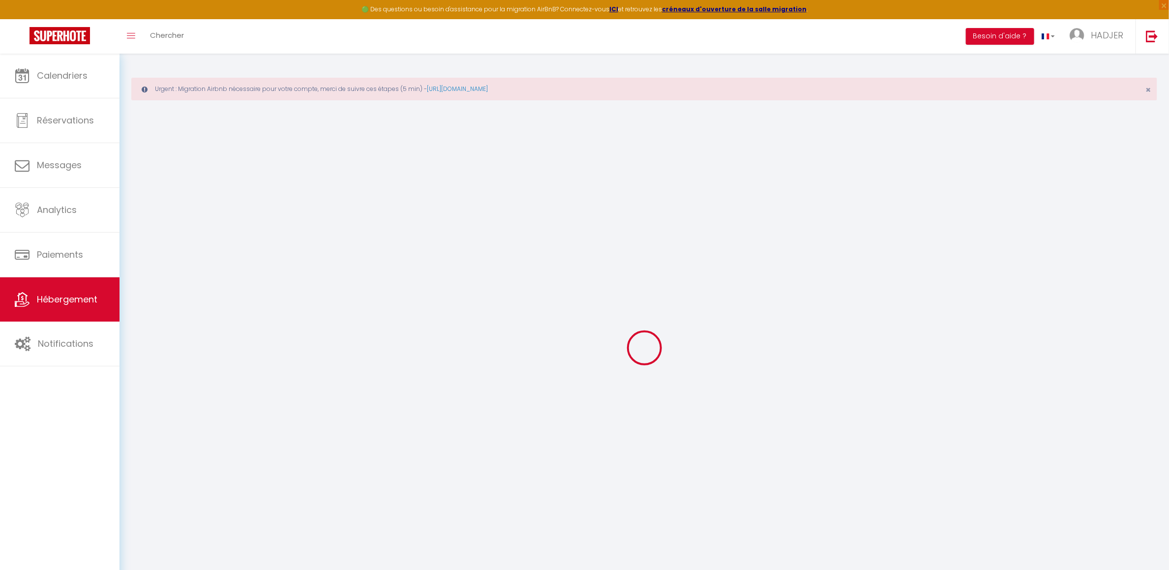
select select
checkbox input "false"
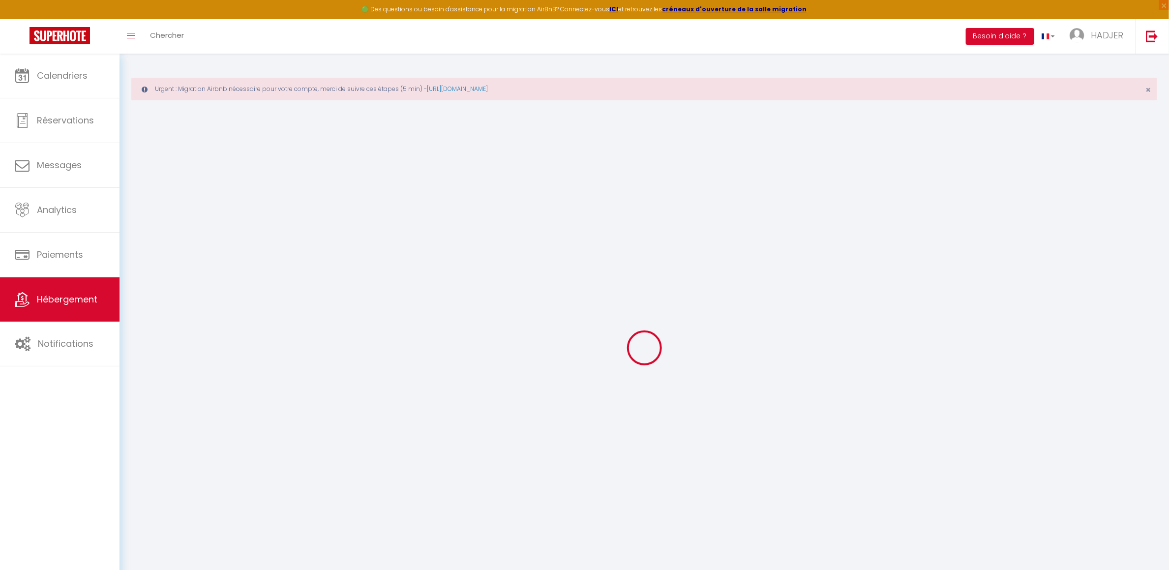
checkbox input "false"
select select
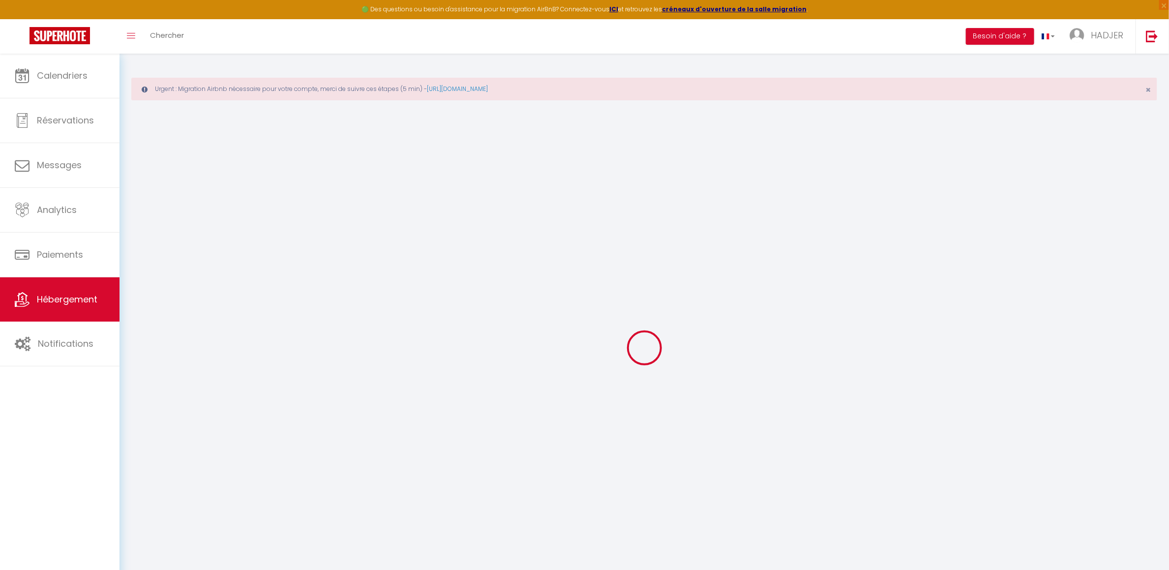
select select
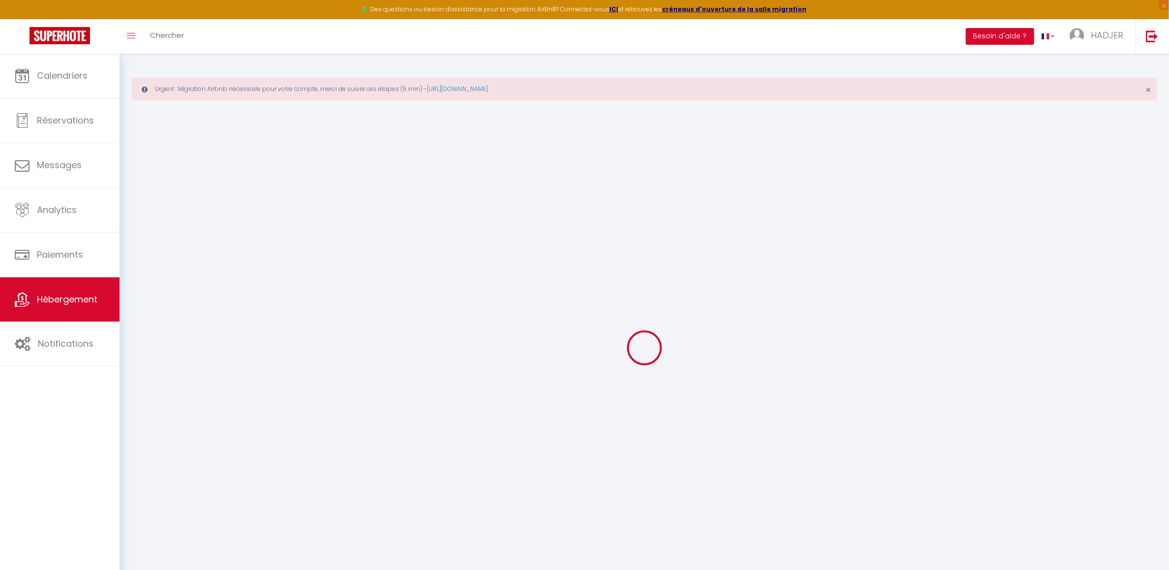
checkbox input "false"
select select
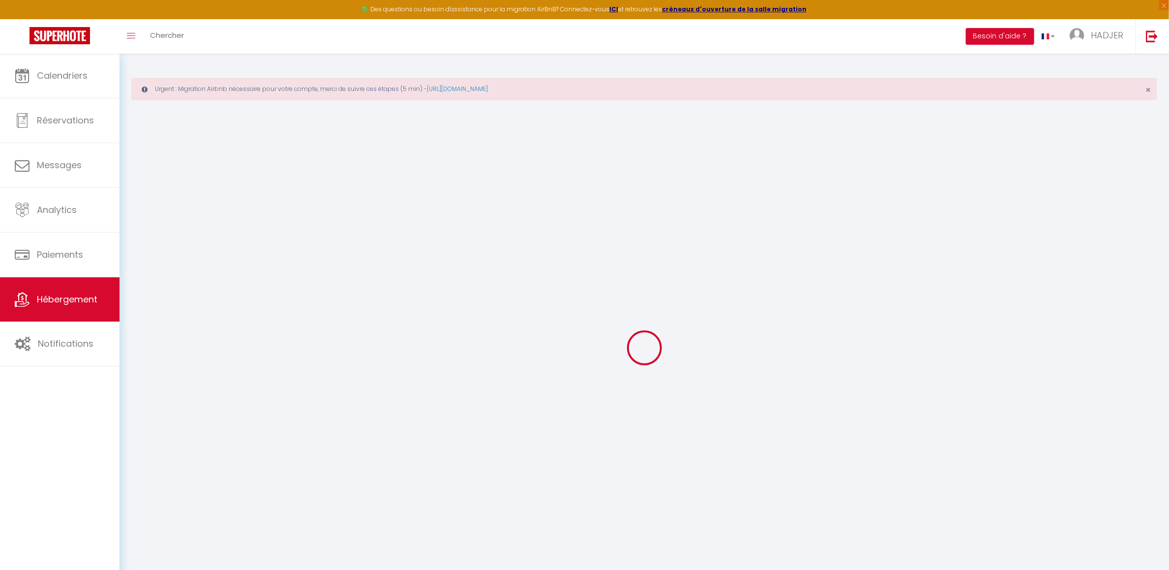
select select
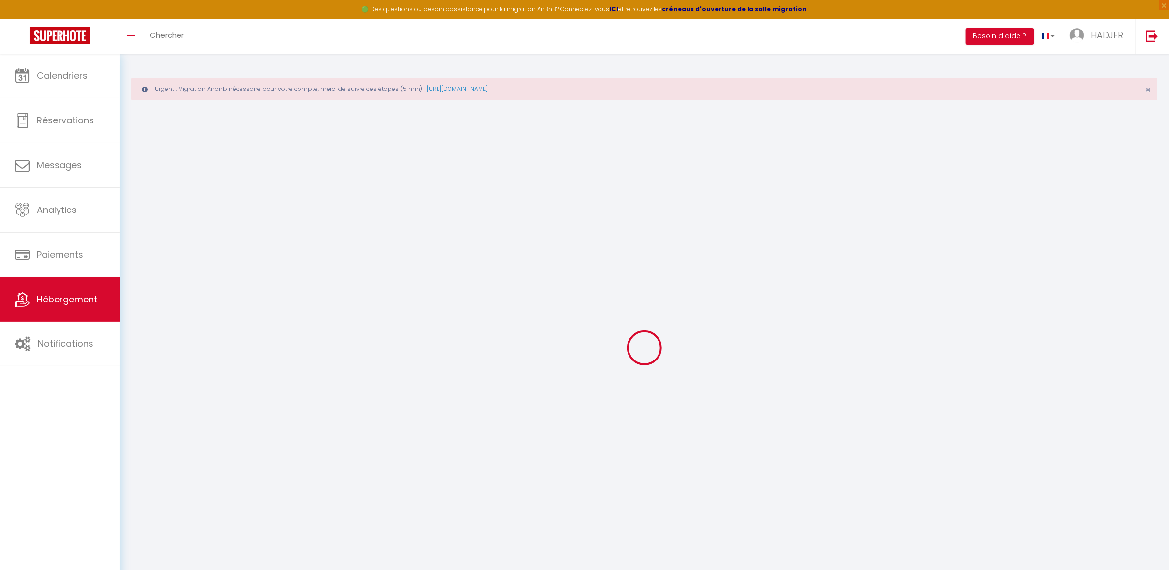
select select
checkbox input "false"
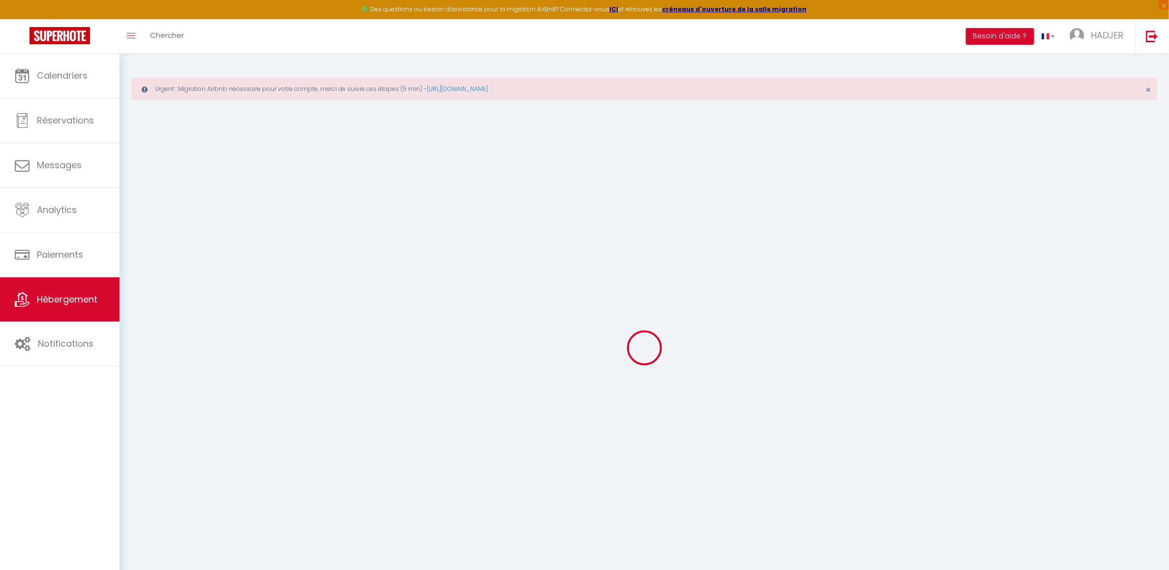
checkbox input "false"
select select
type input "Appart-25mn [GEOGRAPHIC_DATA]-15mn [GEOGRAPHIC_DATA]-20mn CDG"
type input "Hadjer"
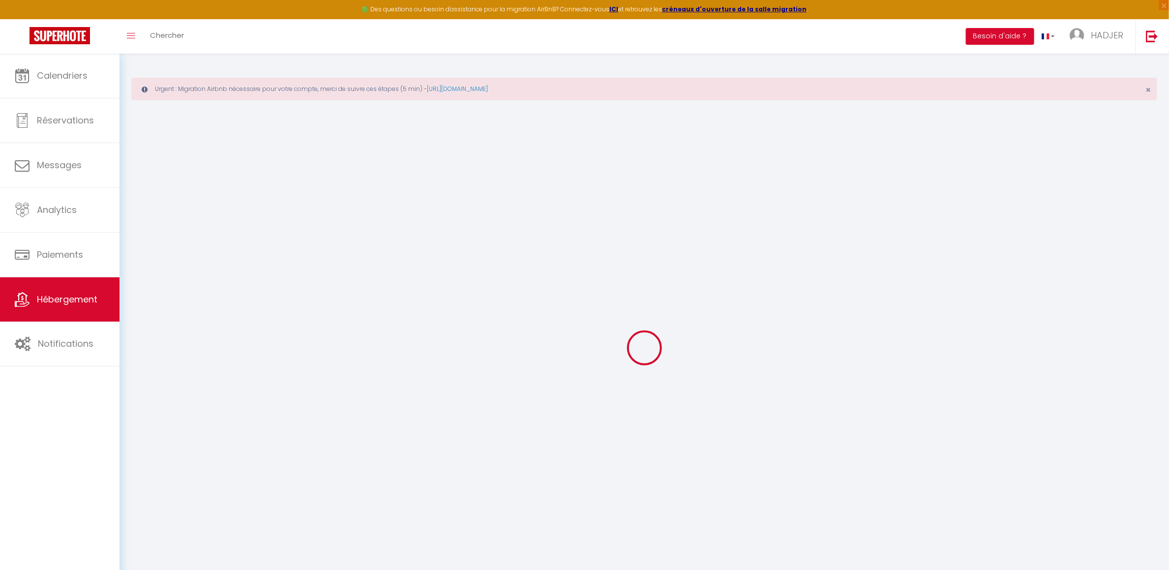
select select "6"
select select "2"
type input "70"
type input "90"
select select
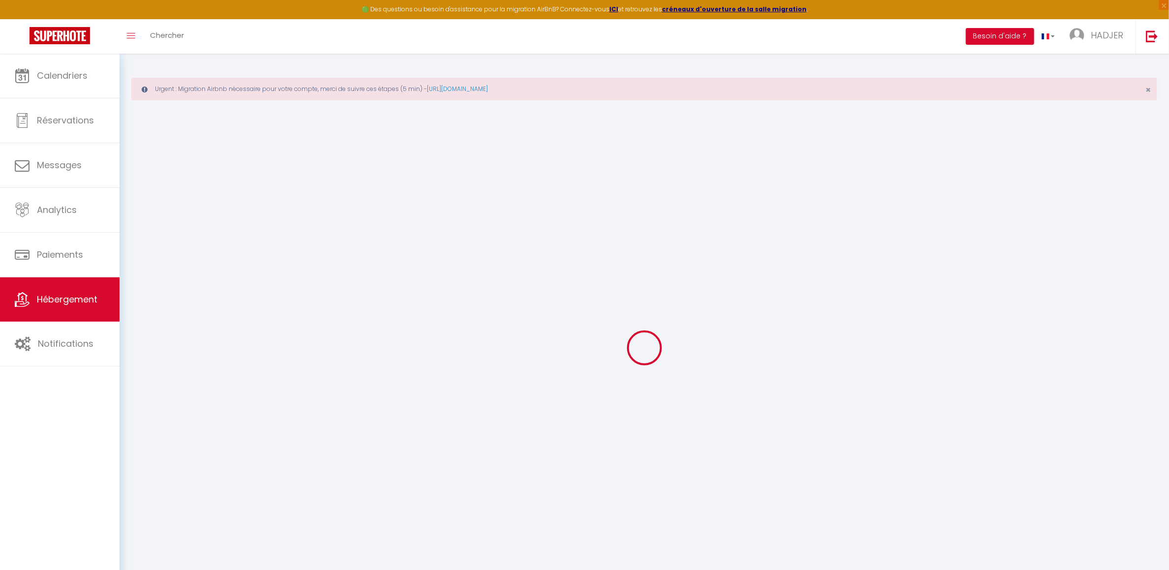
select select
type input "33 Rue du Bocage"
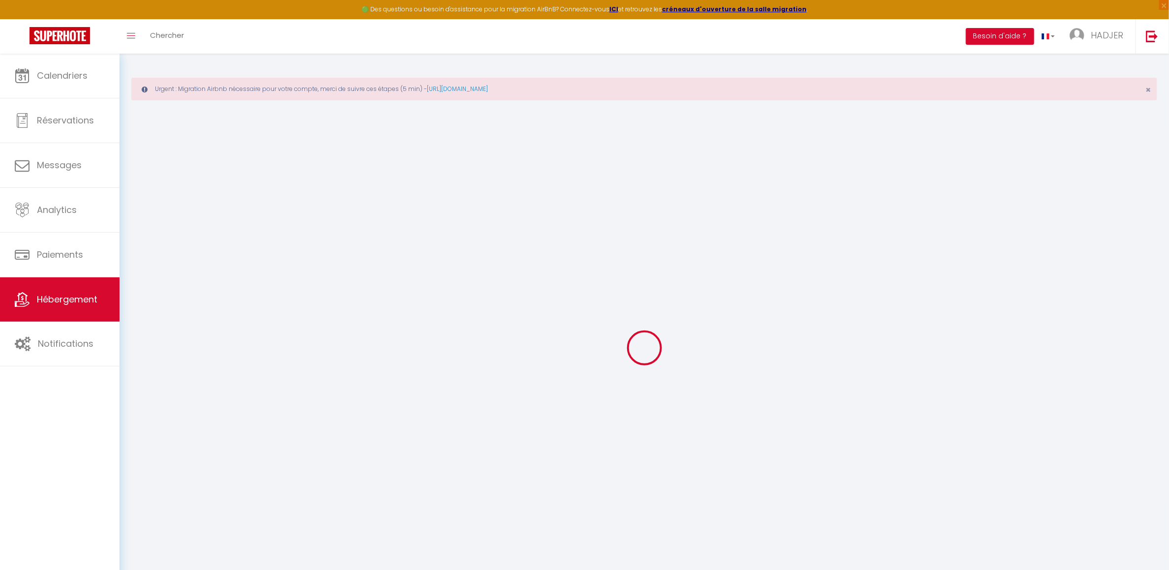
type input "93450"
type input "L'Île-Saint-Denis"
type input "[EMAIL_ADDRESS][DOMAIN_NAME]"
select select
checkbox input "false"
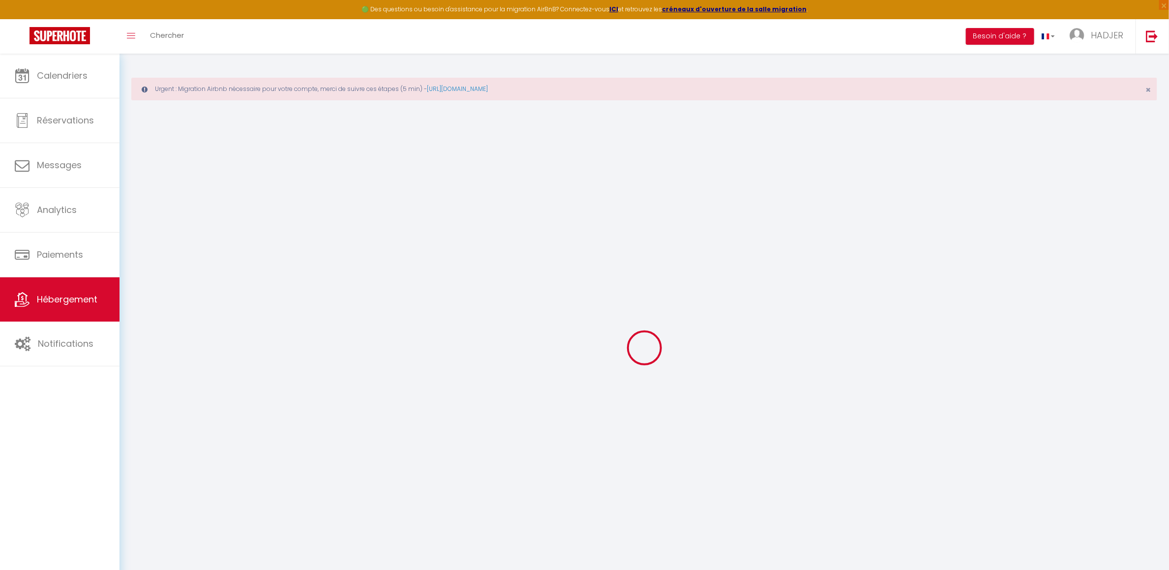
checkbox input "false"
type input "0"
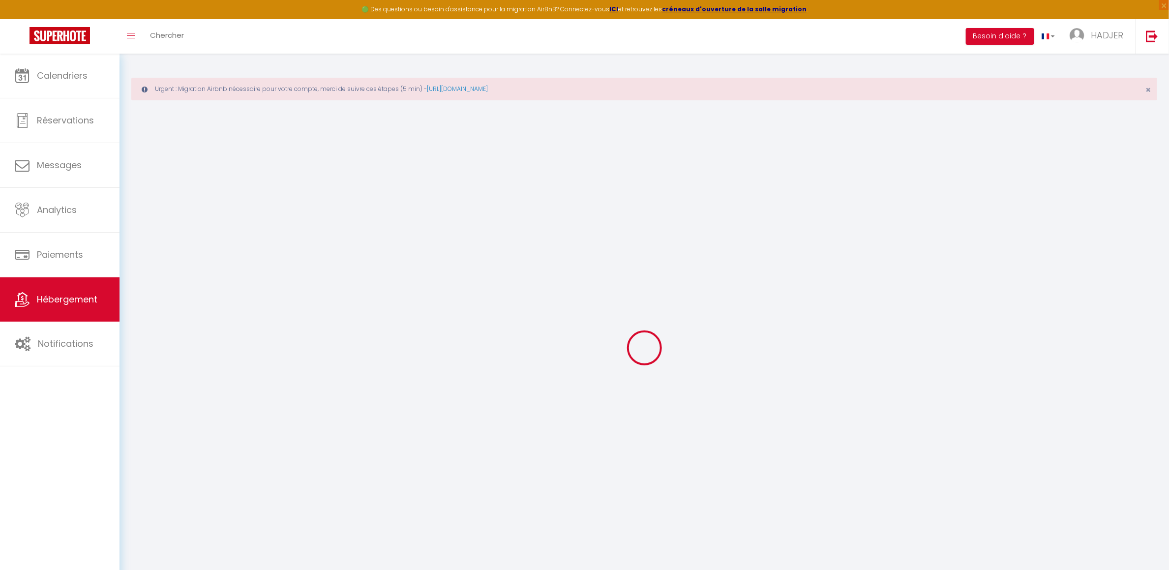
type input "0"
select select
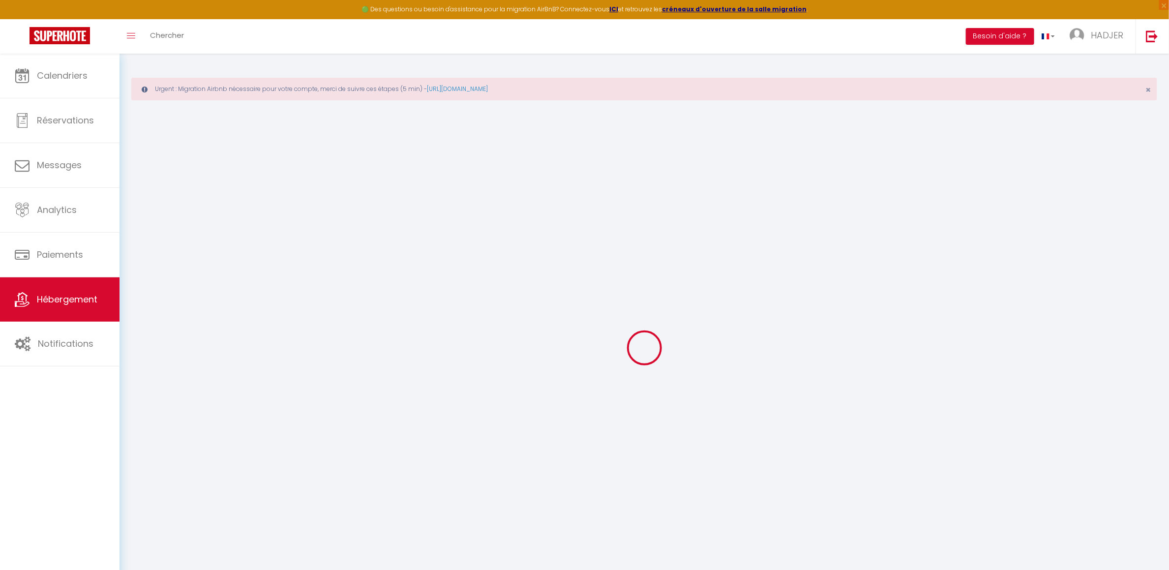
select select
checkbox input "false"
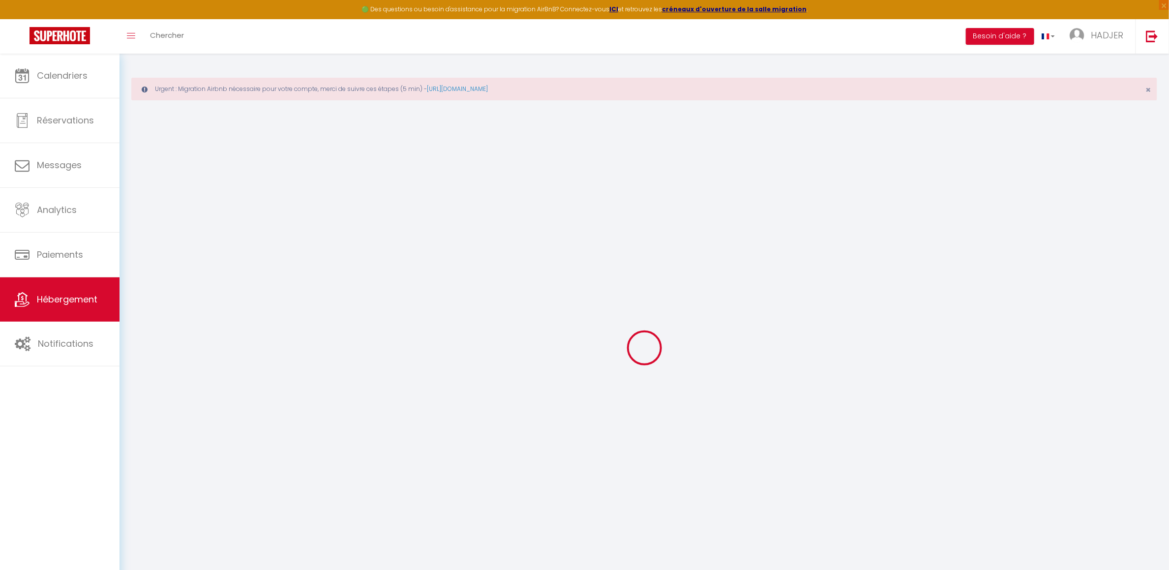
checkbox input "false"
select select
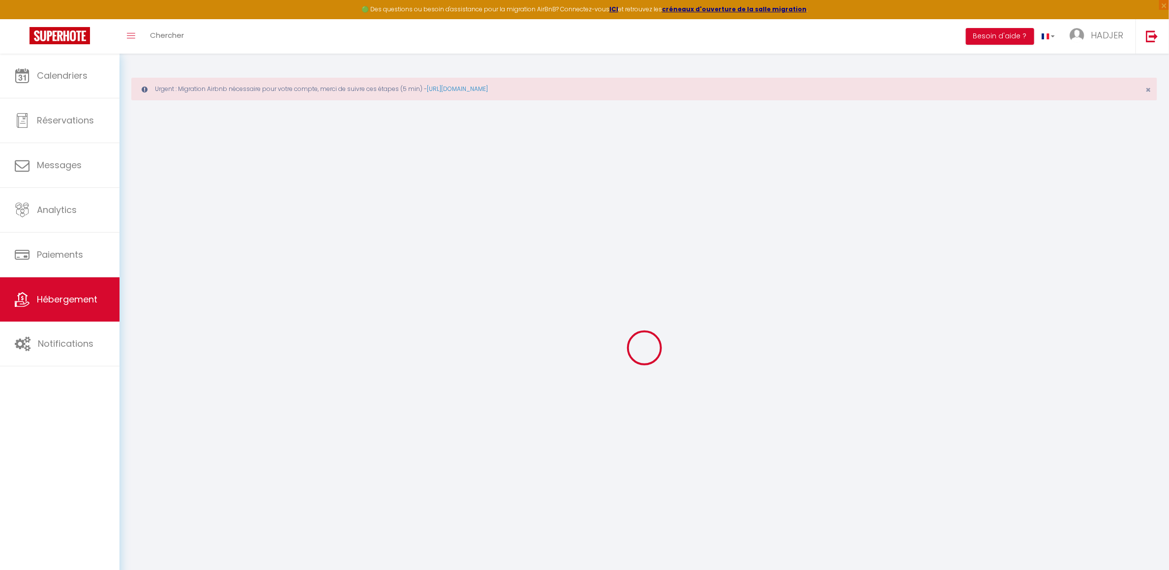
select select
checkbox input "false"
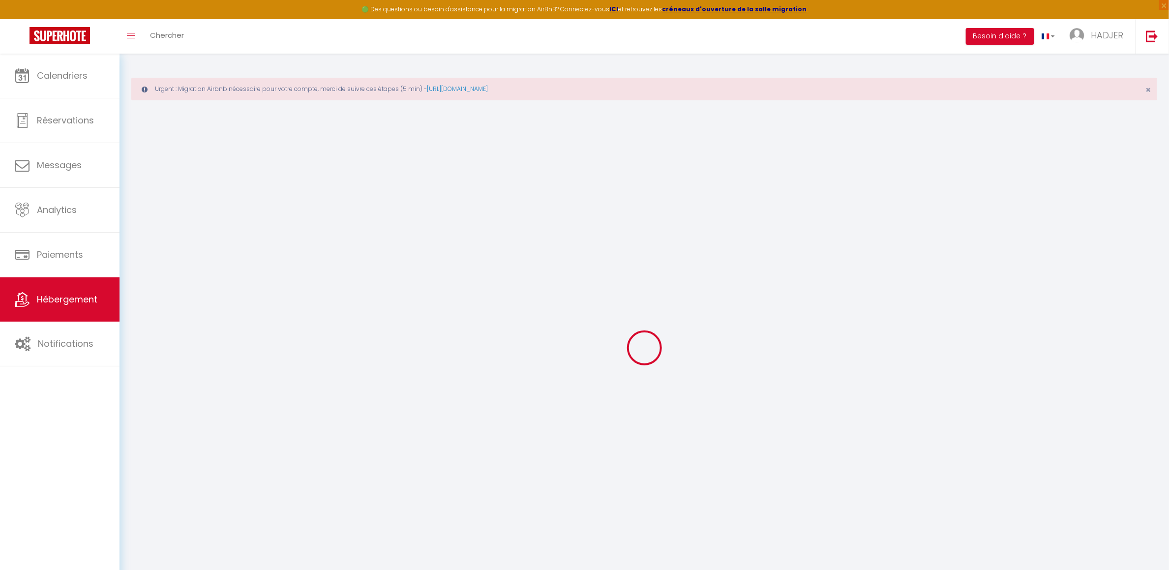
checkbox input "false"
select select
checkbox input "false"
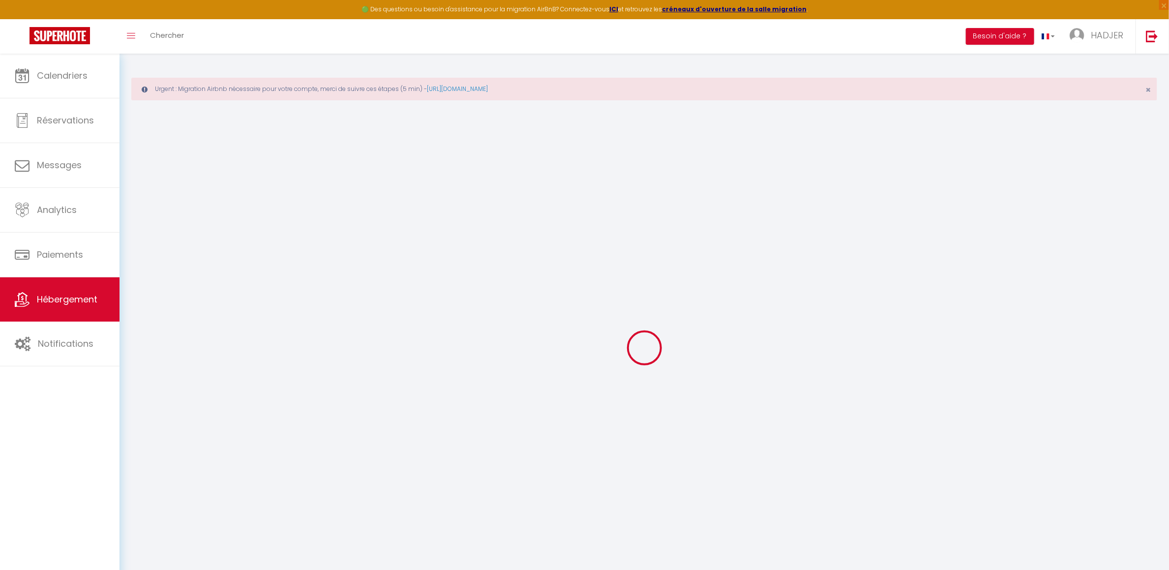
checkbox input "false"
select select "16:00"
select select
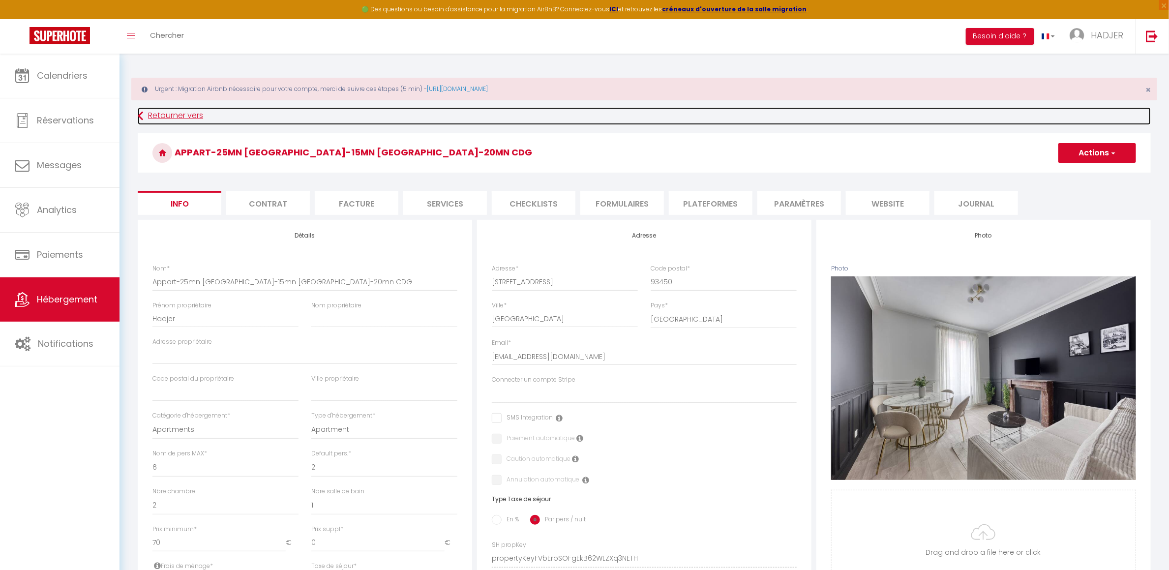
click at [195, 117] on link "Retourner vers" at bounding box center [644, 116] width 1013 height 18
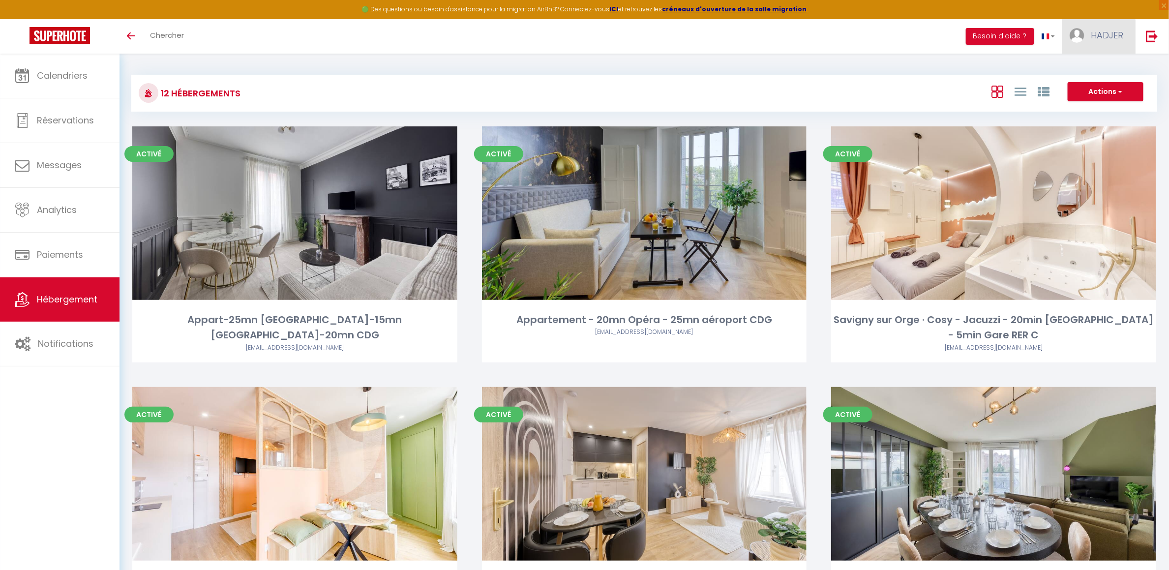
click at [1100, 31] on span "HADJER" at bounding box center [1107, 35] width 32 height 12
click at [1095, 62] on link "Paramètres" at bounding box center [1096, 68] width 73 height 17
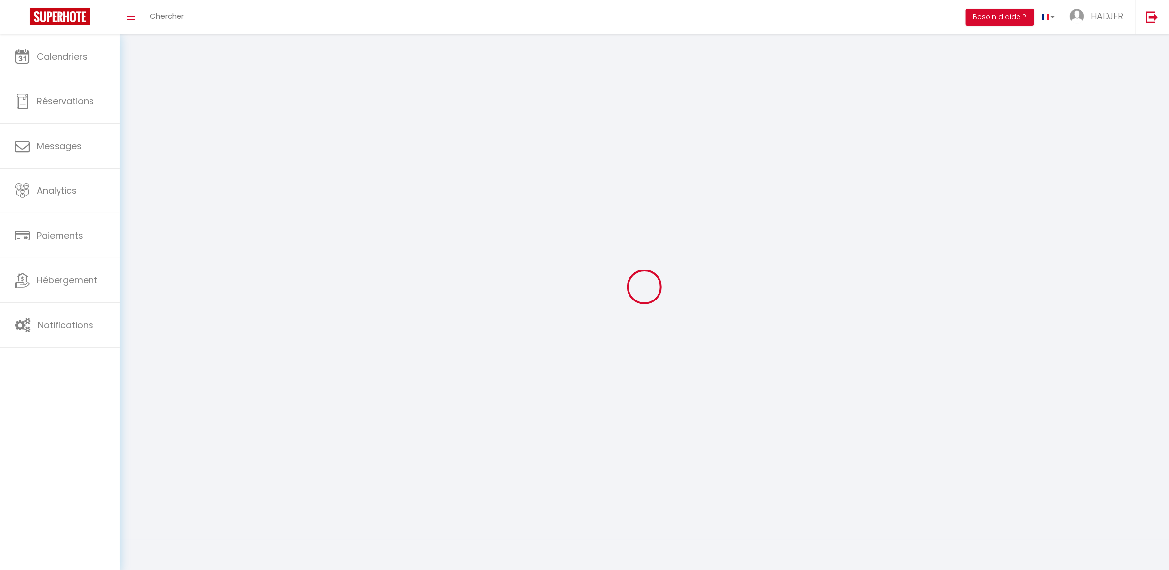
type input "HADJER"
type input "MEHDAOUI"
type input "0769716981"
type input "[STREET_ADDRESS]"
type input "91600"
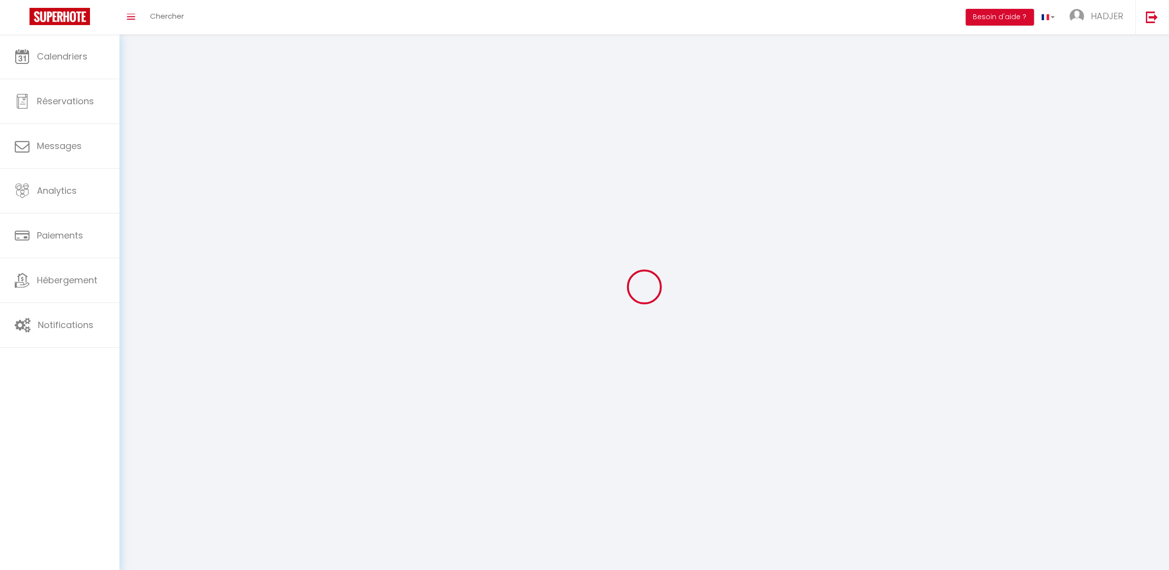
type input "Savigny"
type input "lfrncUnSXVmZmbWyO5LsZhxTl"
type input "7pLpDsIkG4xis9rz8H5IWIzJ5"
select select "28"
select select "fr"
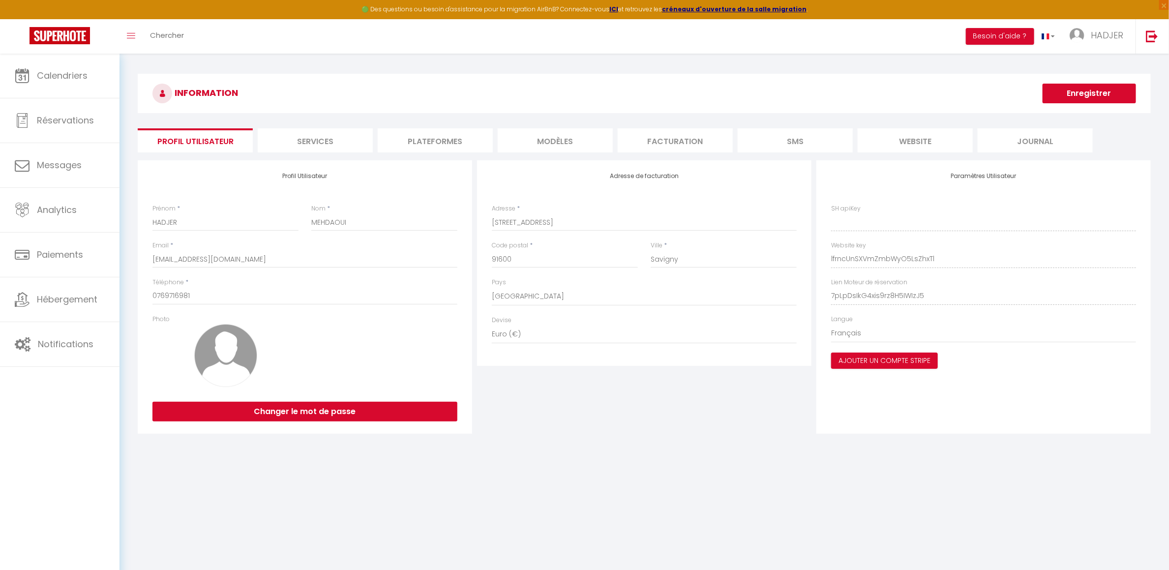
type input "lfrncUnSXVmZmbWyO5LsZhxTl"
type input "7pLpDsIkG4xis9rz8H5IWIzJ5"
type input "[URL][DOMAIN_NAME]"
click at [458, 139] on li "Plateformes" at bounding box center [435, 140] width 115 height 24
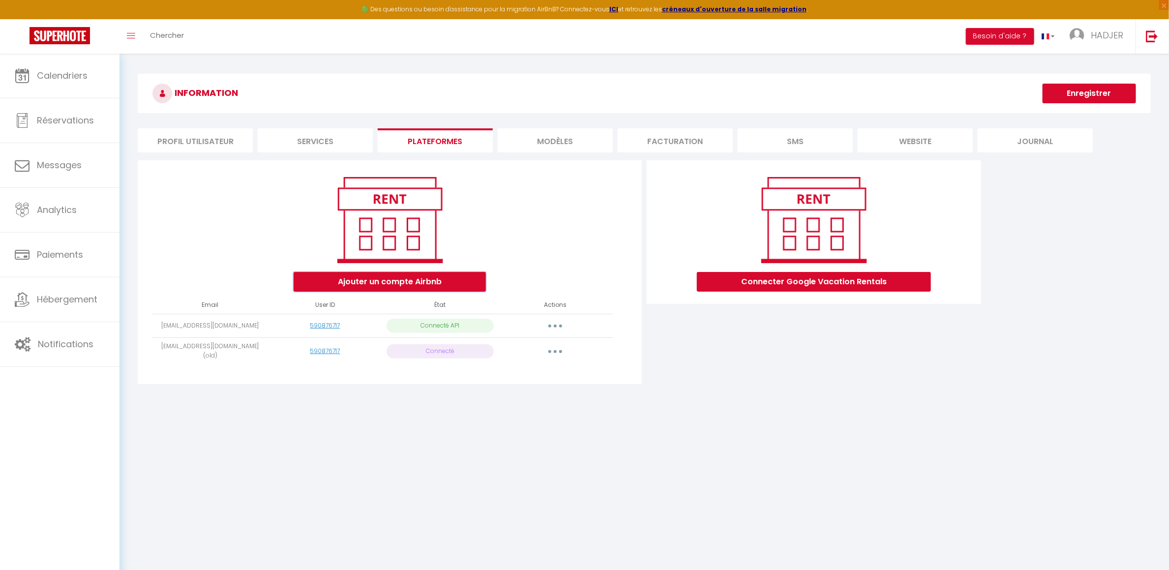
click at [459, 281] on button "Ajouter un compte Airbnb" at bounding box center [390, 282] width 192 height 20
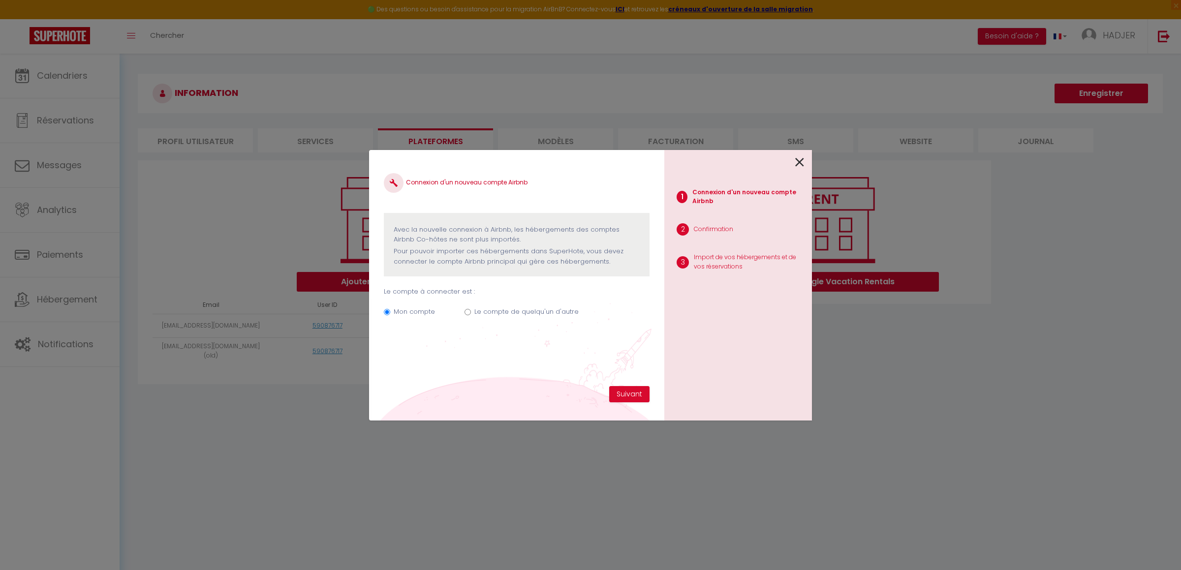
click at [798, 161] on icon at bounding box center [799, 162] width 9 height 15
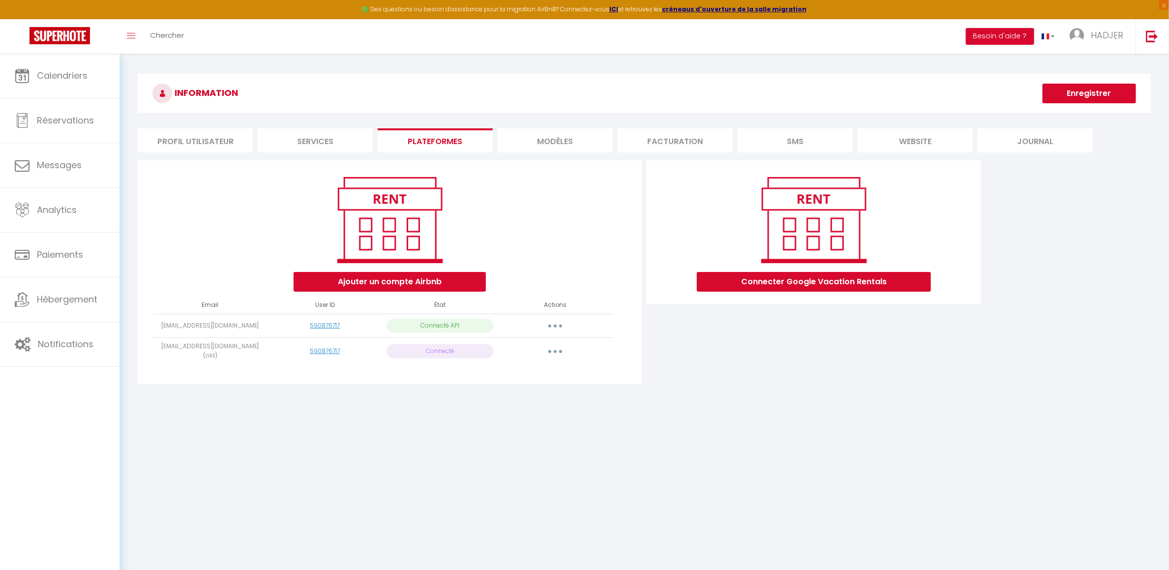
click at [555, 322] on button "button" at bounding box center [556, 326] width 28 height 16
click at [538, 353] on link "Importer les appartements" at bounding box center [511, 348] width 109 height 17
select select "51306"
select select "52508"
select select "52523"
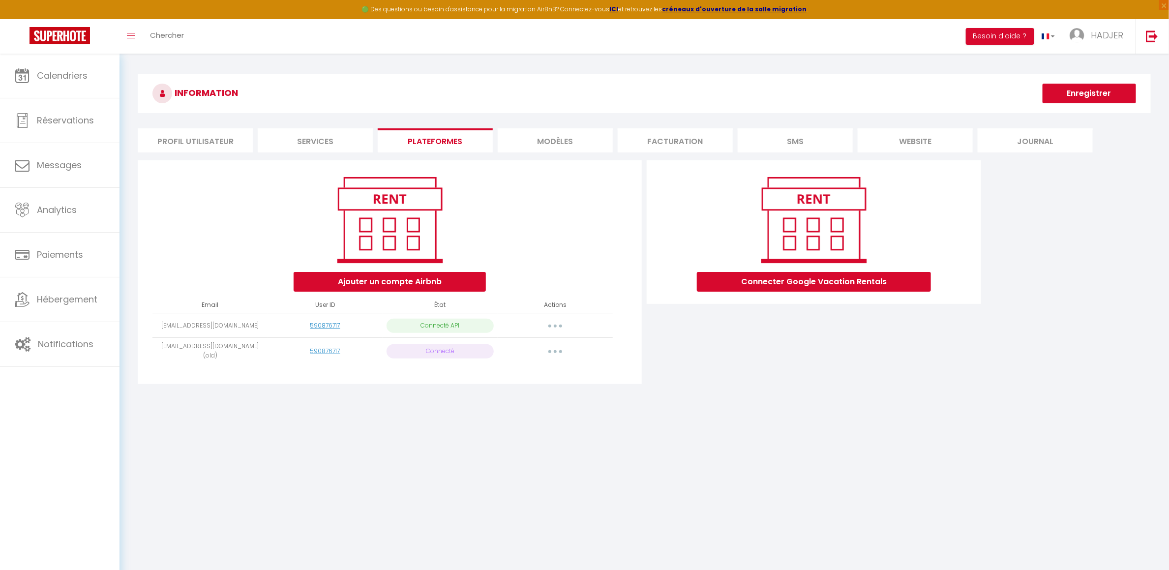
select select "63085"
select select "65355"
select select "65356"
select select "65357"
select select "68569"
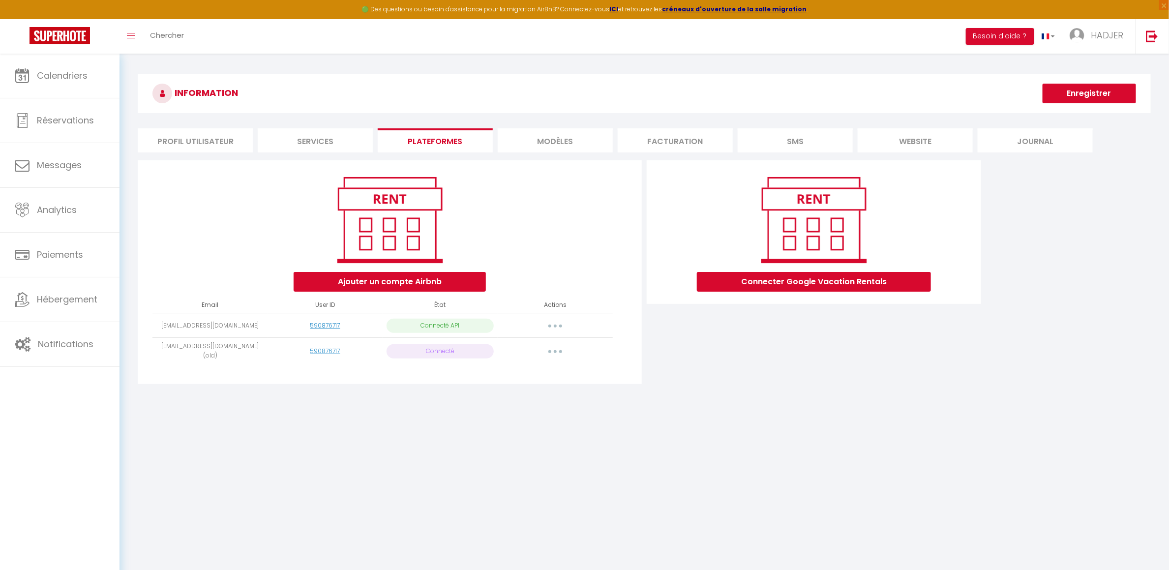
select select "68570"
select select "72698"
select select "74165"
select select
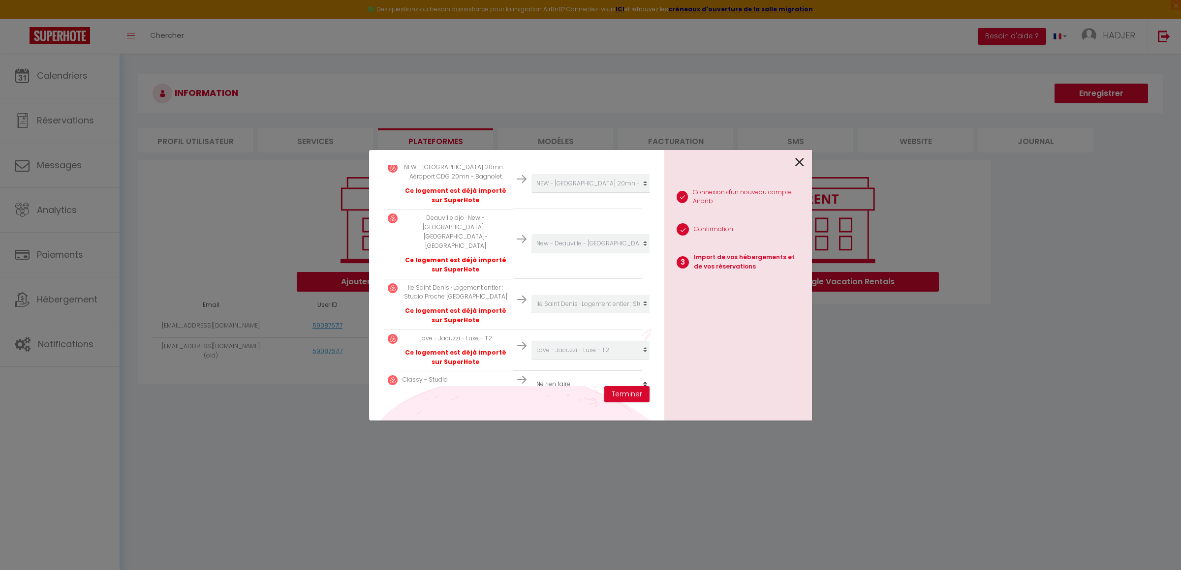
scroll to position [646, 0]
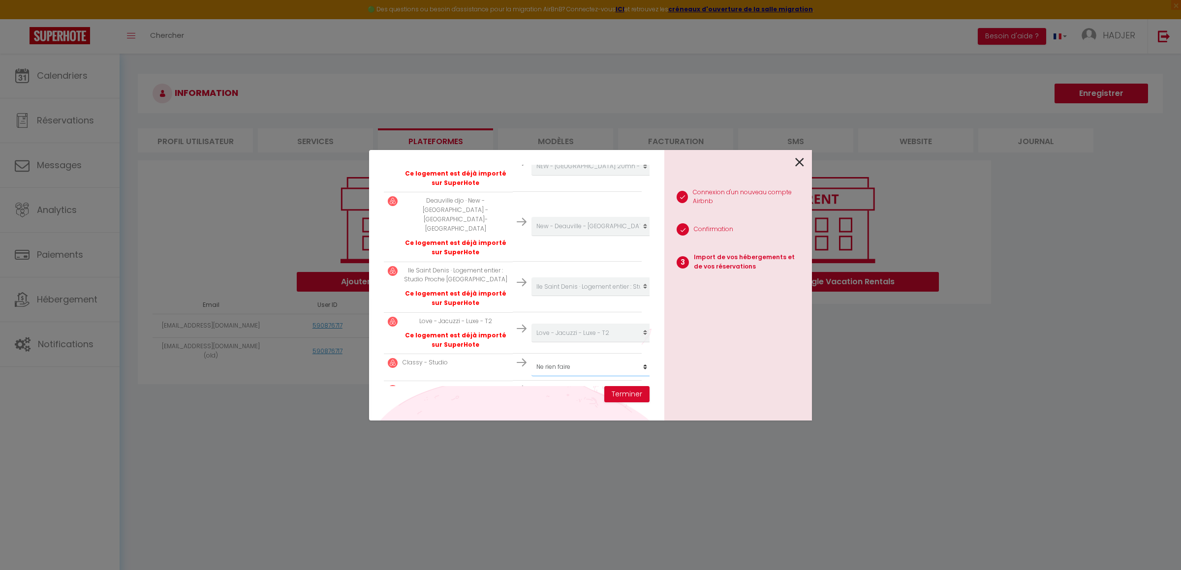
click at [634, 358] on select "Créer un nouvel hébergement Ne rien faire Appart-25mn PARIS-15mn Stade de Franc…" at bounding box center [591, 367] width 121 height 19
select select "create_new"
click at [531, 358] on select "Créer un nouvel hébergement Ne rien faire Appart-25mn PARIS-15mn Stade de Franc…" at bounding box center [591, 367] width 121 height 19
click at [627, 385] on select "Créer un nouvel hébergement Ne rien faire Appart-25mn PARIS-15mn Stade de Franc…" at bounding box center [591, 394] width 121 height 19
select select "create_new"
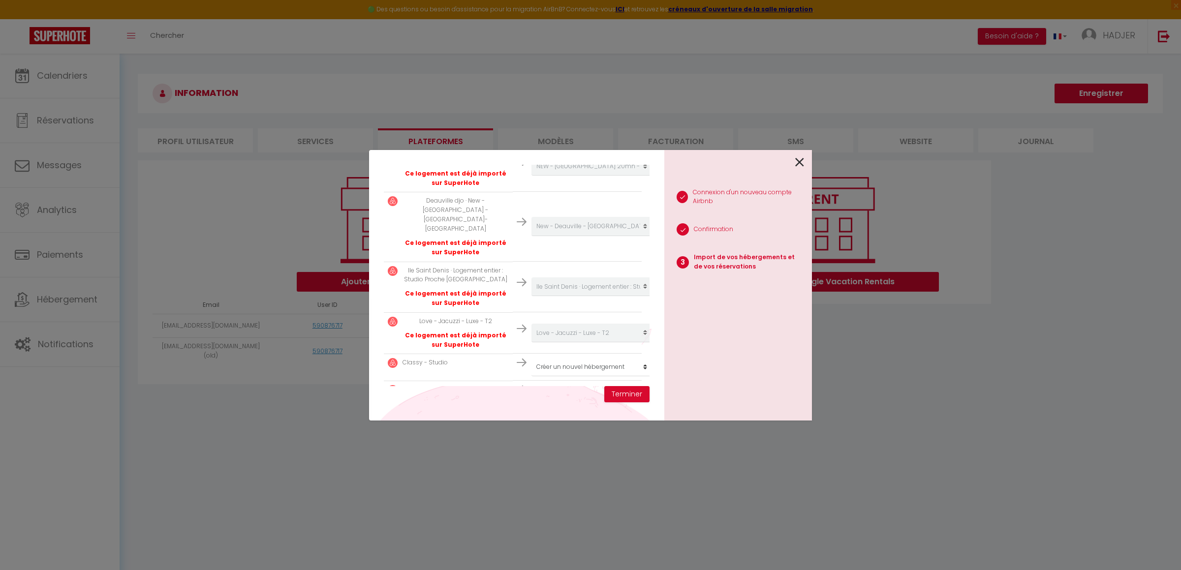
click at [531, 385] on select "Créer un nouvel hébergement Ne rien faire Appart-25mn PARIS-15mn Stade de Franc…" at bounding box center [591, 394] width 121 height 19
click at [634, 393] on button "Terminer" at bounding box center [626, 394] width 45 height 17
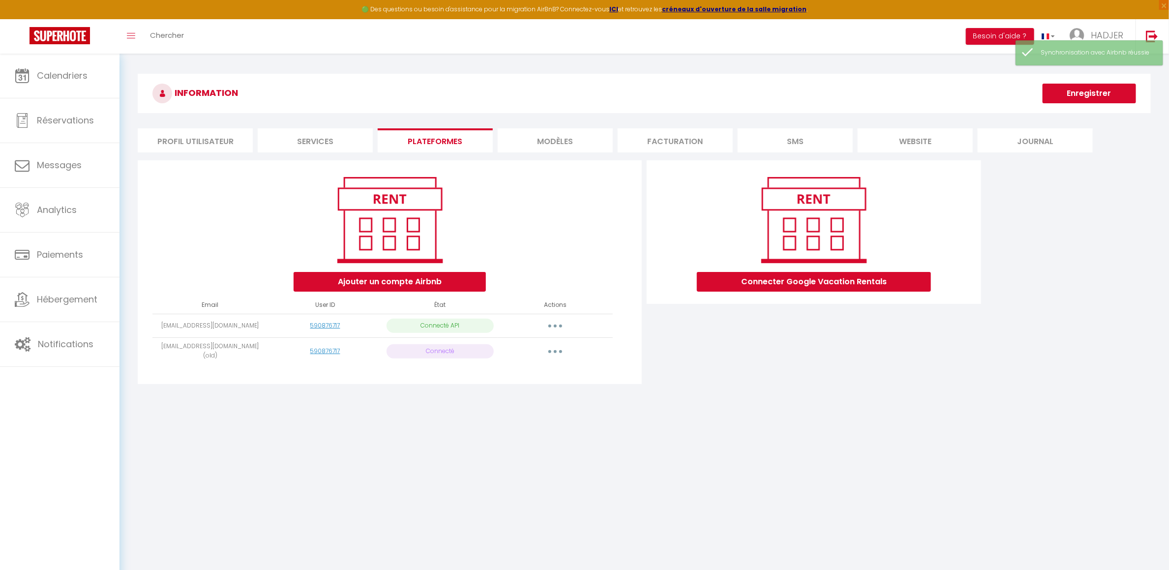
click at [558, 323] on button "button" at bounding box center [556, 326] width 28 height 16
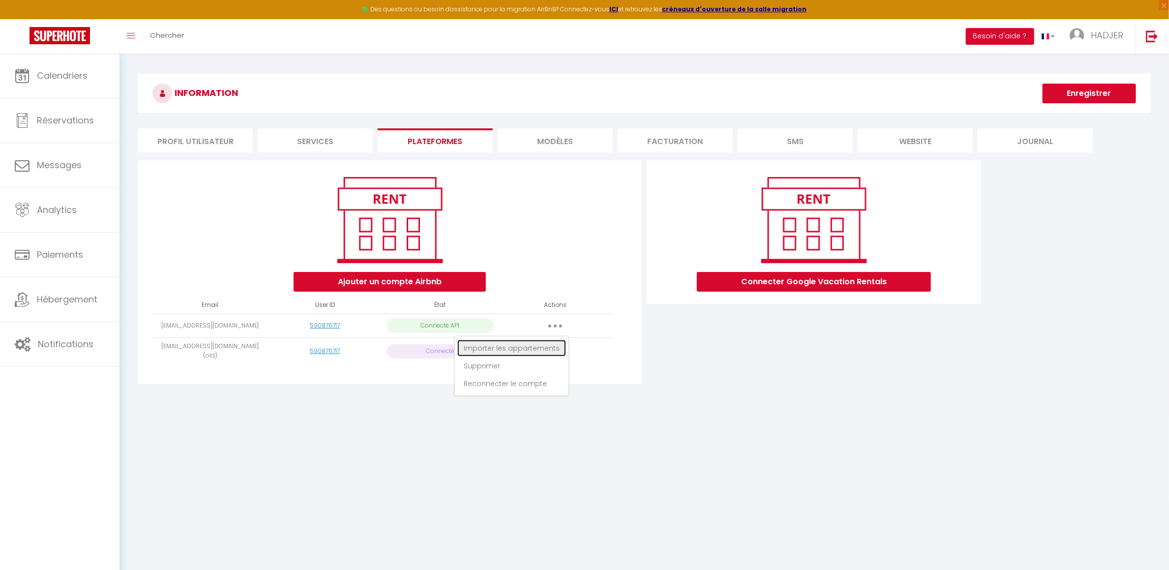
click at [548, 345] on link "Importer les appartements" at bounding box center [511, 348] width 109 height 17
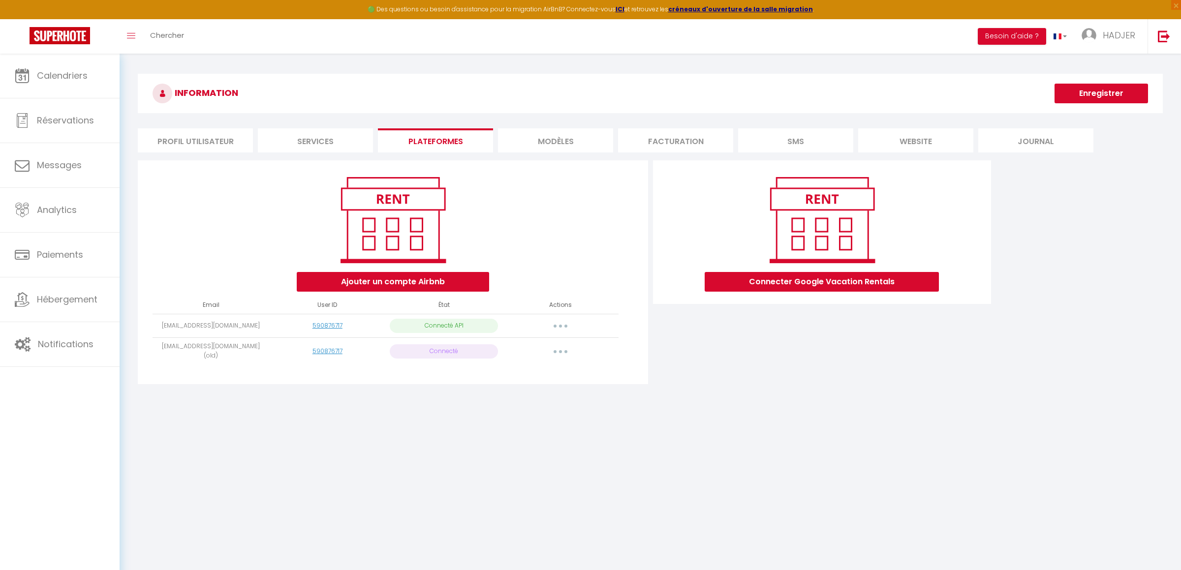
select select "51306"
select select "52508"
select select "52523"
select select "63085"
select select "65355"
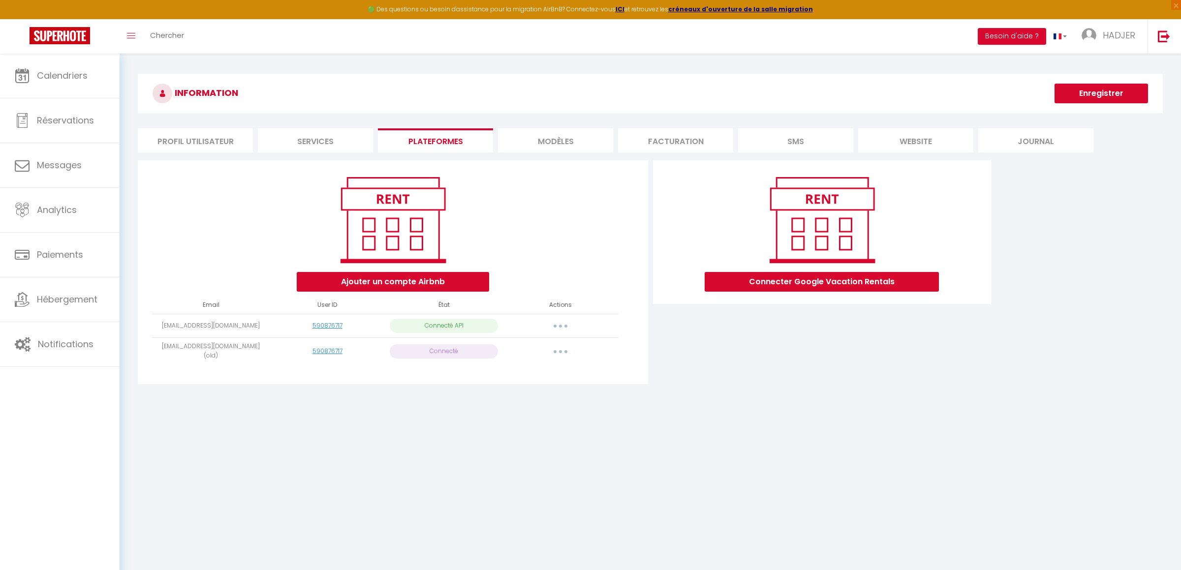
select select "65356"
select select "65357"
select select "68569"
select select "68570"
select select "72698"
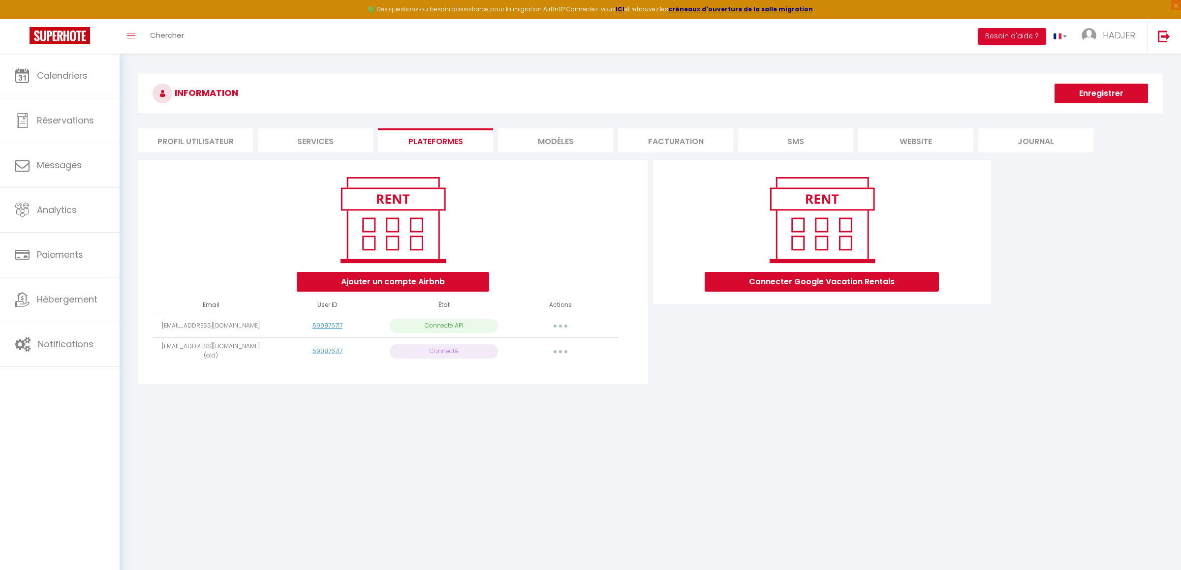
select select "74165"
select select
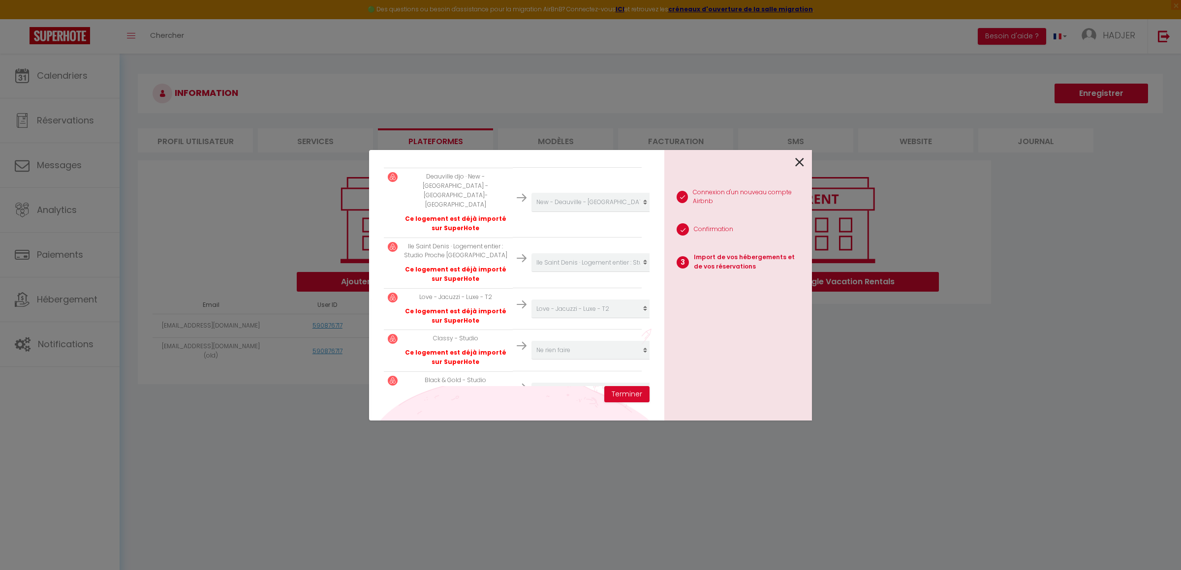
select select
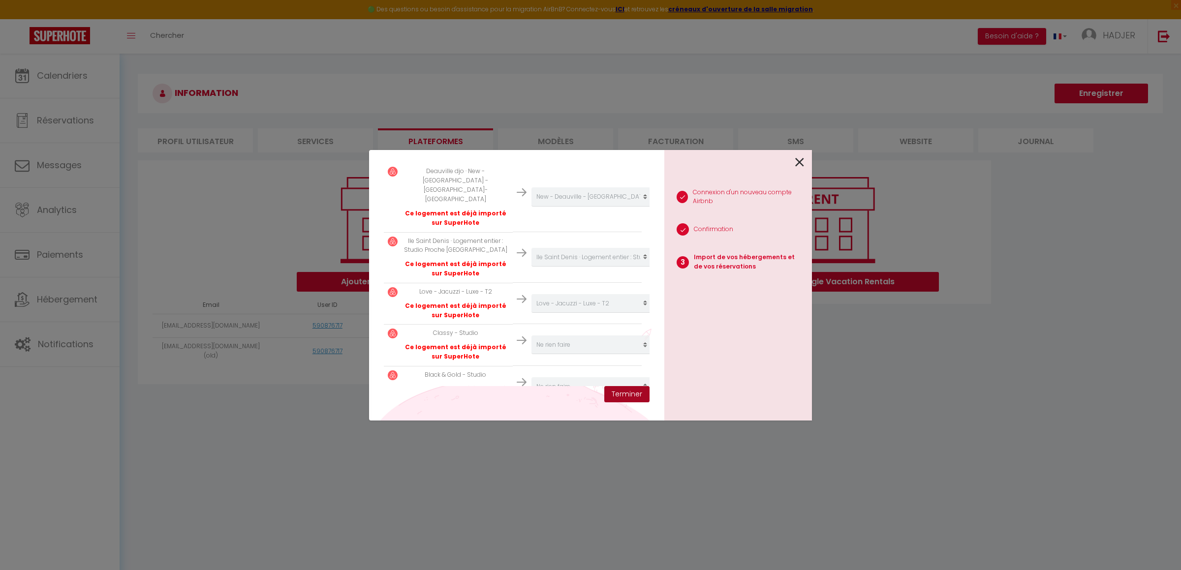
click at [632, 395] on button "Terminer" at bounding box center [626, 394] width 45 height 17
select select
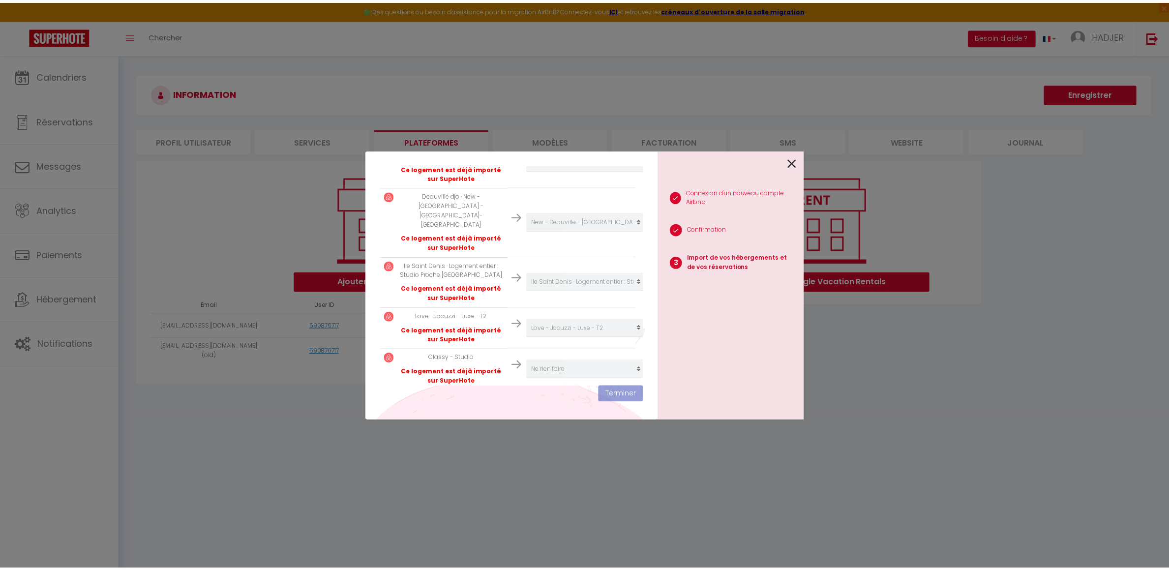
scroll to position [700, 0]
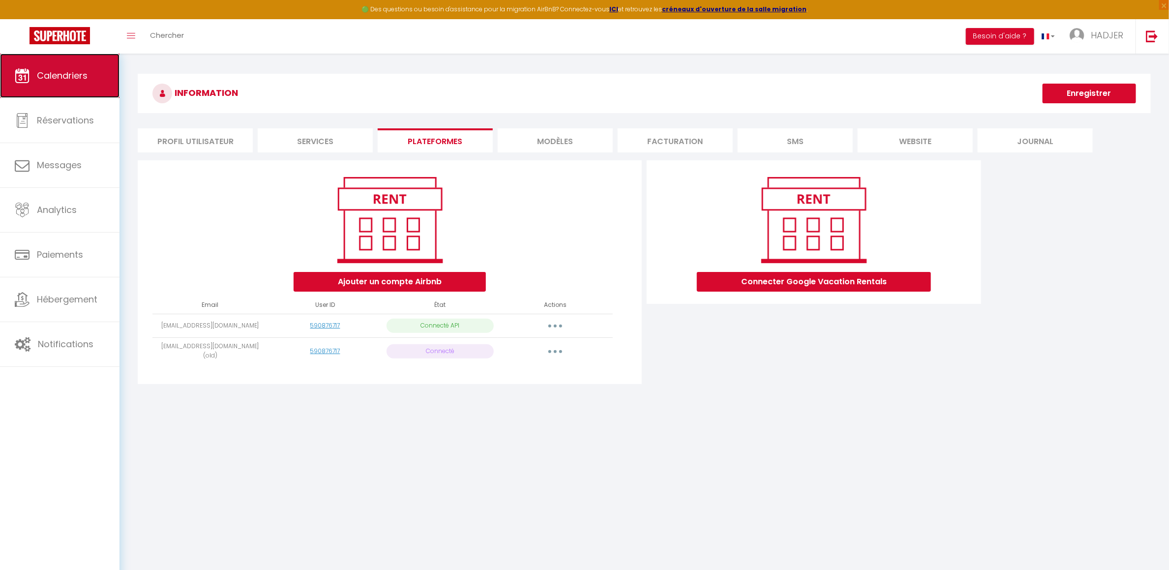
click at [83, 83] on link "Calendriers" at bounding box center [60, 76] width 120 height 44
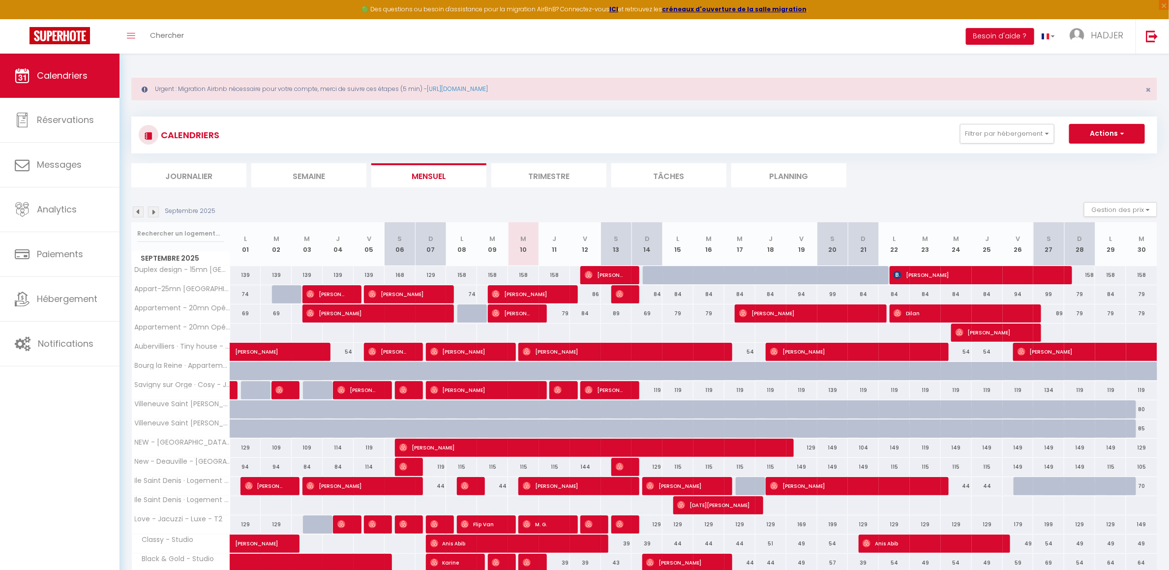
click at [137, 212] on img at bounding box center [138, 212] width 11 height 11
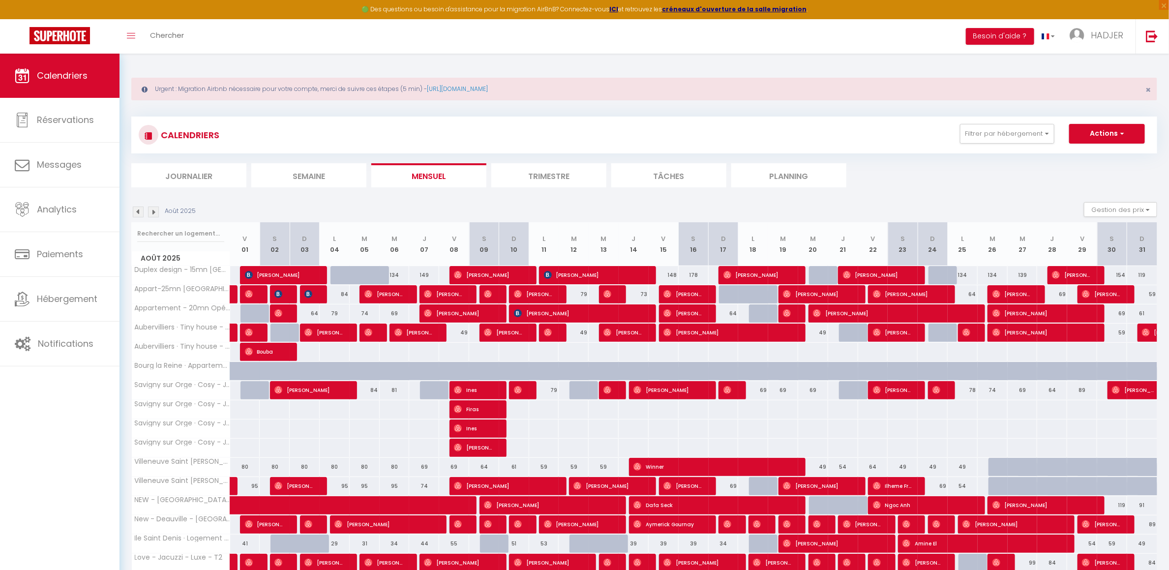
scroll to position [87, 0]
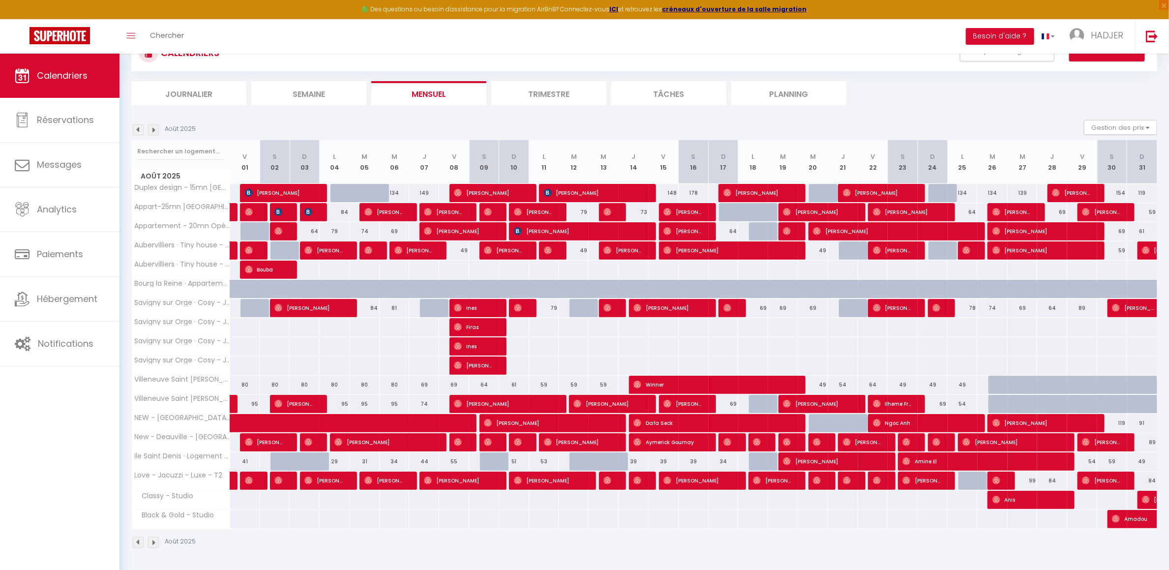
click at [155, 125] on img at bounding box center [153, 129] width 11 height 11
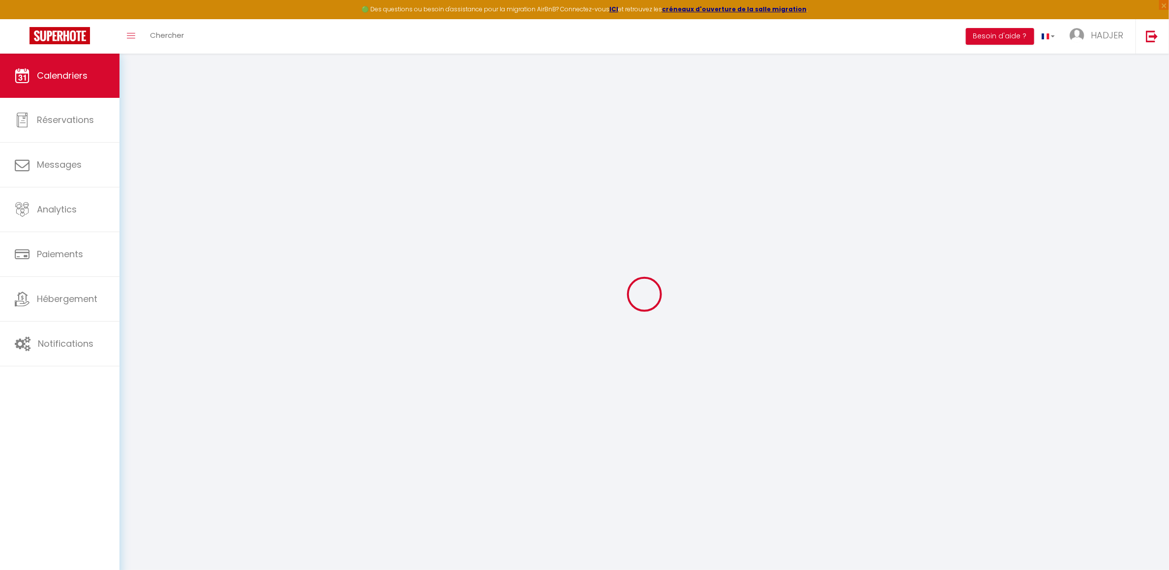
scroll to position [54, 0]
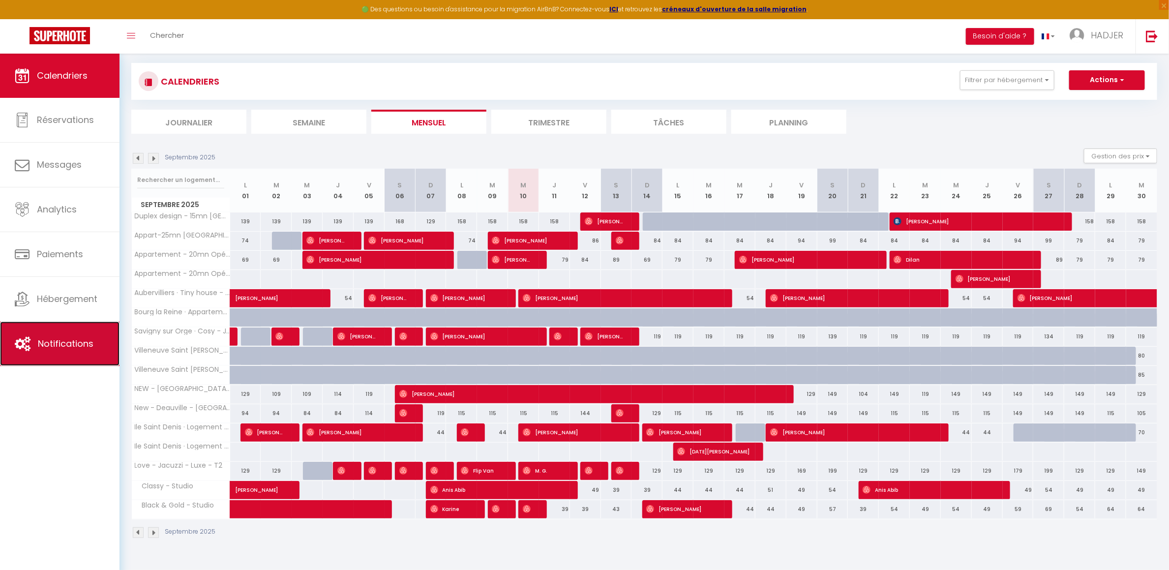
click at [53, 341] on span "Notifications" at bounding box center [66, 343] width 56 height 12
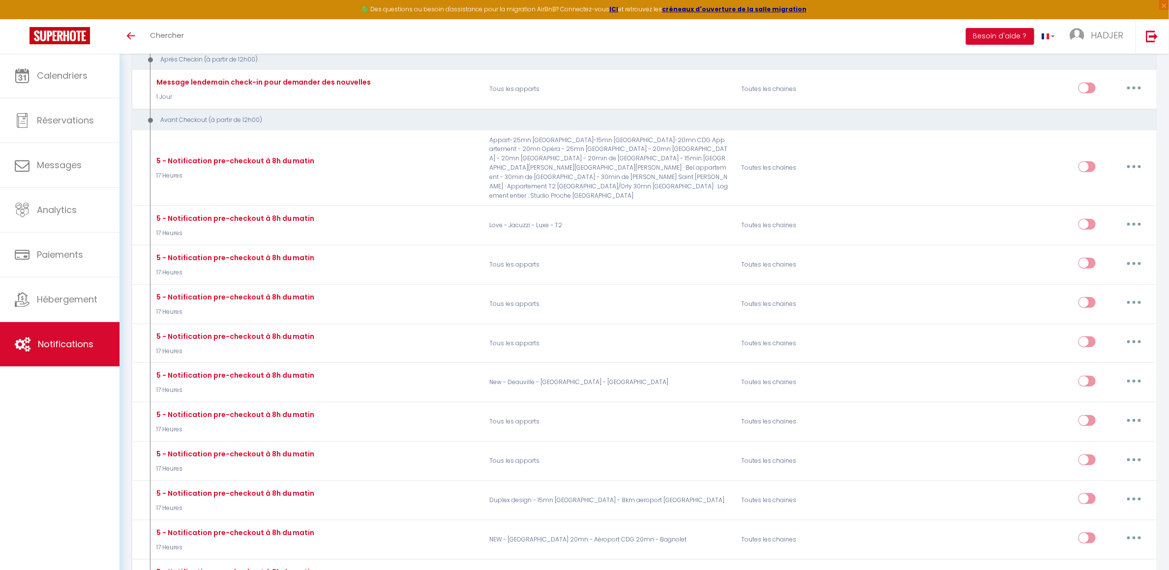
scroll to position [420, 0]
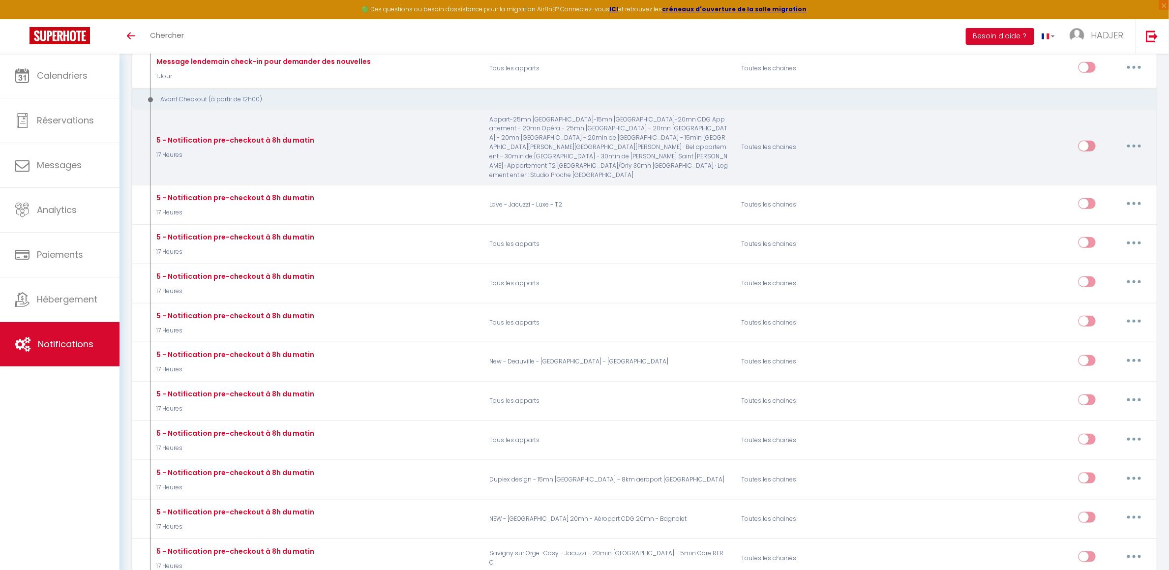
click at [1089, 151] on input "checkbox" at bounding box center [1087, 148] width 17 height 15
checkbox input "true"
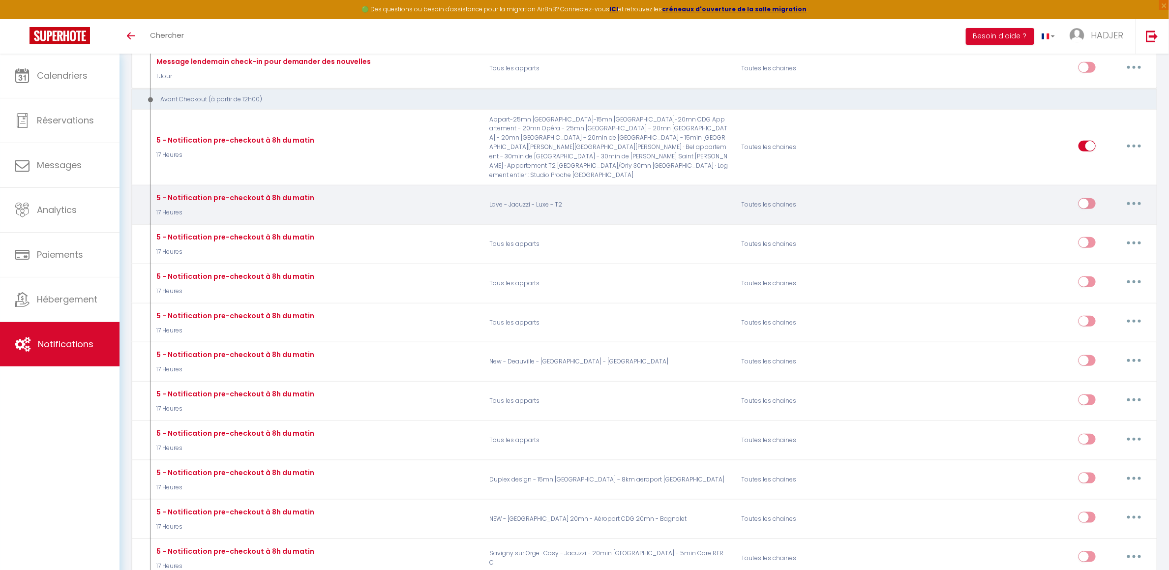
click at [1087, 203] on input "checkbox" at bounding box center [1087, 205] width 17 height 15
checkbox input "true"
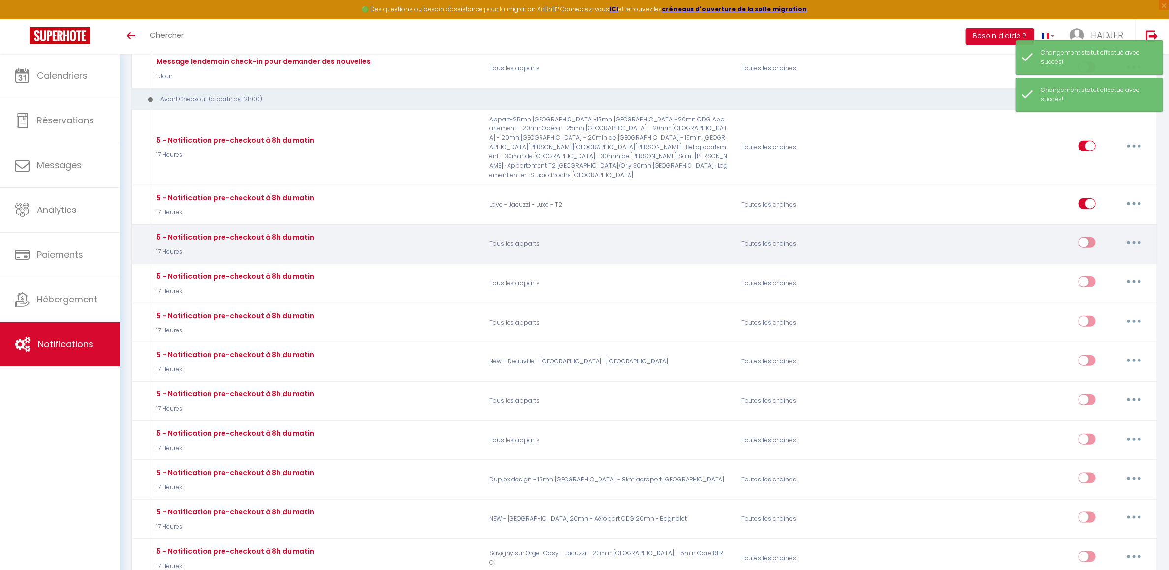
click at [1084, 244] on input "checkbox" at bounding box center [1087, 244] width 17 height 15
checkbox input "true"
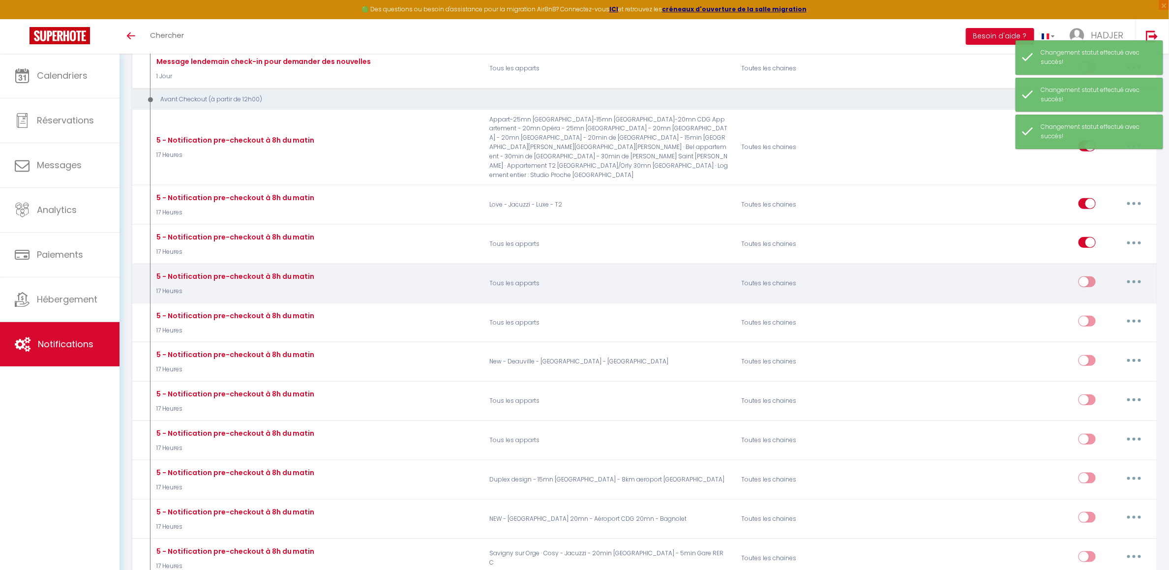
click at [1084, 280] on input "checkbox" at bounding box center [1087, 283] width 17 height 15
checkbox input "true"
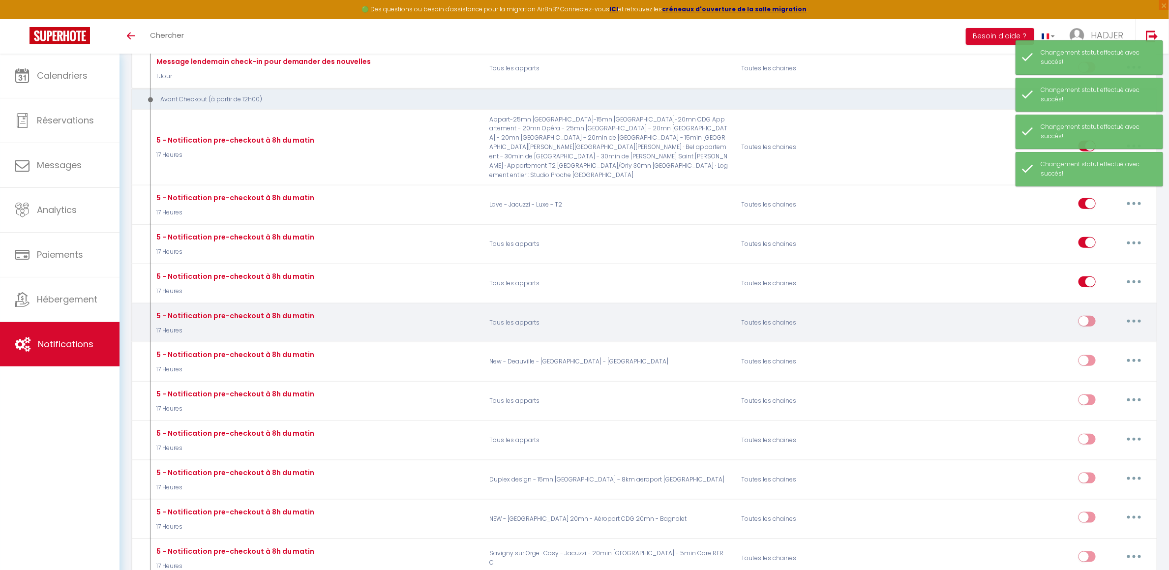
click at [1084, 321] on input "checkbox" at bounding box center [1087, 323] width 17 height 15
checkbox input "true"
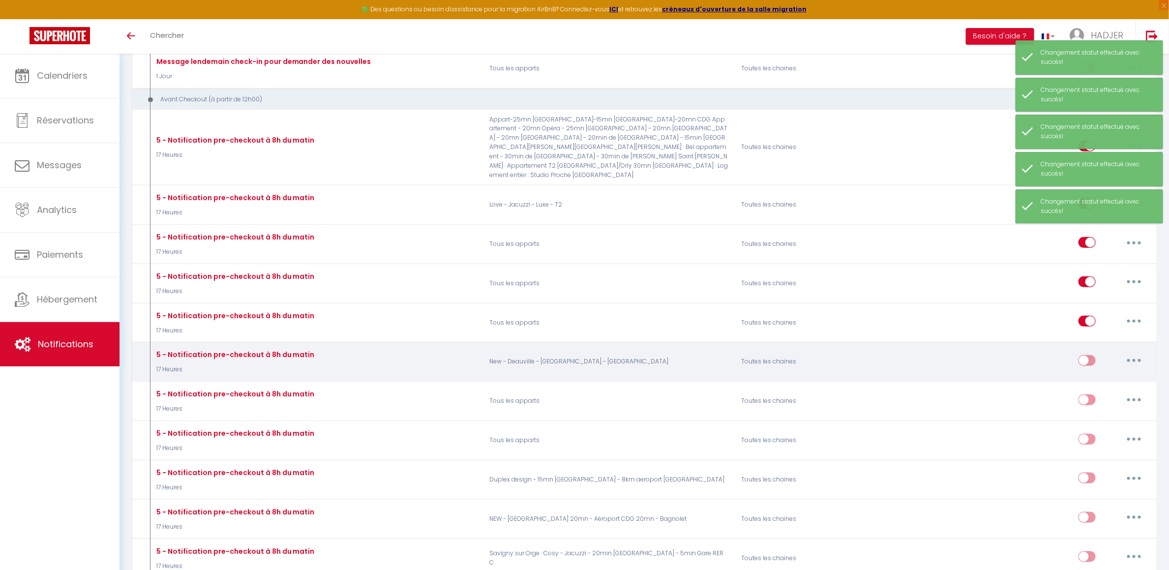
click at [1083, 362] on input "checkbox" at bounding box center [1087, 362] width 17 height 15
checkbox input "true"
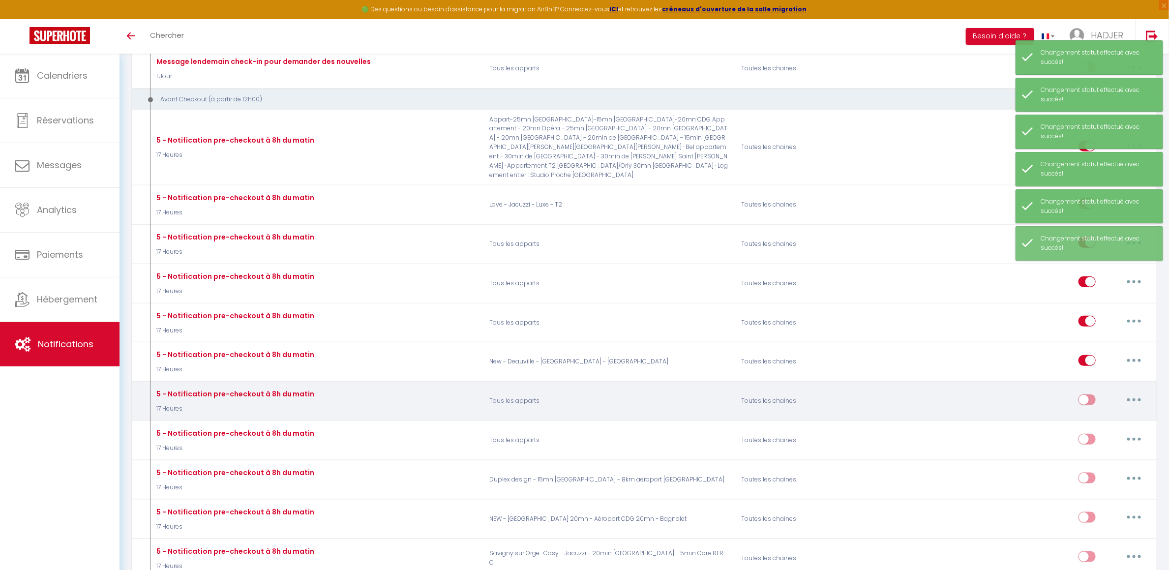
click at [1085, 403] on input "checkbox" at bounding box center [1087, 402] width 17 height 15
checkbox input "true"
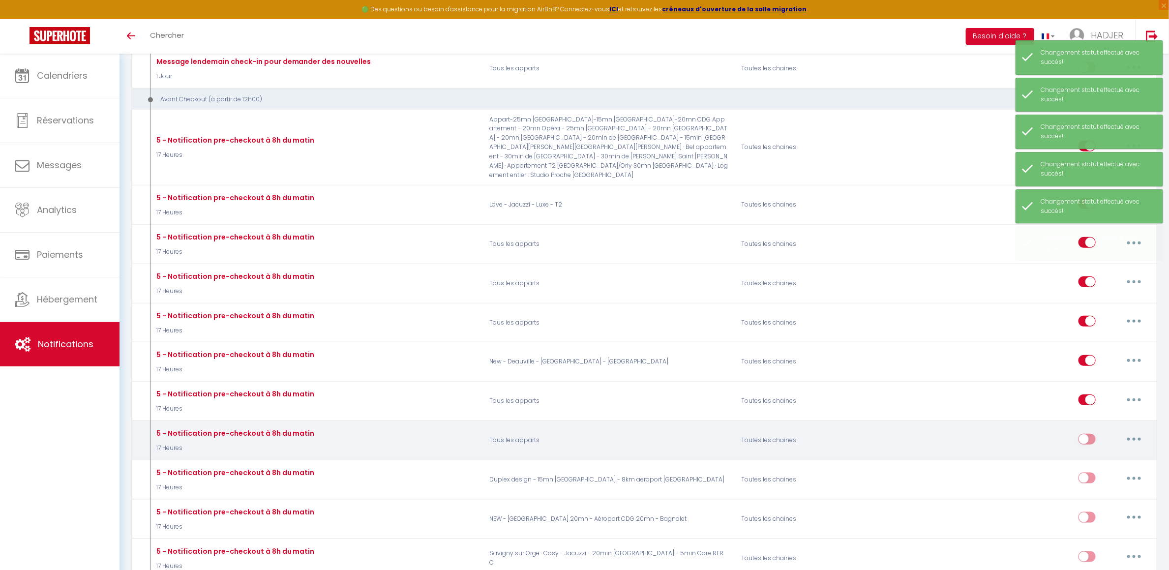
click at [1085, 440] on input "checkbox" at bounding box center [1087, 441] width 17 height 15
checkbox input "true"
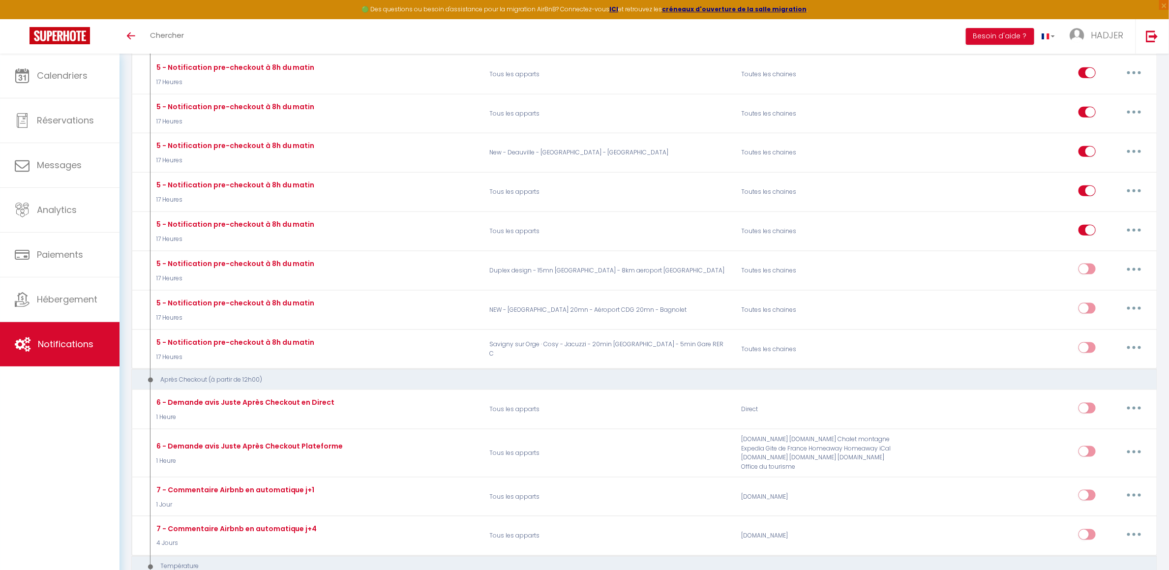
scroll to position [614, 0]
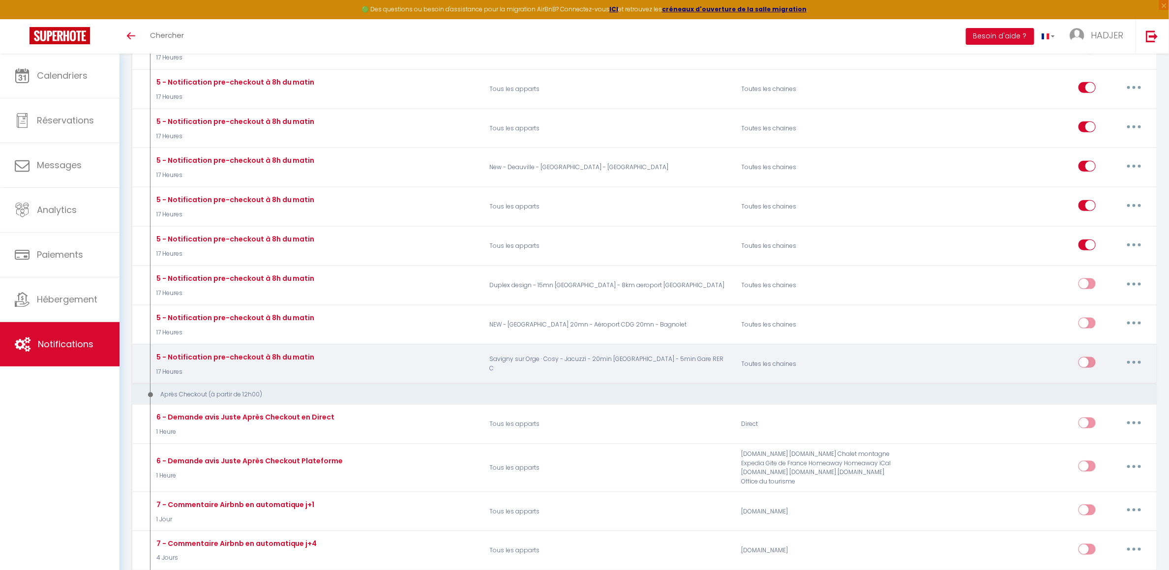
click at [1088, 367] on input "checkbox" at bounding box center [1087, 364] width 17 height 15
checkbox input "true"
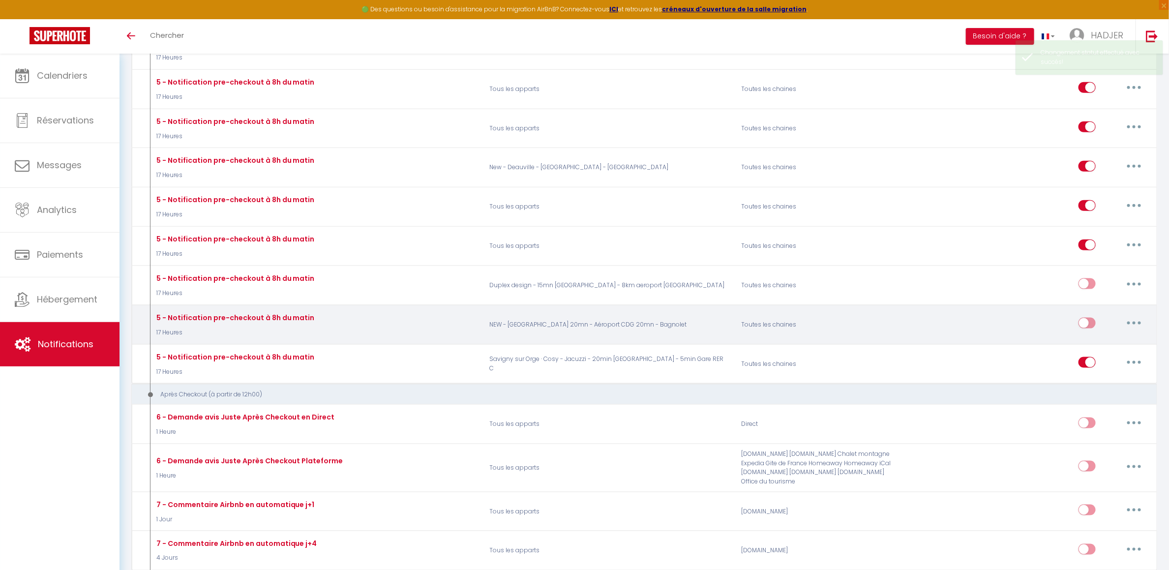
click at [1093, 330] on input "checkbox" at bounding box center [1087, 325] width 17 height 15
checkbox input "true"
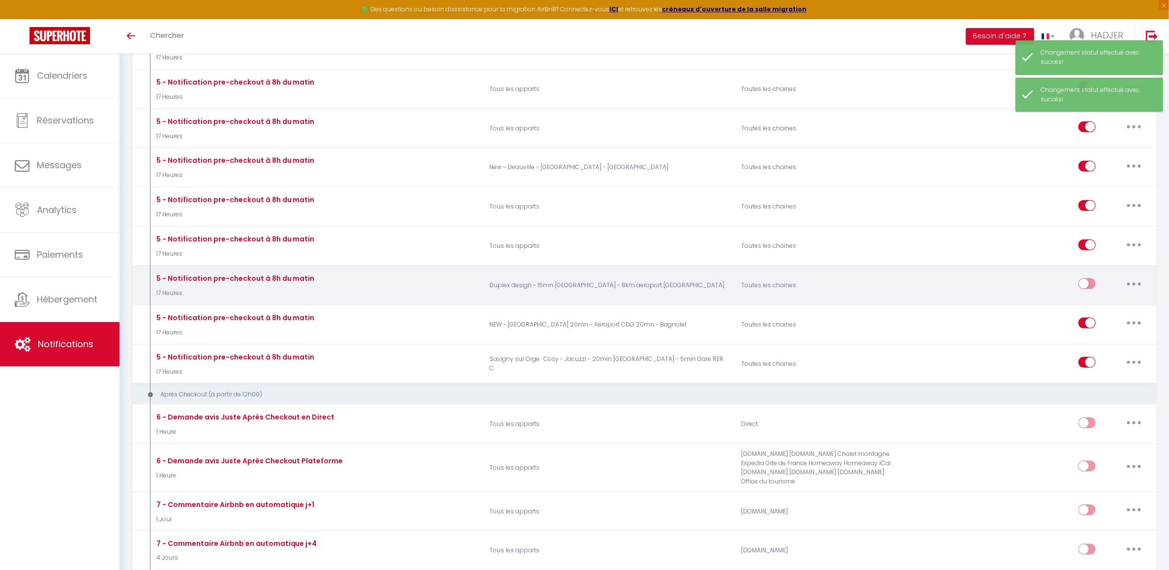
click at [1091, 289] on input "checkbox" at bounding box center [1087, 285] width 17 height 15
checkbox input "true"
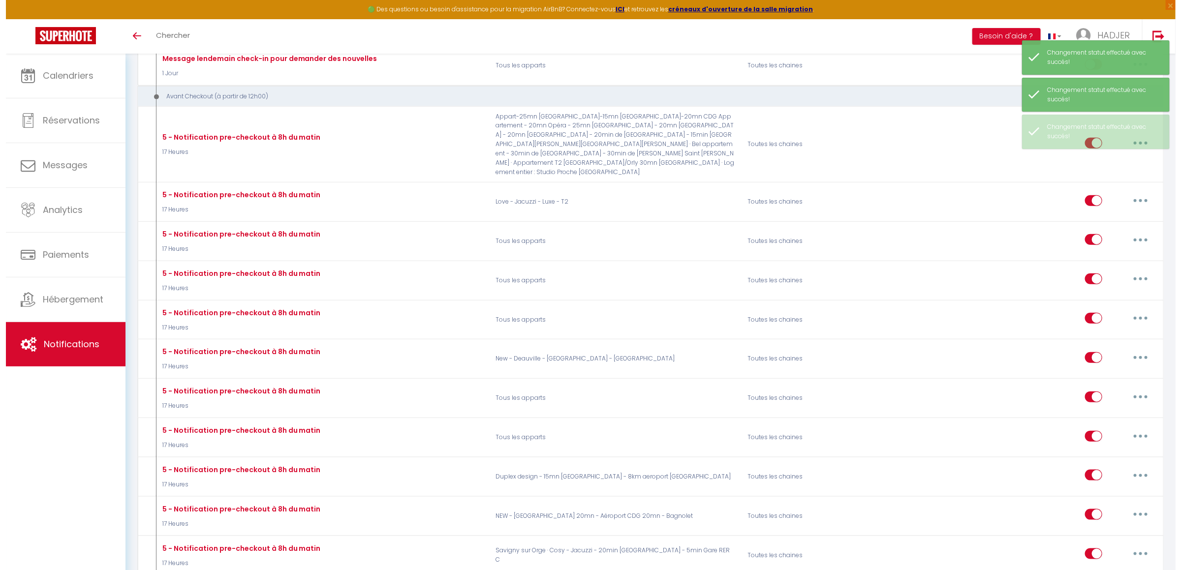
scroll to position [417, 0]
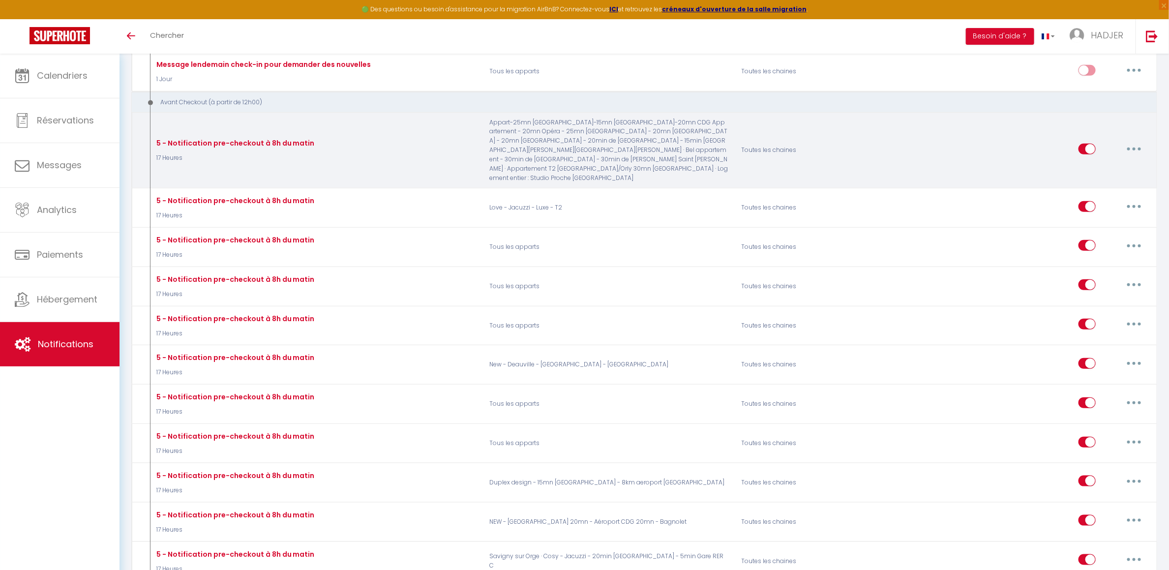
click at [1138, 155] on button "button" at bounding box center [1135, 149] width 28 height 16
click at [1107, 166] on link "Editer" at bounding box center [1108, 171] width 73 height 17
type input "5 - Notification pre-checkout à 8h du matin"
select select "4"
select select "17 Heures"
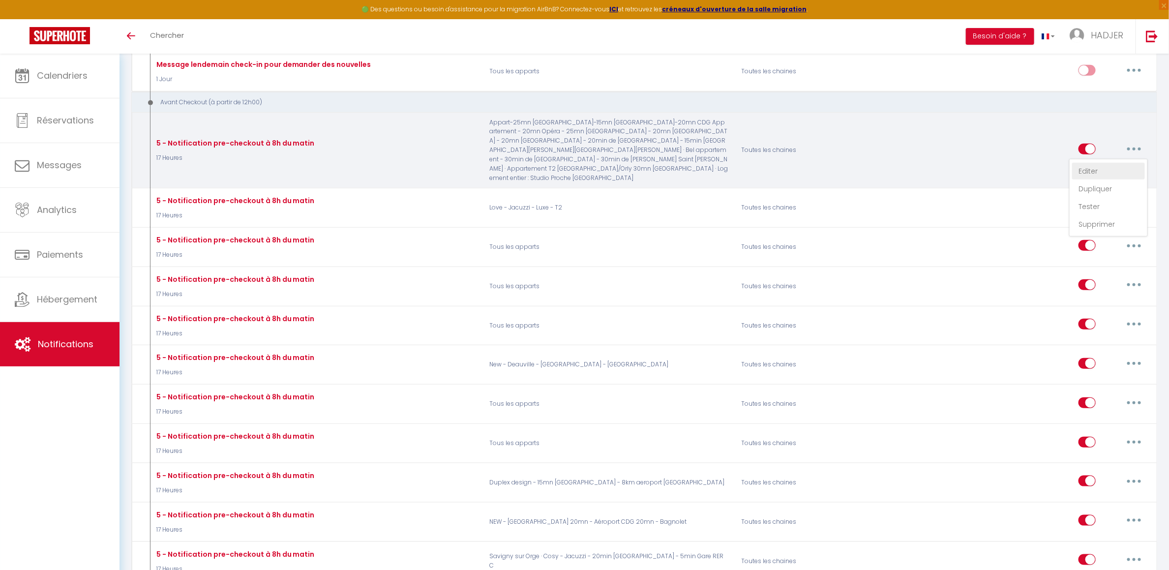
select select "if_booking_is_paid"
checkbox input "true"
checkbox input "false"
radio input "true"
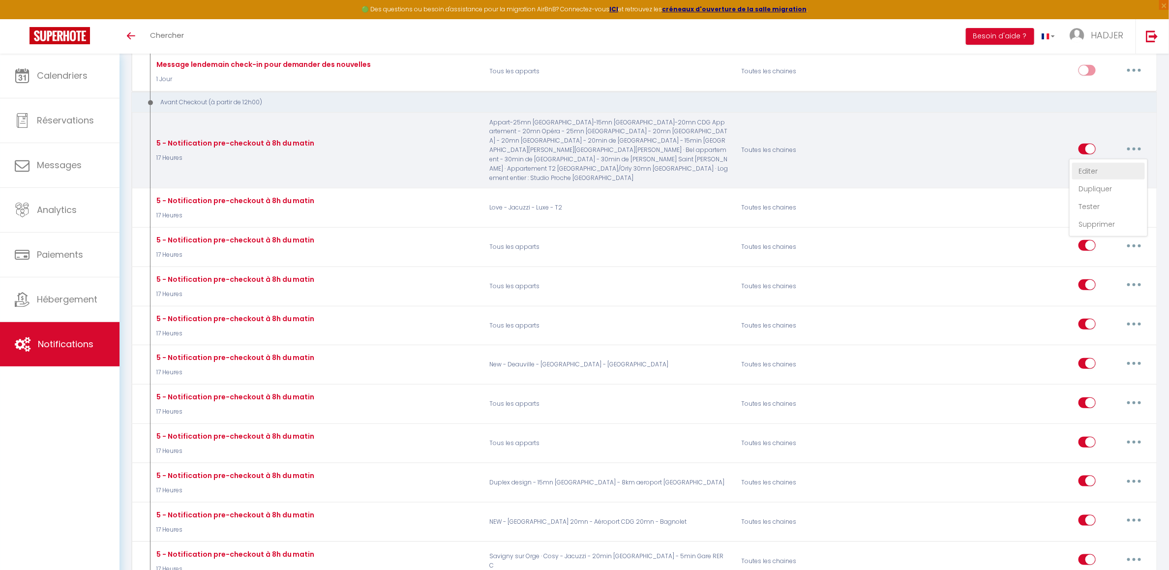
type input "Procédure pour votre départ - [RENTAL:NAME] - [GUEST:FIRST_NAME] [GUEST:NAME]"
checkbox input "true"
checkbox input "false"
checkbox input "true"
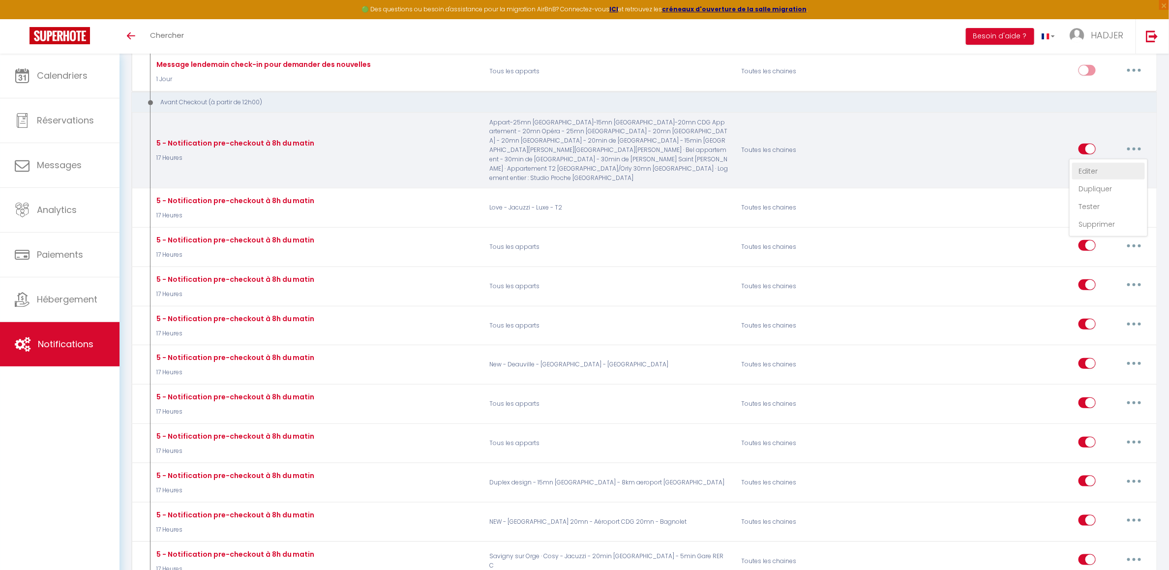
checkbox input "true"
checkbox input "false"
checkbox input "true"
checkbox input "false"
checkbox input "true"
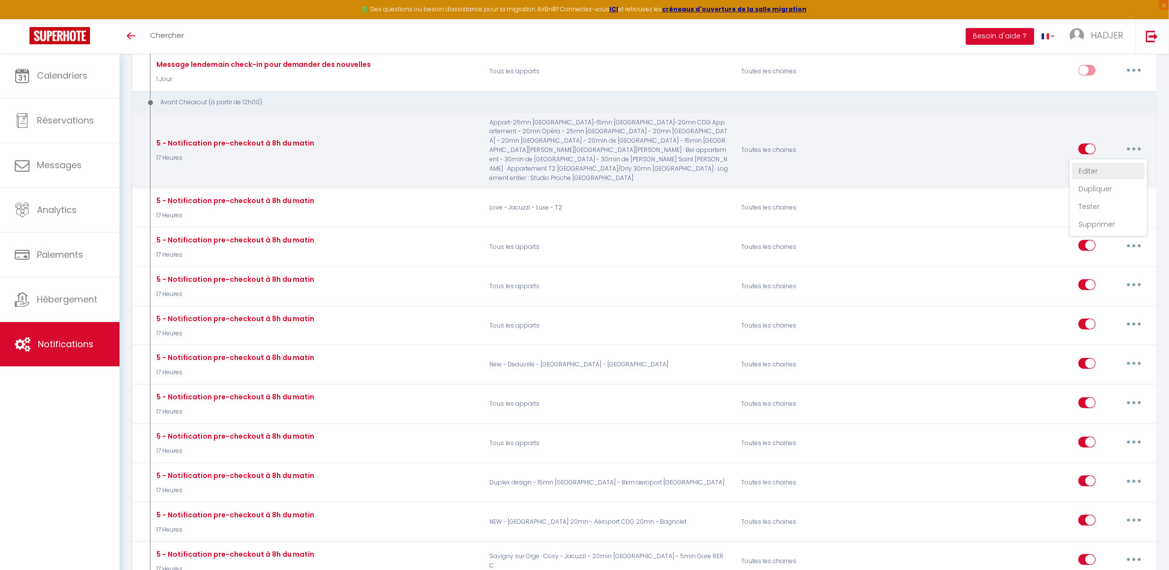
checkbox input "false"
checkbox input "true"
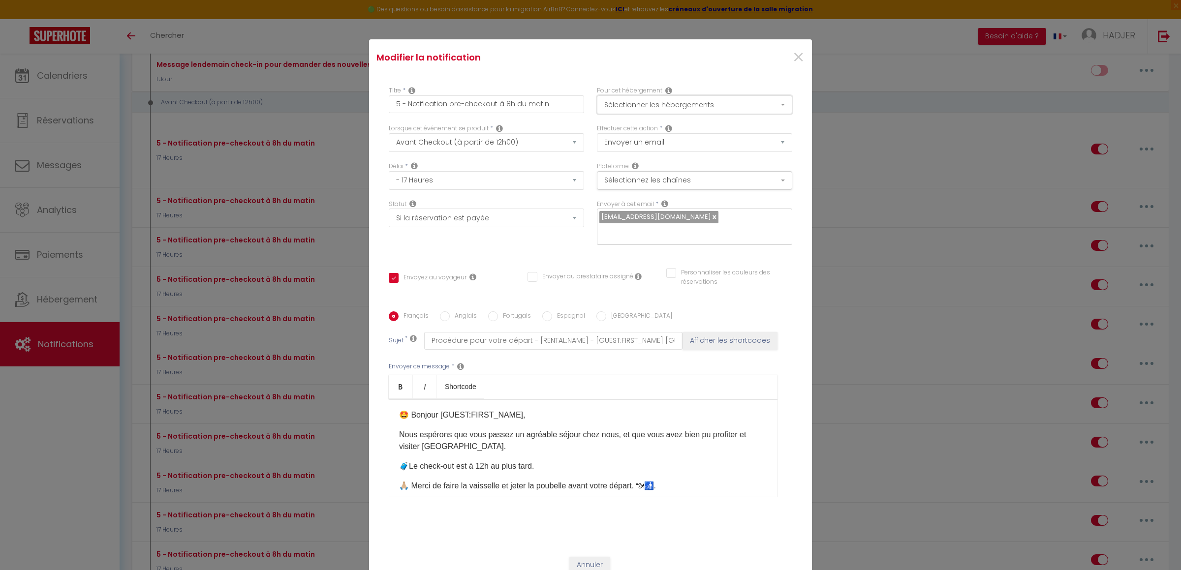
click at [736, 107] on button "Sélectionner les hébergements" at bounding box center [694, 104] width 195 height 19
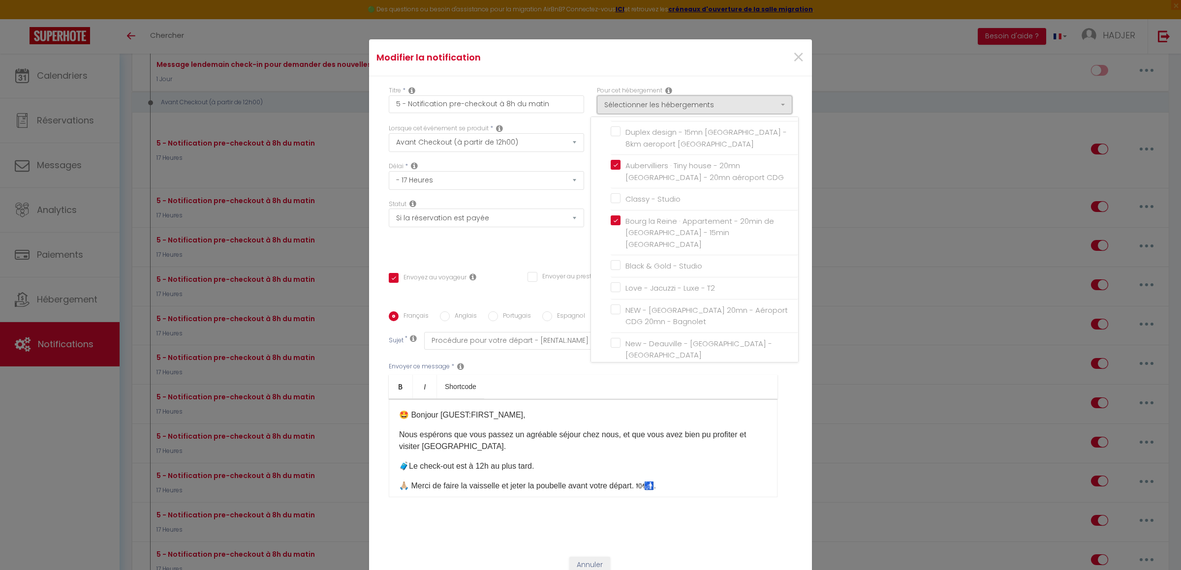
scroll to position [234, 0]
click at [610, 249] on input "Black & Gold - Studio" at bounding box center [703, 254] width 187 height 10
checkbox input "true"
checkbox input "false"
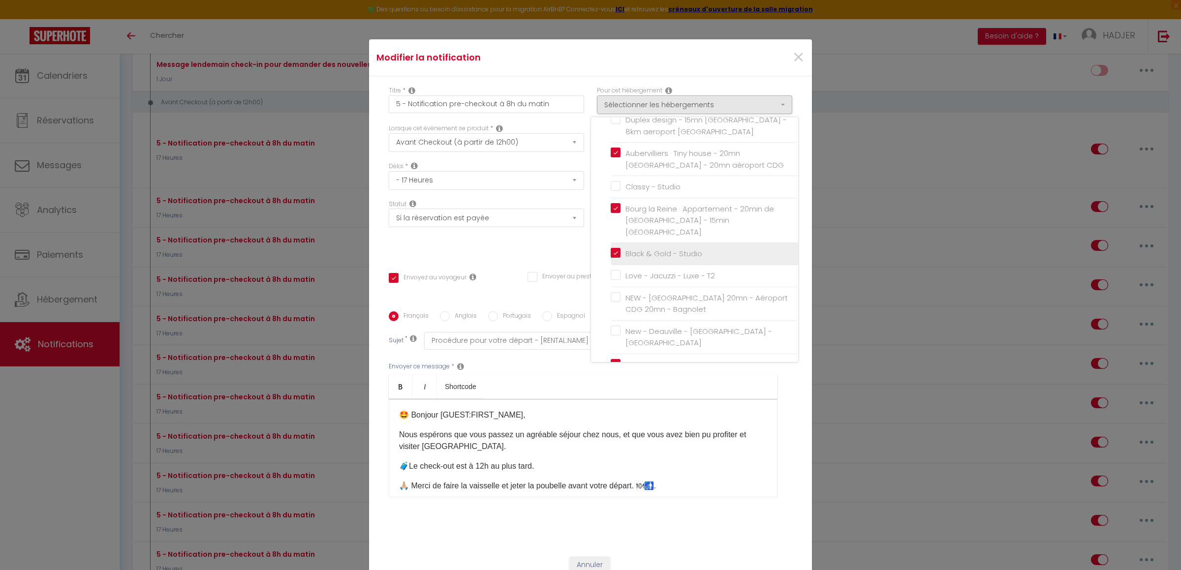
checkbox input "false"
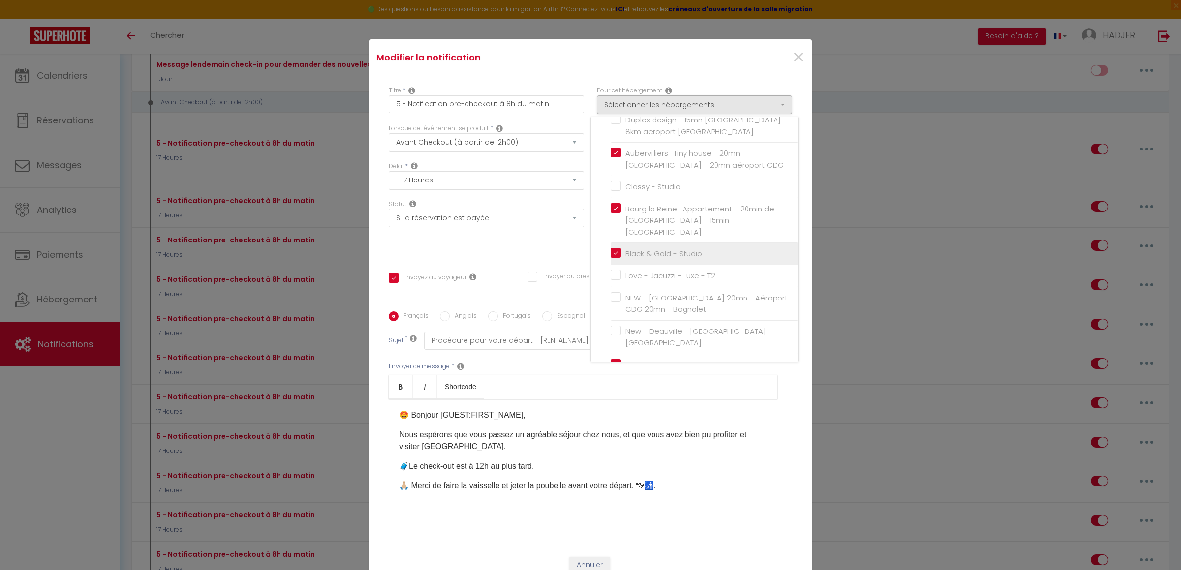
checkbox input "false"
click at [611, 182] on input "Classy - Studio" at bounding box center [703, 187] width 187 height 10
checkbox input "true"
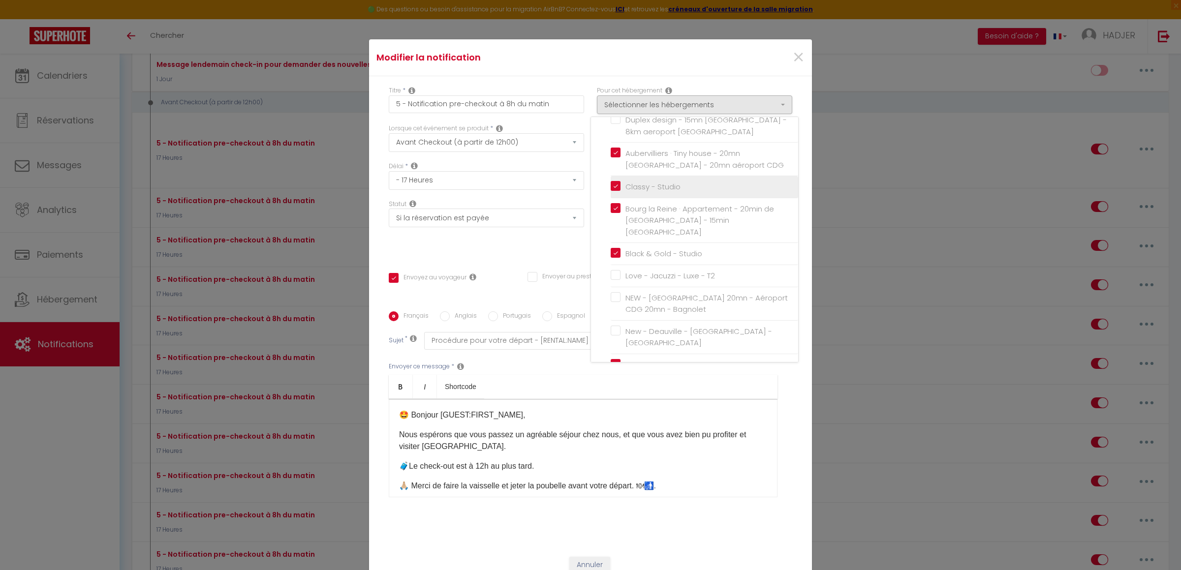
checkbox input "false"
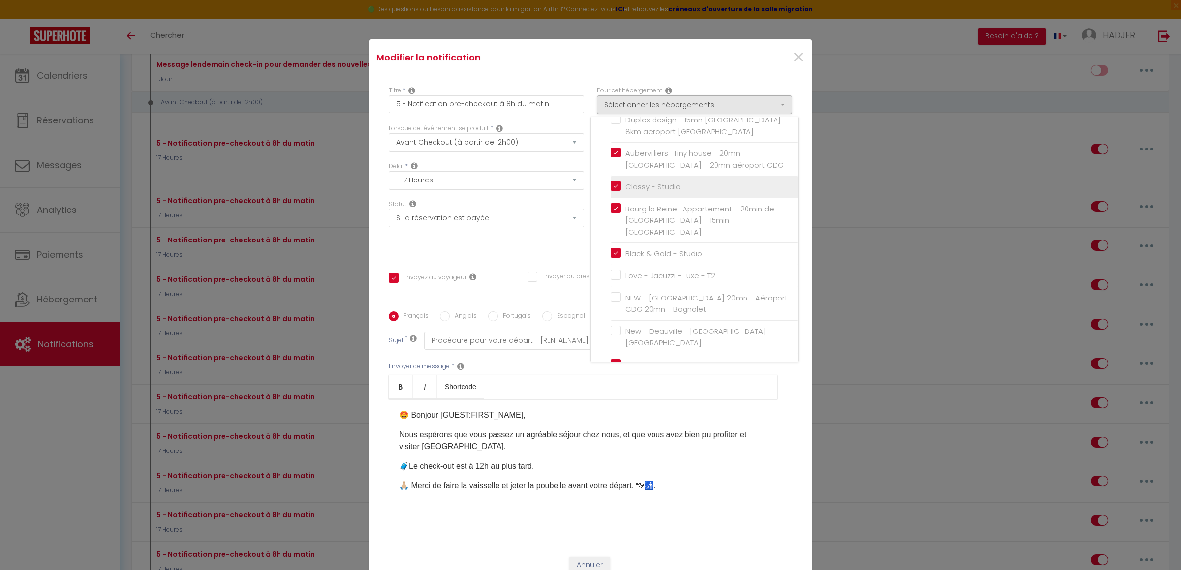
checkbox input "false"
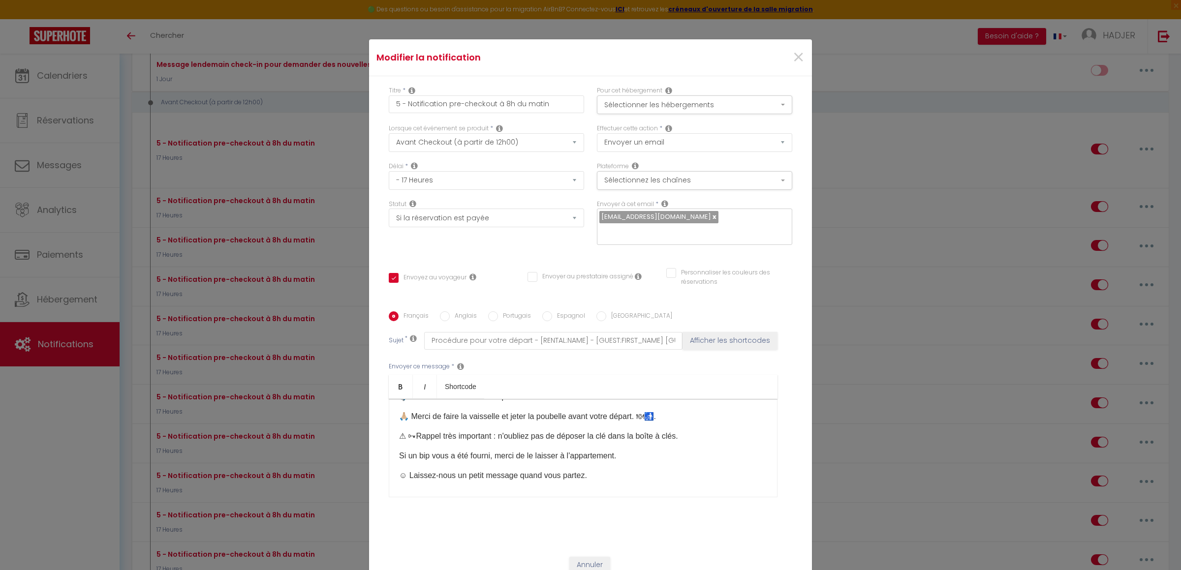
scroll to position [105, 0]
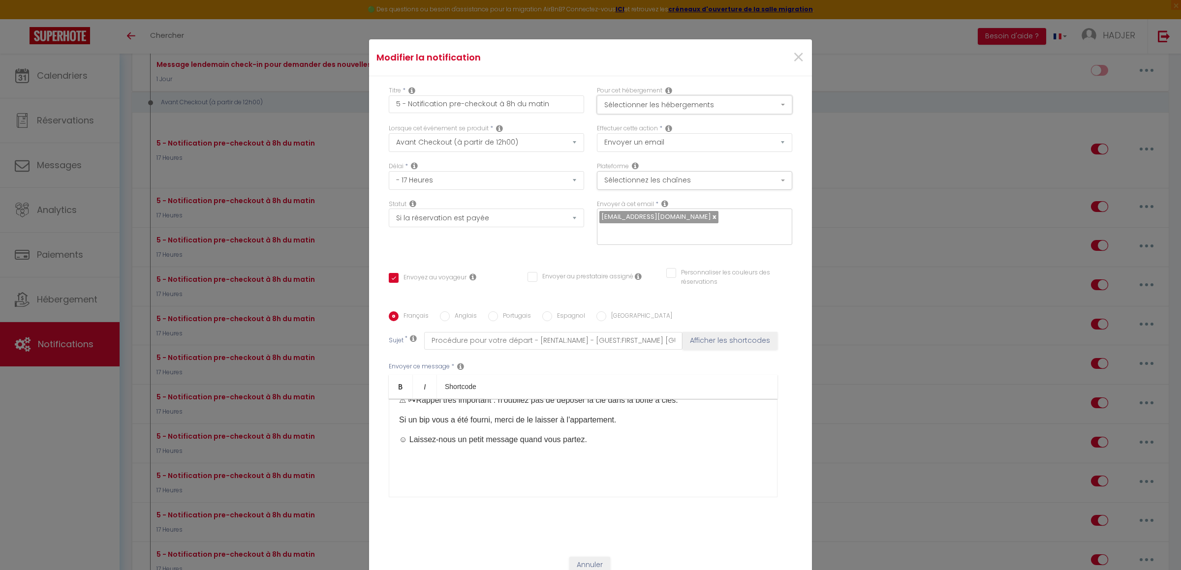
click at [767, 110] on button "Sélectionner les hébergements" at bounding box center [694, 104] width 195 height 19
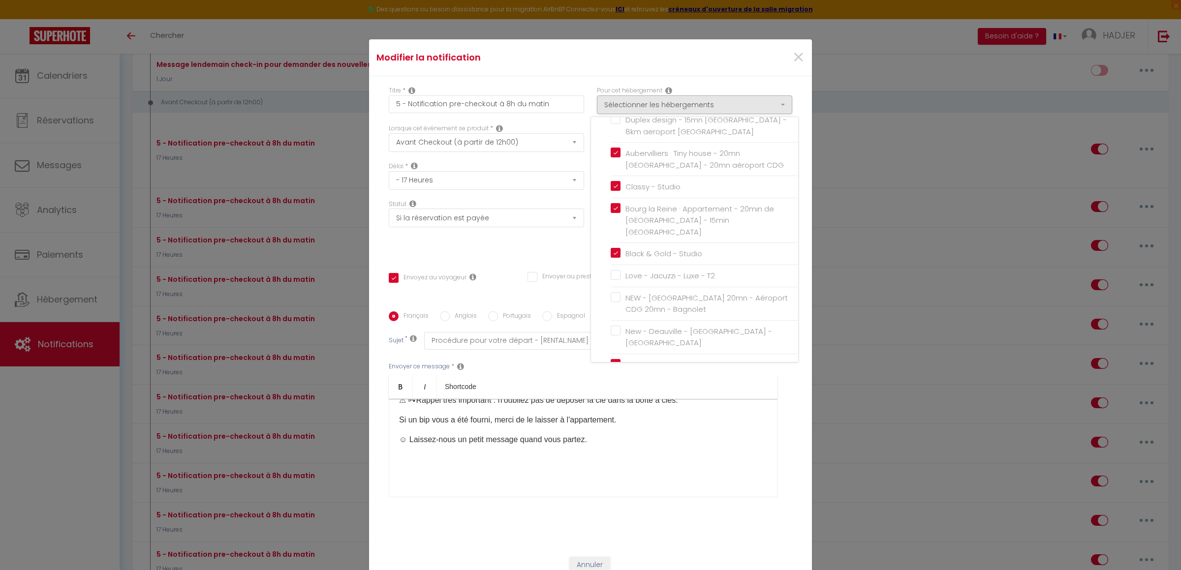
click at [797, 304] on div "Titre * 5 - Notification pre-checkout à 8h du matin Pour cet hébergement Sélect…" at bounding box center [590, 311] width 443 height 471
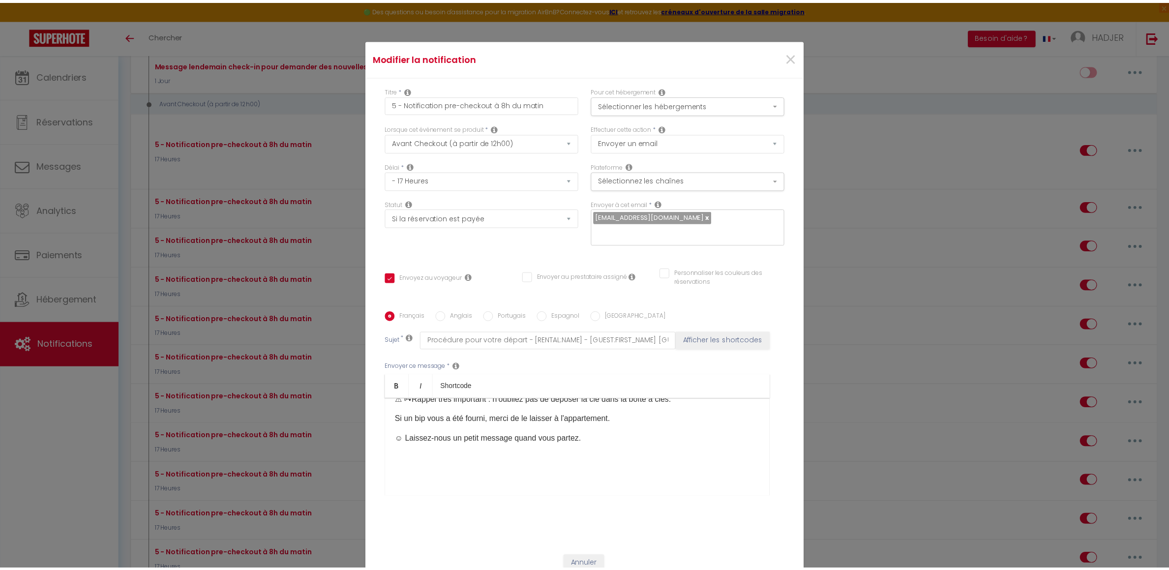
scroll to position [70, 0]
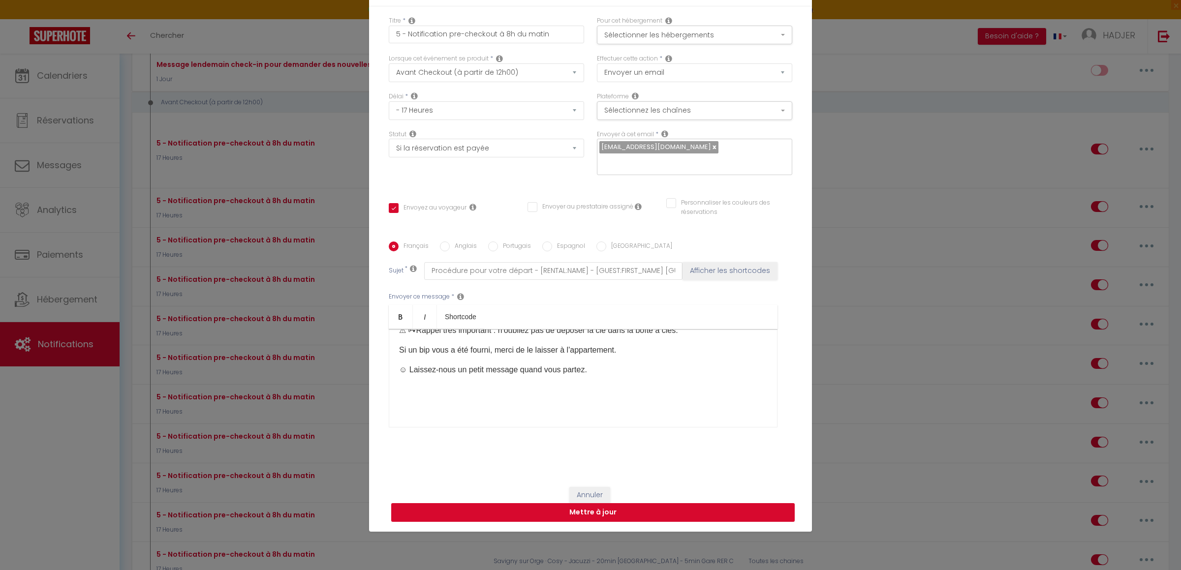
click at [688, 503] on button "Mettre à jour" at bounding box center [592, 512] width 403 height 19
checkbox input "true"
checkbox input "false"
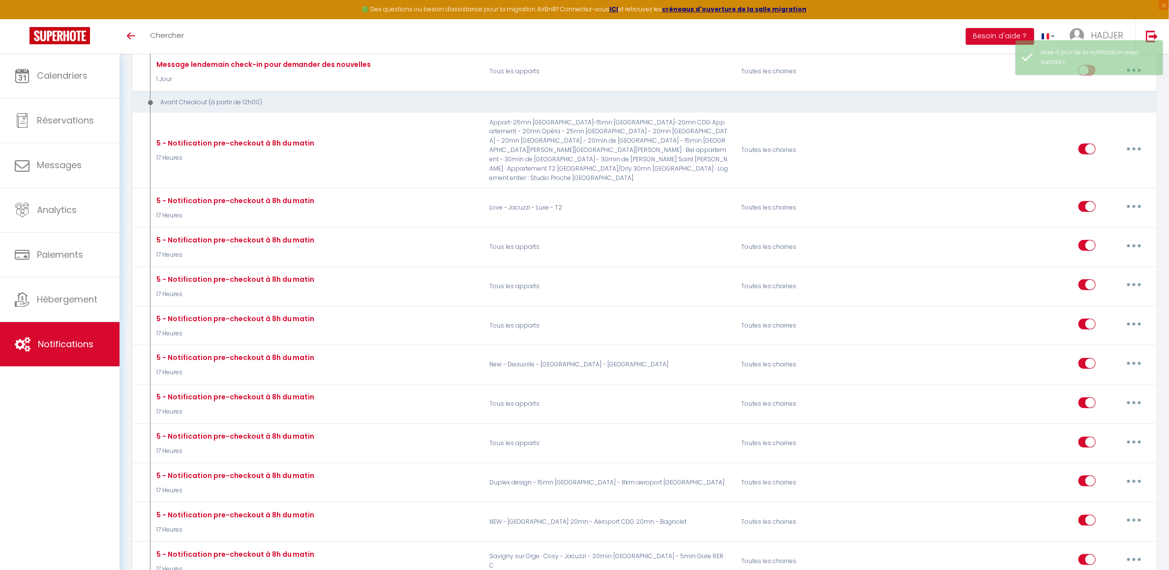
checkbox input "true"
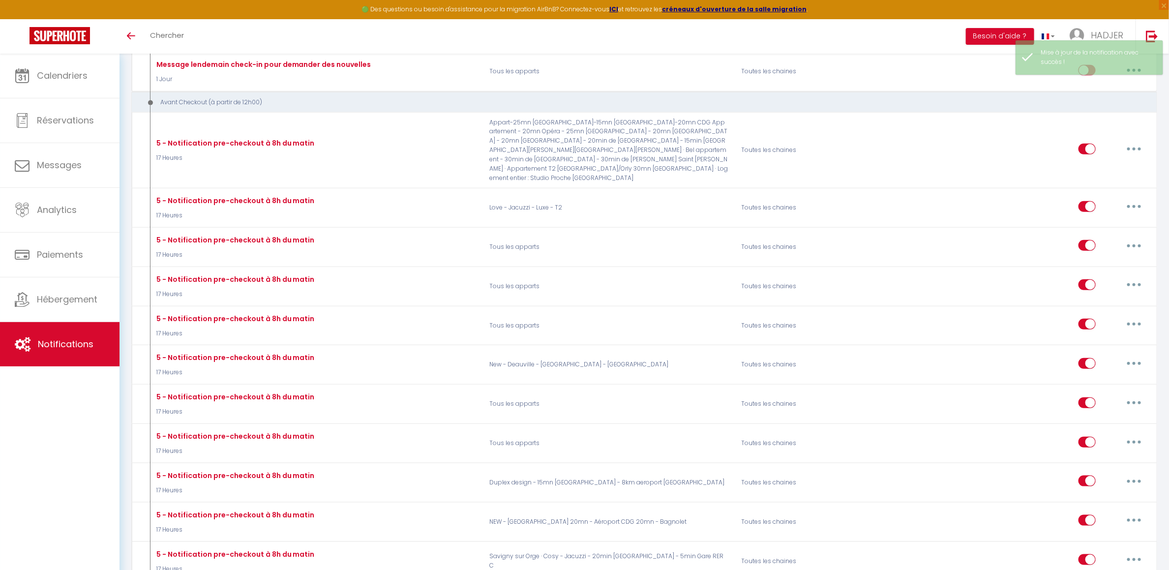
checkbox input "true"
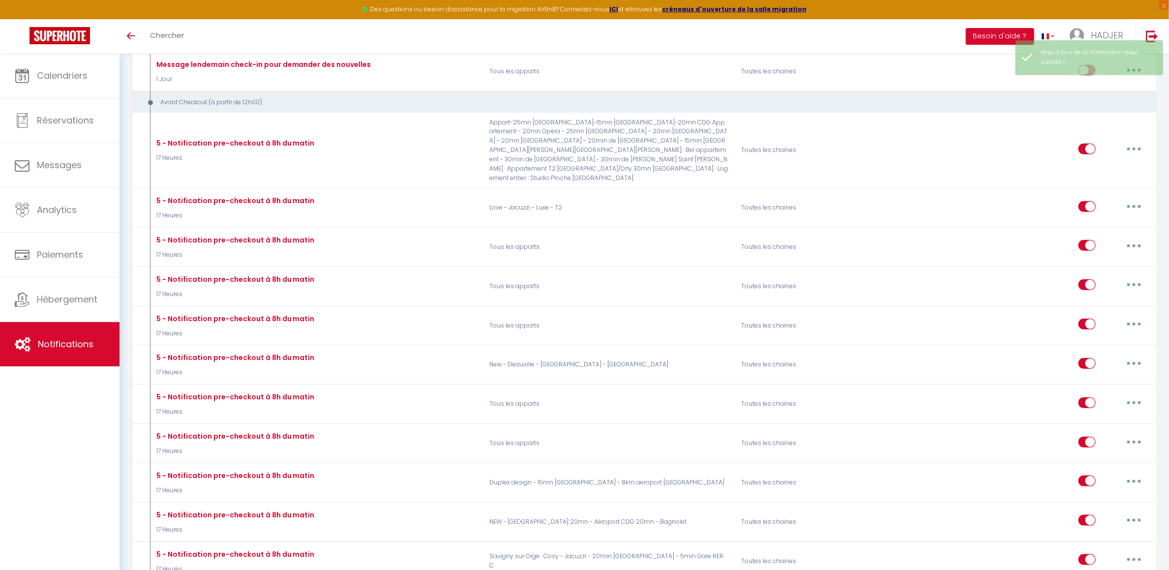
checkbox input "true"
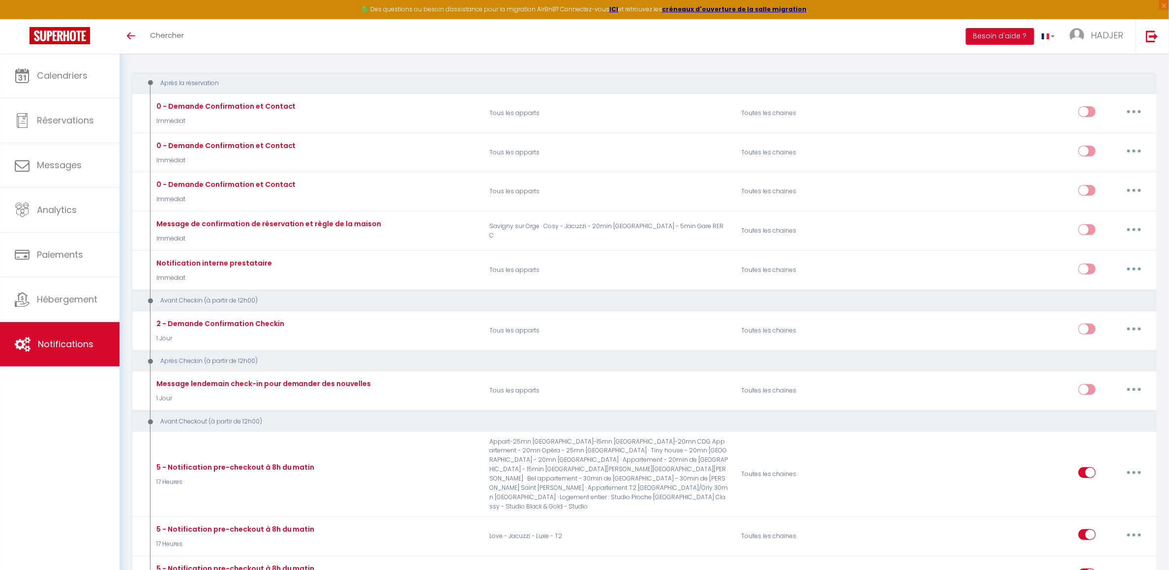
scroll to position [0, 0]
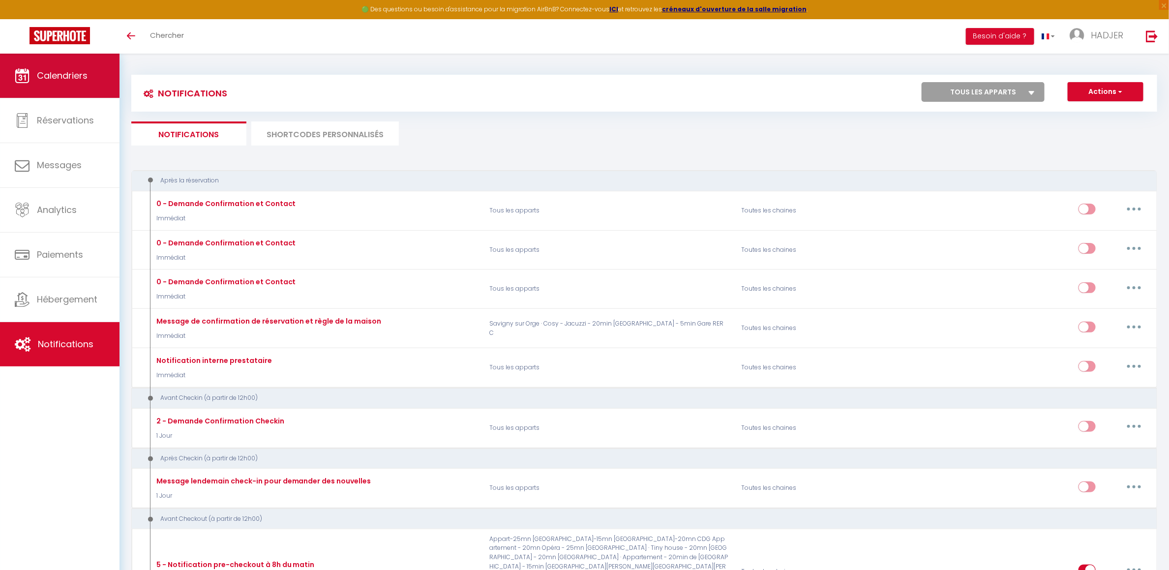
click at [86, 86] on link "Calendriers" at bounding box center [60, 76] width 120 height 44
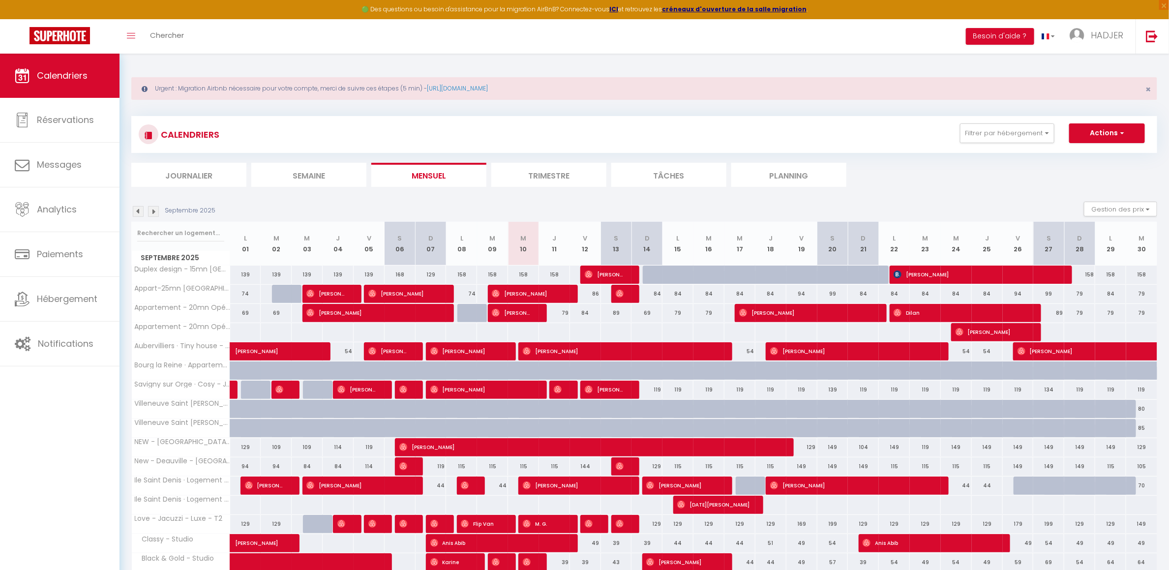
scroll to position [54, 0]
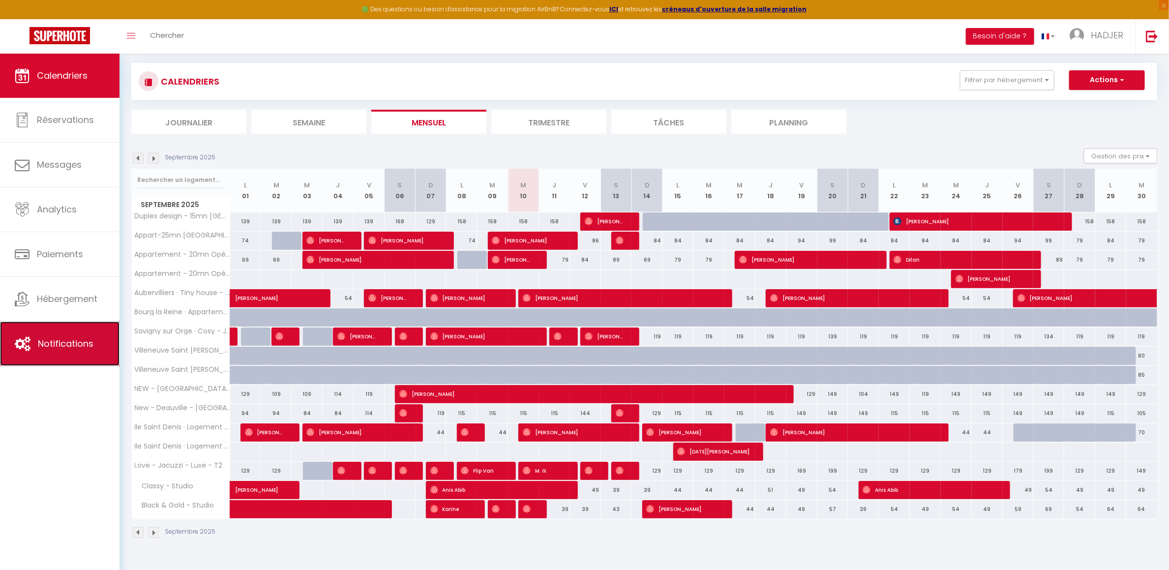
click at [40, 352] on link "Notifications" at bounding box center [60, 344] width 120 height 44
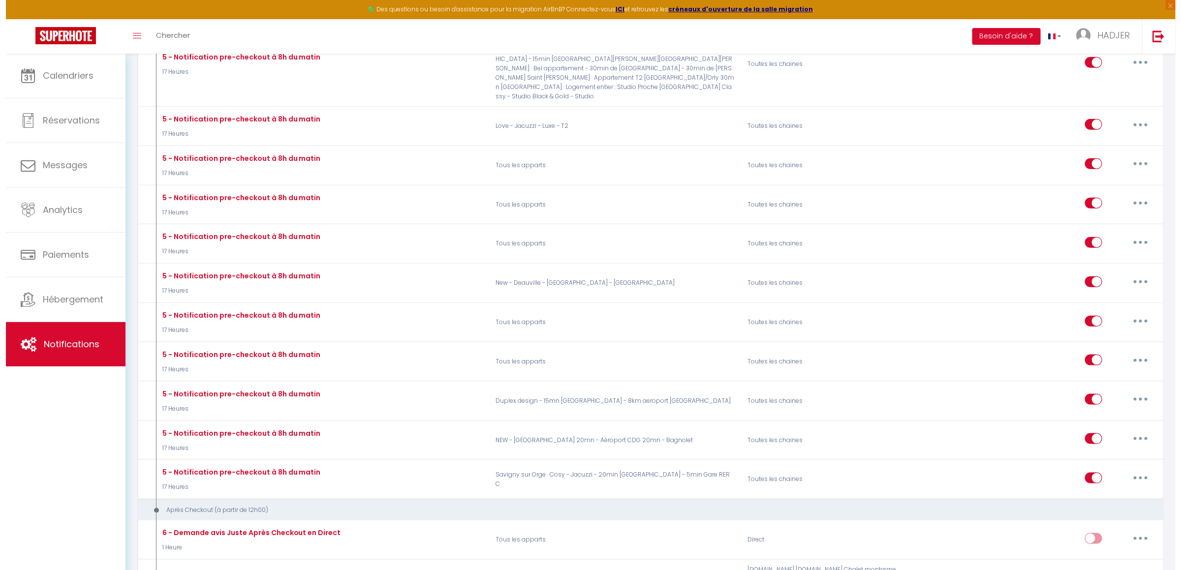
scroll to position [558, 0]
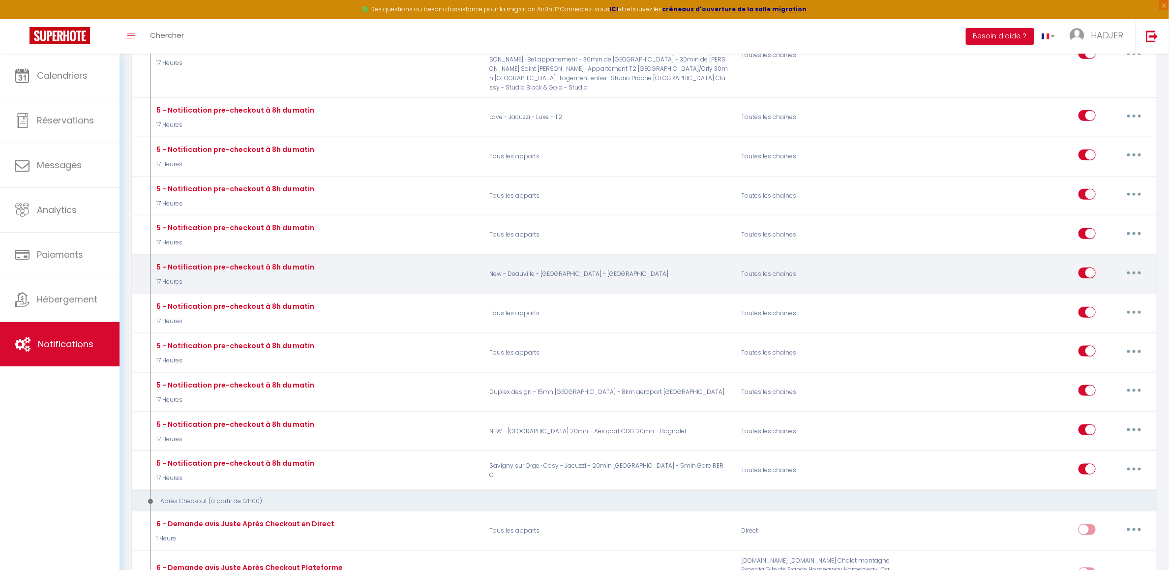
click at [1138, 279] on button "button" at bounding box center [1135, 273] width 28 height 16
click at [1100, 294] on link "Editer" at bounding box center [1108, 295] width 73 height 17
type input "5 - Notification pre-checkout à 8h du matin"
select select "4"
select select "17 Heures"
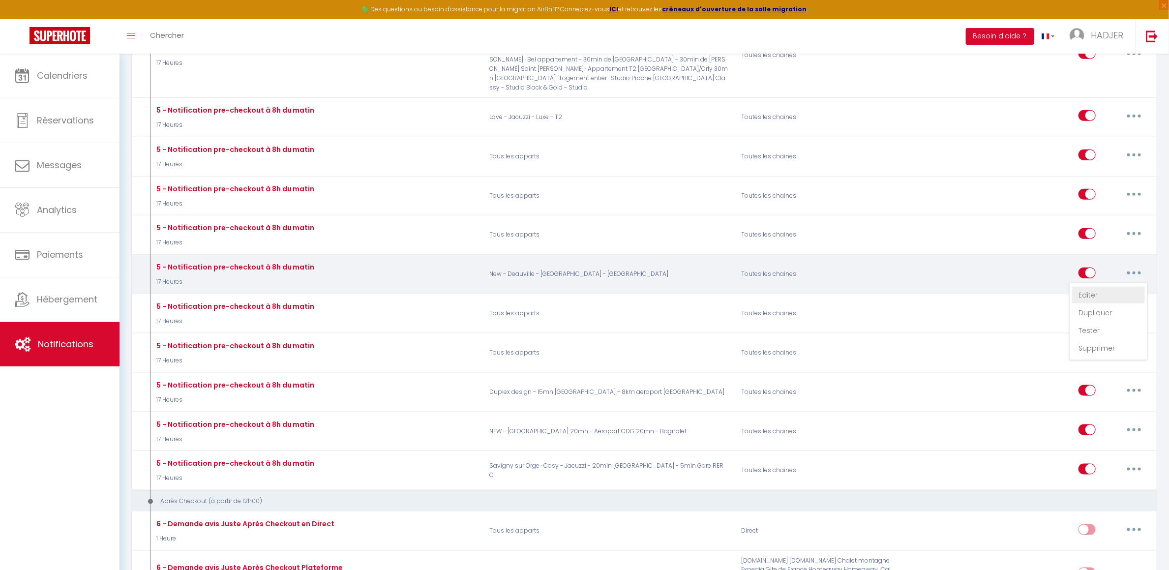
select select "if_booking_is_paid"
checkbox input "true"
checkbox input "false"
radio input "true"
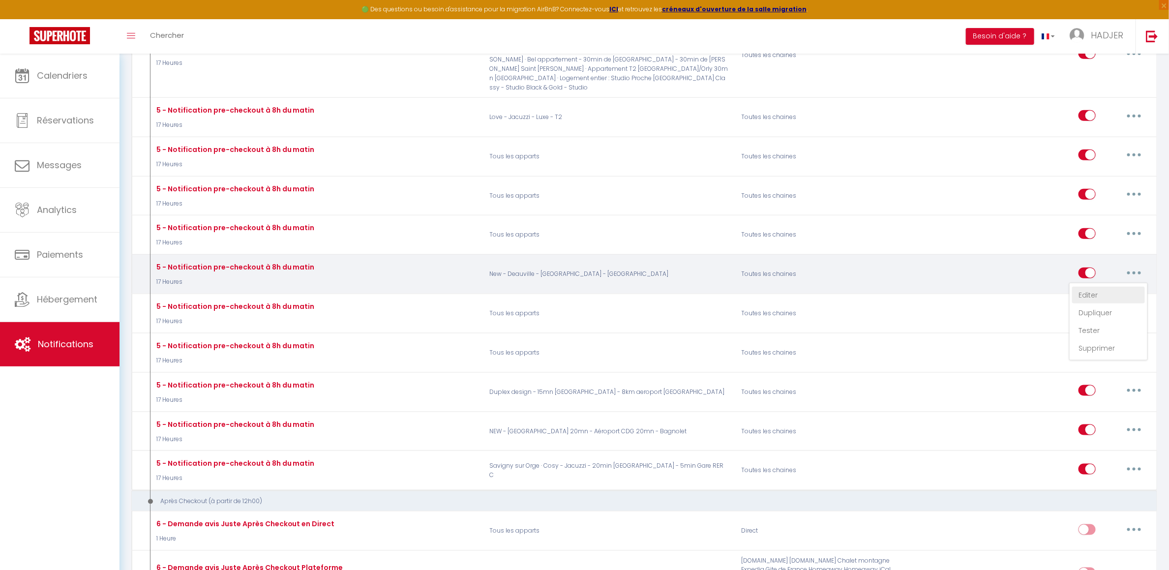
type input "Procédure pour votre départ - [RENTAL:NAME] - [GUEST:FIRST_NAME] [GUEST:NAME]"
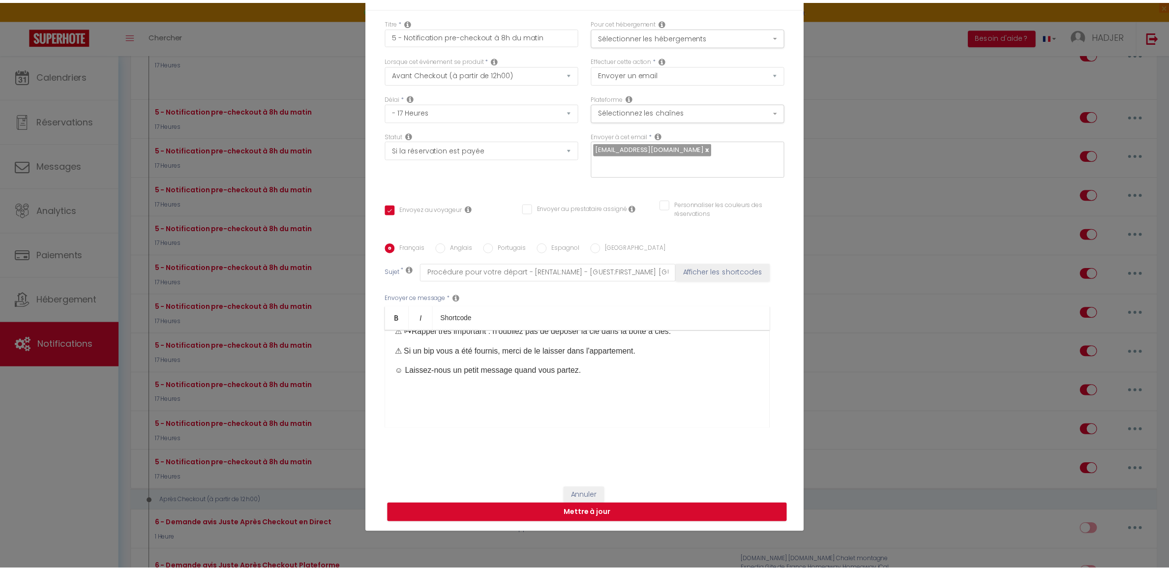
scroll to position [70, 0]
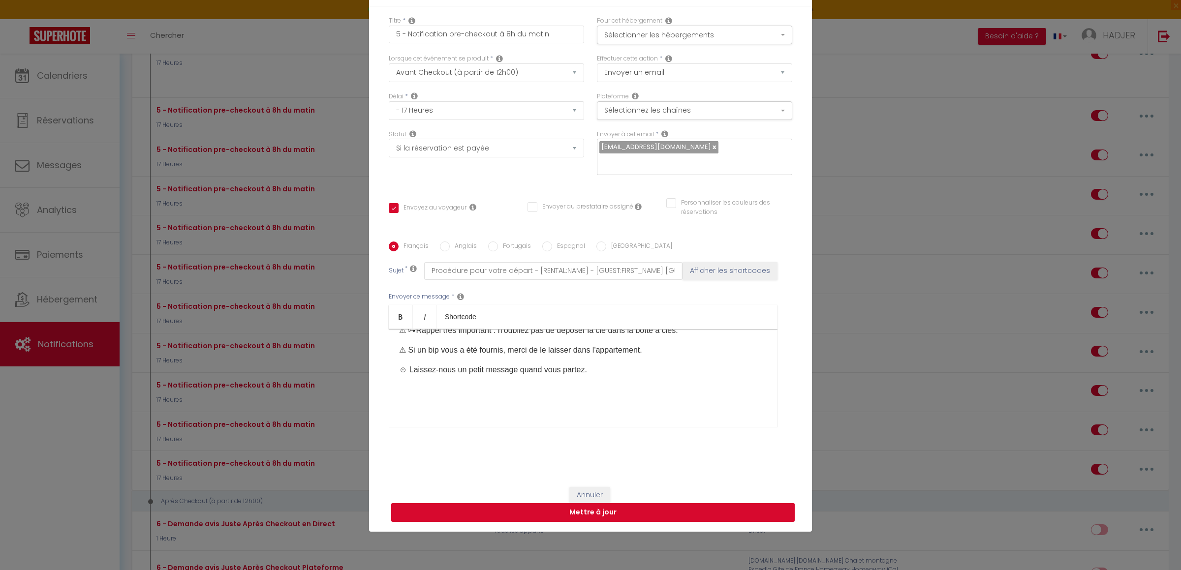
click at [764, 505] on button "Mettre à jour" at bounding box center [592, 512] width 403 height 19
checkbox input "true"
checkbox input "false"
